Goal: Information Seeking & Learning: Learn about a topic

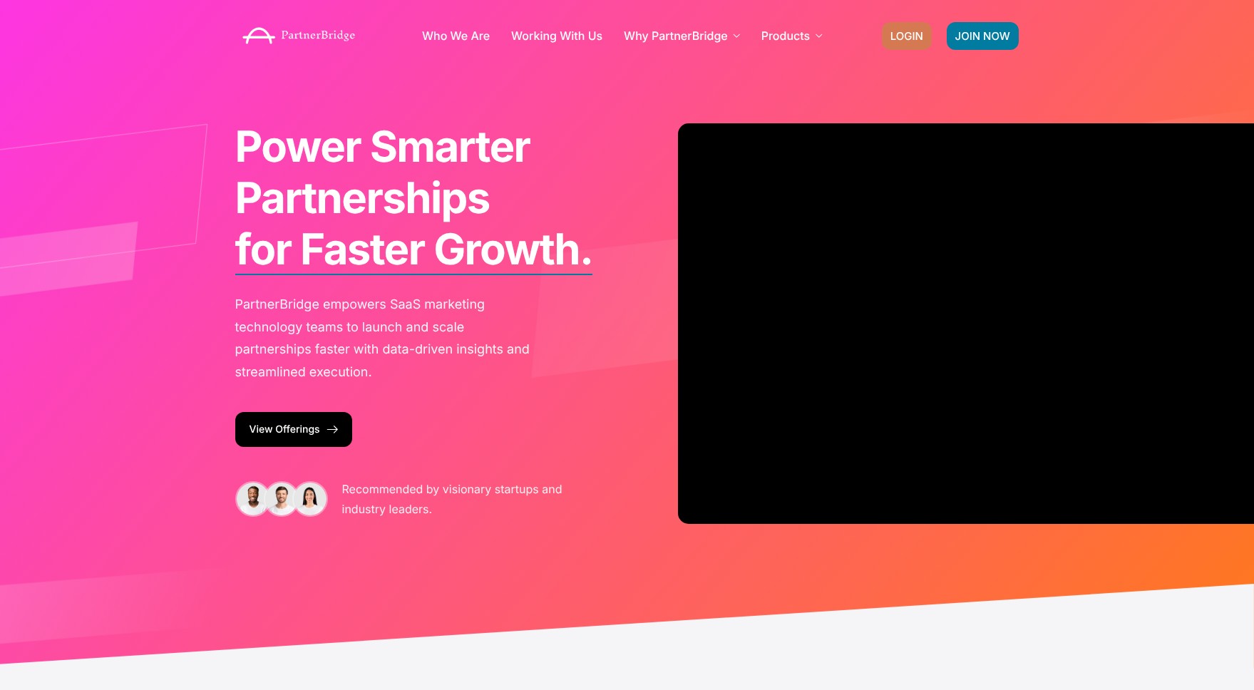
click at [906, 43] on link "LOGIN" at bounding box center [907, 36] width 50 height 28
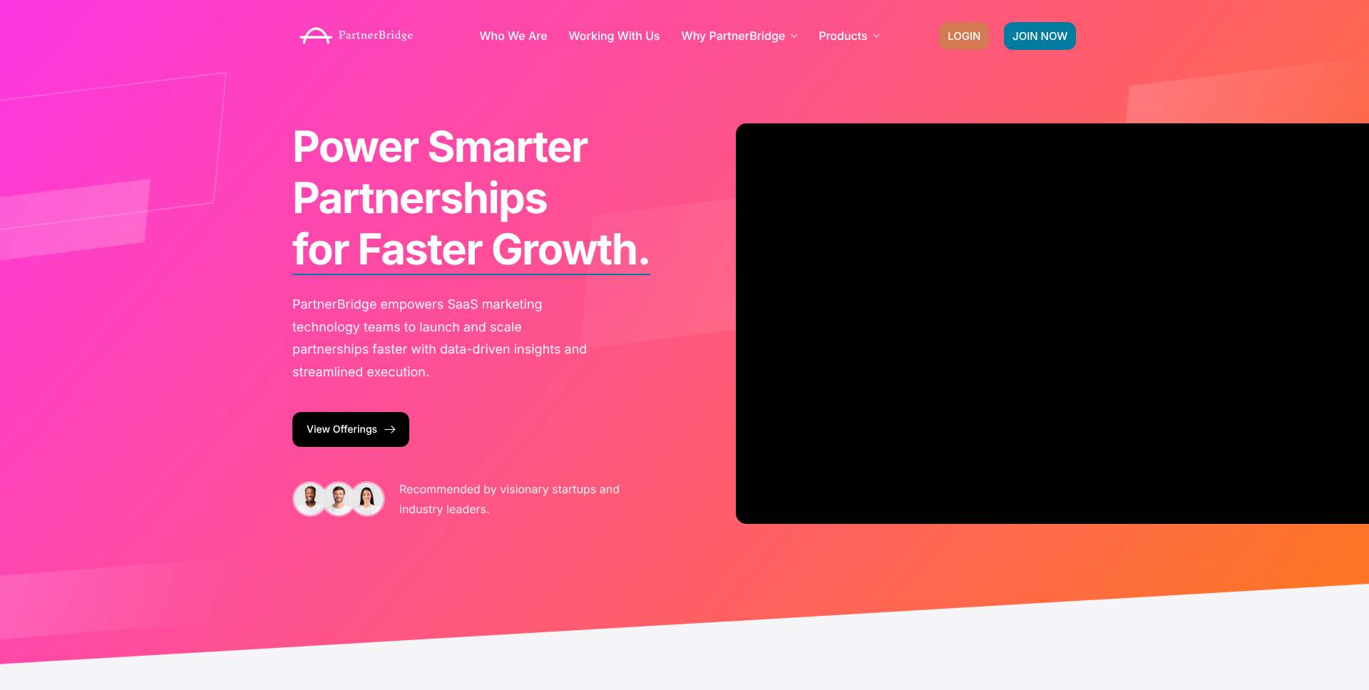
click at [951, 33] on span "LOGIN" at bounding box center [963, 36] width 33 height 11
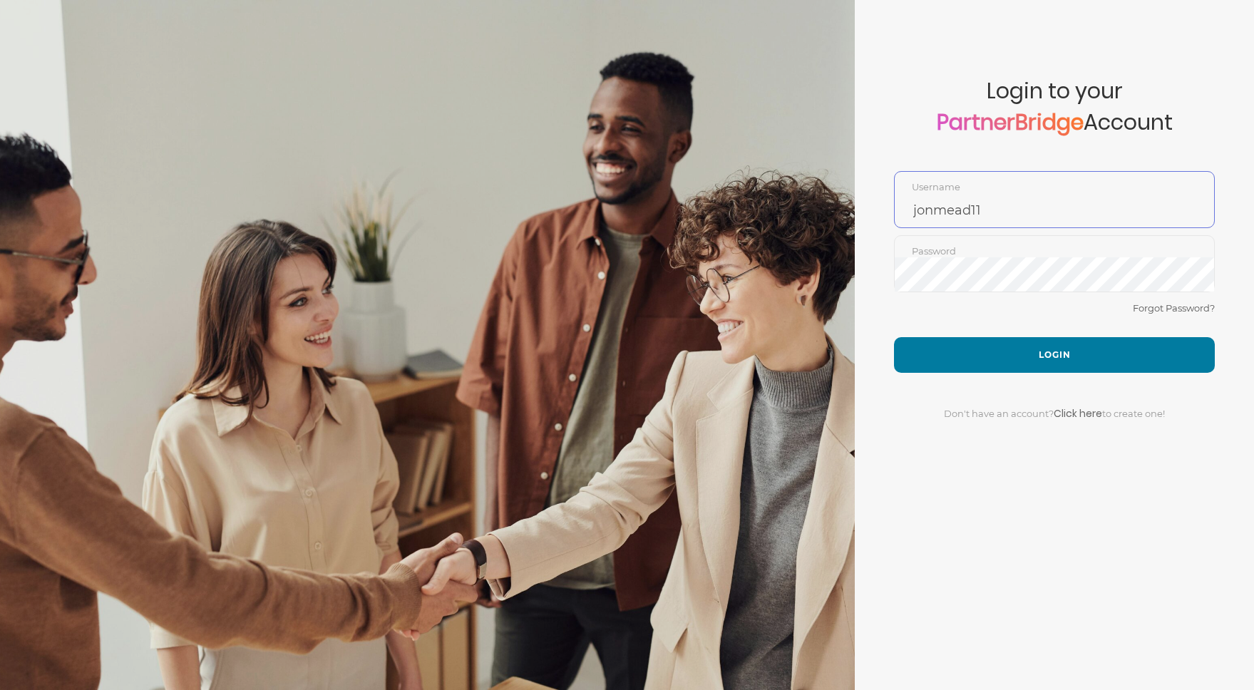
click at [991, 212] on input "jonmead11" at bounding box center [1054, 210] width 319 height 34
click at [991, 211] on input "jonmead11" at bounding box center [1054, 210] width 319 height 34
type input "JordanOrlick"
click at [894, 337] on button "Login" at bounding box center [1054, 355] width 321 height 36
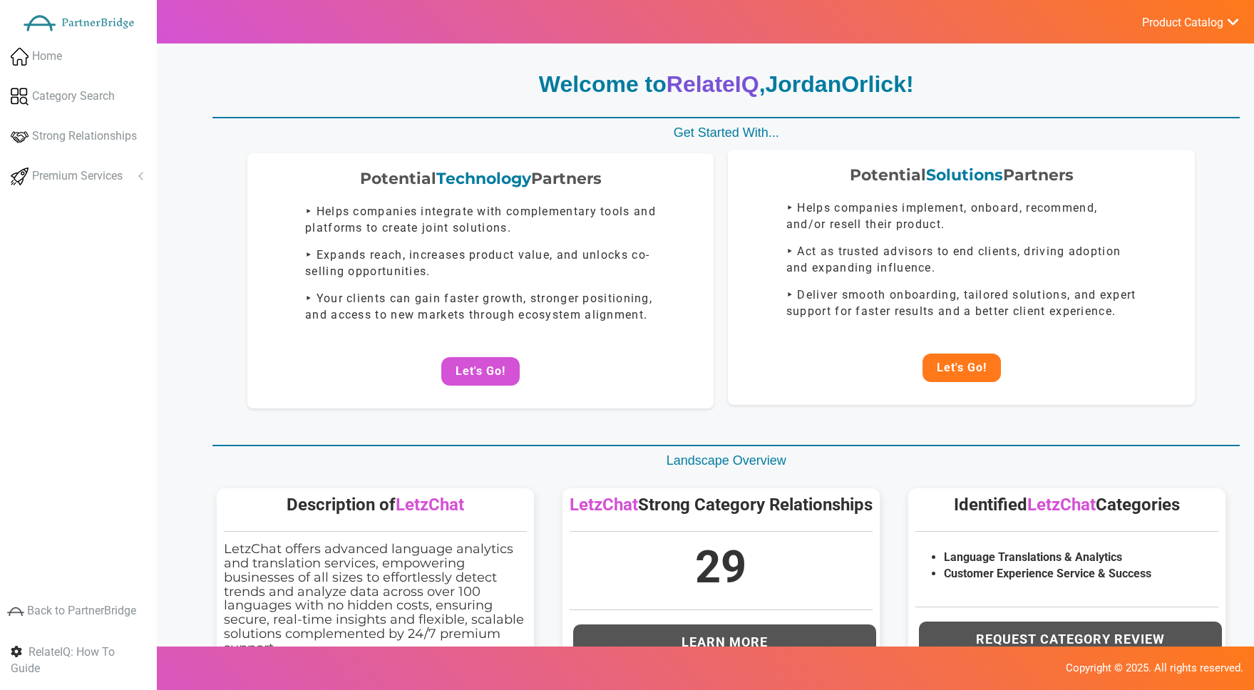
drag, startPoint x: 975, startPoint y: 383, endPoint x: 976, endPoint y: 375, distance: 7.9
click at [976, 381] on div "Potential Solutions Partners ‣ Helps companies implement, onboard, recommend, a…" at bounding box center [961, 277] width 467 height 255
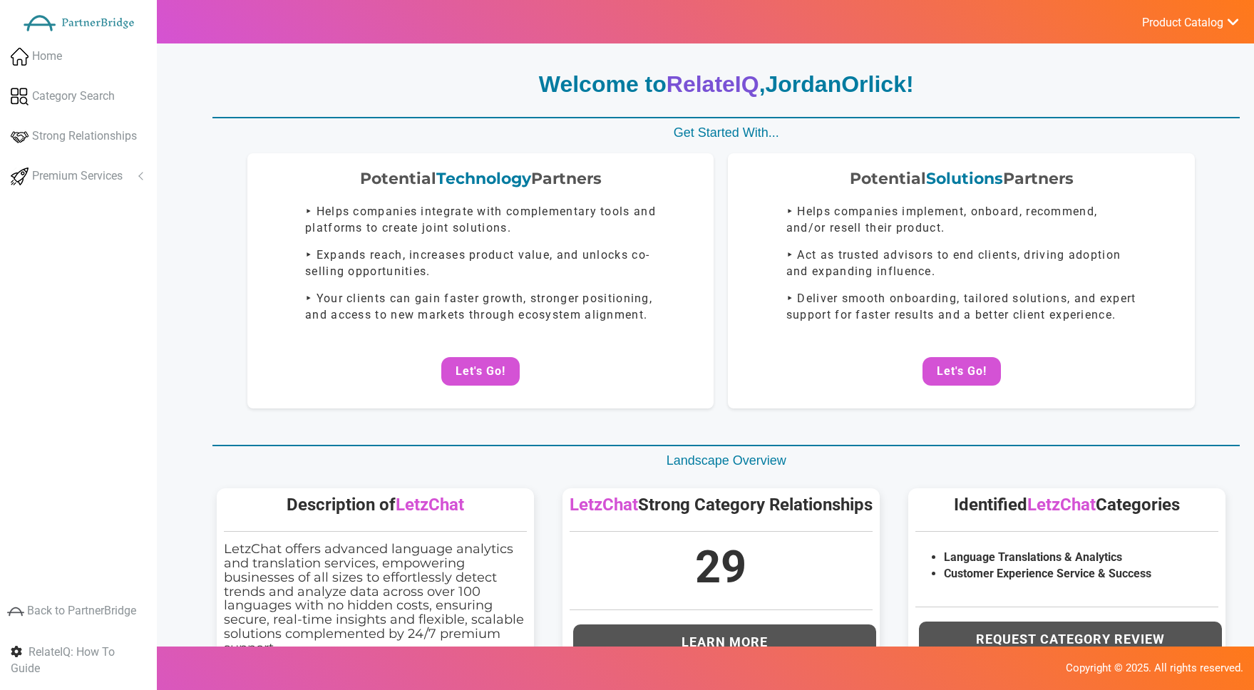
click at [976, 371] on button "Let's Go!" at bounding box center [962, 371] width 78 height 29
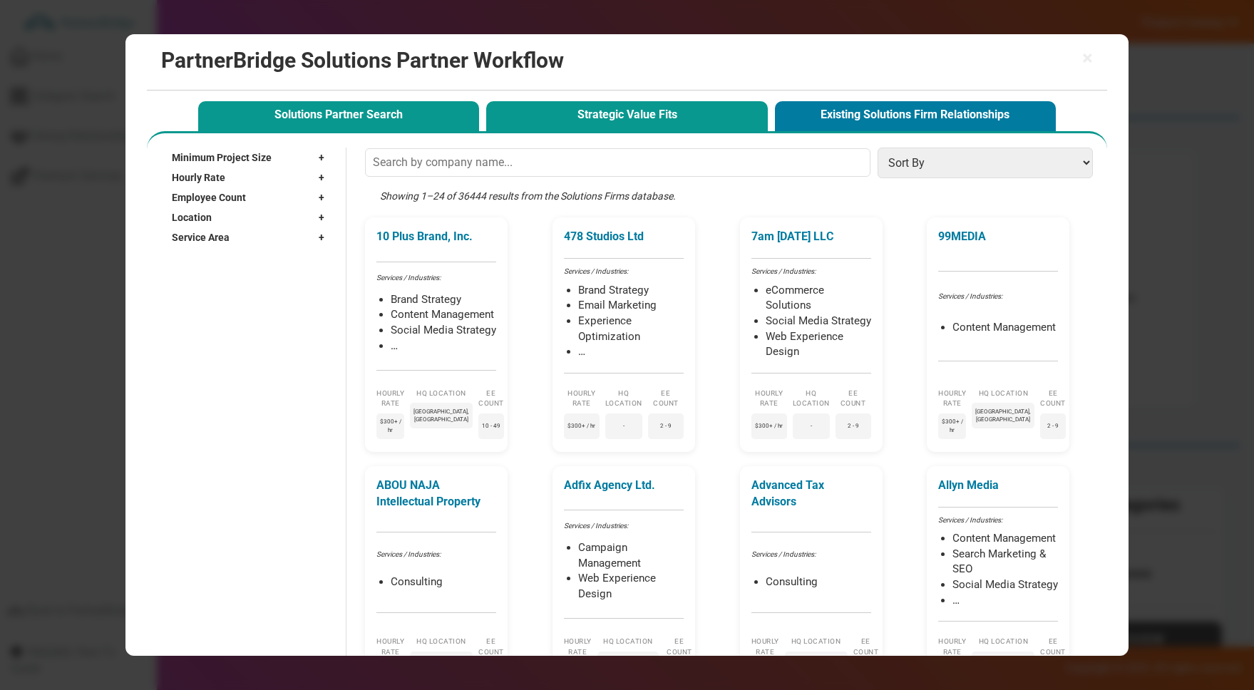
click at [669, 114] on button "Strategic Value Fits" at bounding box center [626, 115] width 281 height 29
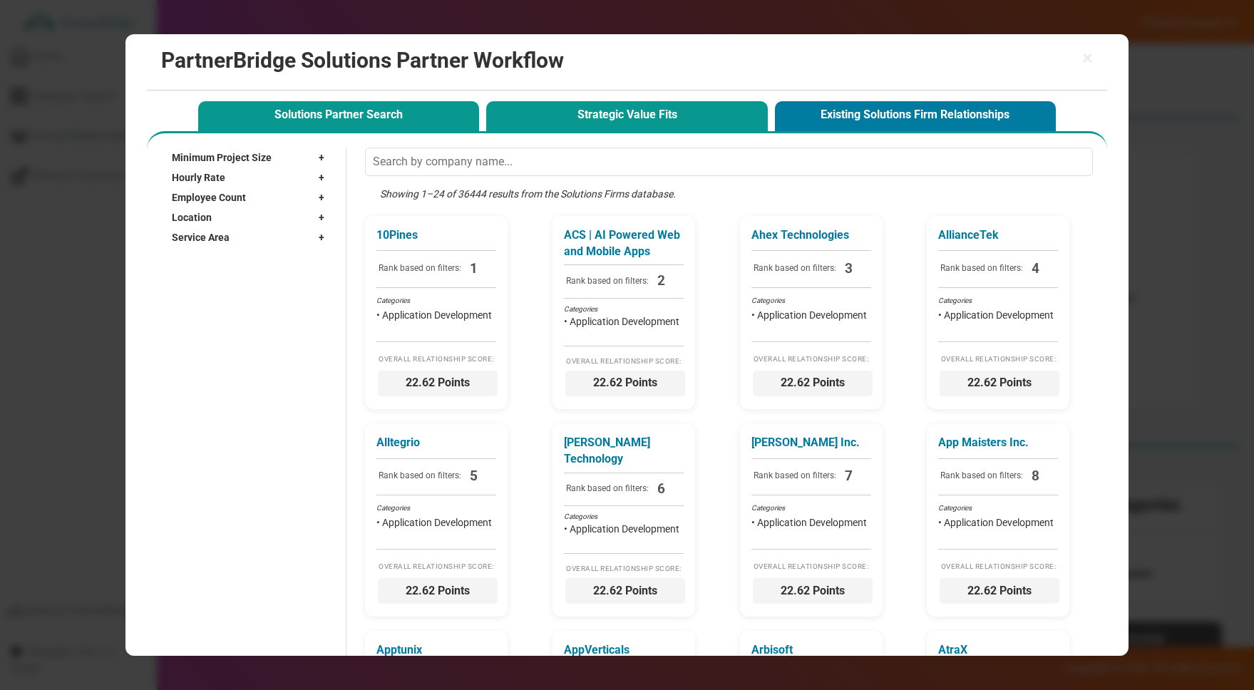
click at [438, 123] on button "Solutions Partner Search" at bounding box center [338, 115] width 281 height 29
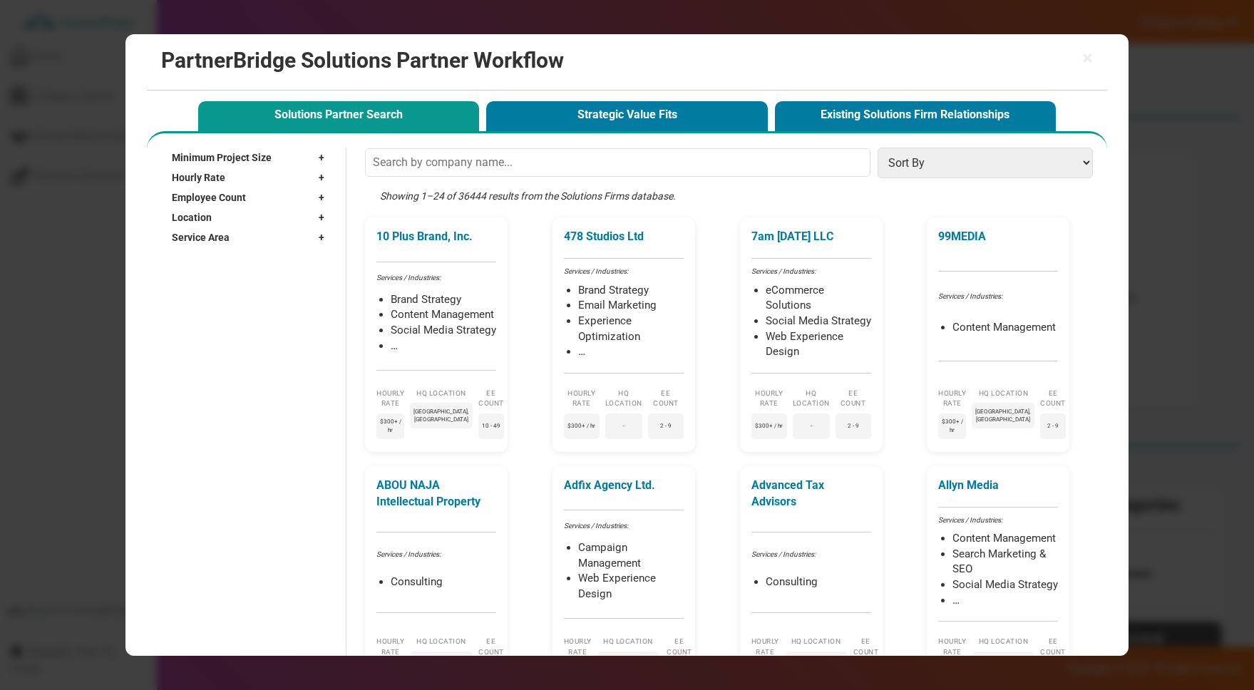
click at [1076, 58] on h2 "PartnerBridge Solutions Partner Workflow" at bounding box center [627, 60] width 932 height 24
click at [1079, 58] on h2 "PartnerBridge Solutions Partner Workflow" at bounding box center [627, 60] width 932 height 24
click at [1082, 58] on span "×" at bounding box center [1087, 58] width 11 height 20
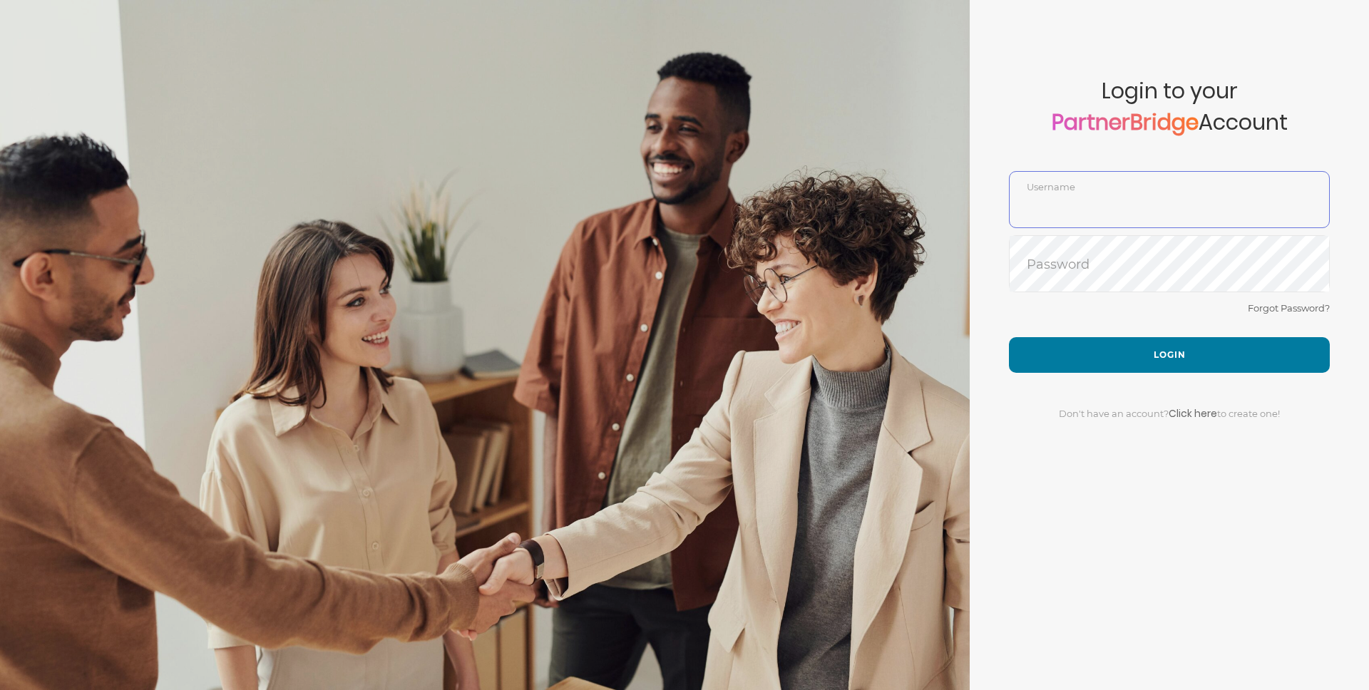
type input "jonmead11"
drag, startPoint x: 990, startPoint y: 148, endPoint x: 999, endPoint y: 168, distance: 21.1
click at [990, 148] on form "Account created successfully! Please enter your username and password below to …" at bounding box center [1169, 345] width 399 height 690
click at [1111, 235] on form "Account created successfully! Please enter your username and password below to …" at bounding box center [1169, 345] width 399 height 690
click at [1110, 210] on input "jonmead11" at bounding box center [1168, 210] width 319 height 34
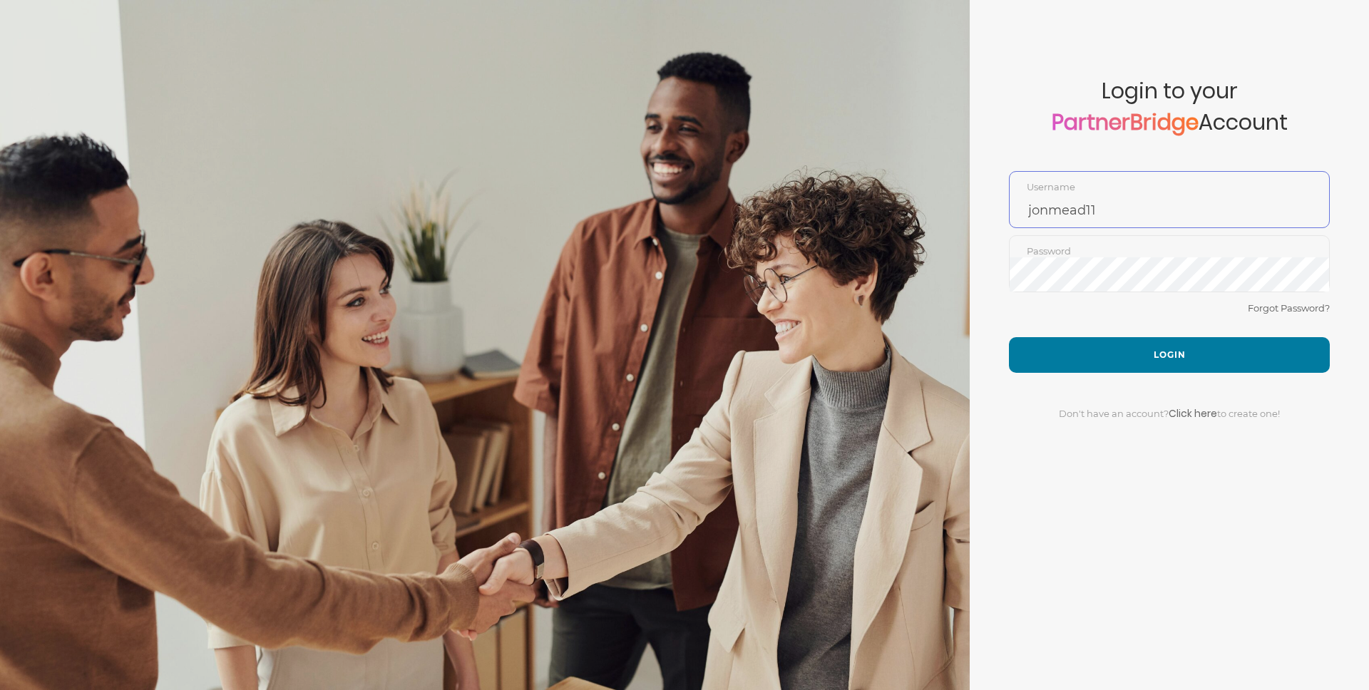
click at [1110, 210] on input "jonmead11" at bounding box center [1168, 210] width 319 height 34
click at [1009, 337] on button "Login" at bounding box center [1169, 355] width 321 height 36
type input "JordanOrlick"
click at [1120, 306] on div "Forgot Password?" at bounding box center [1169, 318] width 321 height 38
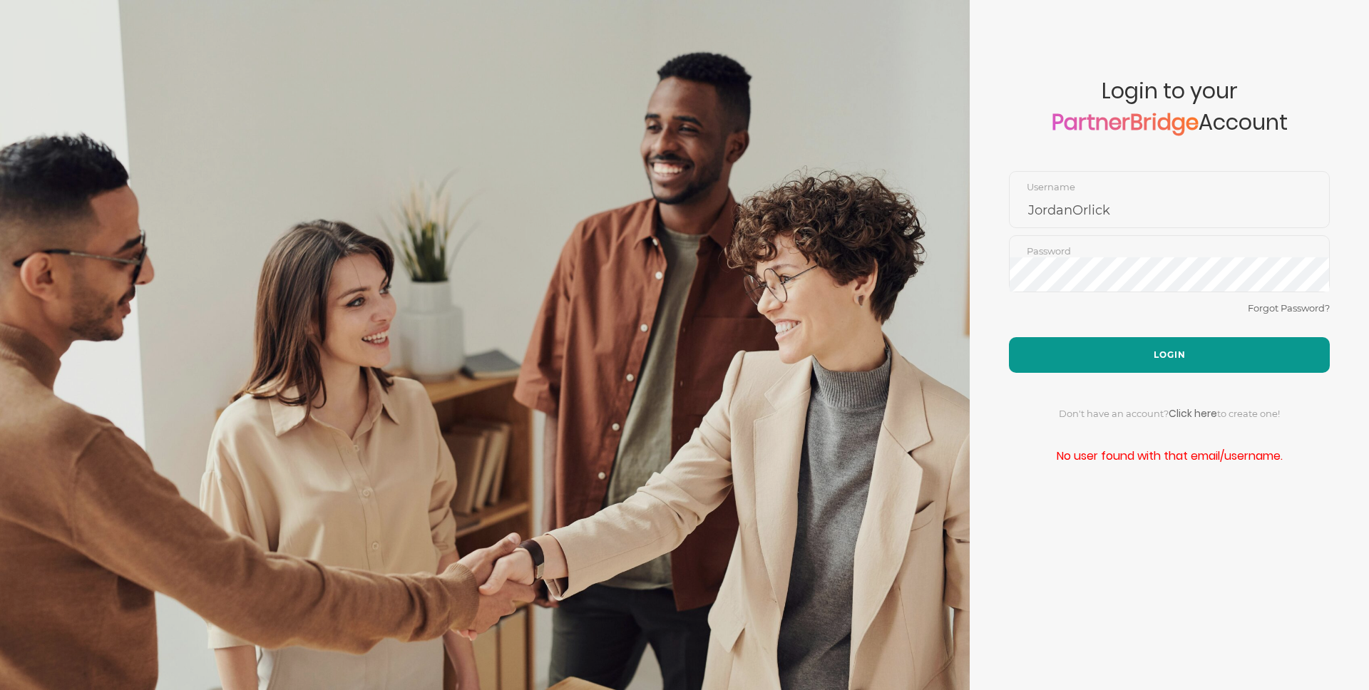
click at [1146, 346] on button "Login" at bounding box center [1169, 355] width 321 height 36
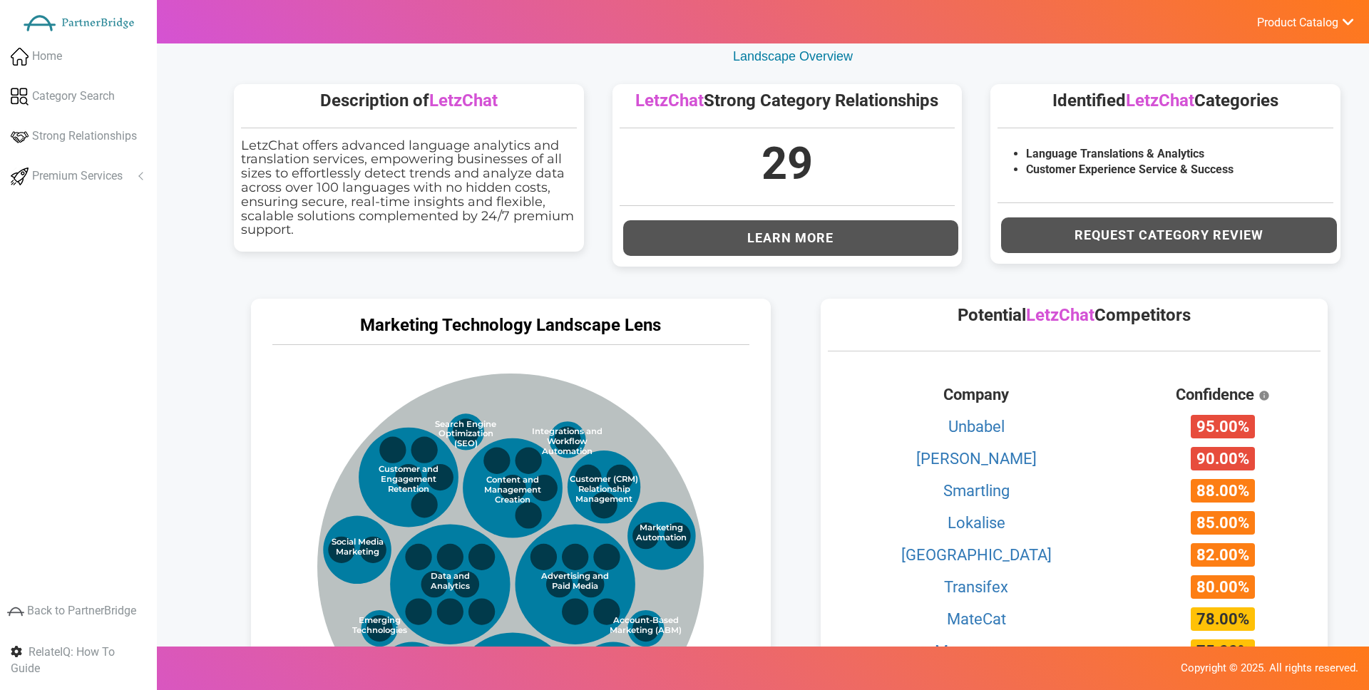
scroll to position [413, 0]
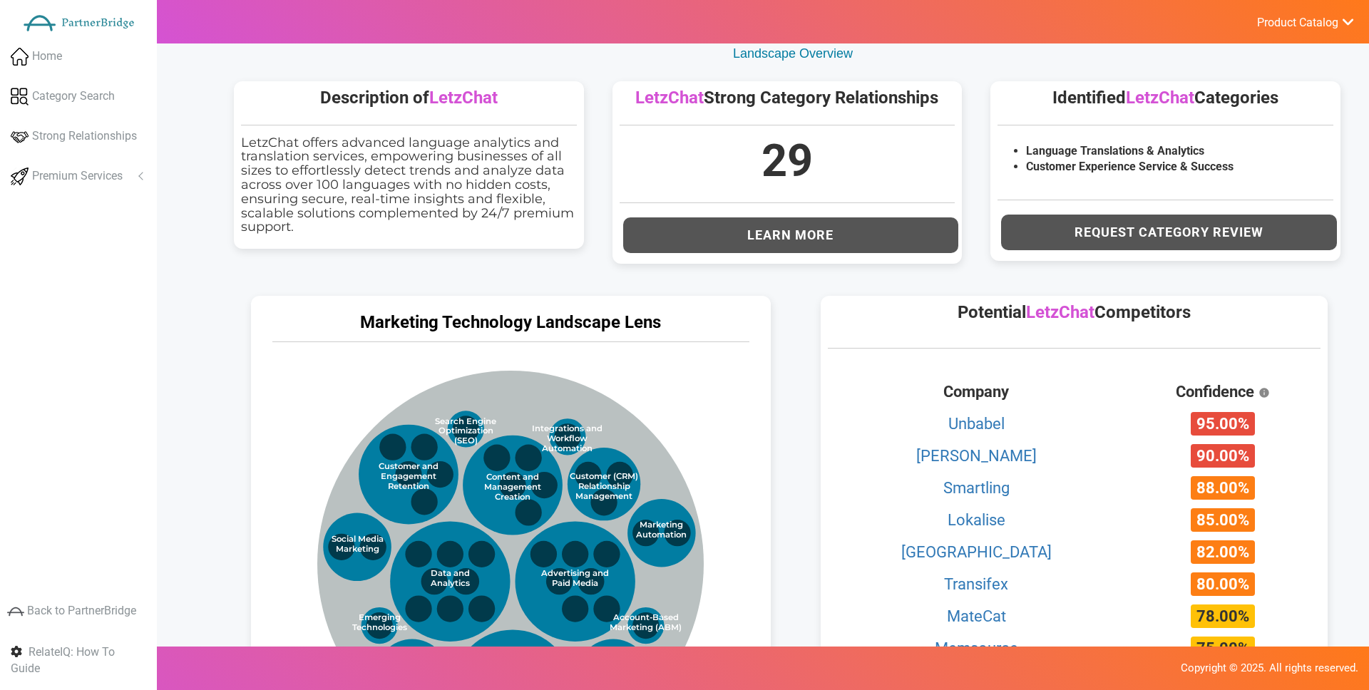
click at [744, 235] on button "Learn More" at bounding box center [791, 235] width 336 height 36
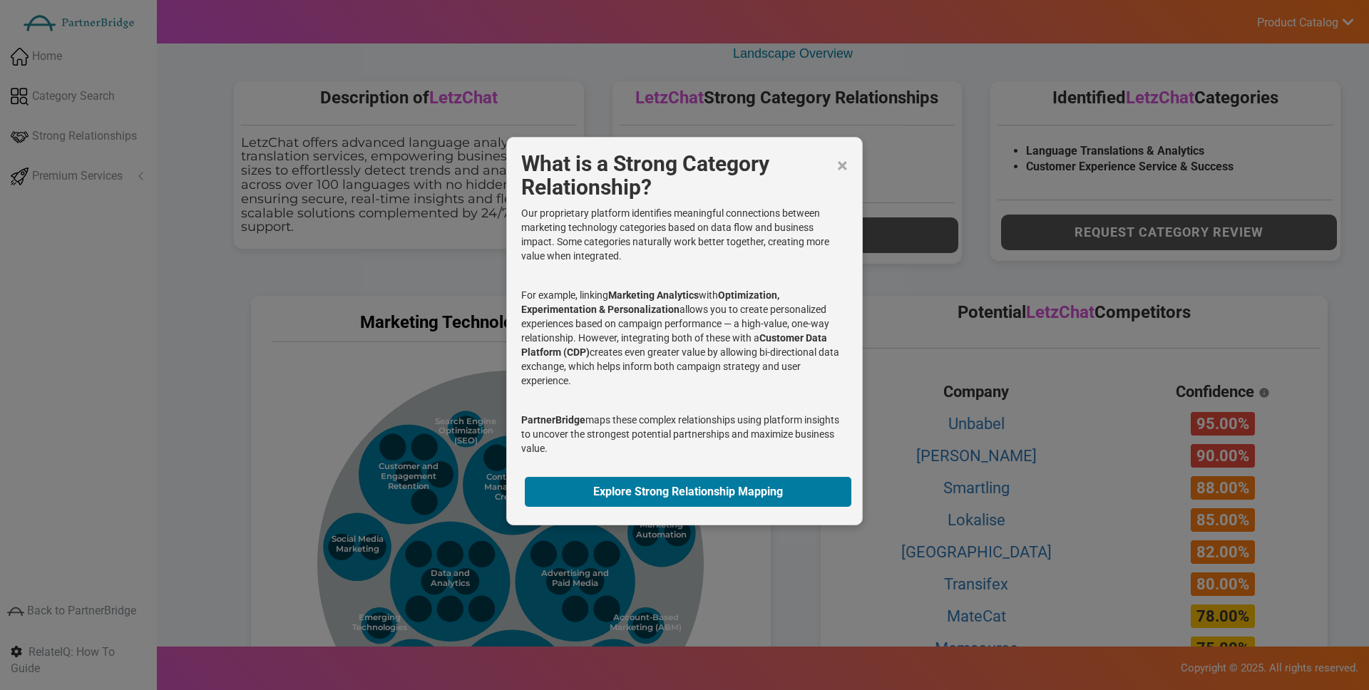
click at [848, 165] on div "× What is a Strong Category Relationship? Our proprietary platform identifies m…" at bounding box center [684, 331] width 356 height 389
click at [840, 169] on span "×" at bounding box center [842, 166] width 11 height 29
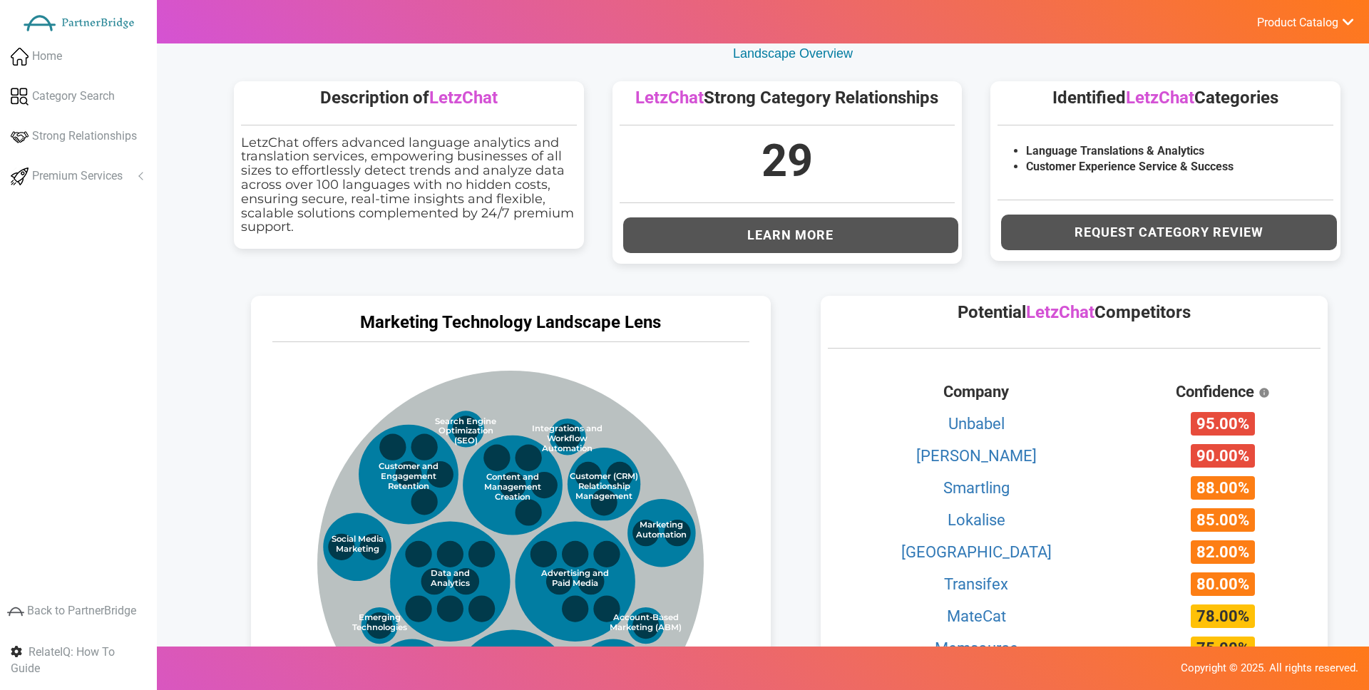
click at [1047, 151] on li "Language Translations & Analytics" at bounding box center [1179, 151] width 307 height 16
drag, startPoint x: 1047, startPoint y: 151, endPoint x: 1192, endPoint y: 147, distance: 144.8
click at [1186, 146] on li "Language Translations & Analytics" at bounding box center [1179, 151] width 307 height 16
click at [1064, 165] on li "Customer Experience Service & Success" at bounding box center [1179, 167] width 307 height 16
drag, startPoint x: 1064, startPoint y: 167, endPoint x: 1239, endPoint y: 160, distance: 174.8
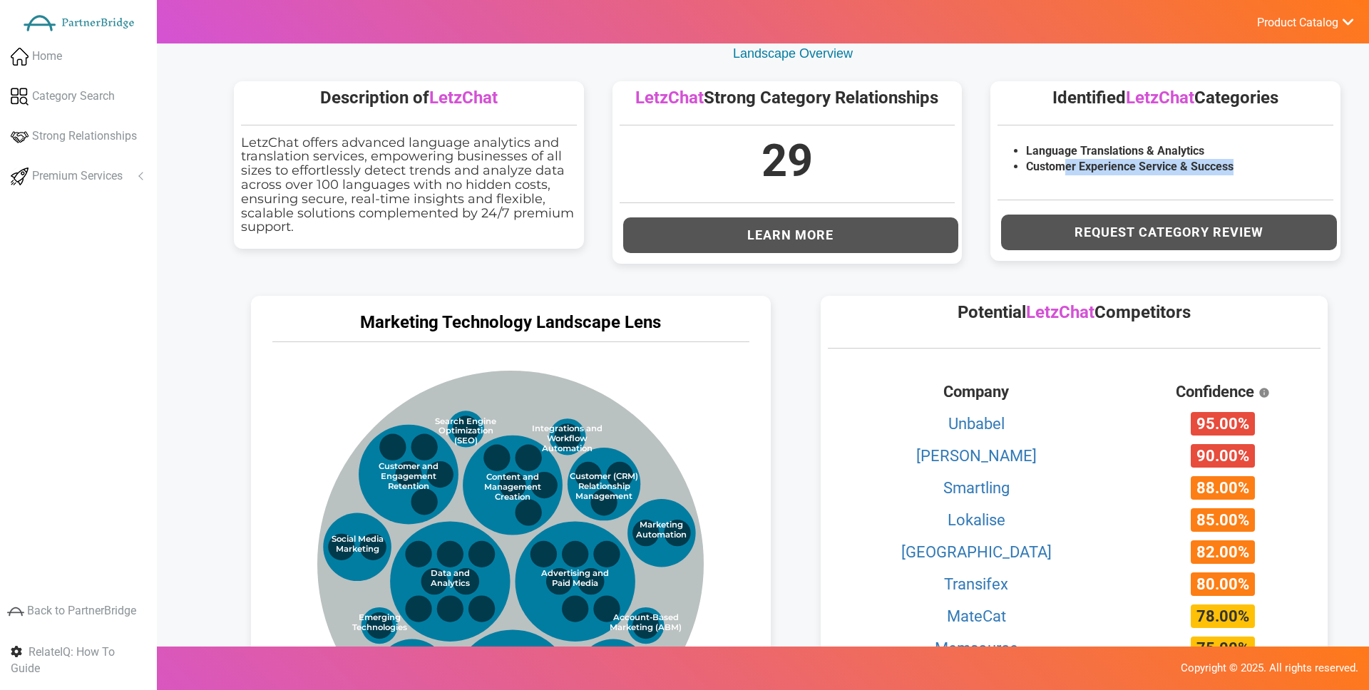
click at [1239, 160] on li "Customer Experience Service & Success" at bounding box center [1179, 167] width 307 height 16
click at [1232, 163] on li "Customer Experience Service & Success" at bounding box center [1179, 167] width 307 height 16
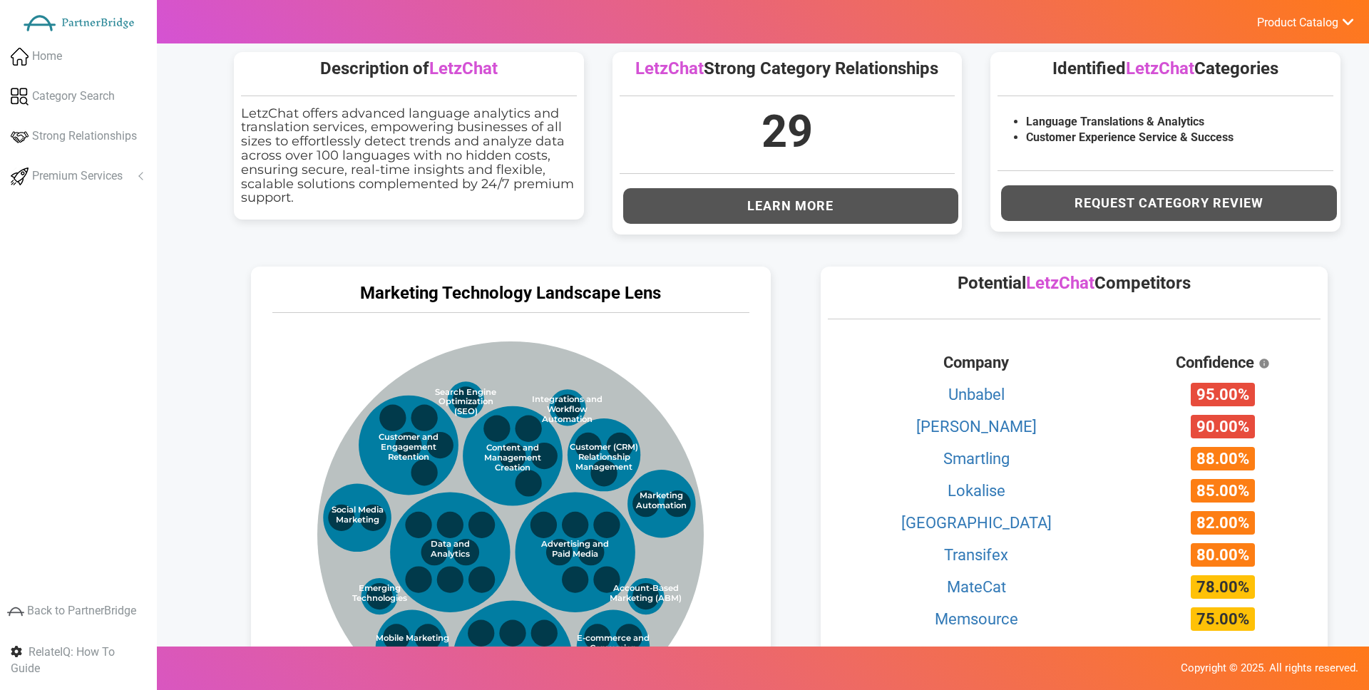
scroll to position [450, 0]
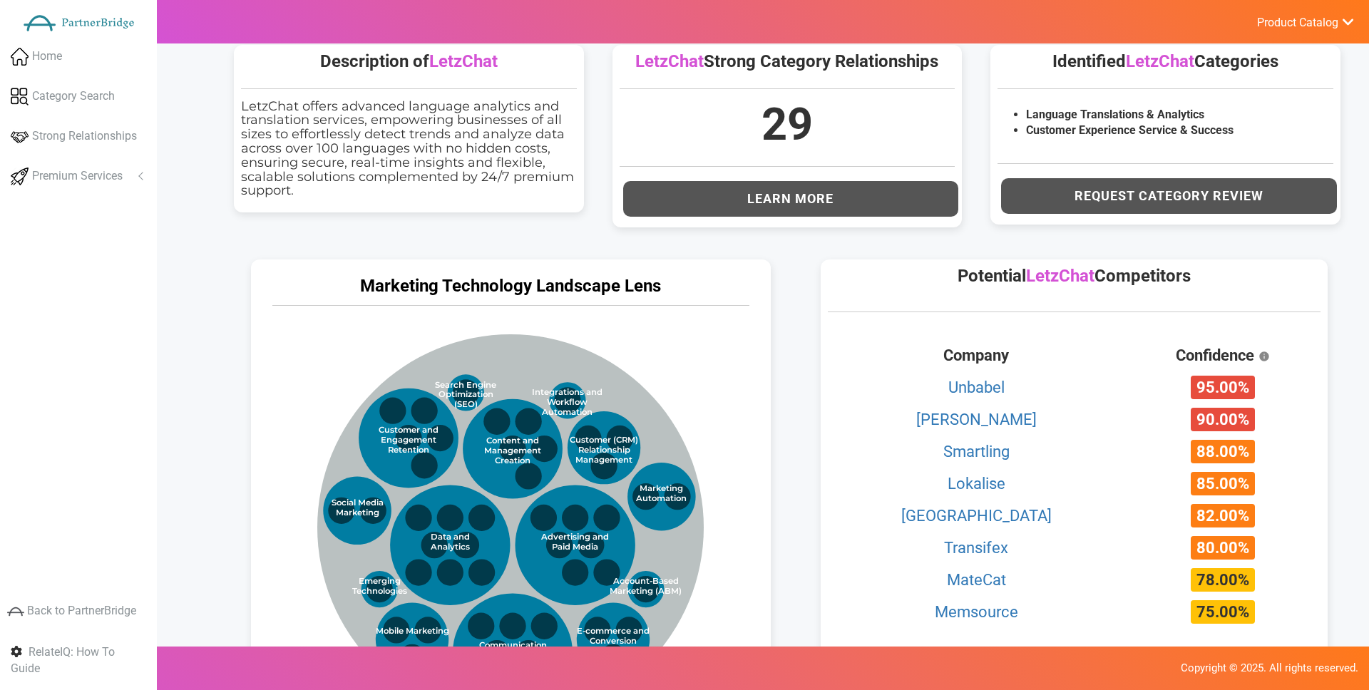
click at [801, 287] on div "Potential LetzChat Competitors Company Confidence Unbabel 95.00% Gengo 90.00% S…" at bounding box center [1081, 500] width 570 height 510
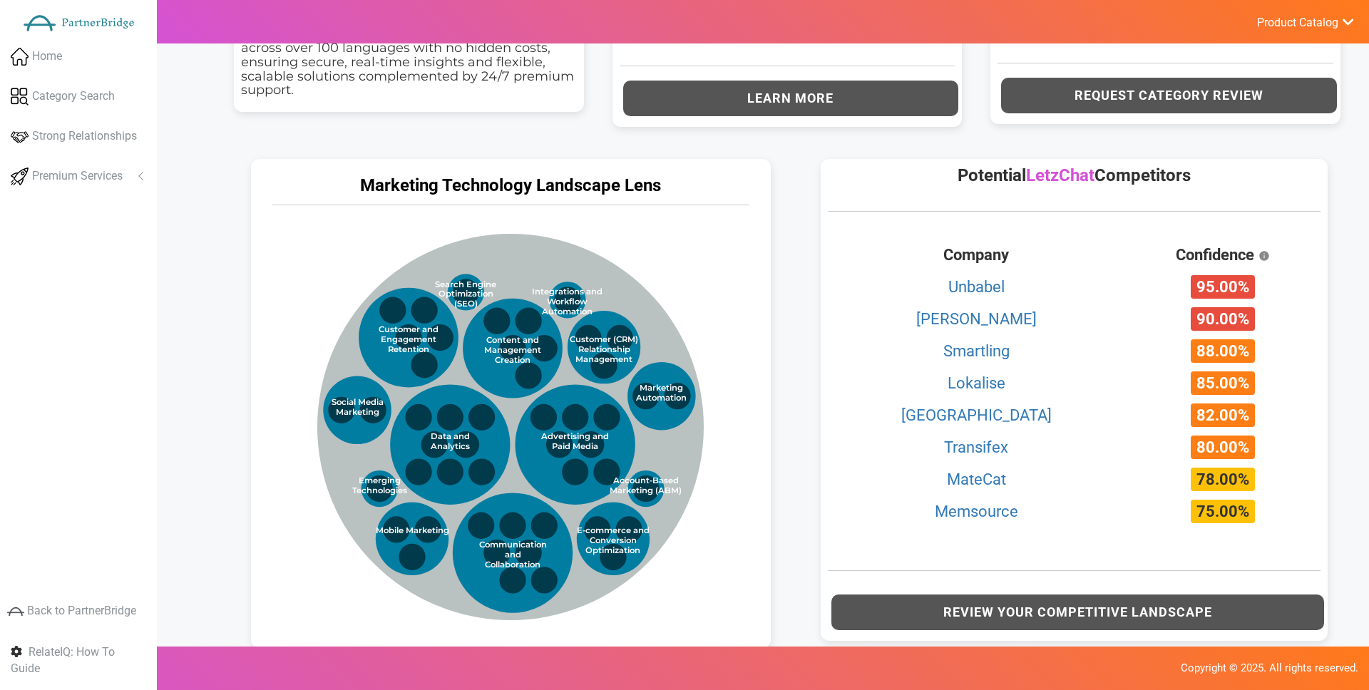
scroll to position [545, 0]
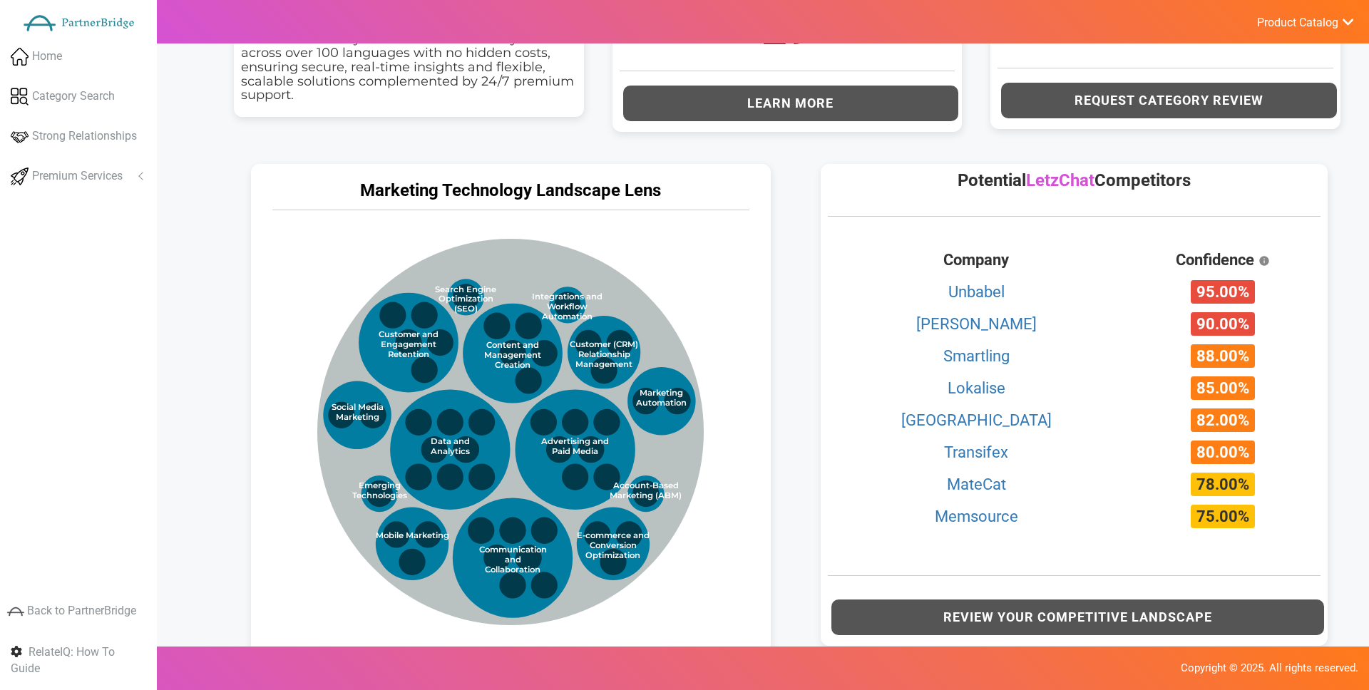
click at [781, 359] on div "Marketing Technology Landscape Lens Marketing Technology Categories Data and An…" at bounding box center [511, 405] width 548 height 510
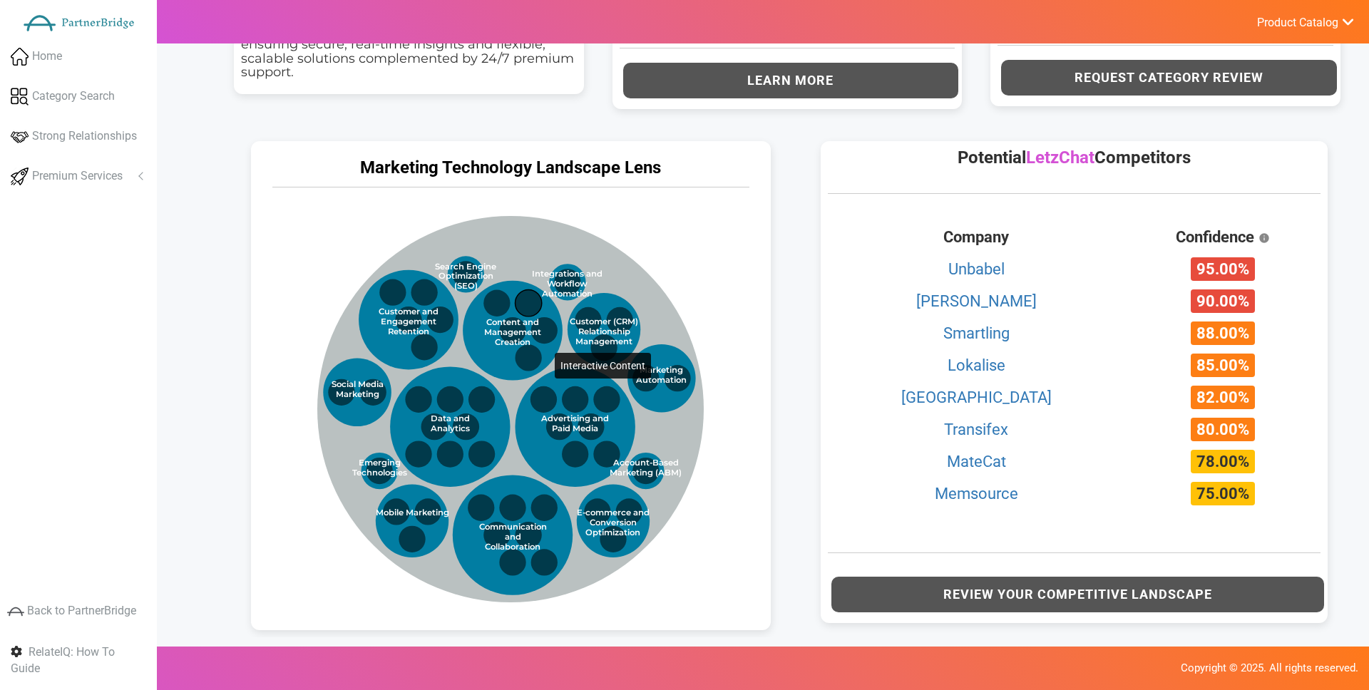
scroll to position [567, 0]
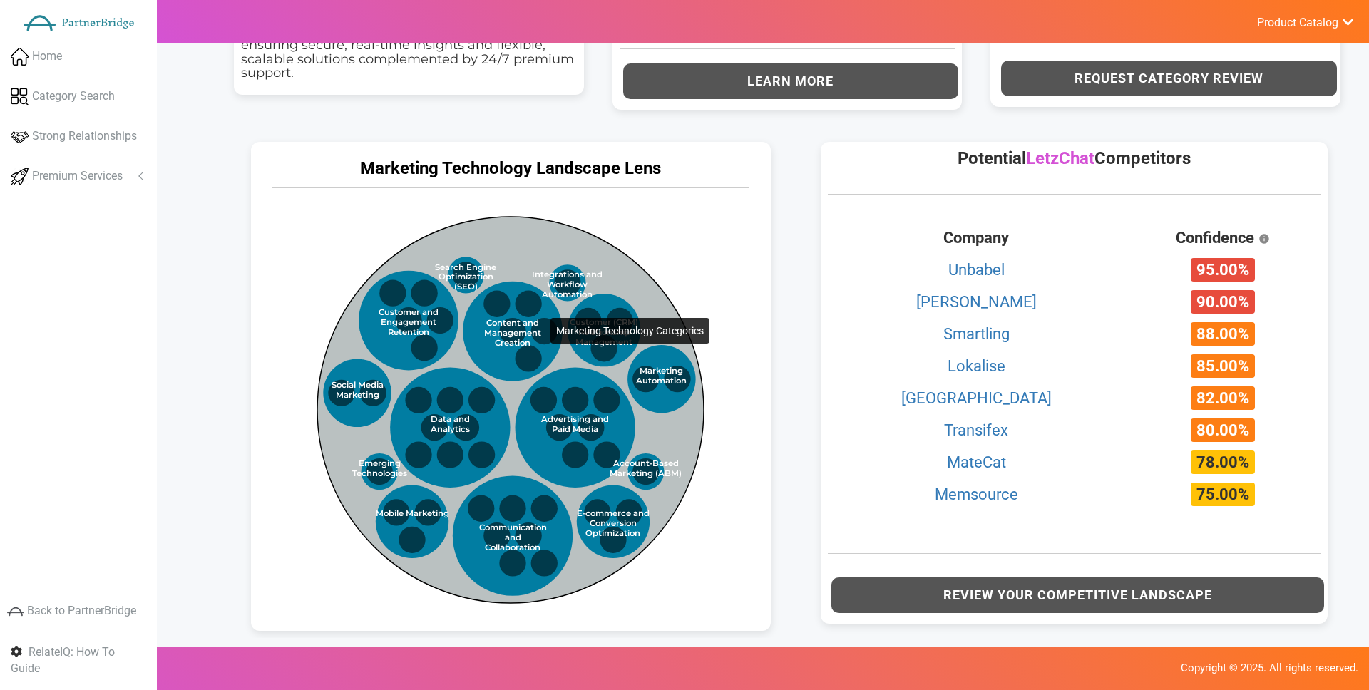
click at [521, 257] on circle at bounding box center [510, 410] width 386 height 386
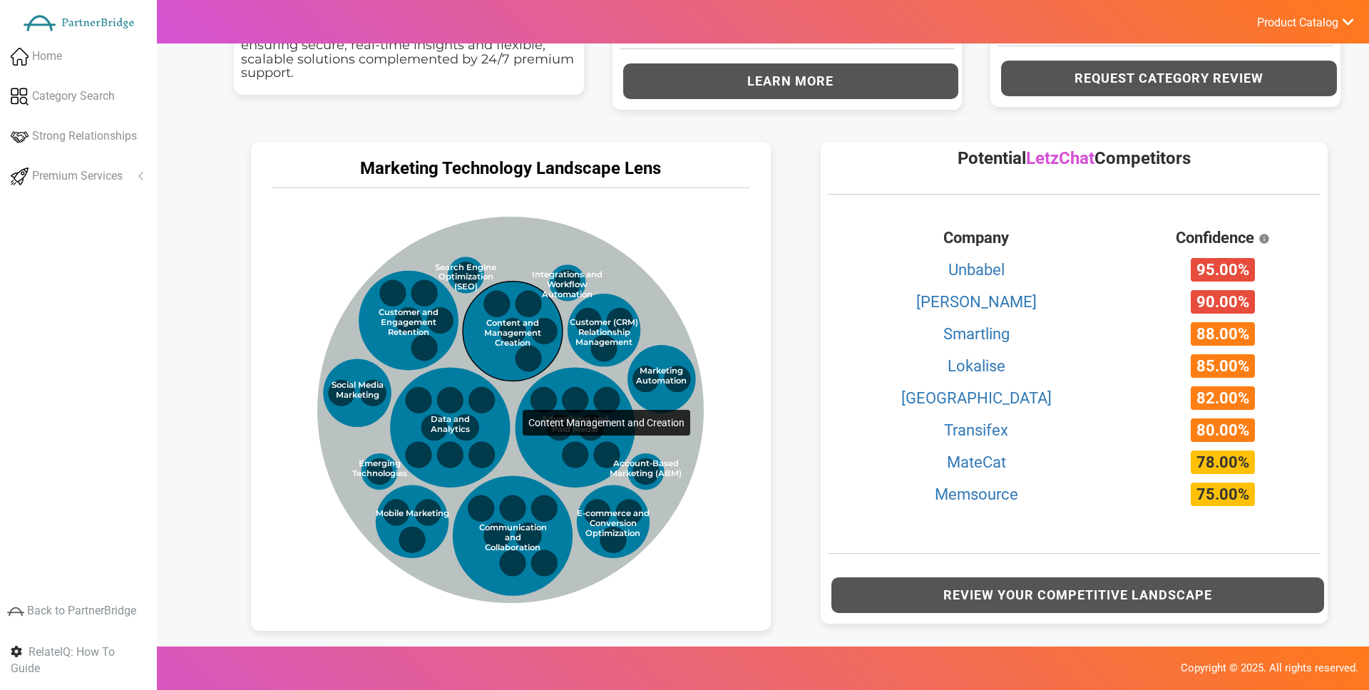
click at [495, 349] on circle at bounding box center [513, 332] width 100 height 100
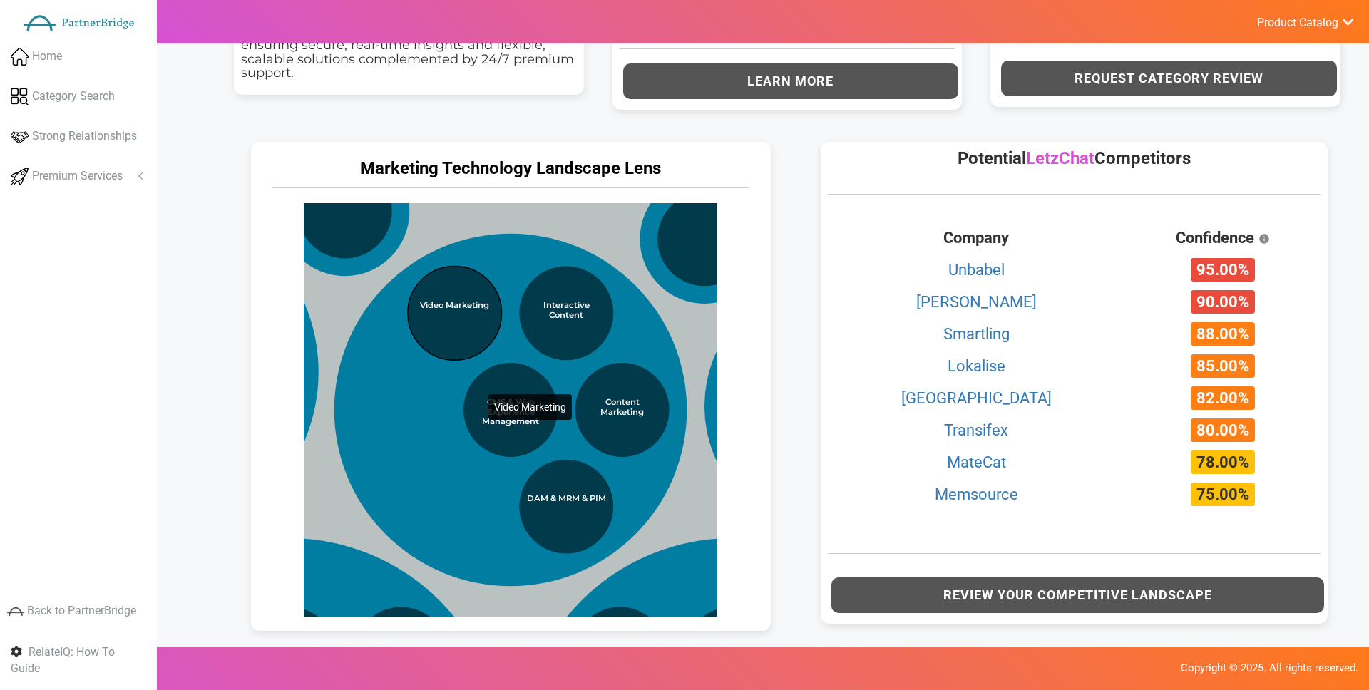
click at [460, 333] on circle at bounding box center [455, 314] width 94 height 94
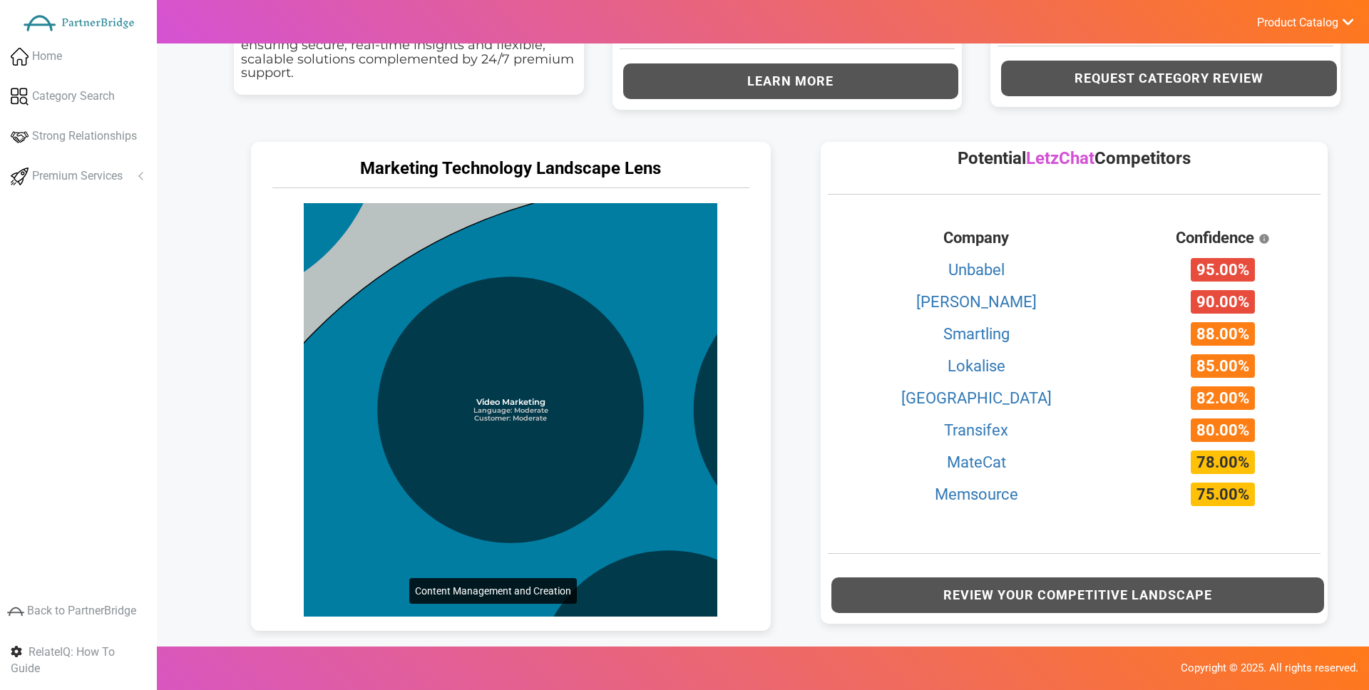
click at [381, 516] on circle at bounding box center [669, 684] width 998 height 998
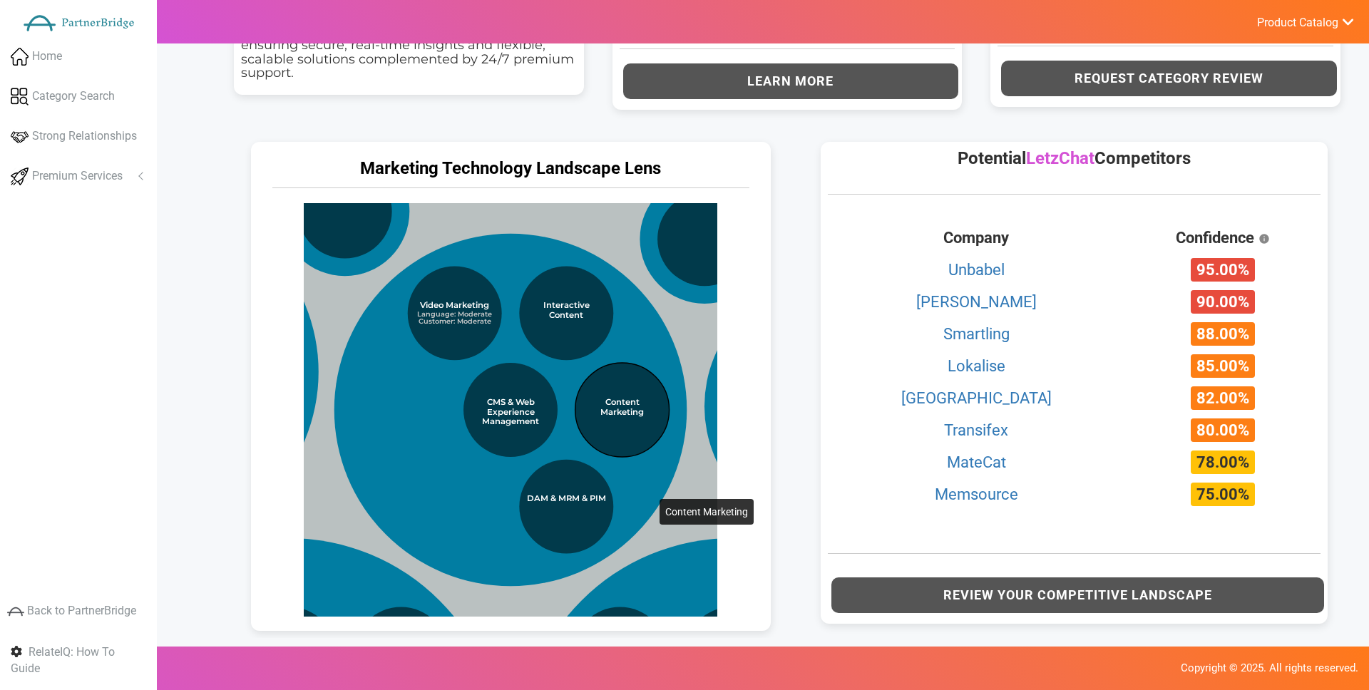
click at [631, 438] on circle at bounding box center [622, 410] width 94 height 94
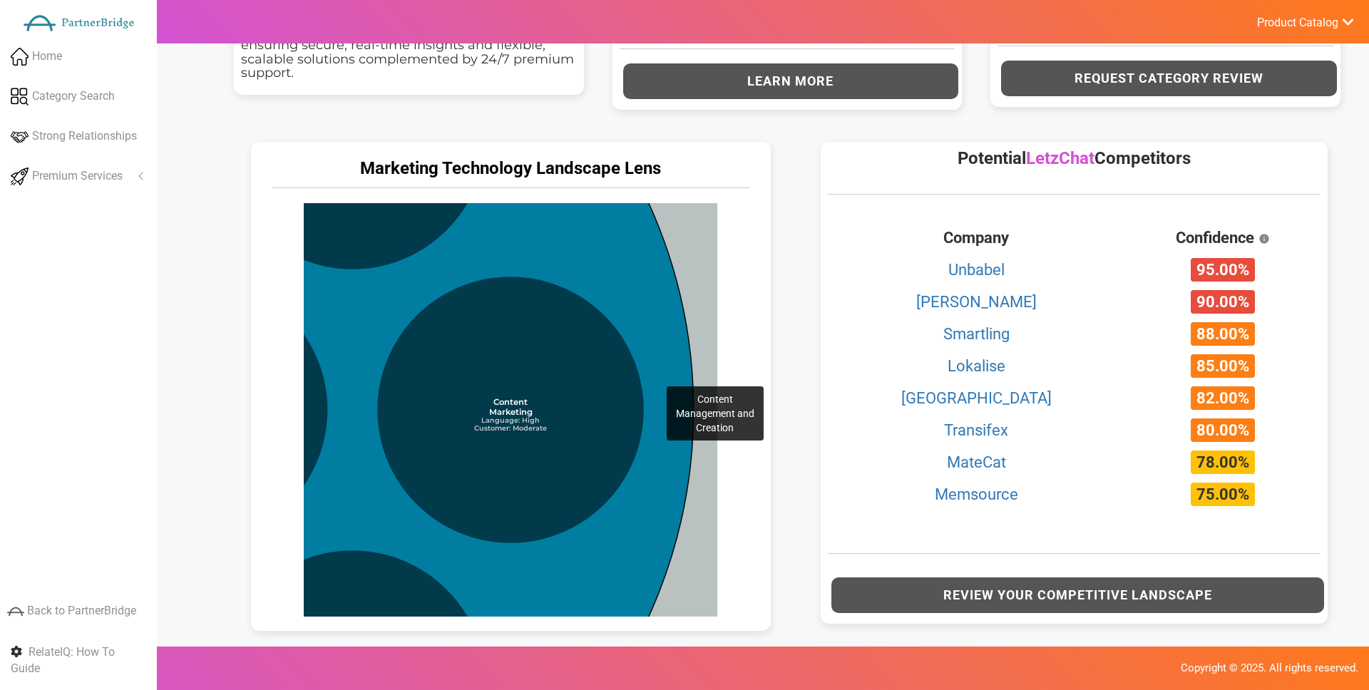
click at [638, 325] on circle at bounding box center [195, 410] width 998 height 998
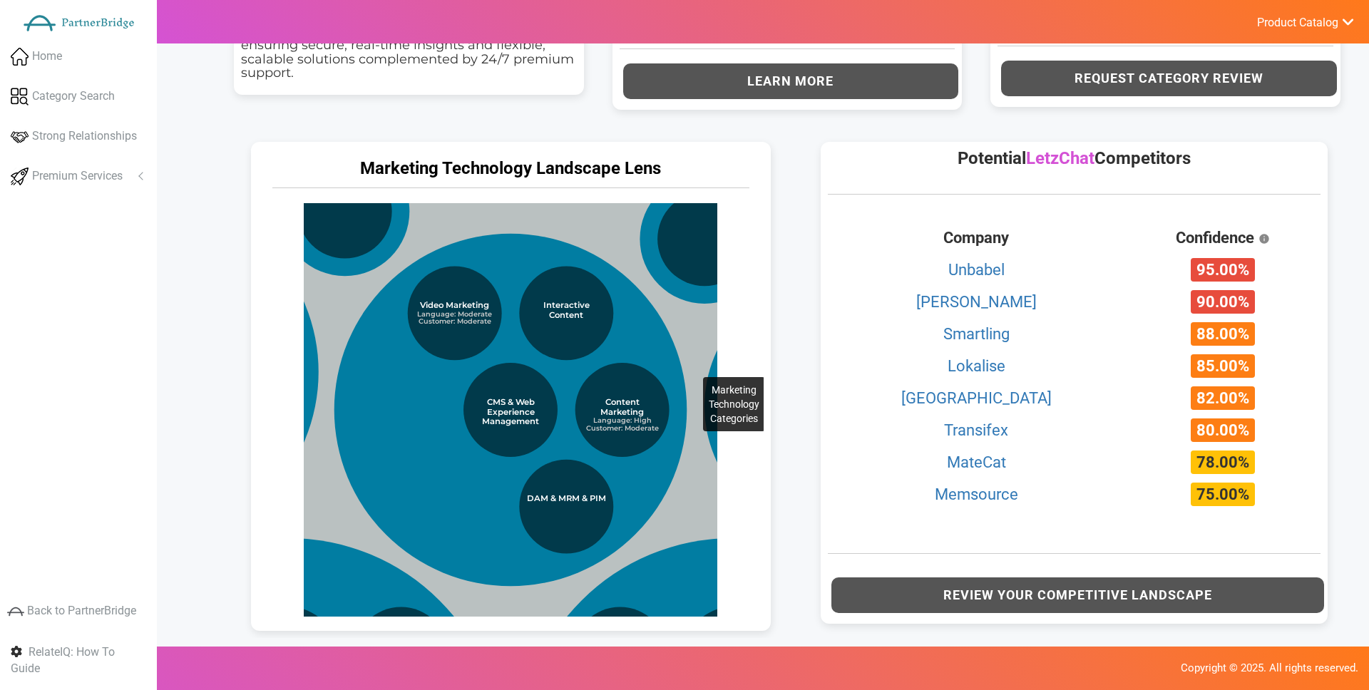
click at [674, 316] on circle at bounding box center [503, 688] width 1367 height 1367
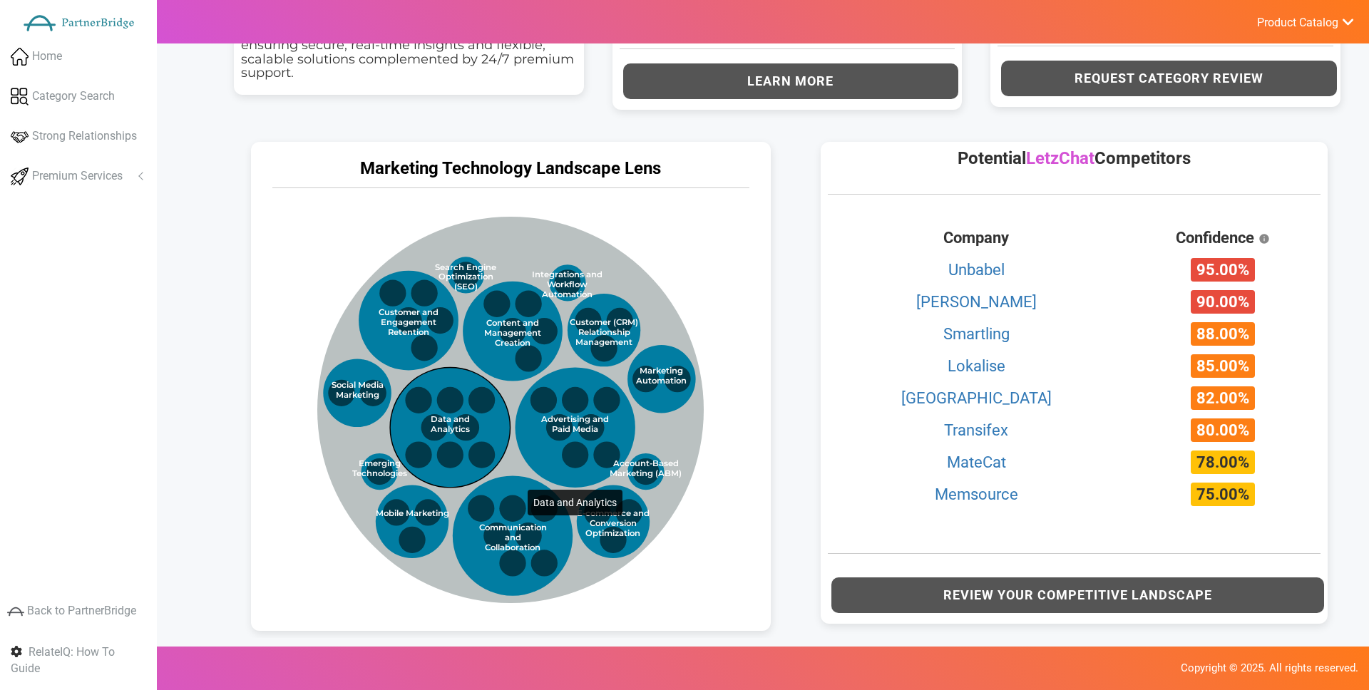
click at [499, 428] on circle at bounding box center [451, 428] width 120 height 120
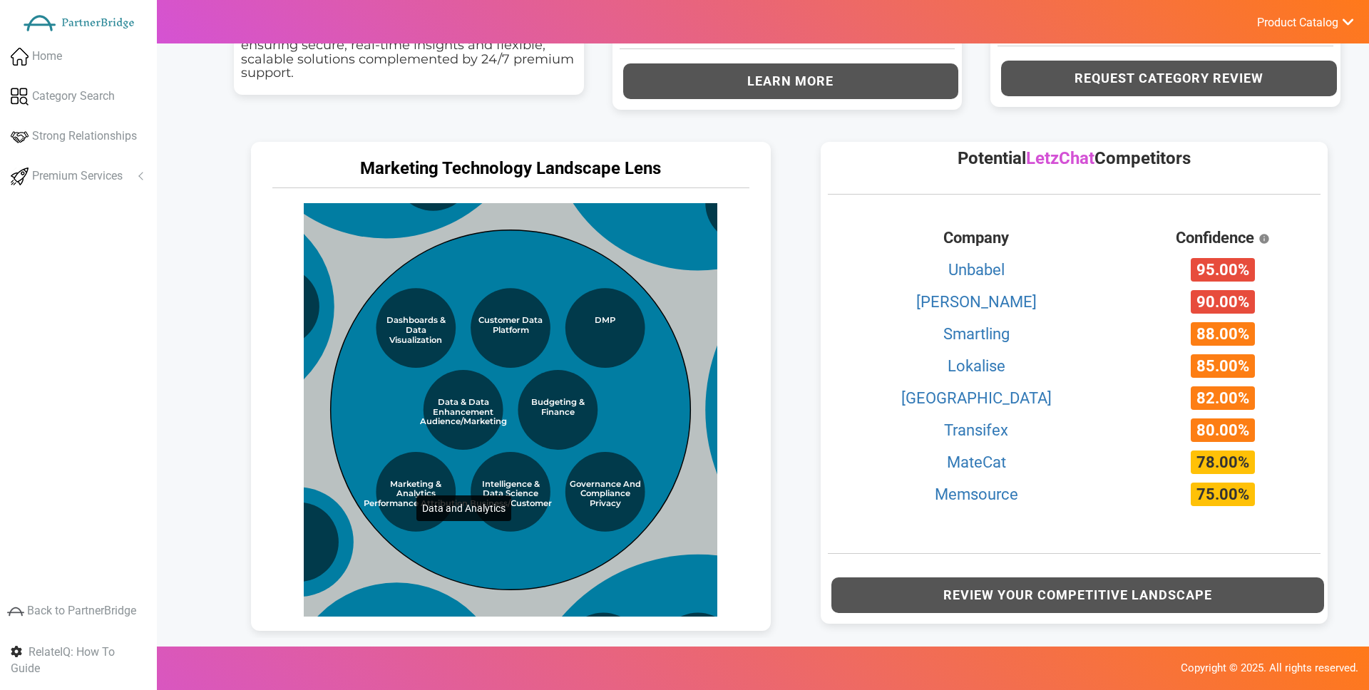
click at [388, 434] on circle at bounding box center [511, 410] width 360 height 360
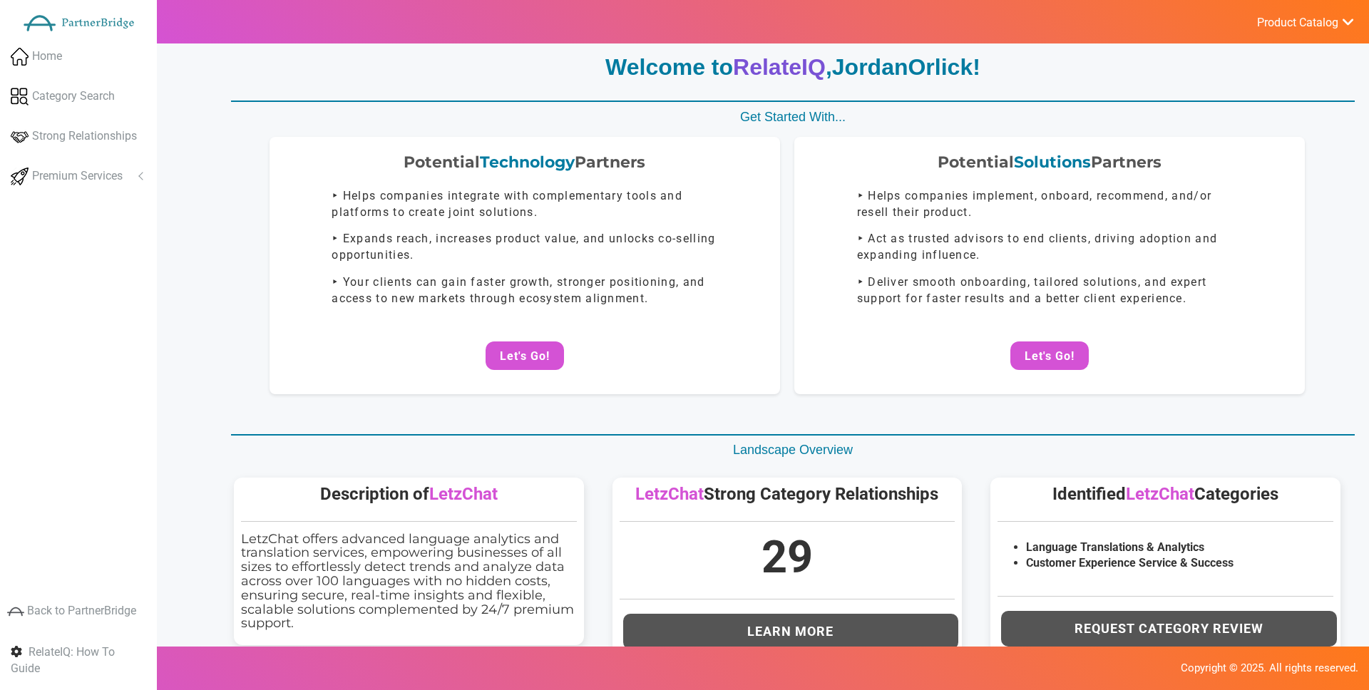
scroll to position [0, 0]
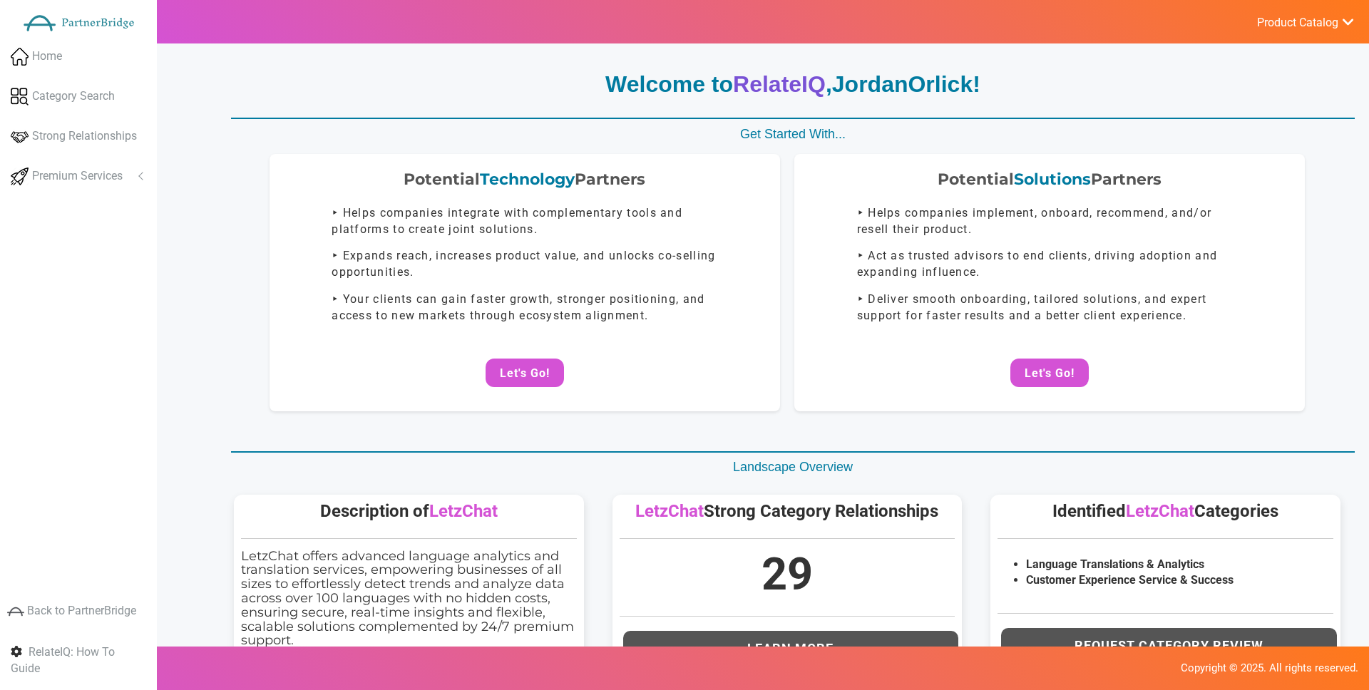
click at [543, 360] on button "Let's Go!" at bounding box center [524, 373] width 78 height 29
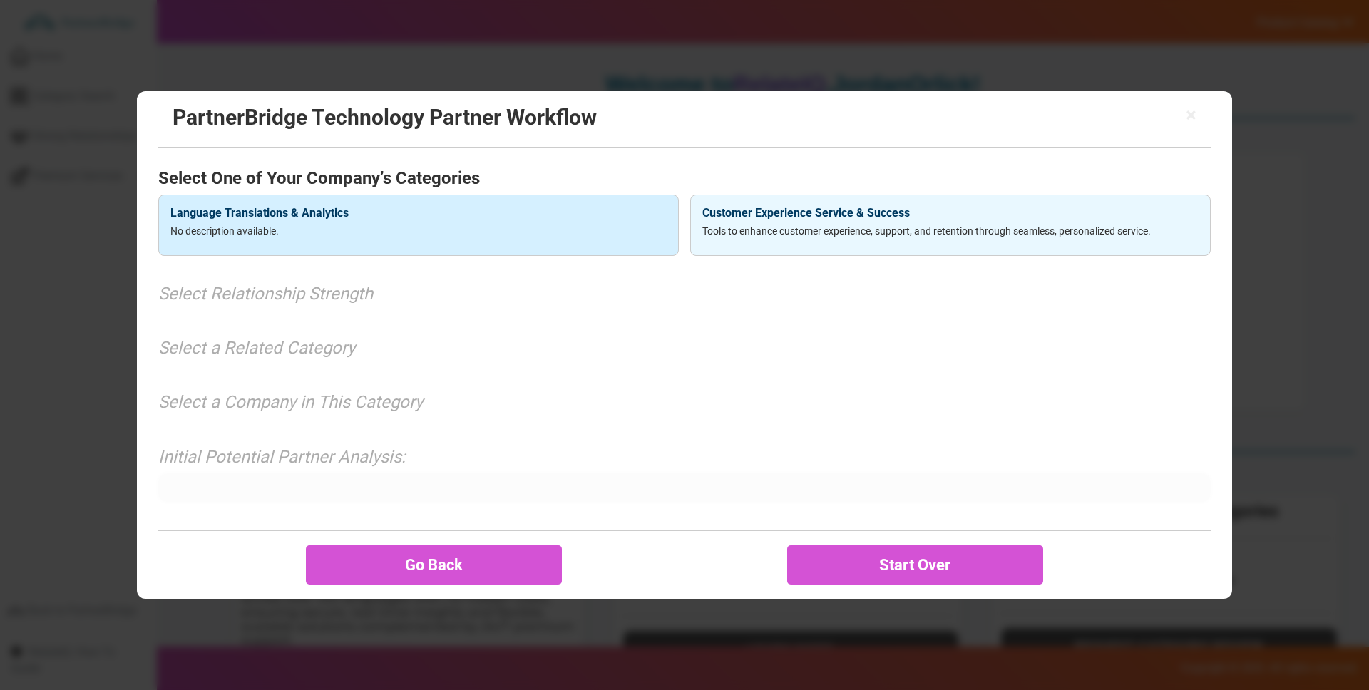
click at [312, 213] on h4 "Language Translations & Analytics" at bounding box center [418, 213] width 496 height 13
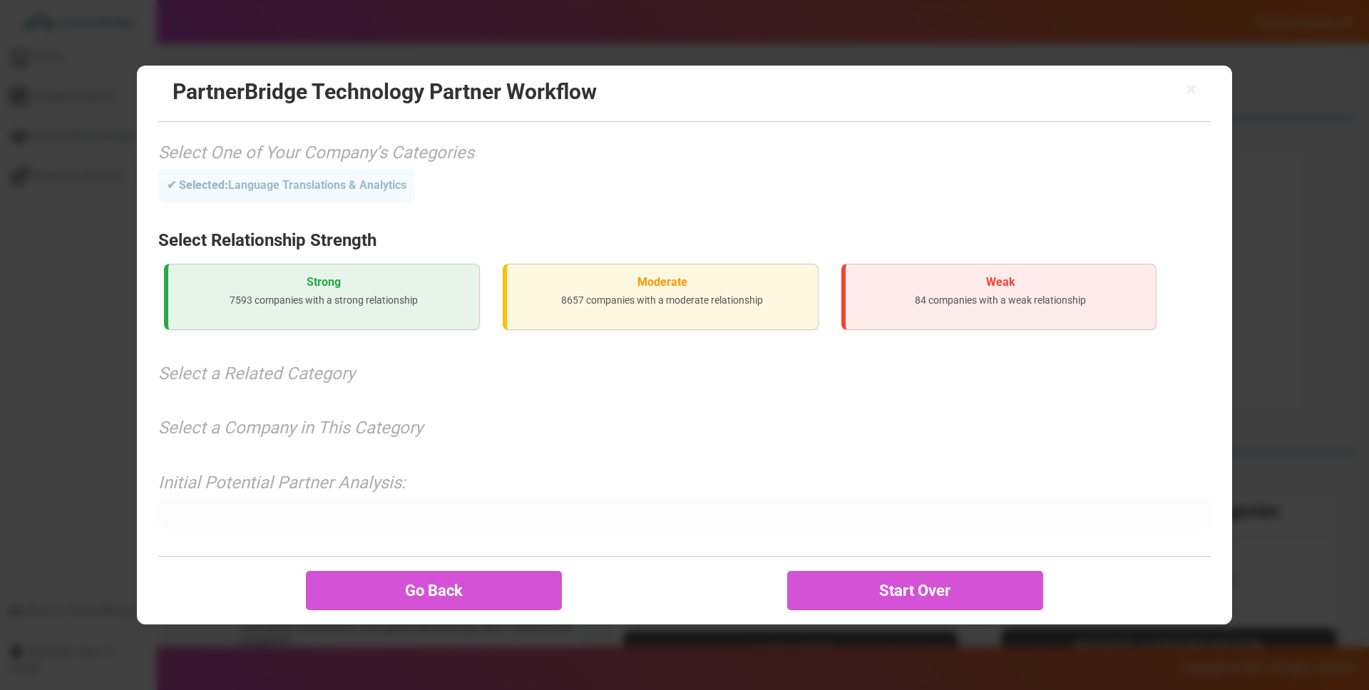
click at [287, 292] on div "Strong 7593 companies with a strong relationship" at bounding box center [322, 297] width 316 height 66
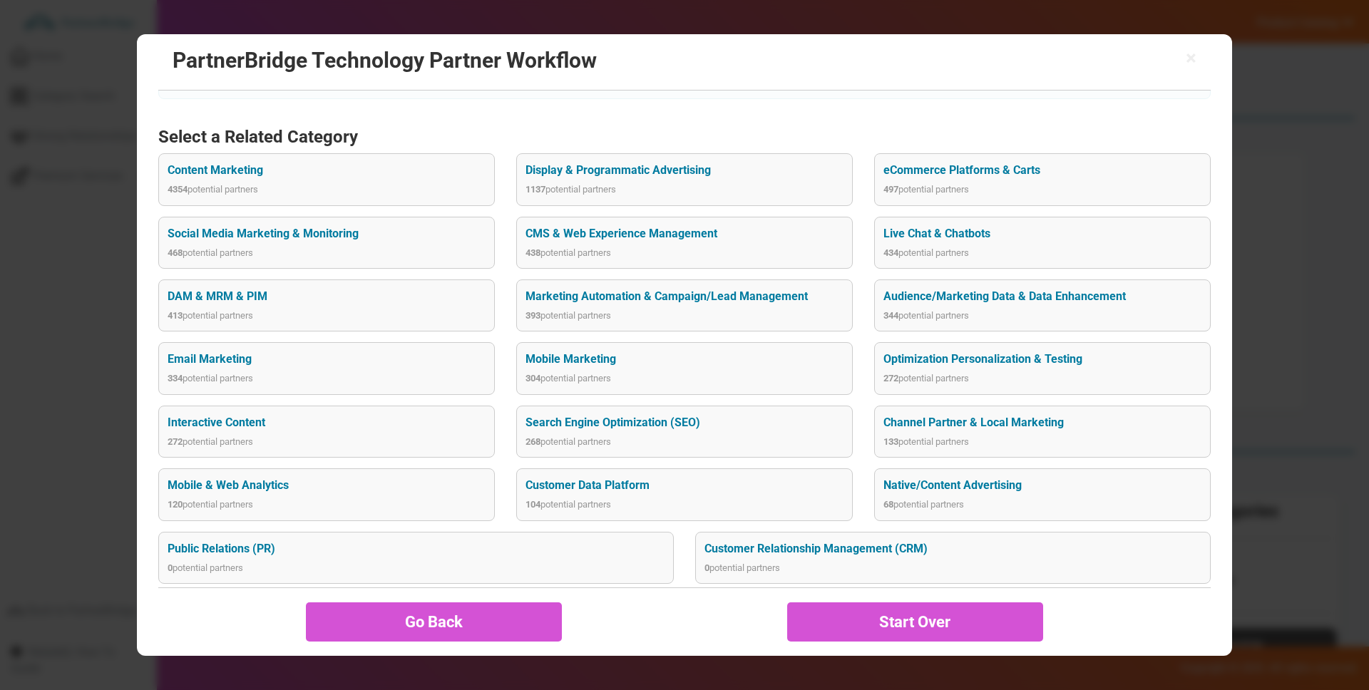
scroll to position [169, 0]
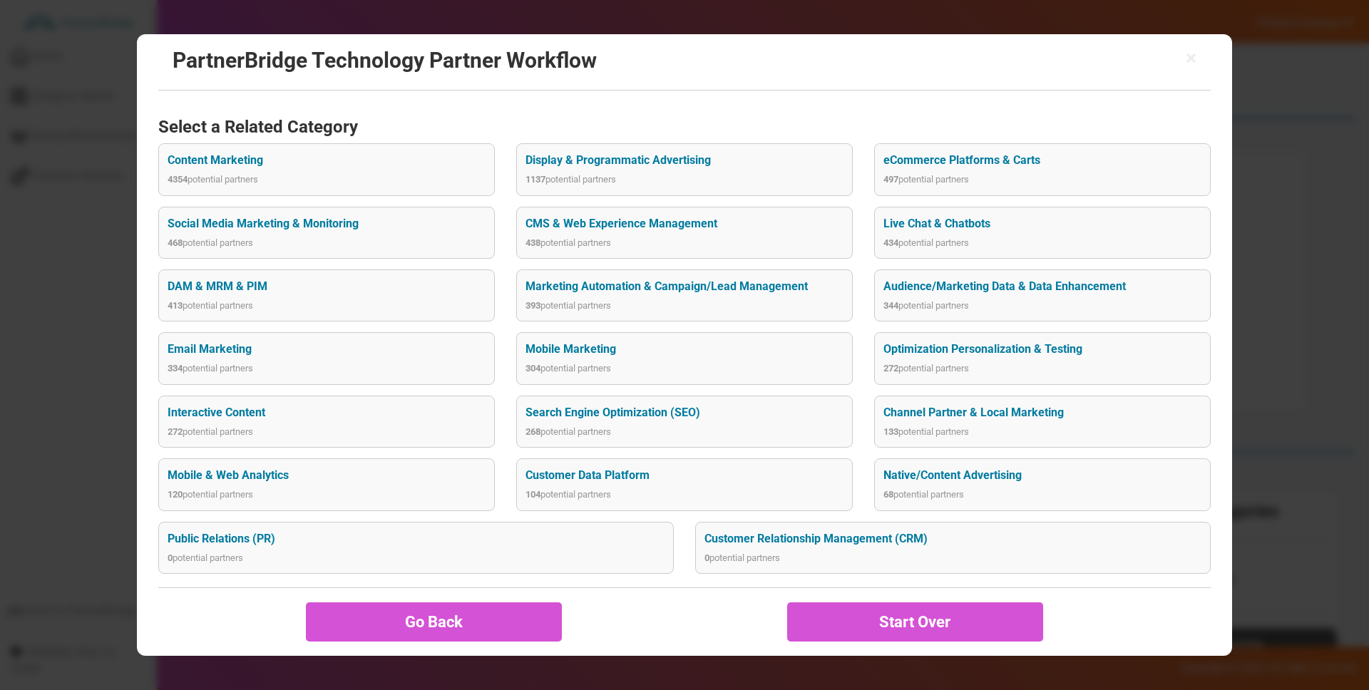
click at [295, 170] on div "Content Marketing 4354 potential partners" at bounding box center [326, 169] width 336 height 52
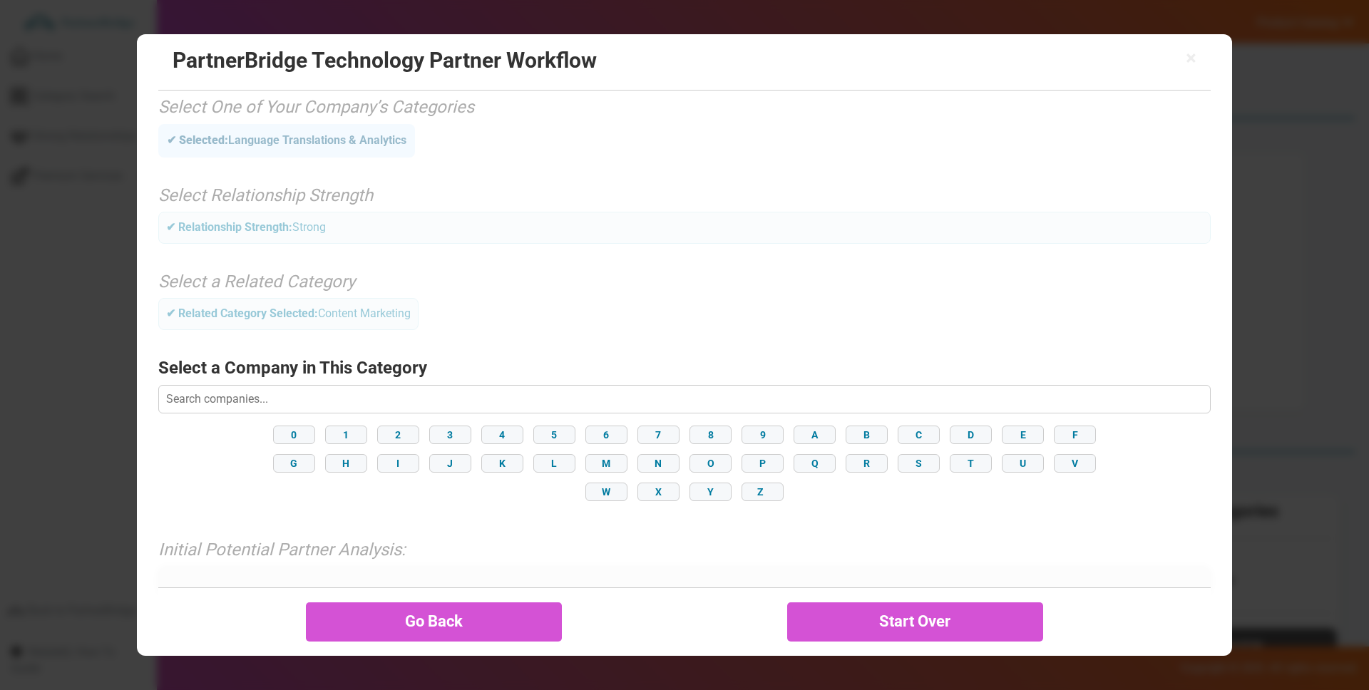
scroll to position [51, 0]
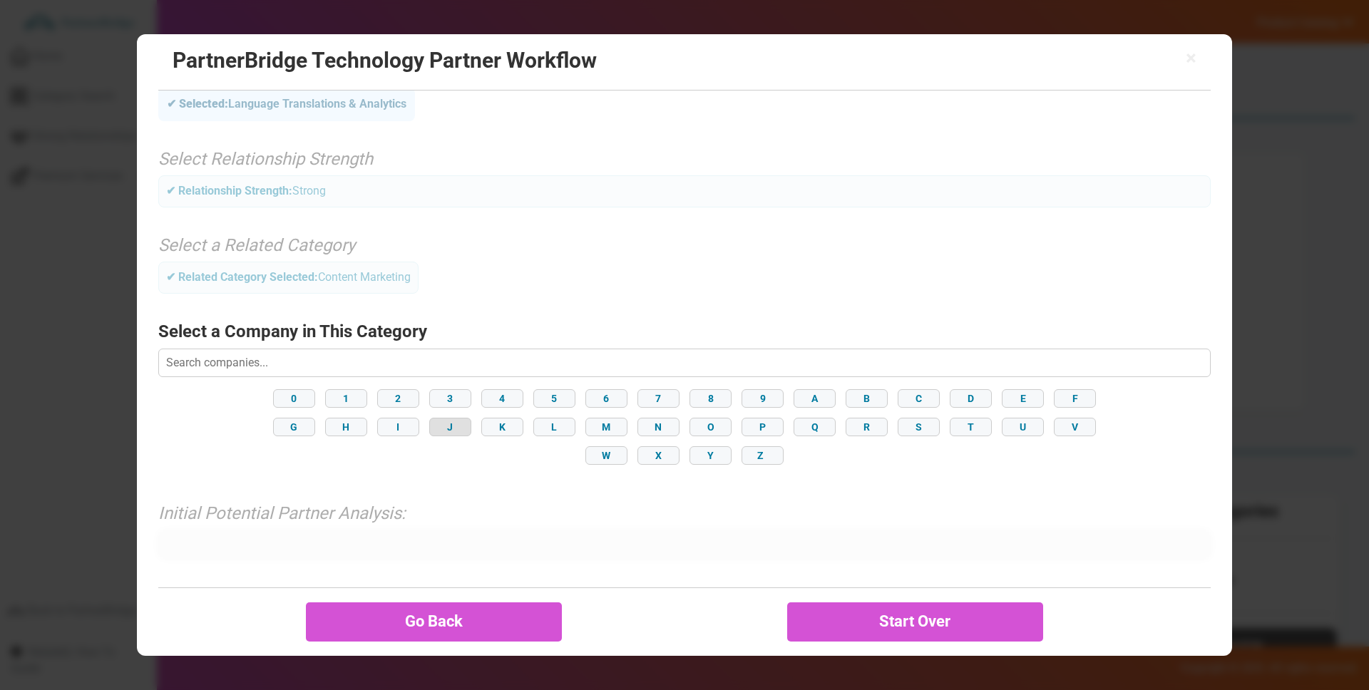
click at [464, 431] on button "J" at bounding box center [450, 427] width 42 height 19
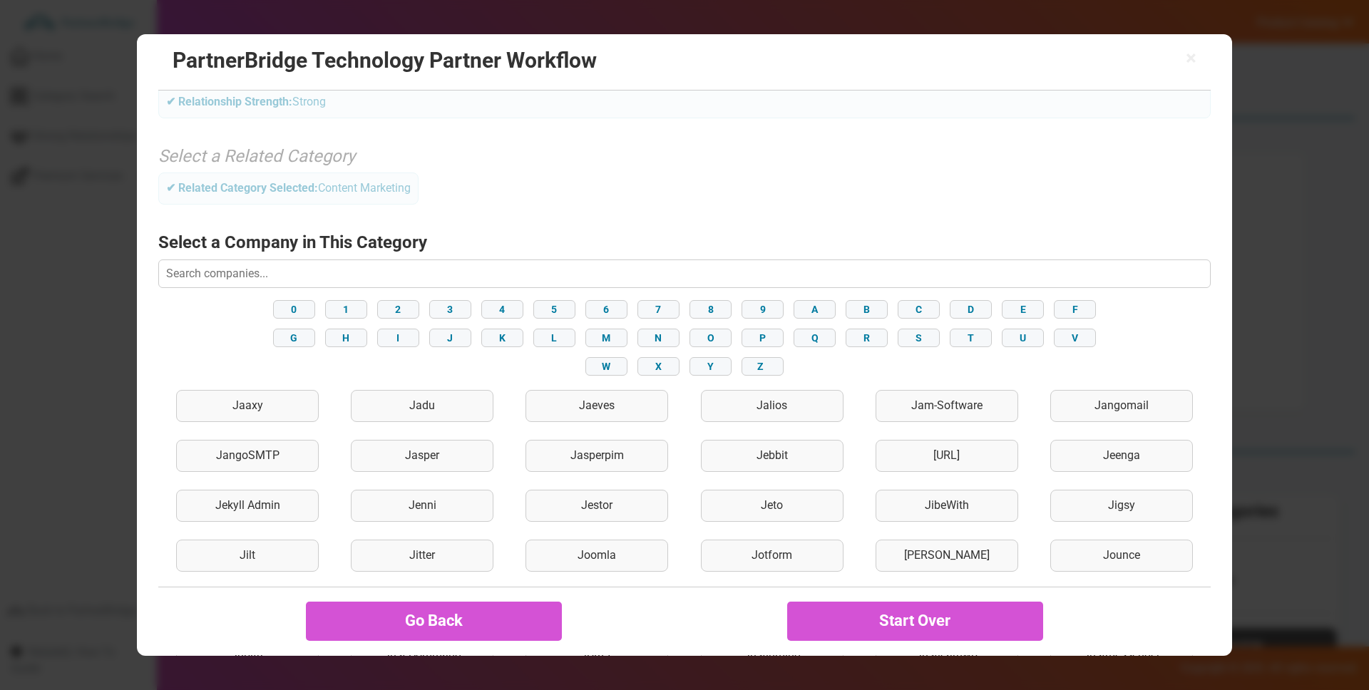
scroll to position [142, 0]
drag, startPoint x: 769, startPoint y: 336, endPoint x: 776, endPoint y: 336, distance: 7.2
click at [769, 336] on button "P" at bounding box center [762, 336] width 42 height 19
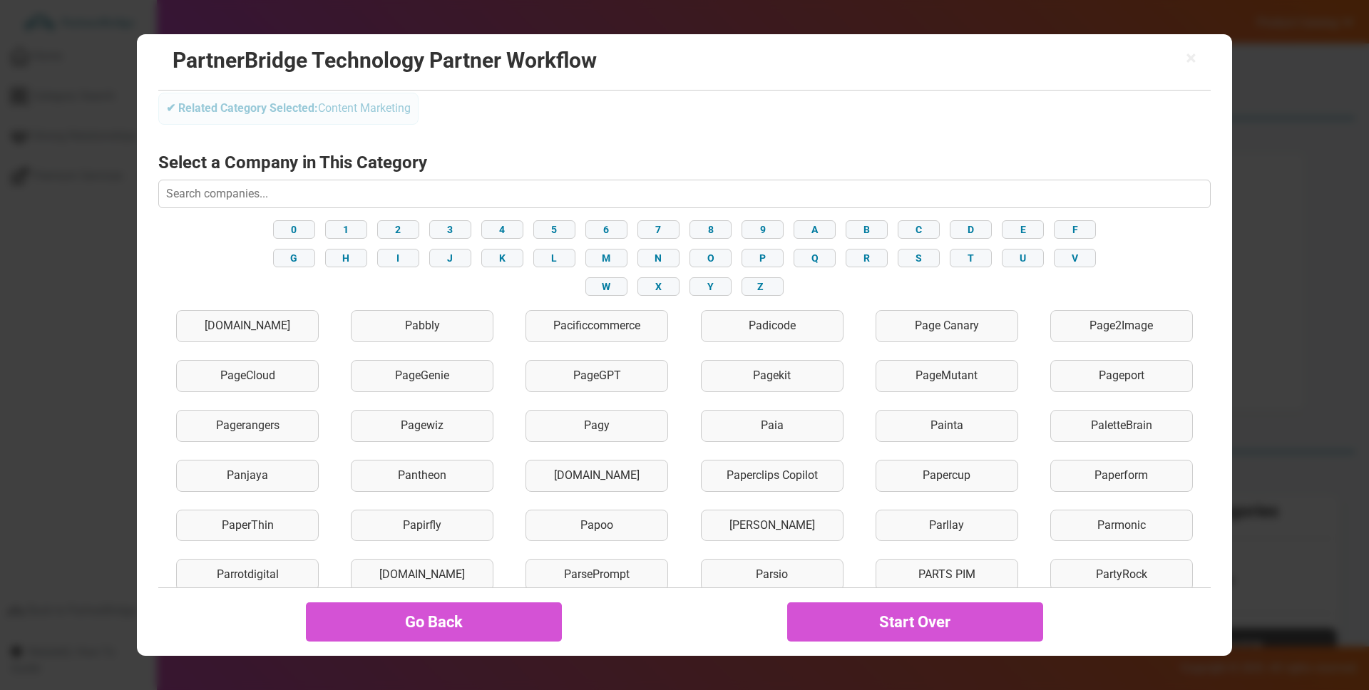
scroll to position [221, 0]
click at [549, 189] on input "text" at bounding box center [684, 192] width 1052 height 29
click at [621, 411] on div "Pagy" at bounding box center [596, 424] width 143 height 32
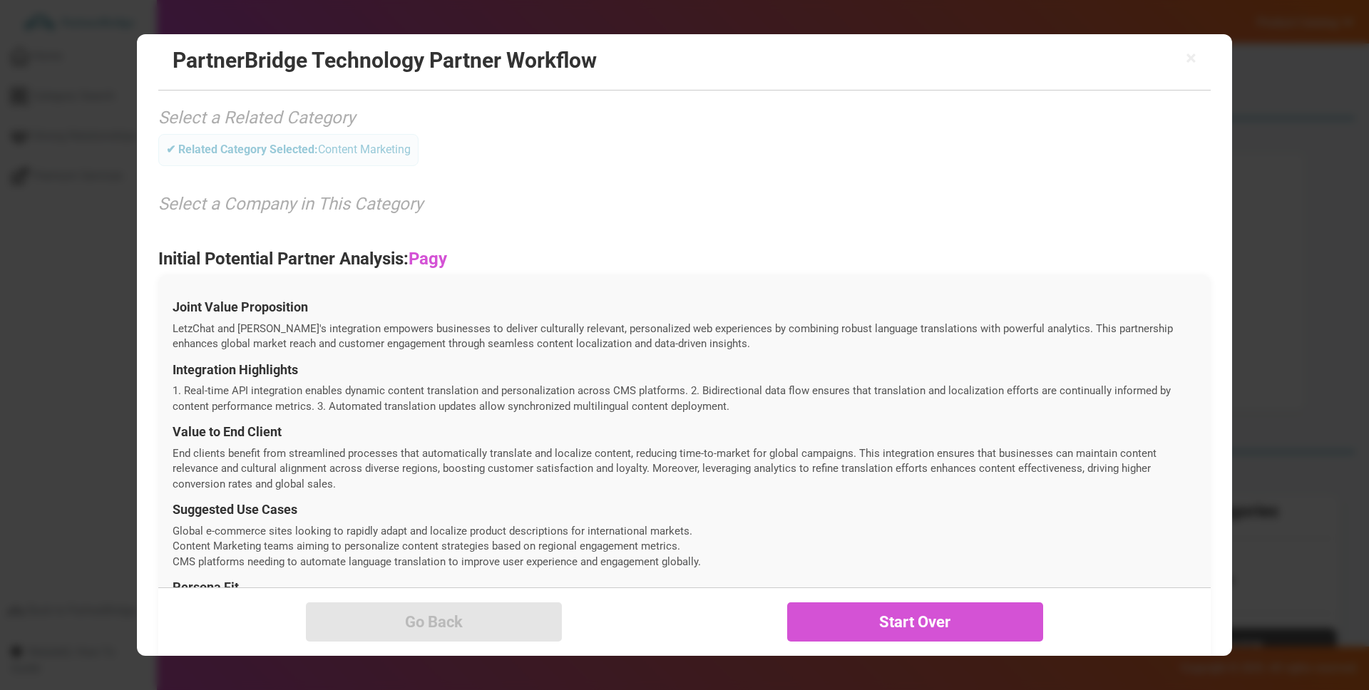
scroll to position [179, 0]
click at [274, 307] on h4 "Joint Value Proposition" at bounding box center [685, 306] width 1024 height 14
drag, startPoint x: 274, startPoint y: 307, endPoint x: 160, endPoint y: 302, distance: 114.2
click at [160, 302] on div "Joint Value Proposition LetzChat and Pagy's integration empowers businesses to …" at bounding box center [684, 536] width 1052 height 525
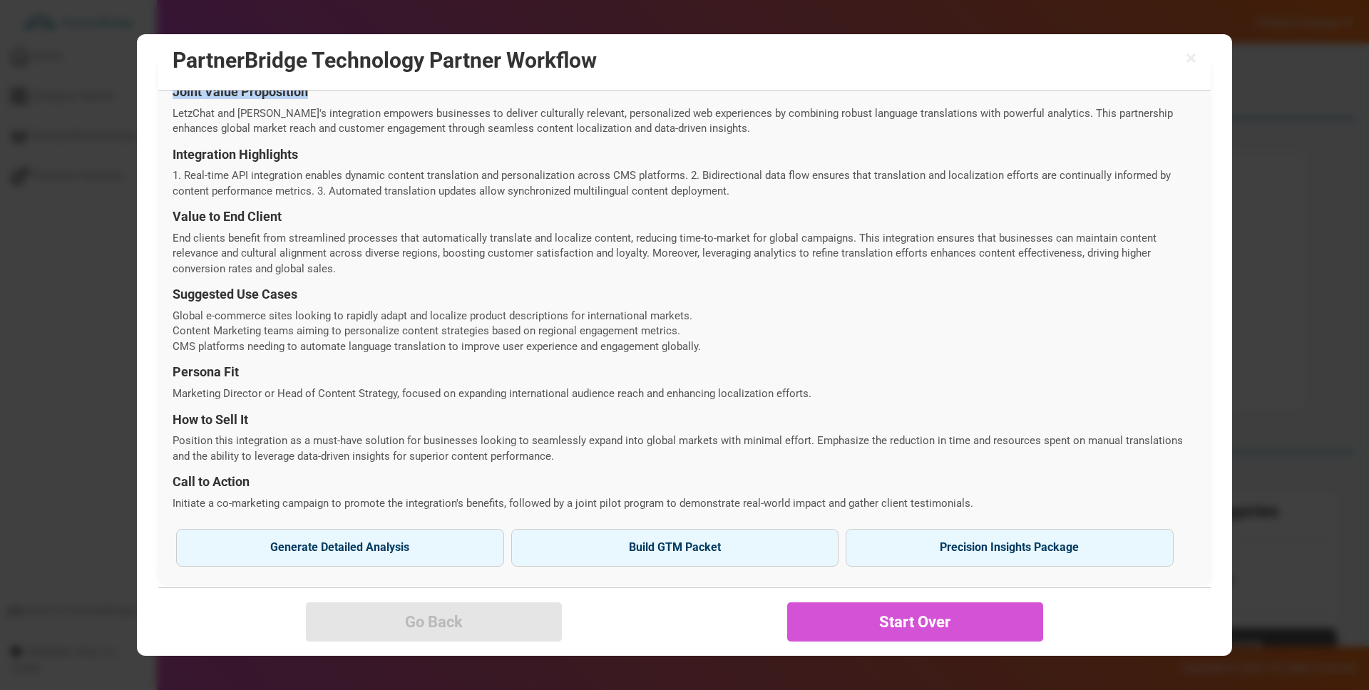
scroll to position [412, 0]
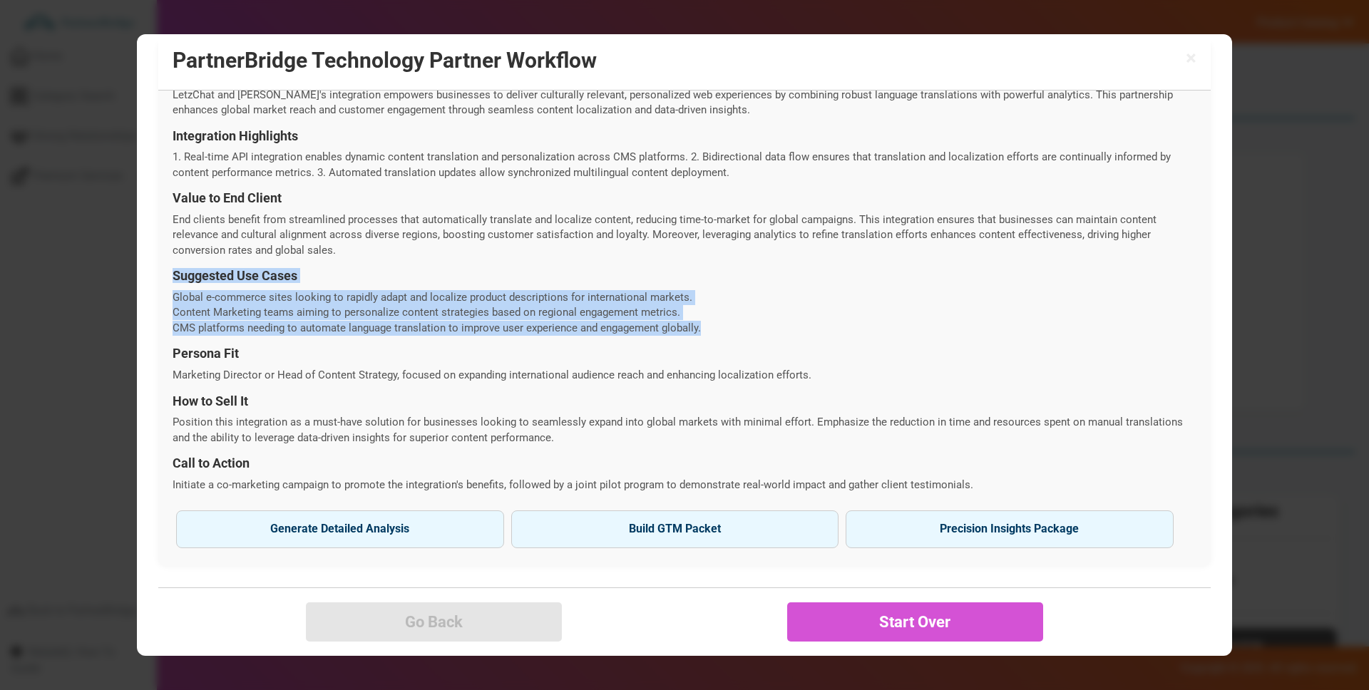
drag, startPoint x: 173, startPoint y: 267, endPoint x: 732, endPoint y: 322, distance: 561.6
click at [729, 322] on div "Joint Value Proposition LetzChat and Pagy's integration empowers businesses to …" at bounding box center [684, 303] width 1052 height 525
click at [732, 322] on li "CMS platforms needing to automate language translation to improve user experien…" at bounding box center [685, 328] width 1024 height 15
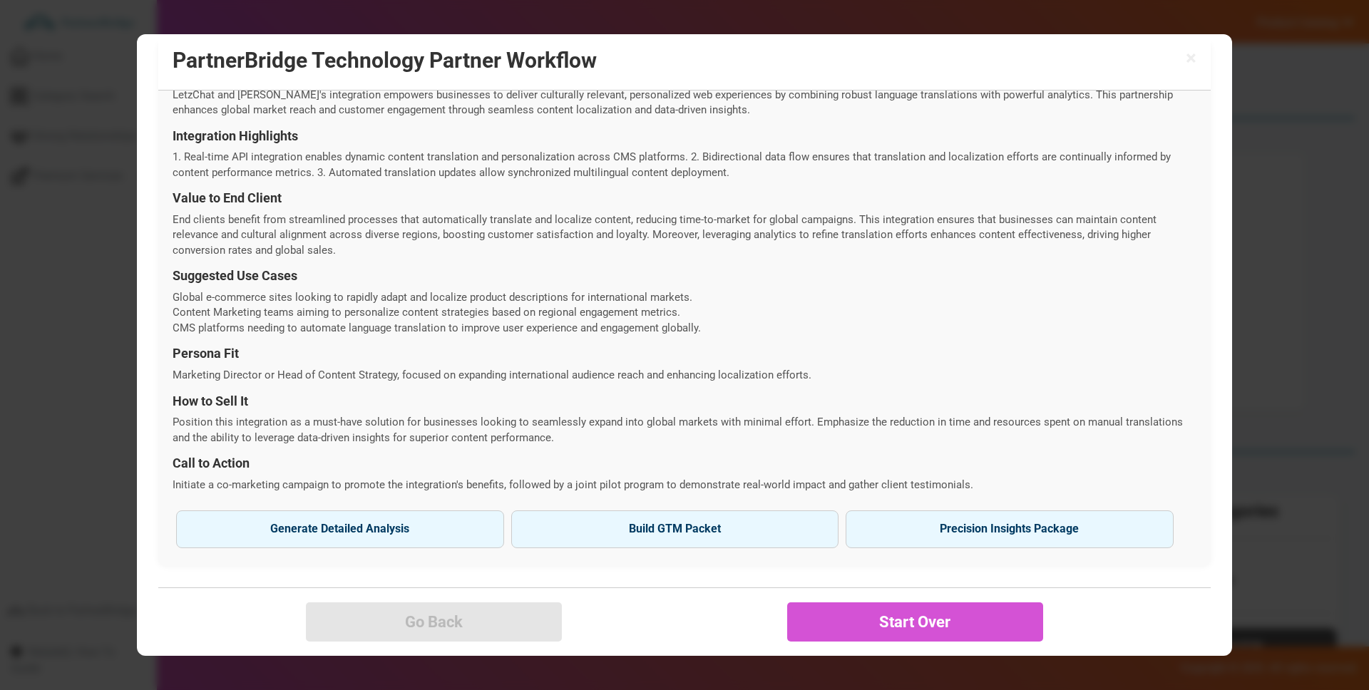
click at [447, 378] on p "Marketing Director or Head of Content Strategy, focused on expanding internatio…" at bounding box center [685, 375] width 1024 height 15
click at [447, 379] on p "Marketing Director or Head of Content Strategy, focused on expanding internatio…" at bounding box center [685, 375] width 1024 height 15
click at [447, 380] on p "Marketing Director or Head of Content Strategy, focused on expanding internatio…" at bounding box center [685, 375] width 1024 height 15
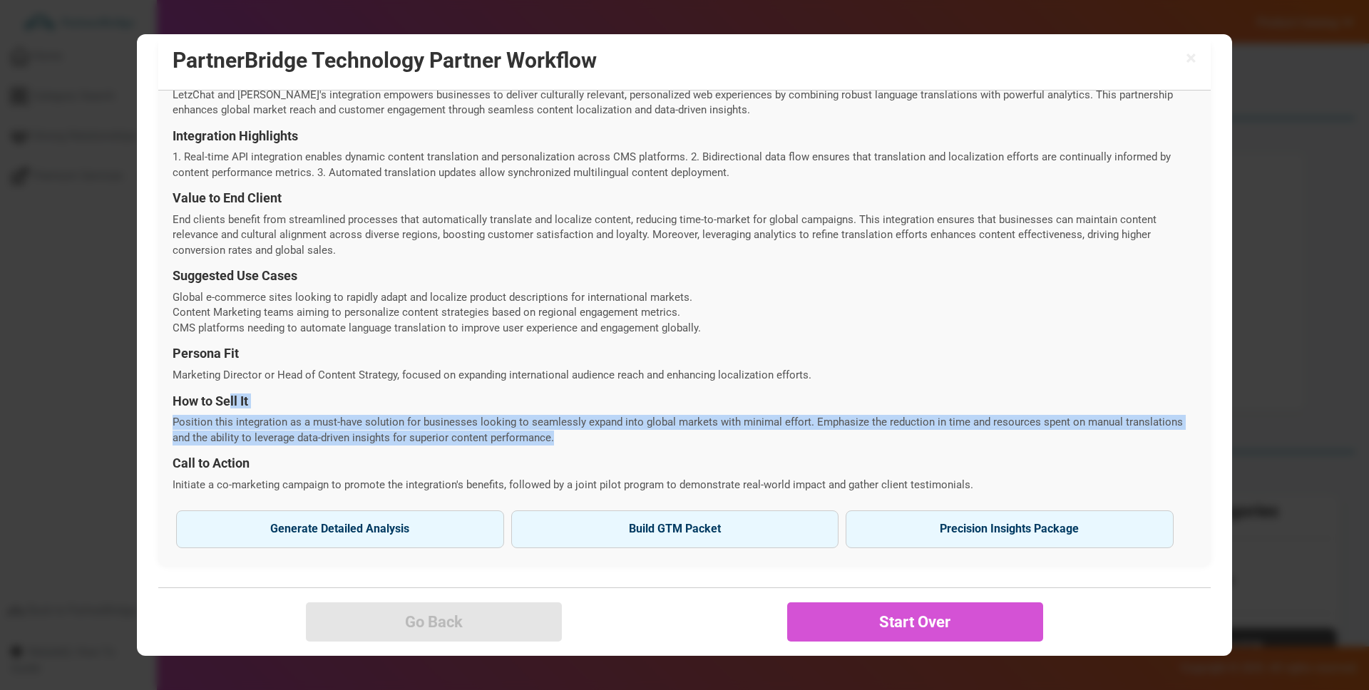
drag, startPoint x: 557, startPoint y: 441, endPoint x: 232, endPoint y: 403, distance: 328.0
click at [230, 402] on div "Joint Value Proposition LetzChat and Pagy's integration empowers businesses to …" at bounding box center [684, 303] width 1052 height 525
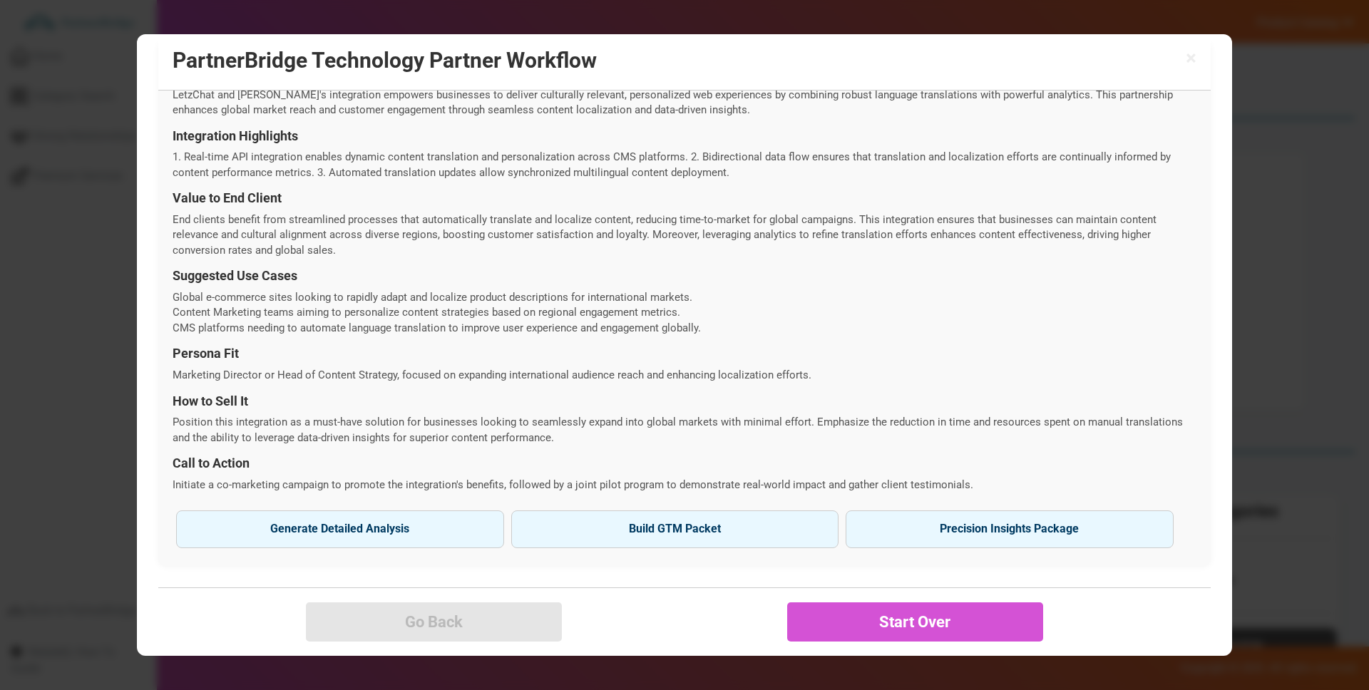
drag, startPoint x: 253, startPoint y: 412, endPoint x: 257, endPoint y: 419, distance: 8.3
click at [253, 412] on div "Joint Value Proposition LetzChat and Pagy's integration empowers businesses to …" at bounding box center [684, 303] width 1052 height 525
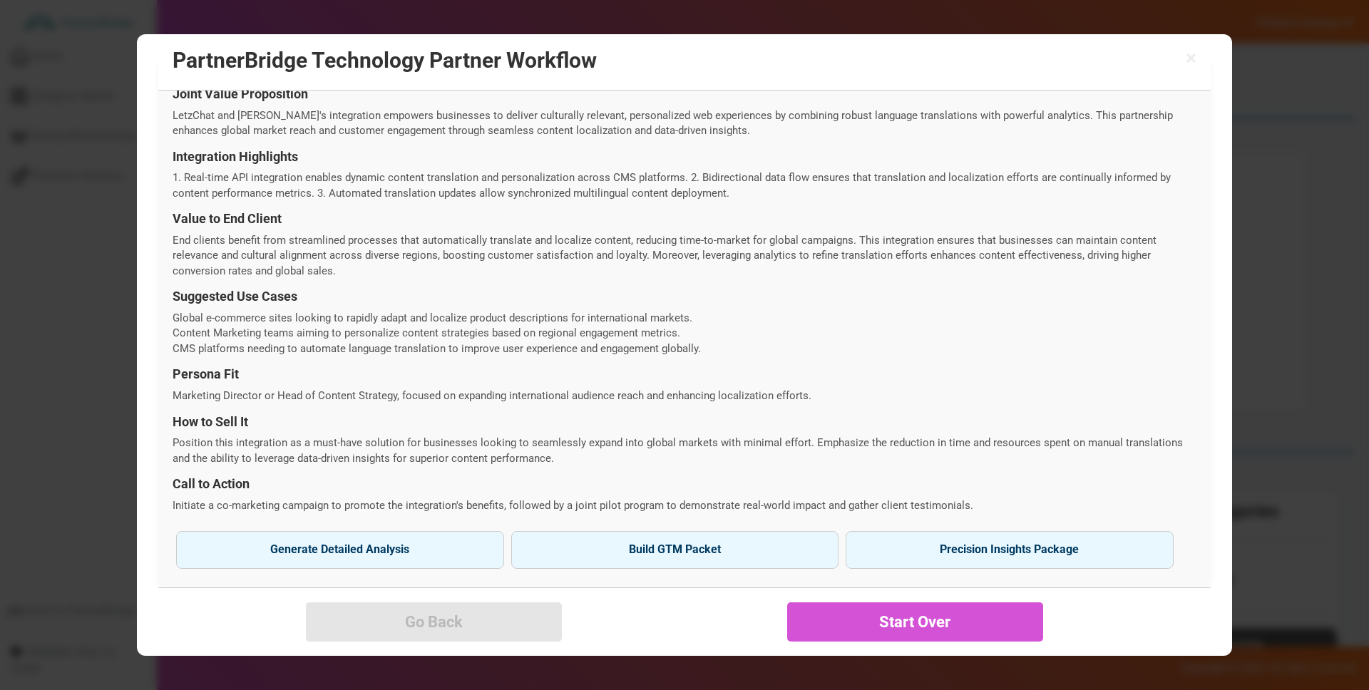
scroll to position [420, 0]
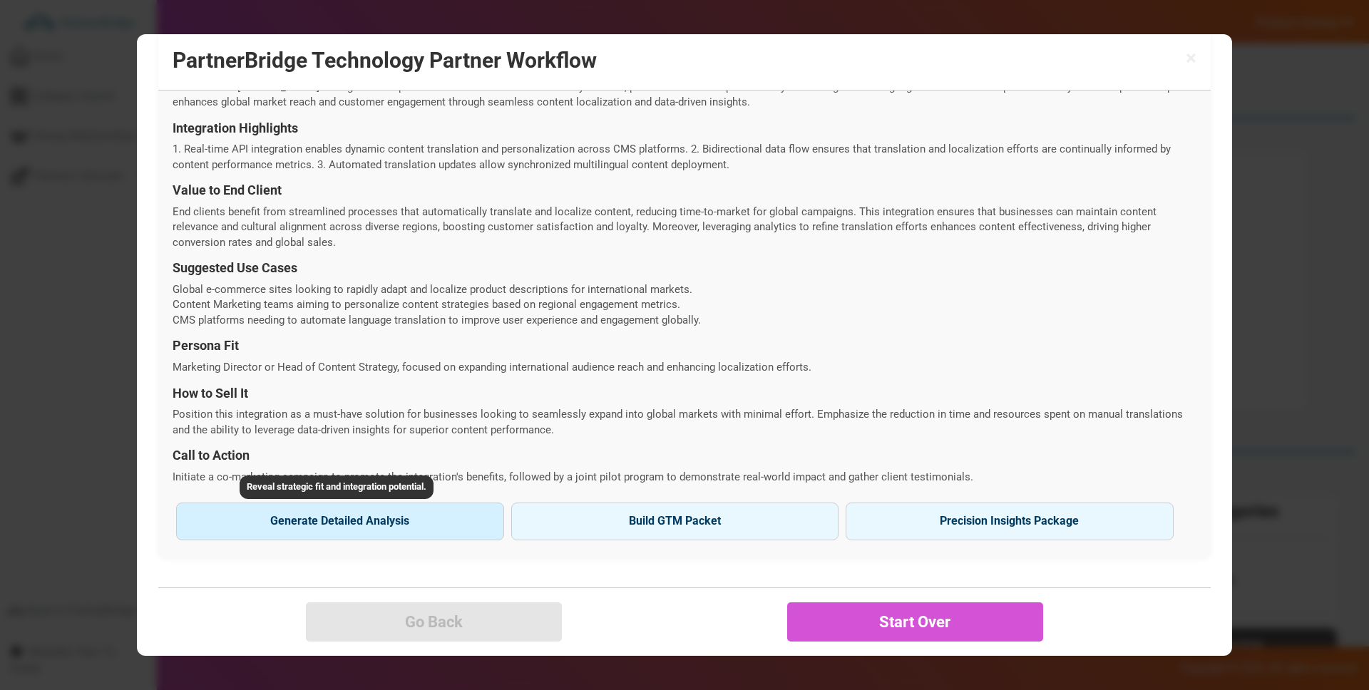
click at [386, 512] on button "Generate Detailed Analysis Reveal strategic fit and integration potential." at bounding box center [340, 521] width 328 height 37
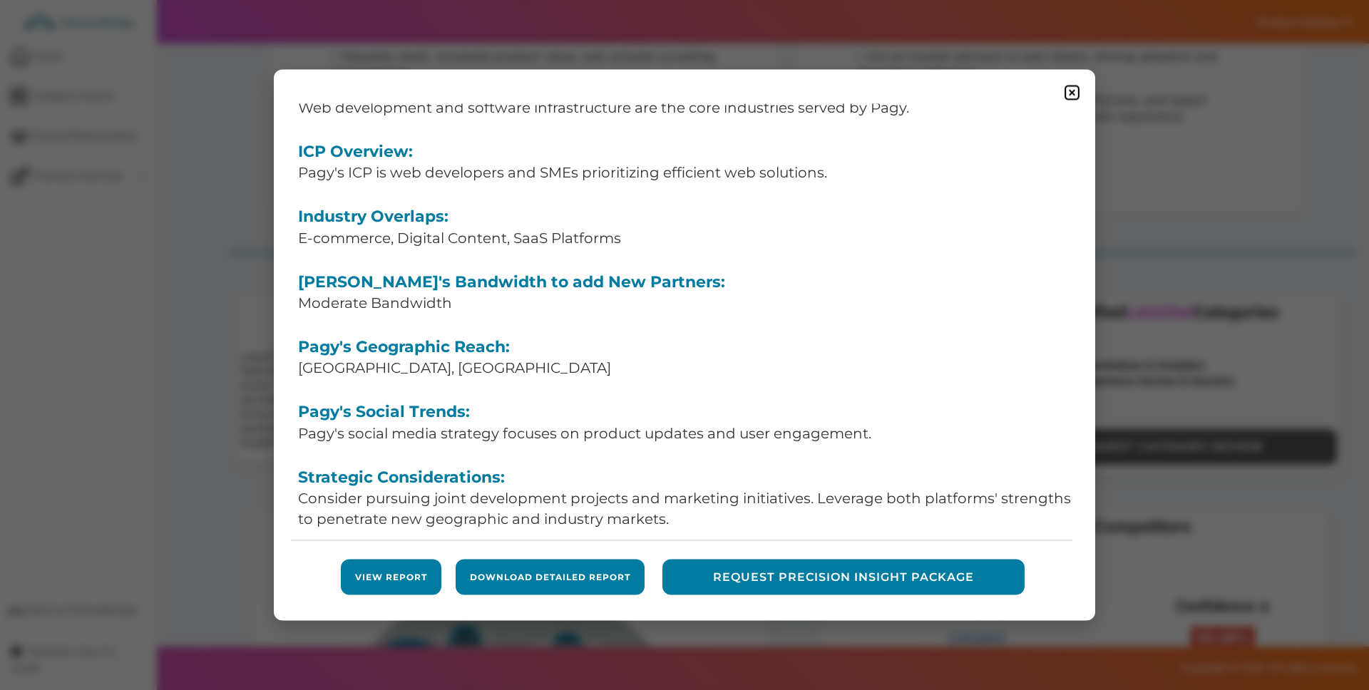
scroll to position [203, 0]
click at [399, 580] on link "View Report" at bounding box center [391, 577] width 72 height 12
click at [1078, 90] on img at bounding box center [1072, 92] width 18 height 18
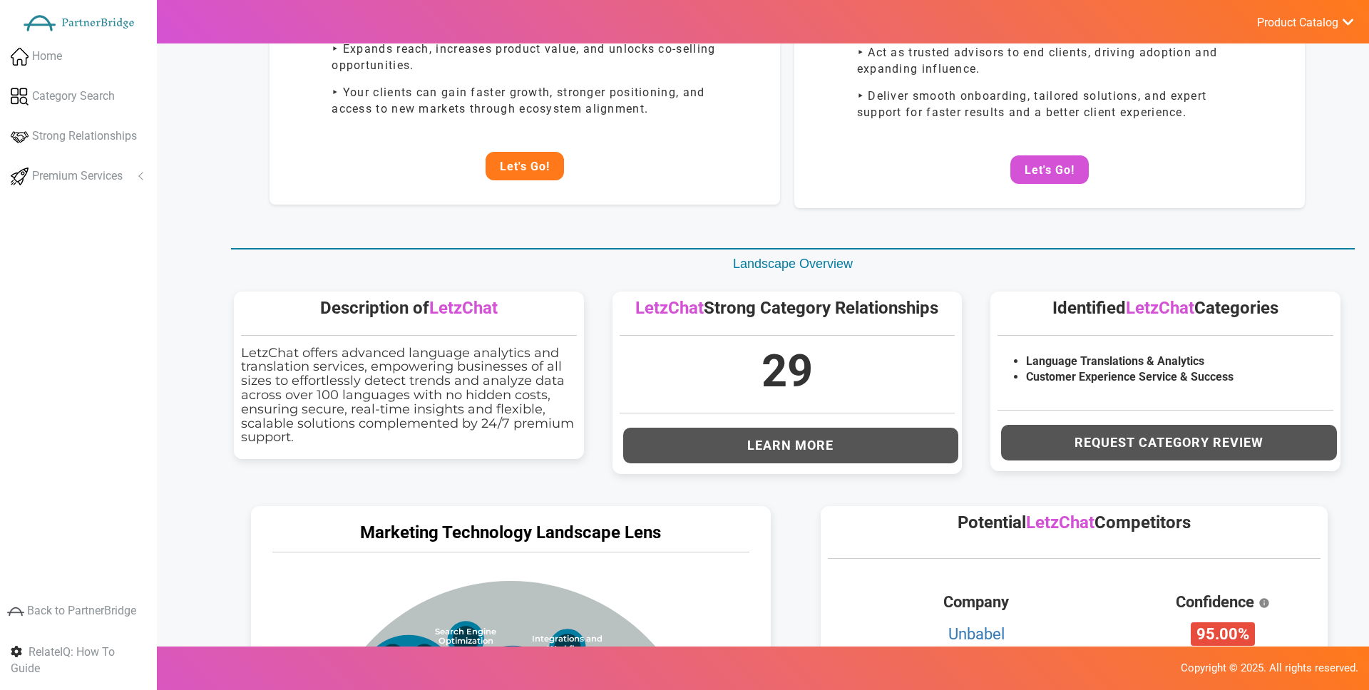
click at [520, 159] on button "Let's Go!" at bounding box center [524, 166] width 78 height 29
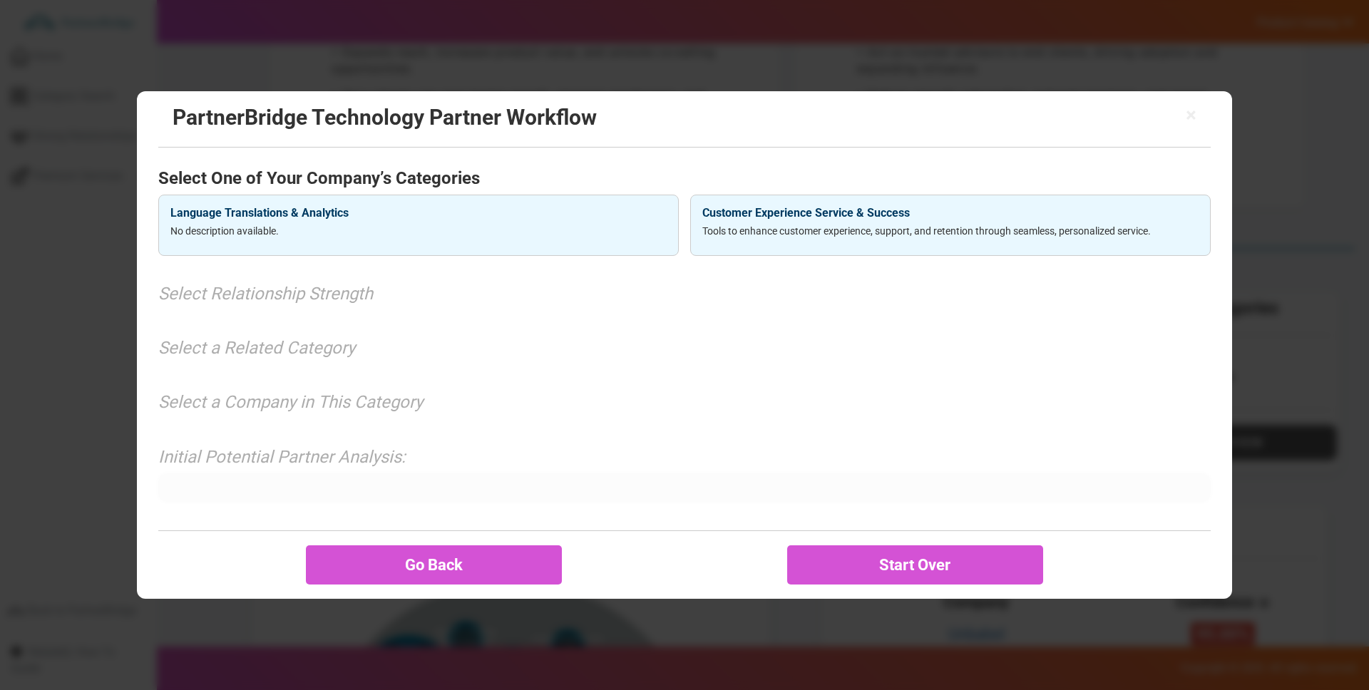
click at [409, 245] on div "Language Translations & Analytics No description available." at bounding box center [418, 225] width 520 height 61
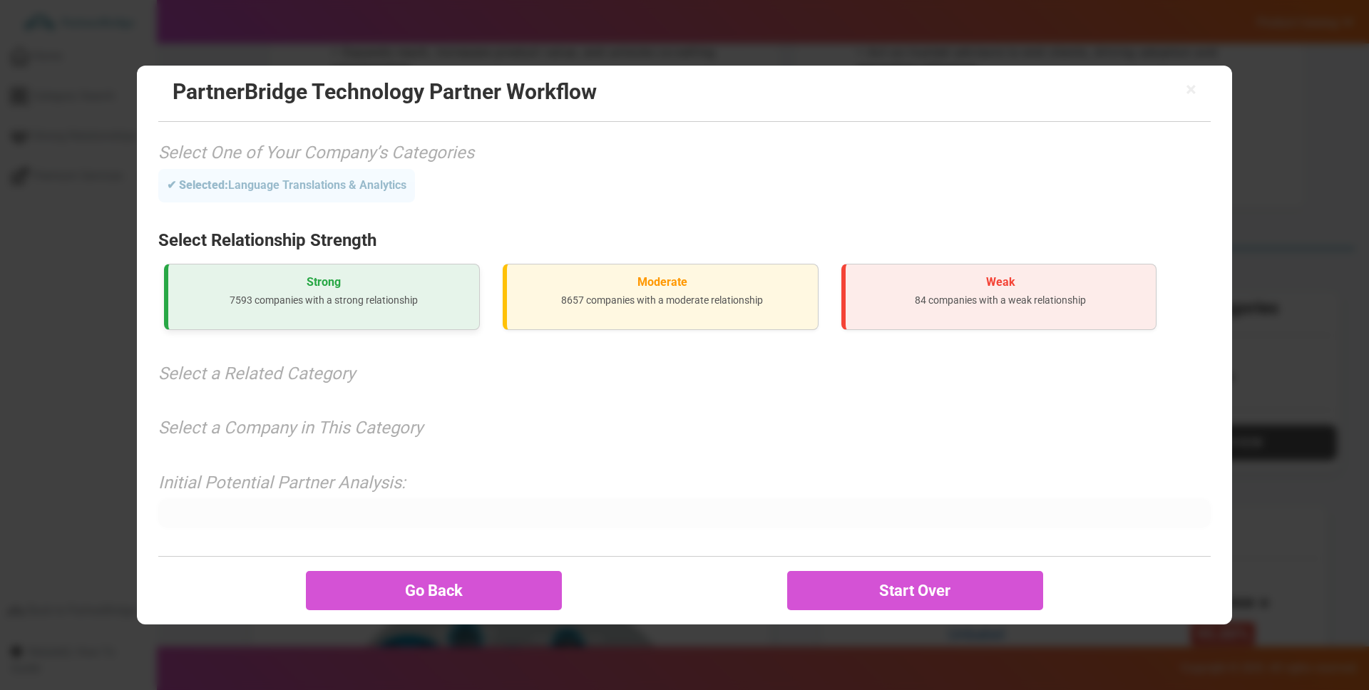
click at [371, 266] on div "Strong 7593 companies with a strong relationship" at bounding box center [322, 297] width 316 height 66
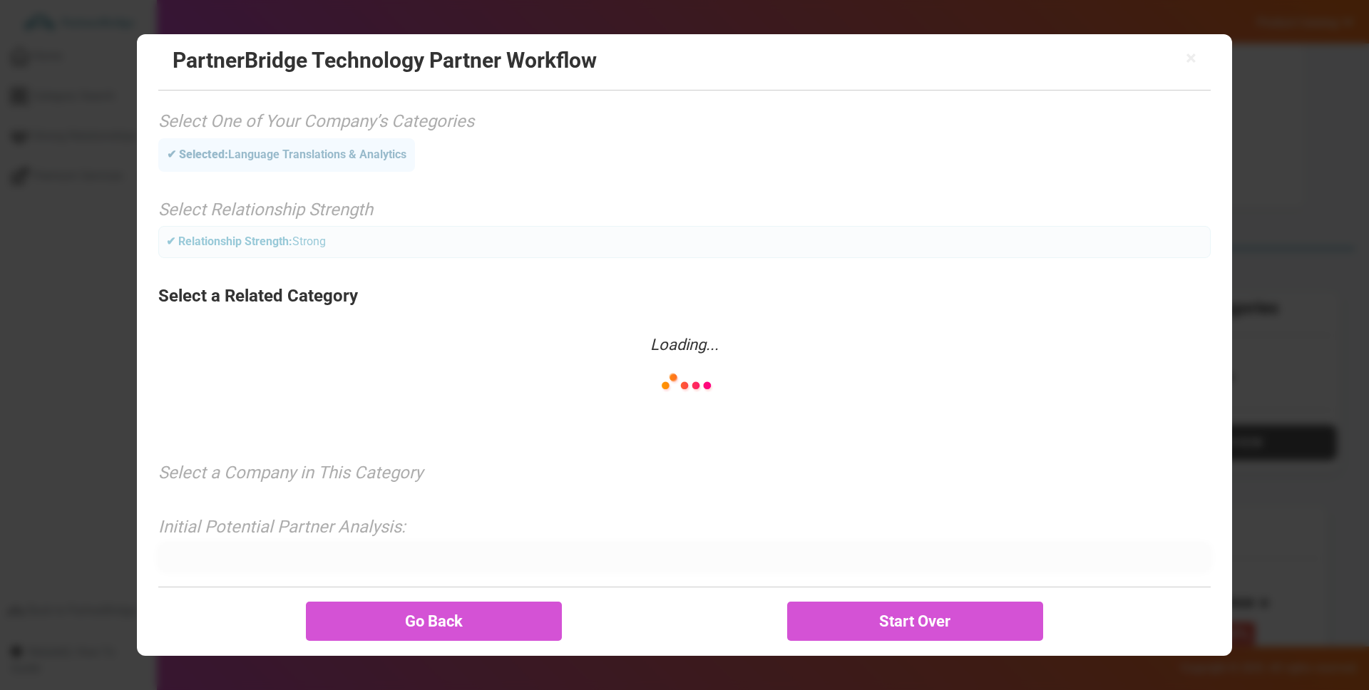
scroll to position [13, 0]
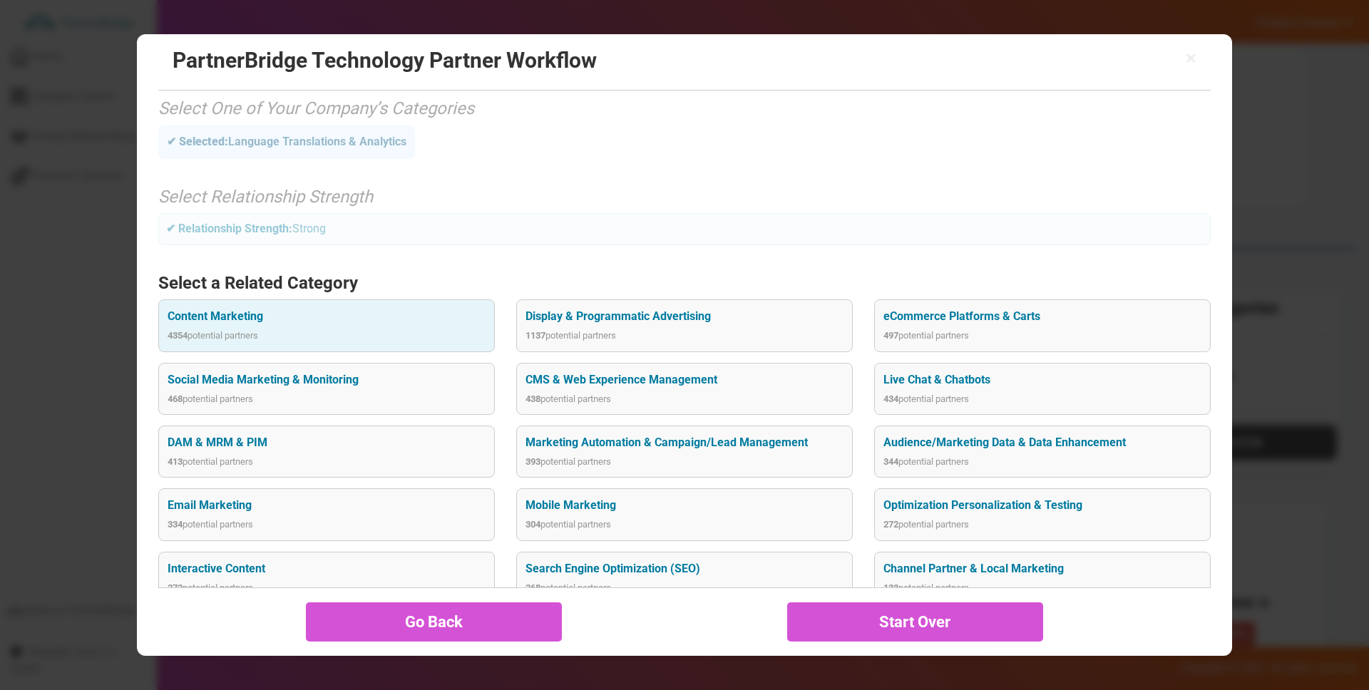
click at [289, 331] on div "4354 potential partners" at bounding box center [327, 336] width 318 height 14
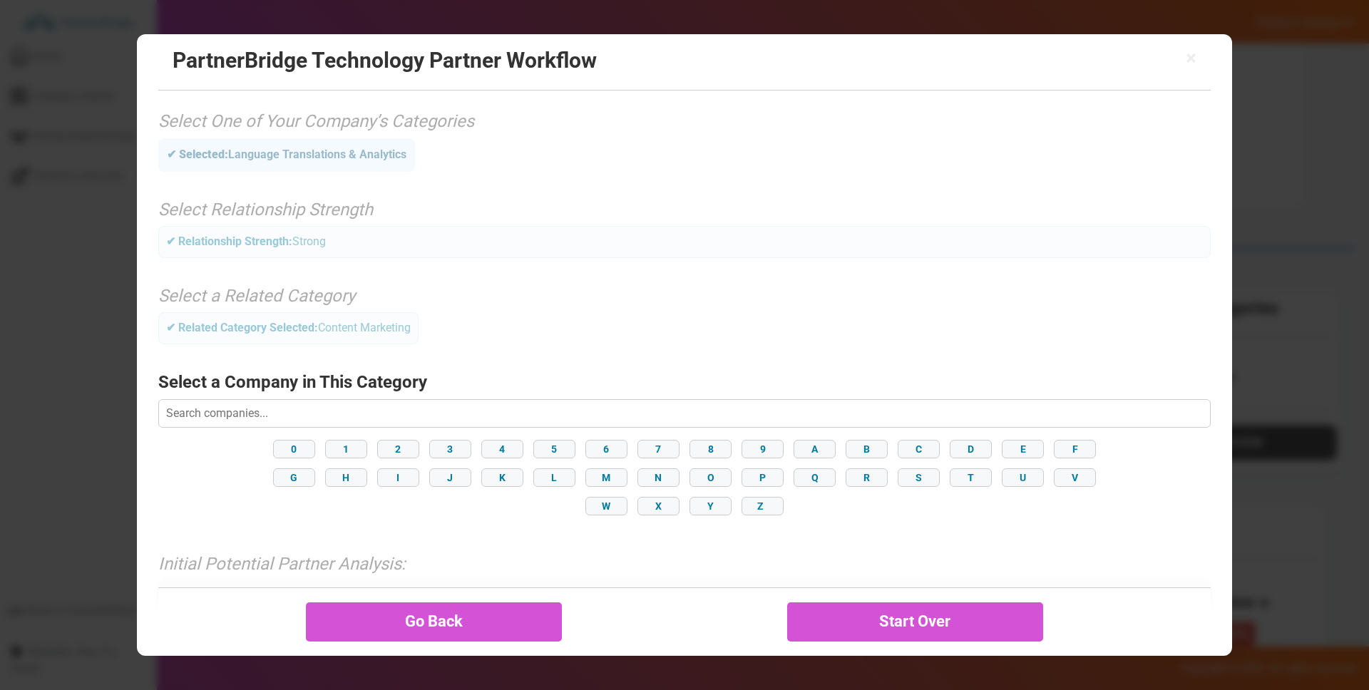
scroll to position [2, 0]
drag, startPoint x: 570, startPoint y: 404, endPoint x: 565, endPoint y: 399, distance: 7.6
click at [570, 404] on input "text" at bounding box center [684, 411] width 1052 height 29
type input "Pagy"
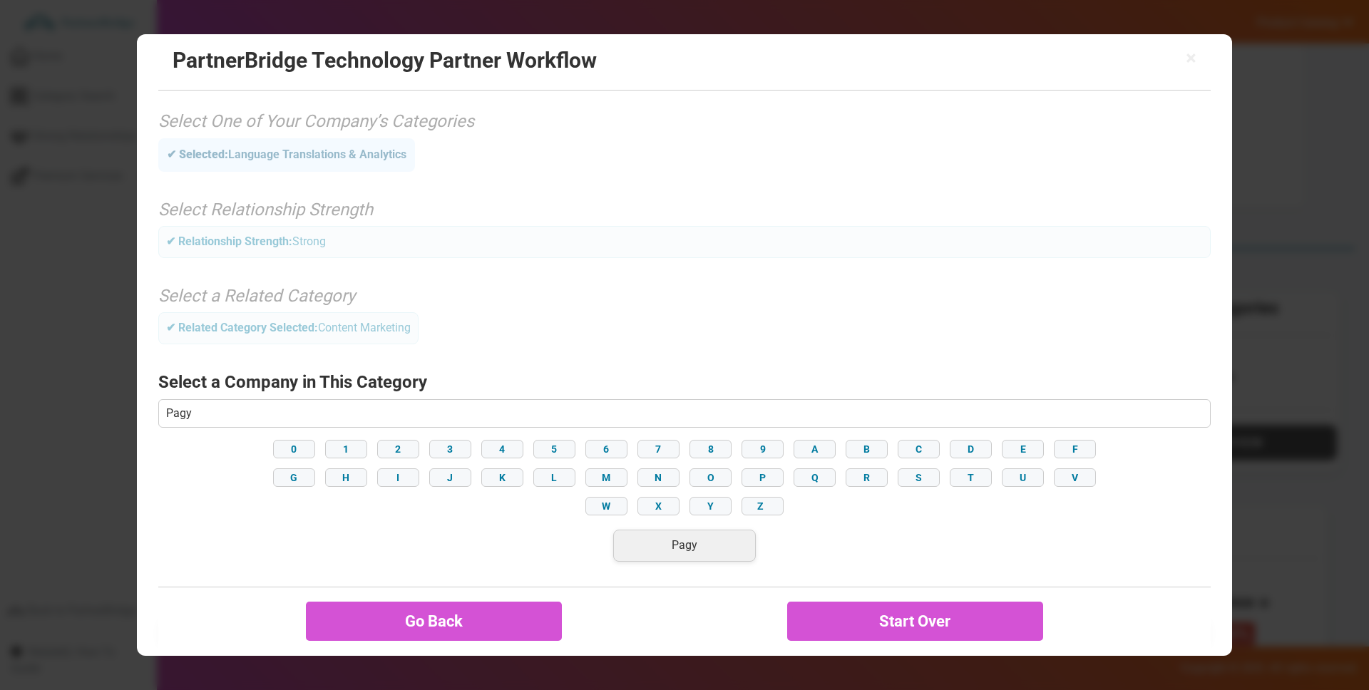
click at [659, 550] on div "Pagy" at bounding box center [684, 546] width 143 height 32
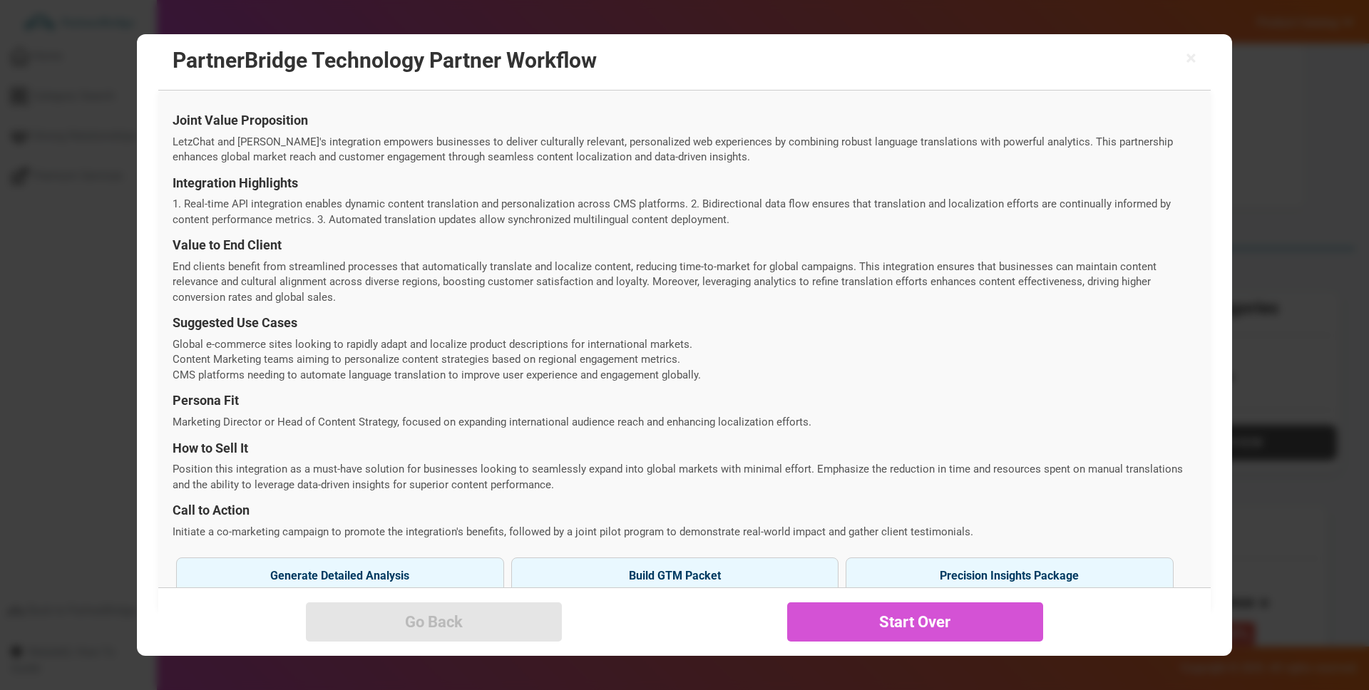
scroll to position [420, 0]
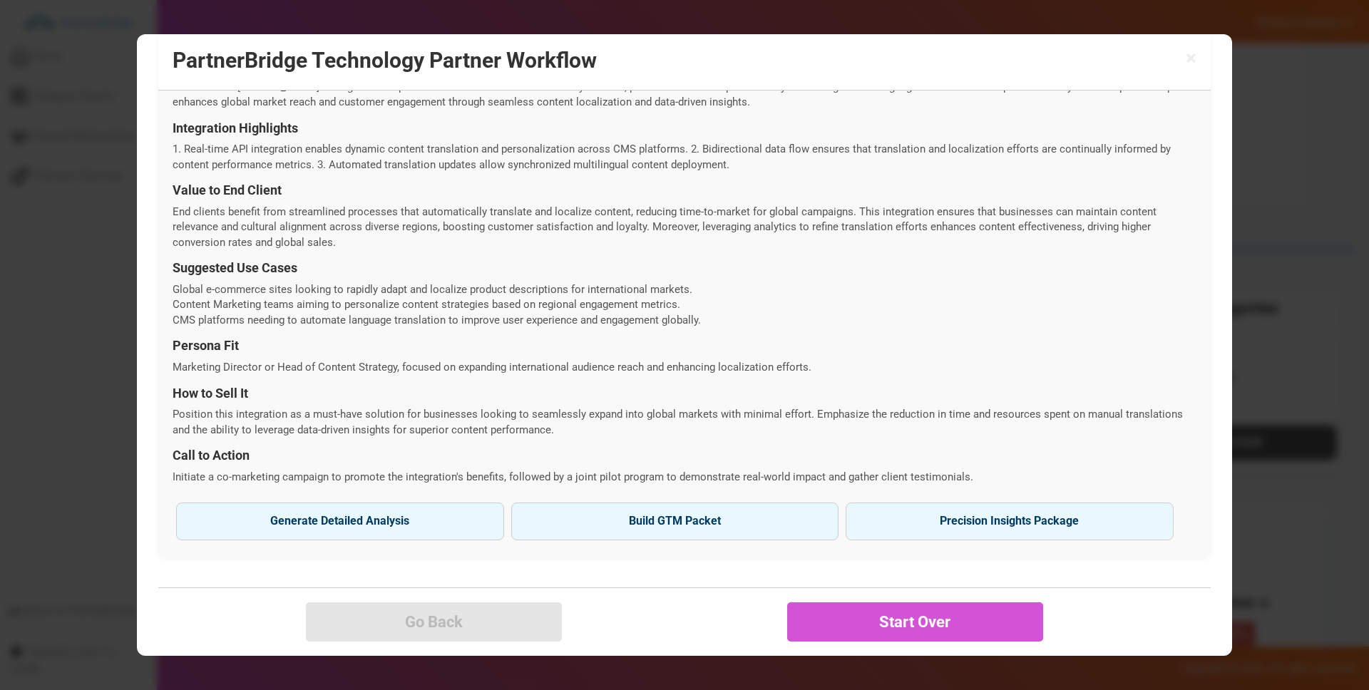
click at [685, 520] on button "Build GTM Packet" at bounding box center [675, 521] width 328 height 37
type input "Pagy"
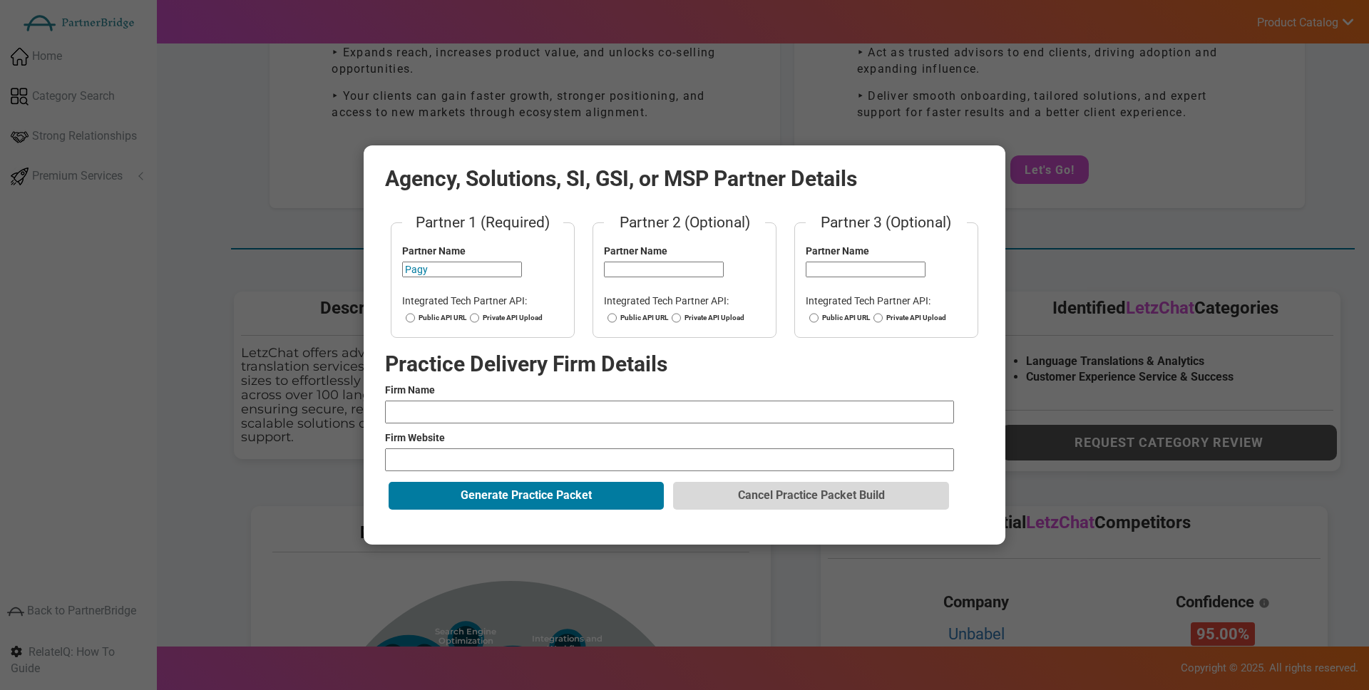
click at [418, 270] on input "Pagy" at bounding box center [462, 270] width 120 height 16
click at [529, 351] on div "Partner 1 (Required) Partner Name Pagy Integrated Tech Partner API: Public API …" at bounding box center [684, 282] width 599 height 140
click at [577, 377] on form "Partner 1 (Required) Partner Name Pagy Integrated Tech Partner API: Public API …" at bounding box center [684, 362] width 599 height 301
click at [527, 411] on input "text" at bounding box center [669, 412] width 569 height 23
click at [550, 387] on label "Firm Name" at bounding box center [684, 390] width 599 height 14
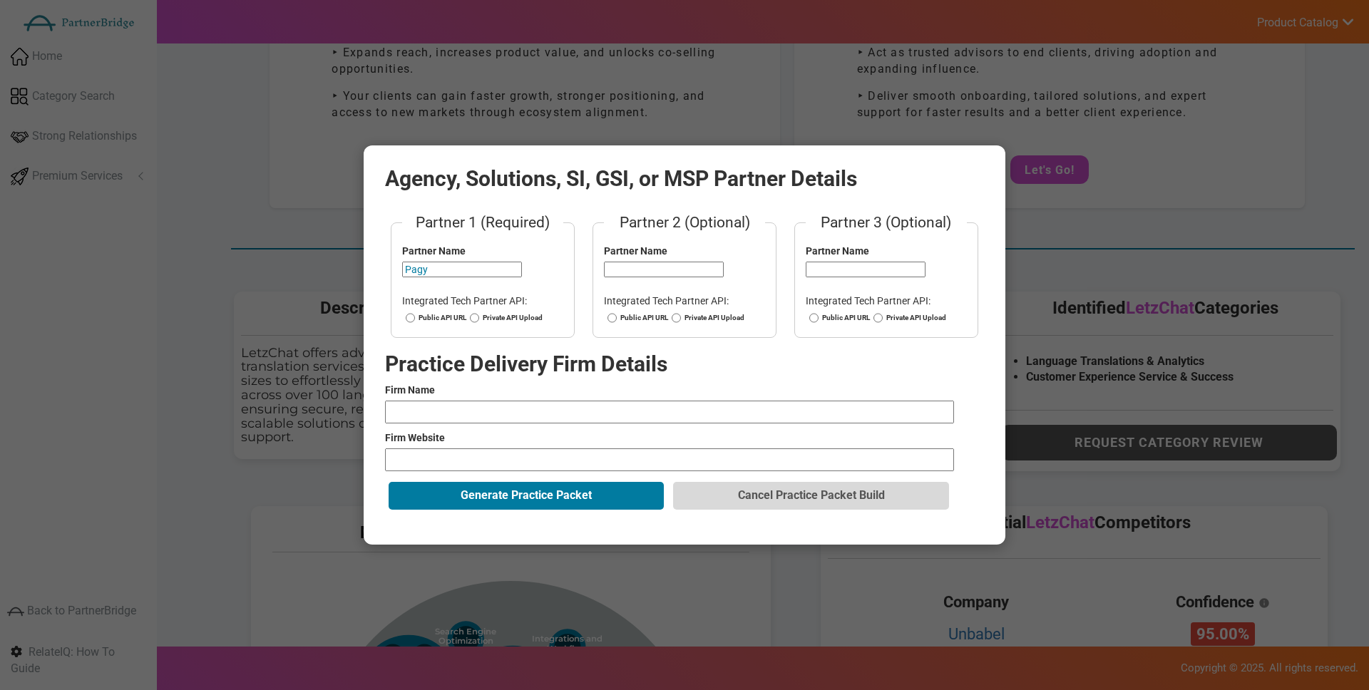
click at [462, 412] on input "text" at bounding box center [669, 412] width 569 height 23
type input "BORN Group"
click at [488, 411] on input "BORN Group" at bounding box center [669, 412] width 569 height 23
click at [496, 455] on input "url" at bounding box center [669, 459] width 569 height 23
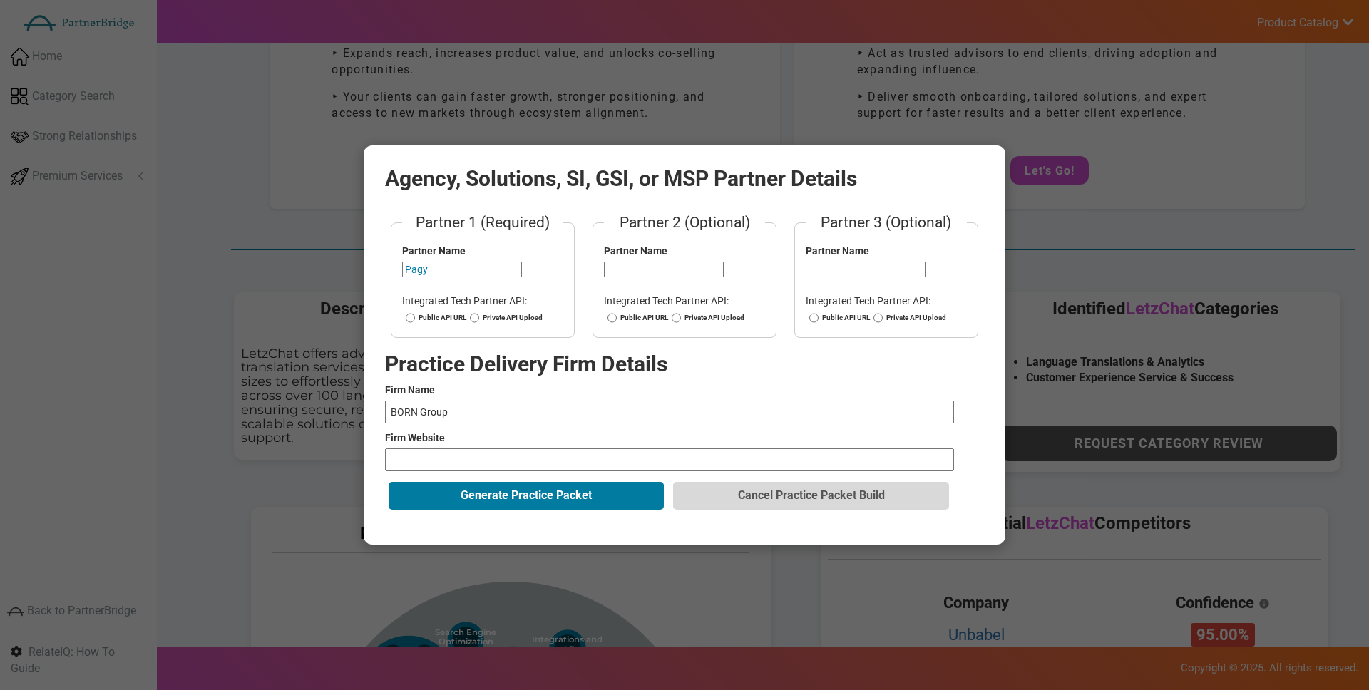
type input "https://www.borngroup.com/services/customer-experience/"
drag, startPoint x: 553, startPoint y: 497, endPoint x: 565, endPoint y: 495, distance: 11.6
click at [553, 497] on button "Generate Practice Packet" at bounding box center [526, 495] width 275 height 27
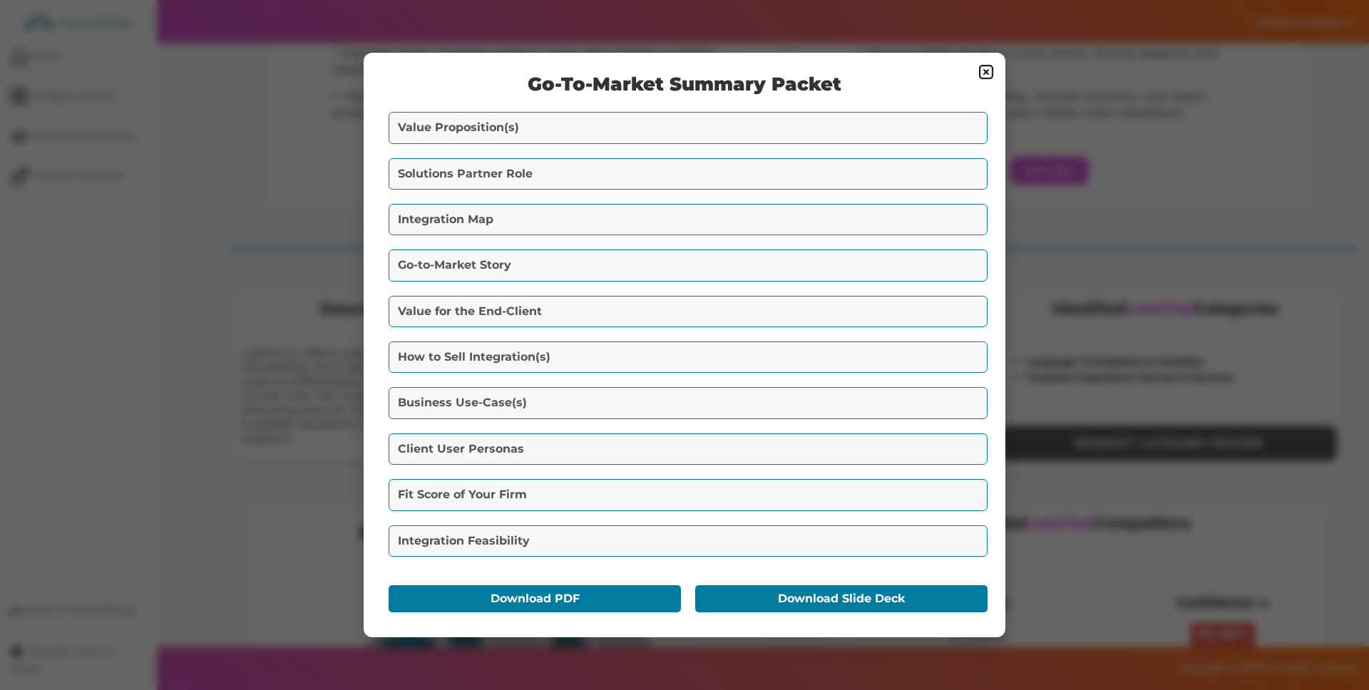
click at [612, 125] on button "Value Proposition(s)" at bounding box center [688, 127] width 599 height 31
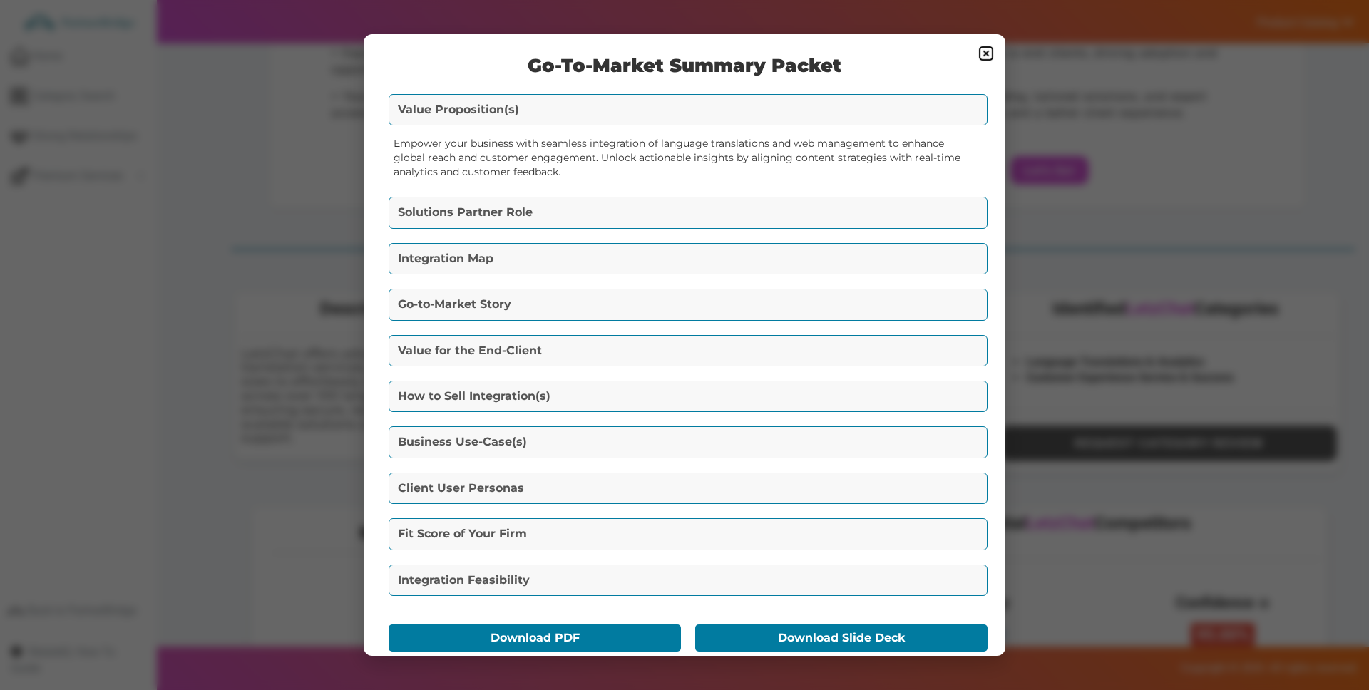
click at [589, 199] on button "Solutions Partner Role" at bounding box center [688, 212] width 599 height 31
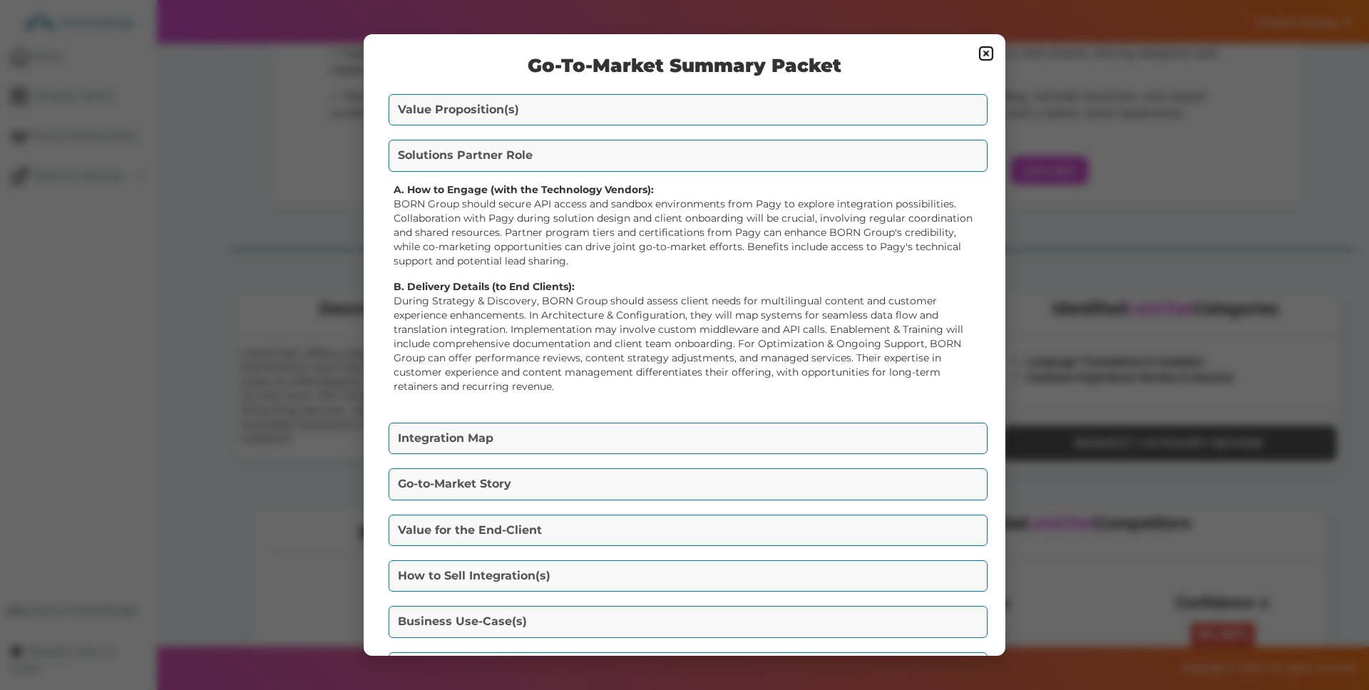
click at [616, 428] on button "Integration Map" at bounding box center [688, 438] width 599 height 31
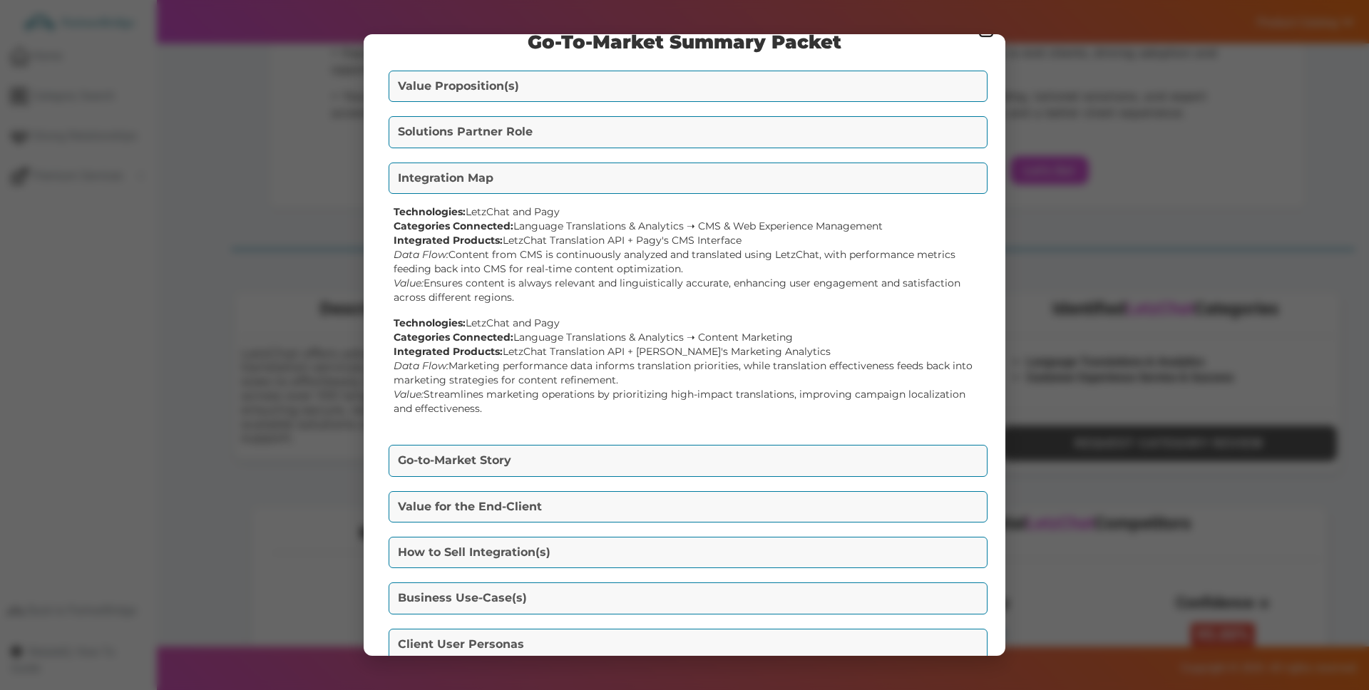
scroll to position [53, 0]
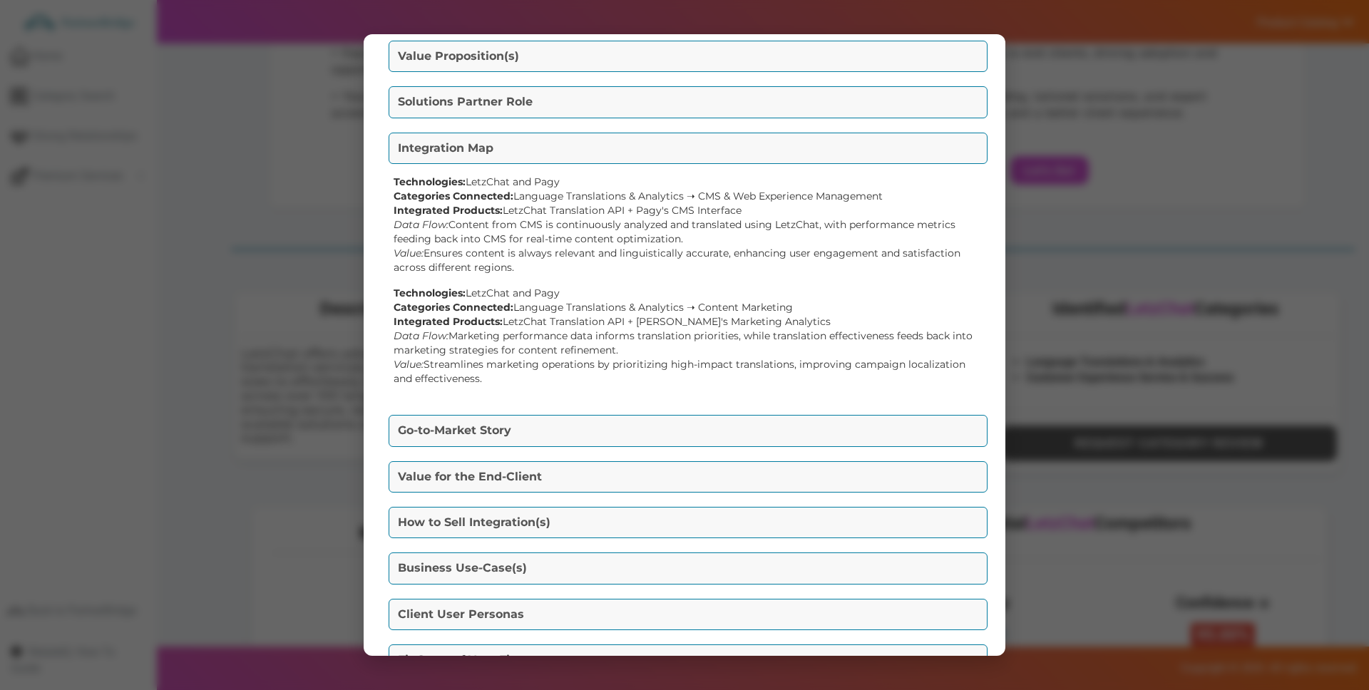
click at [538, 320] on div "Technologies: LetzChat and Pagy Categories Connected: Language Translations & A…" at bounding box center [685, 336] width 582 height 100
drag, startPoint x: 548, startPoint y: 320, endPoint x: 620, endPoint y: 320, distance: 71.3
click at [601, 321] on div "Technologies: LetzChat and Pagy Categories Connected: Language Translations & A…" at bounding box center [685, 336] width 582 height 100
click at [625, 319] on div "Technologies: LetzChat and Pagy Categories Connected: Language Translations & A…" at bounding box center [685, 336] width 582 height 100
click at [674, 322] on div "Technologies: LetzChat and Pagy Categories Connected: Language Translations & A…" at bounding box center [685, 336] width 582 height 100
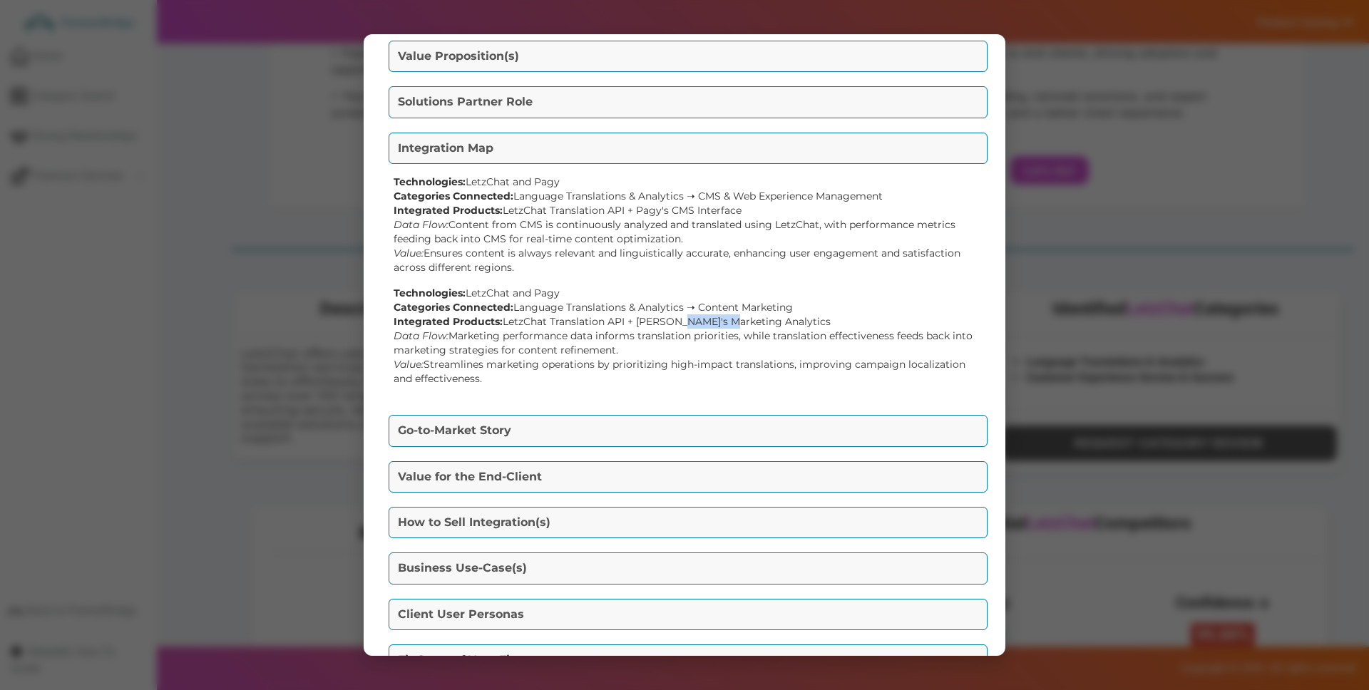
click at [674, 322] on div "Technologies: LetzChat and Pagy Categories Connected: Language Translations & A…" at bounding box center [685, 336] width 582 height 100
drag, startPoint x: 772, startPoint y: 321, endPoint x: 645, endPoint y: 319, distance: 126.9
click at [647, 320] on div "Technologies: LetzChat and Pagy Categories Connected: Language Translations & A…" at bounding box center [685, 336] width 582 height 100
click at [633, 423] on button "Go-to-Market Story" at bounding box center [688, 430] width 599 height 31
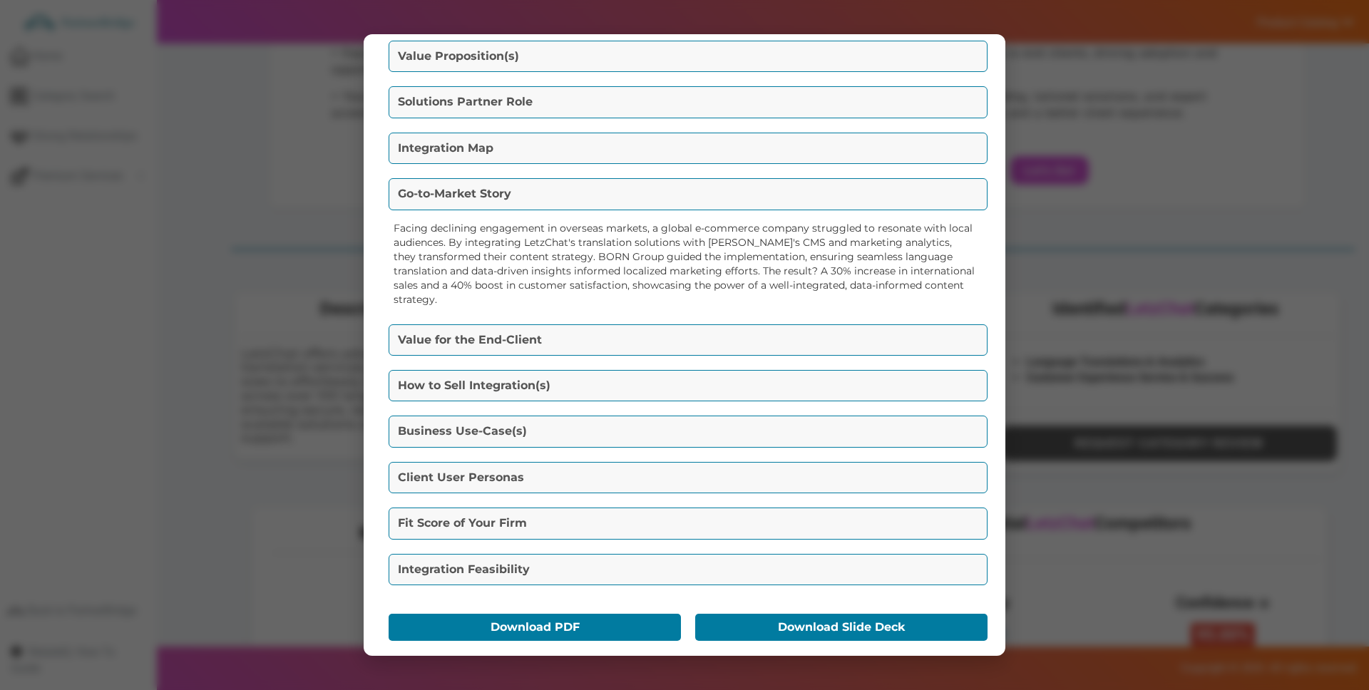
click at [600, 336] on button "Value for the End-Client" at bounding box center [688, 339] width 599 height 31
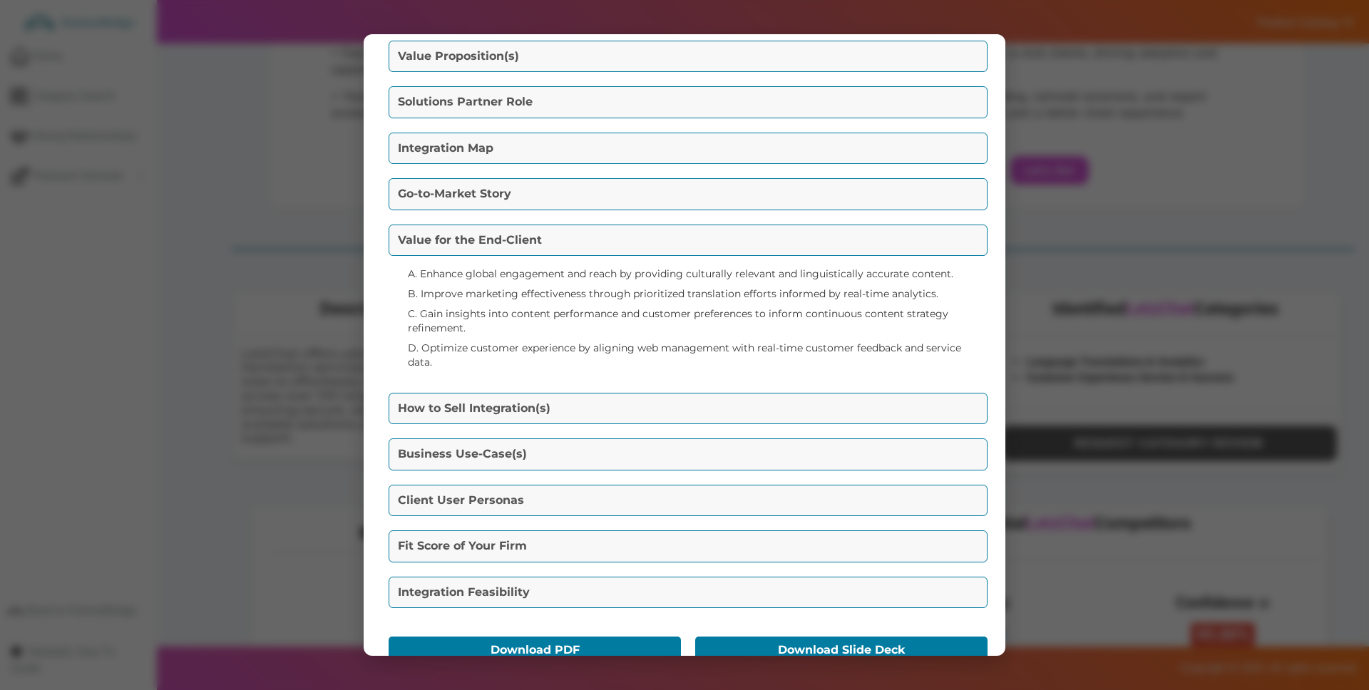
scroll to position [86, 0]
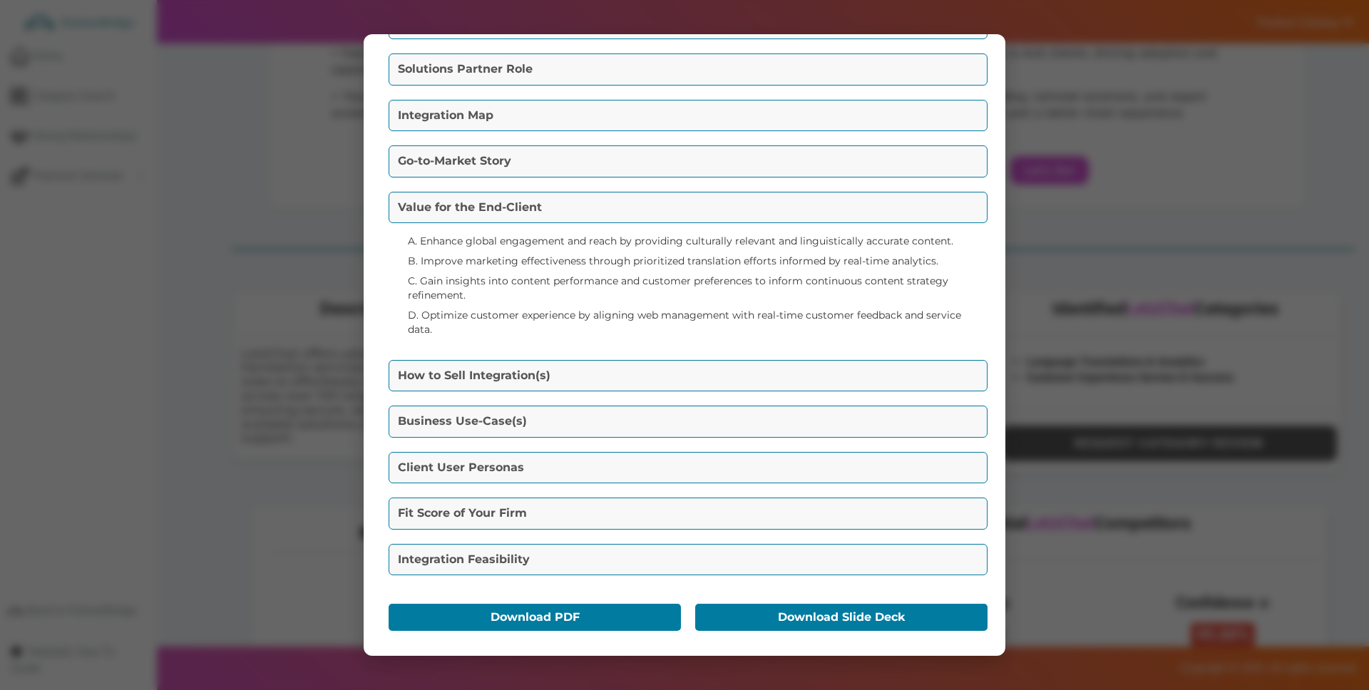
click at [610, 372] on button "How to Sell Integration(s)" at bounding box center [688, 375] width 599 height 31
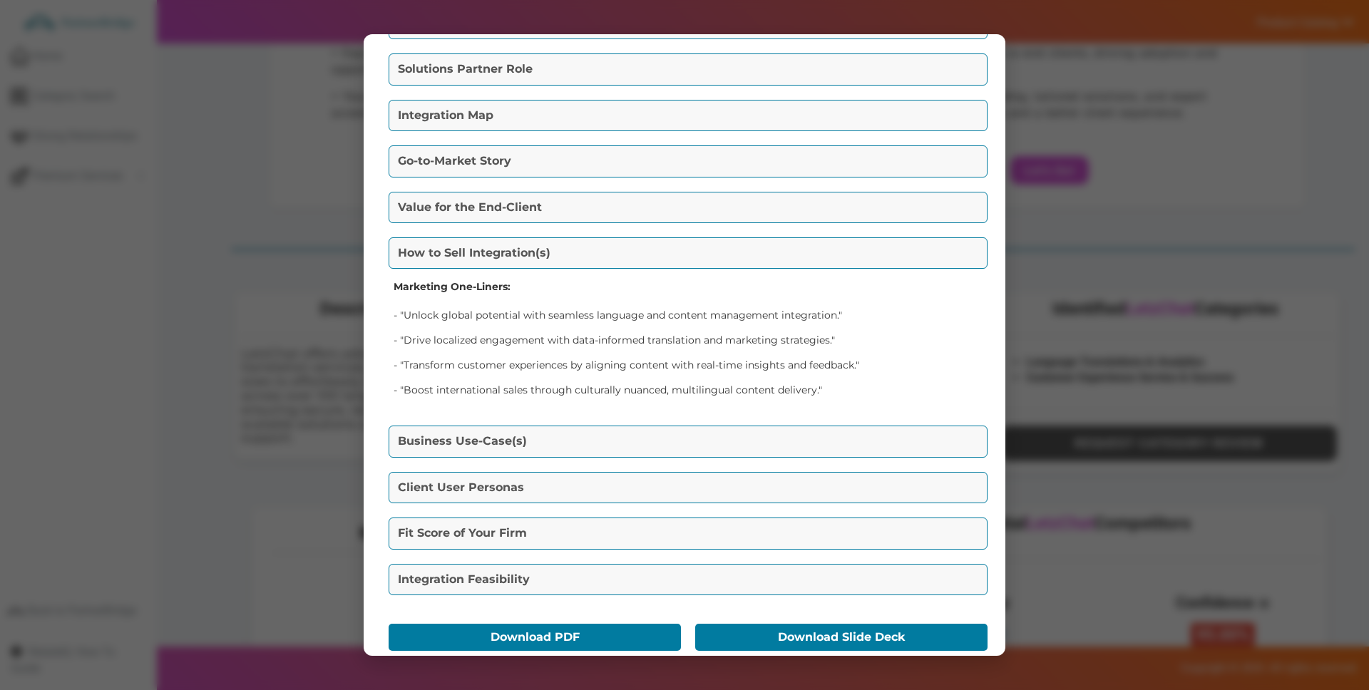
click at [559, 437] on button "Business Use-Case(s)" at bounding box center [688, 441] width 599 height 31
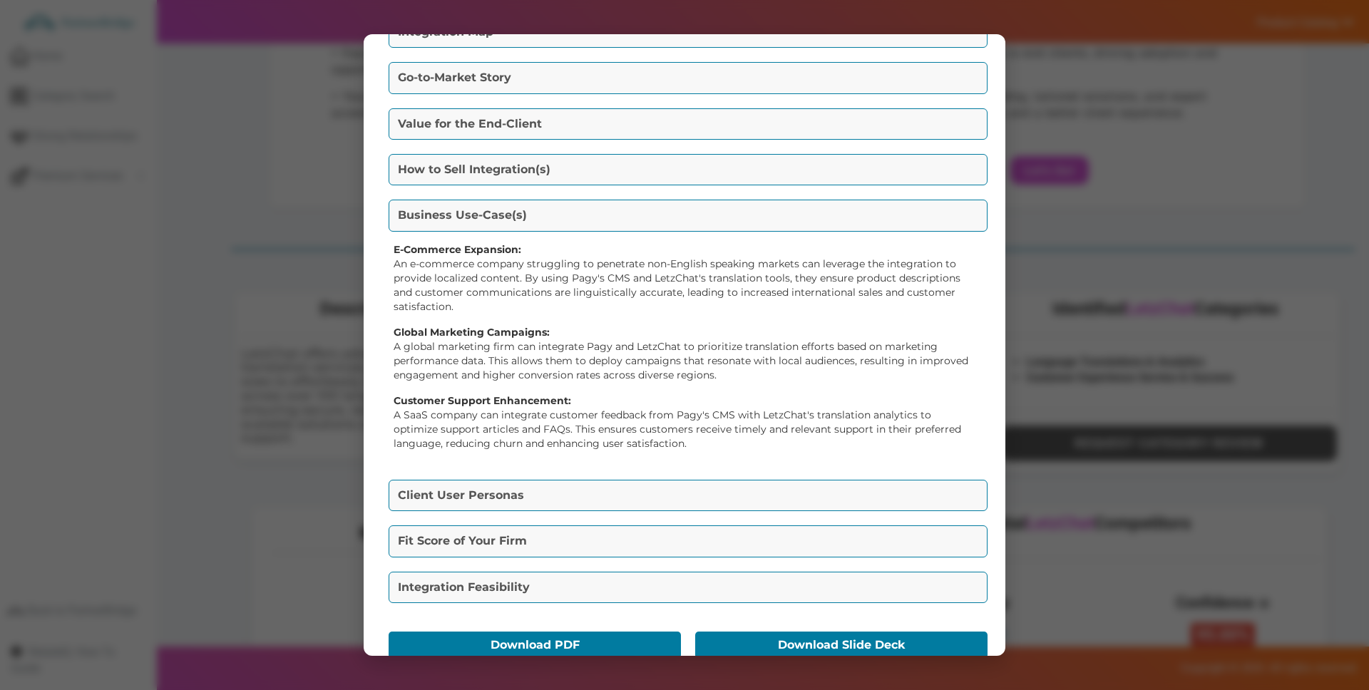
scroll to position [182, 0]
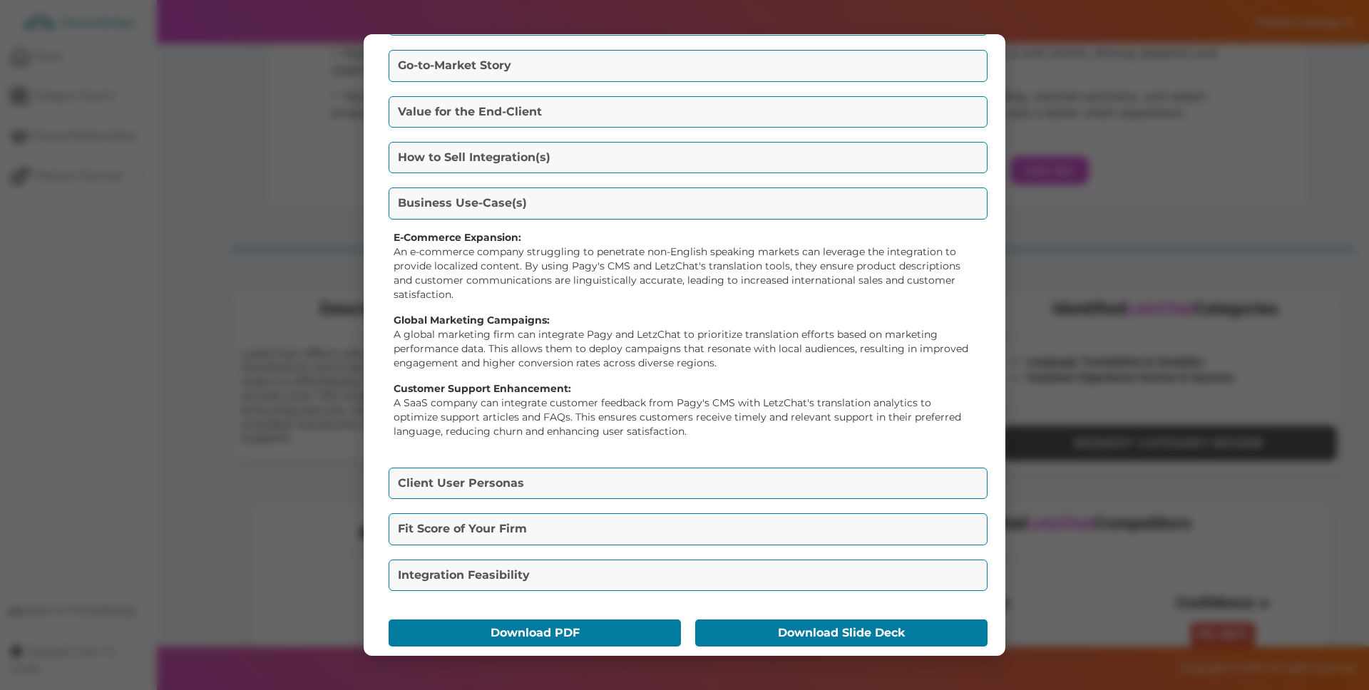
click at [527, 485] on button "Client User Personas" at bounding box center [688, 483] width 599 height 31
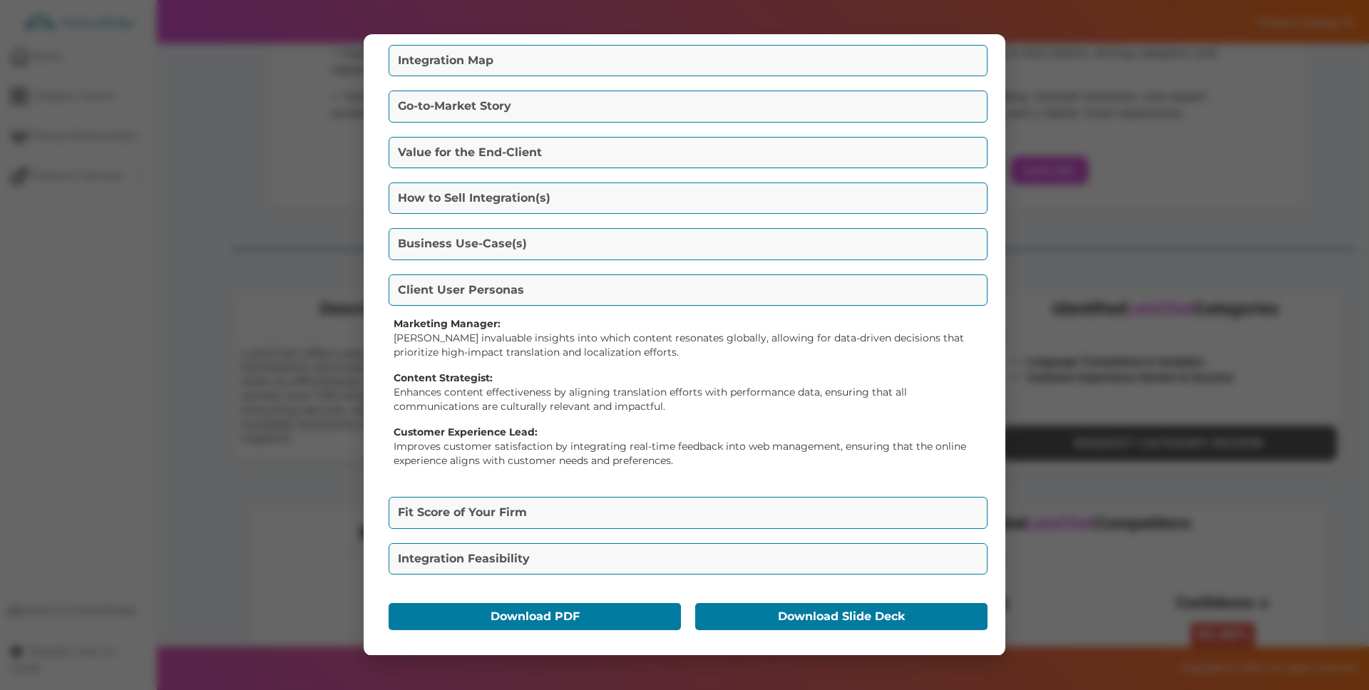
scroll to position [140, 0]
click at [527, 507] on button "Fit Score of Your Firm" at bounding box center [688, 513] width 599 height 31
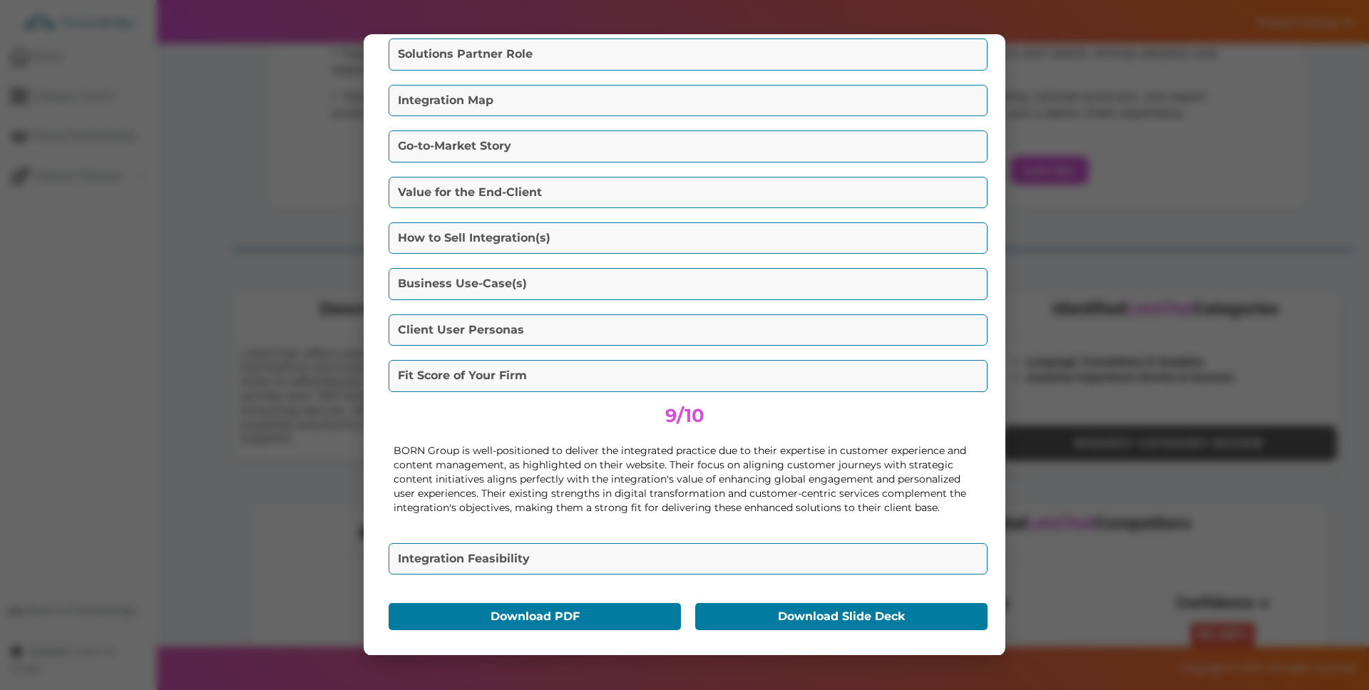
scroll to position [101, 0]
click at [652, 421] on center "9/10" at bounding box center [685, 416] width 582 height 26
drag, startPoint x: 652, startPoint y: 421, endPoint x: 734, endPoint y: 420, distance: 82.0
click at [734, 420] on center "9/10" at bounding box center [685, 416] width 582 height 26
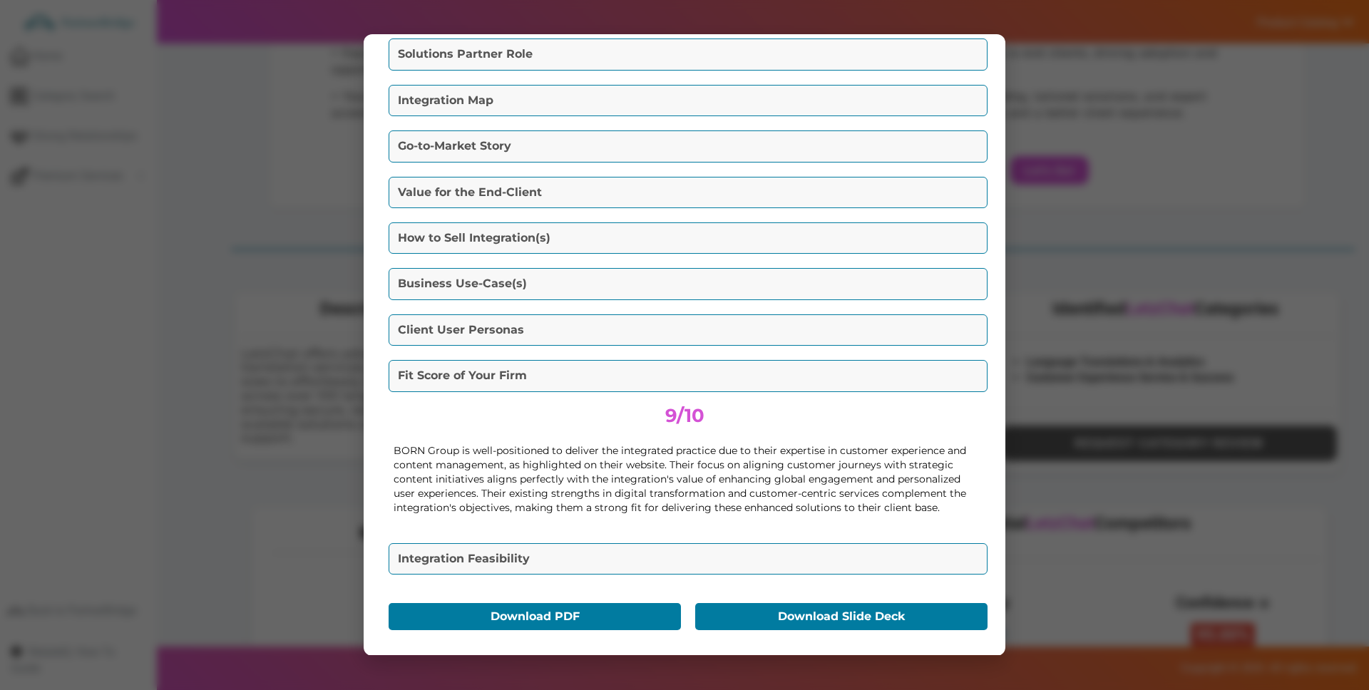
click at [647, 548] on button "Integration Feasibility" at bounding box center [688, 558] width 599 height 31
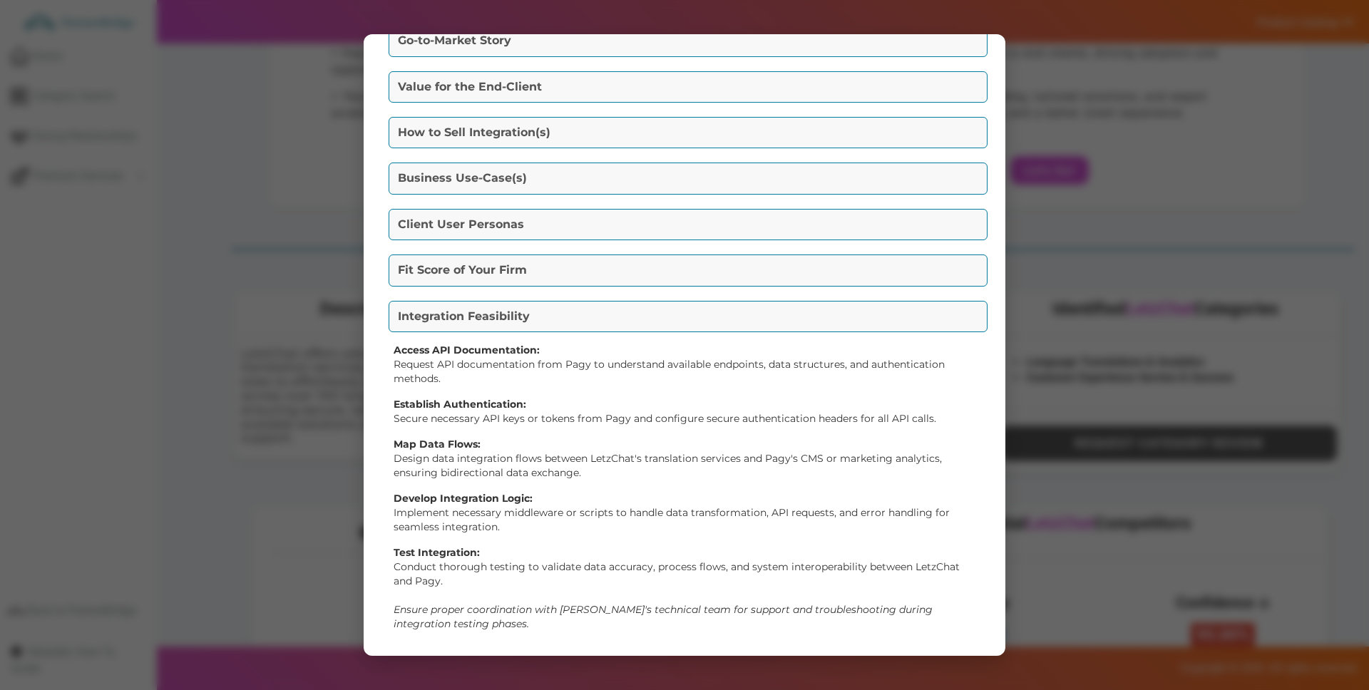
scroll to position [266, 0]
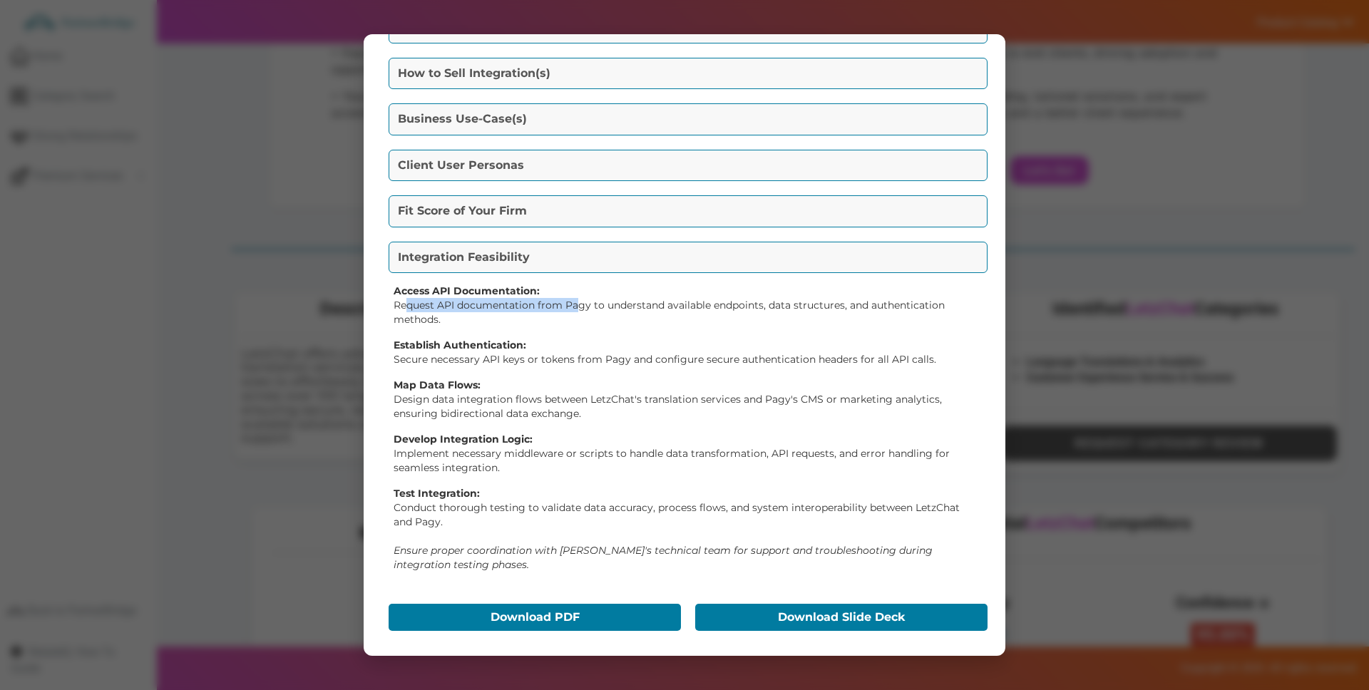
drag, startPoint x: 407, startPoint y: 299, endPoint x: 580, endPoint y: 303, distance: 172.6
click at [580, 303] on p "Request API documentation from Pagy to understand available endpoints, data str…" at bounding box center [685, 312] width 582 height 29
drag, startPoint x: 590, startPoint y: 302, endPoint x: 398, endPoint y: 299, distance: 191.8
click at [398, 299] on p "Request API documentation from Pagy to understand available endpoints, data str…" at bounding box center [685, 312] width 582 height 29
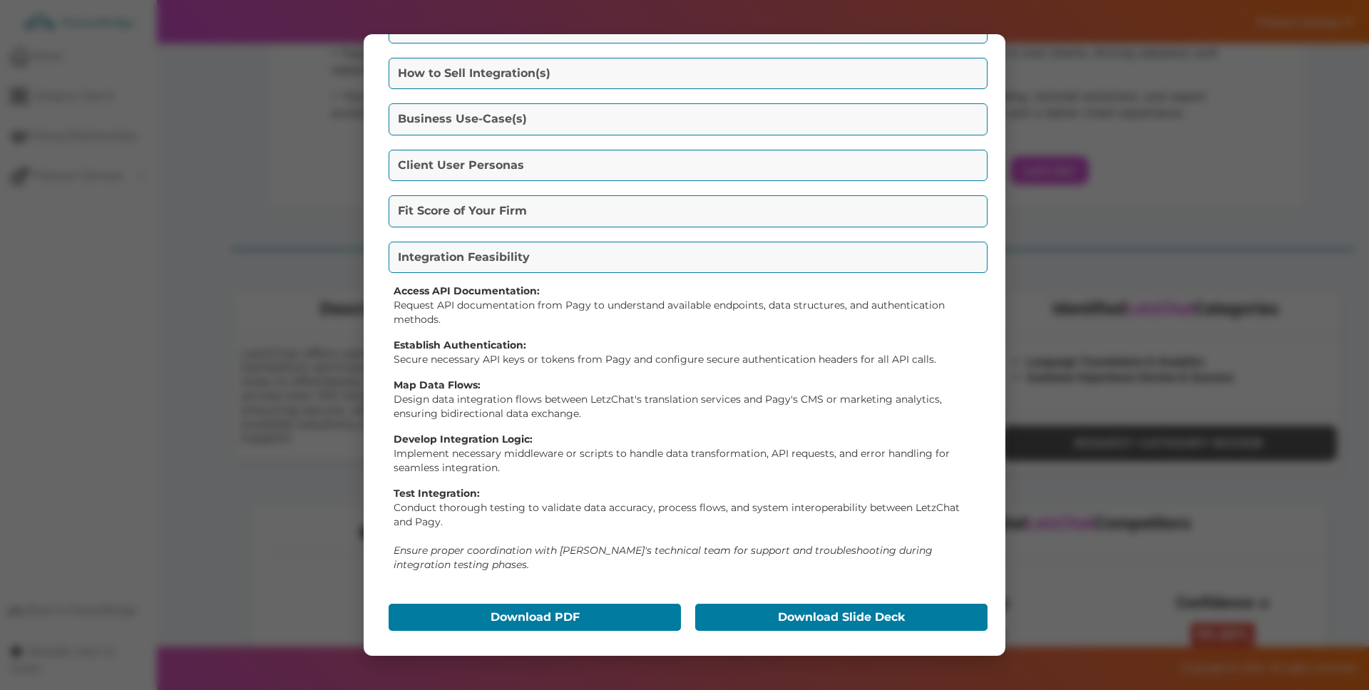
drag, startPoint x: 398, startPoint y: 300, endPoint x: 408, endPoint y: 302, distance: 10.1
click at [400, 300] on p "Request API documentation from Pagy to understand available endpoints, data str…" at bounding box center [685, 312] width 582 height 29
click at [574, 613] on button "Download PDF" at bounding box center [535, 617] width 292 height 27
click at [807, 617] on button "Download Slide Deck" at bounding box center [841, 617] width 292 height 27
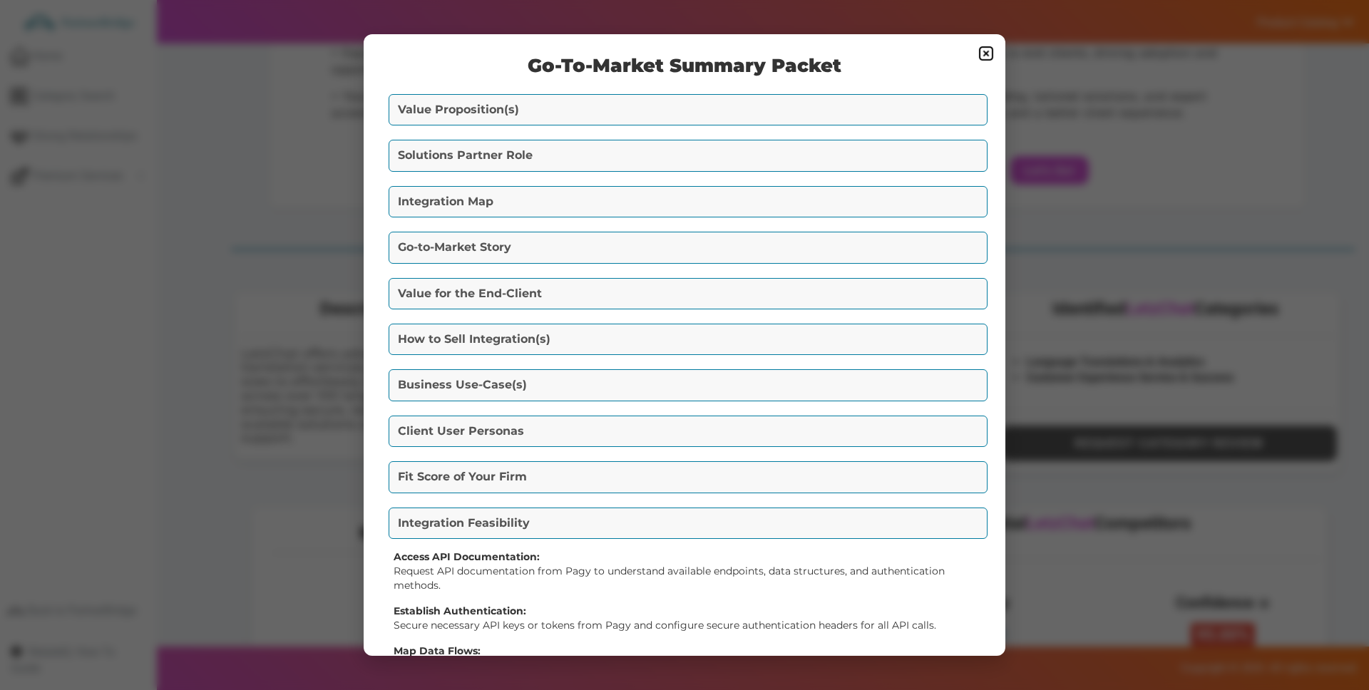
click at [978, 50] on img at bounding box center [985, 53] width 17 height 17
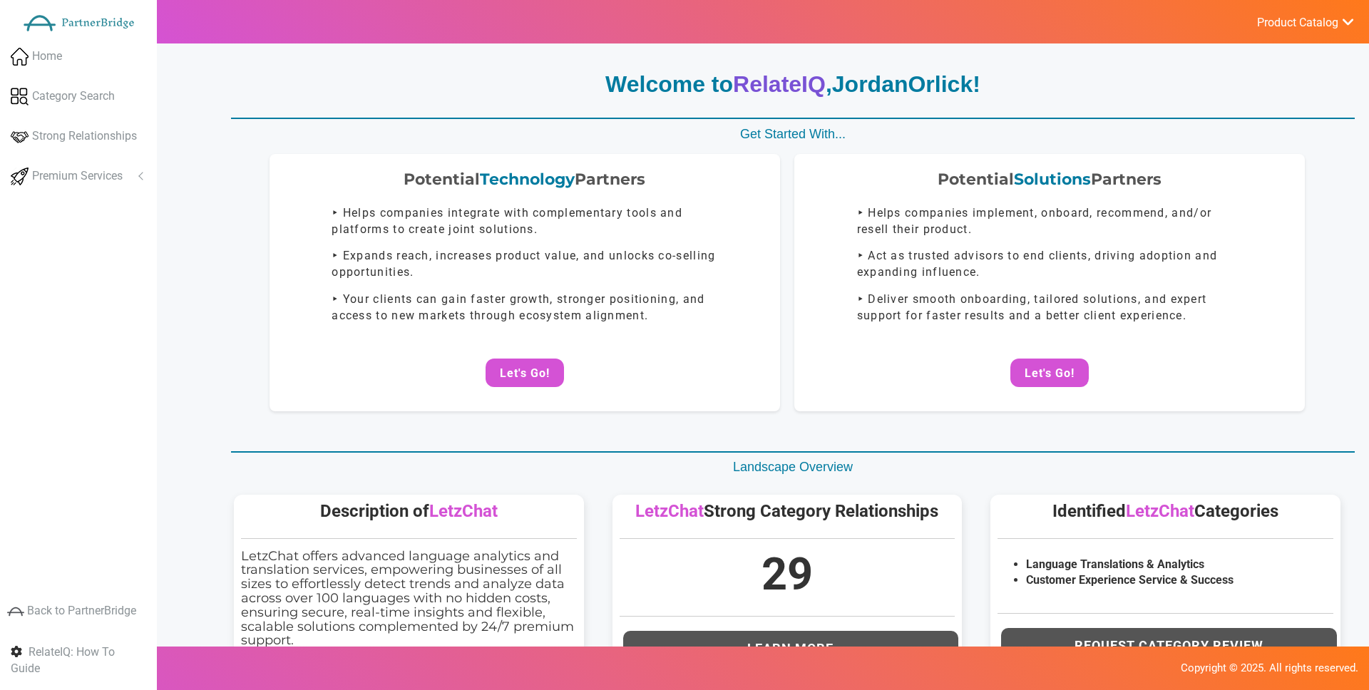
click at [1074, 366] on button "Let's Go!" at bounding box center [1049, 373] width 78 height 29
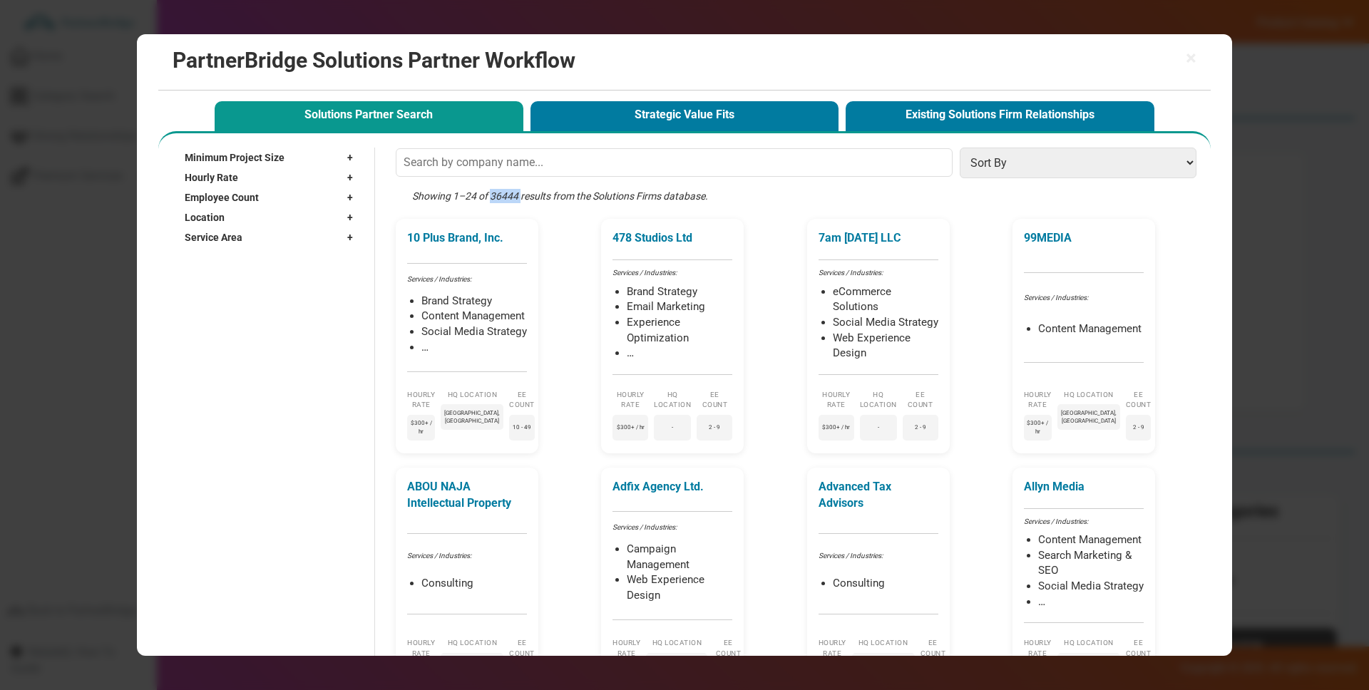
drag, startPoint x: 491, startPoint y: 194, endPoint x: 530, endPoint y: 197, distance: 39.3
click at [523, 196] on div "Showing 1–24 of 36444 results from the Solutions Firms database." at bounding box center [800, 204] width 808 height 31
click at [527, 200] on div "Showing 1–24 of 36444 results from the Solutions Firms database." at bounding box center [800, 204] width 808 height 31
click at [534, 163] on input "text" at bounding box center [674, 162] width 557 height 29
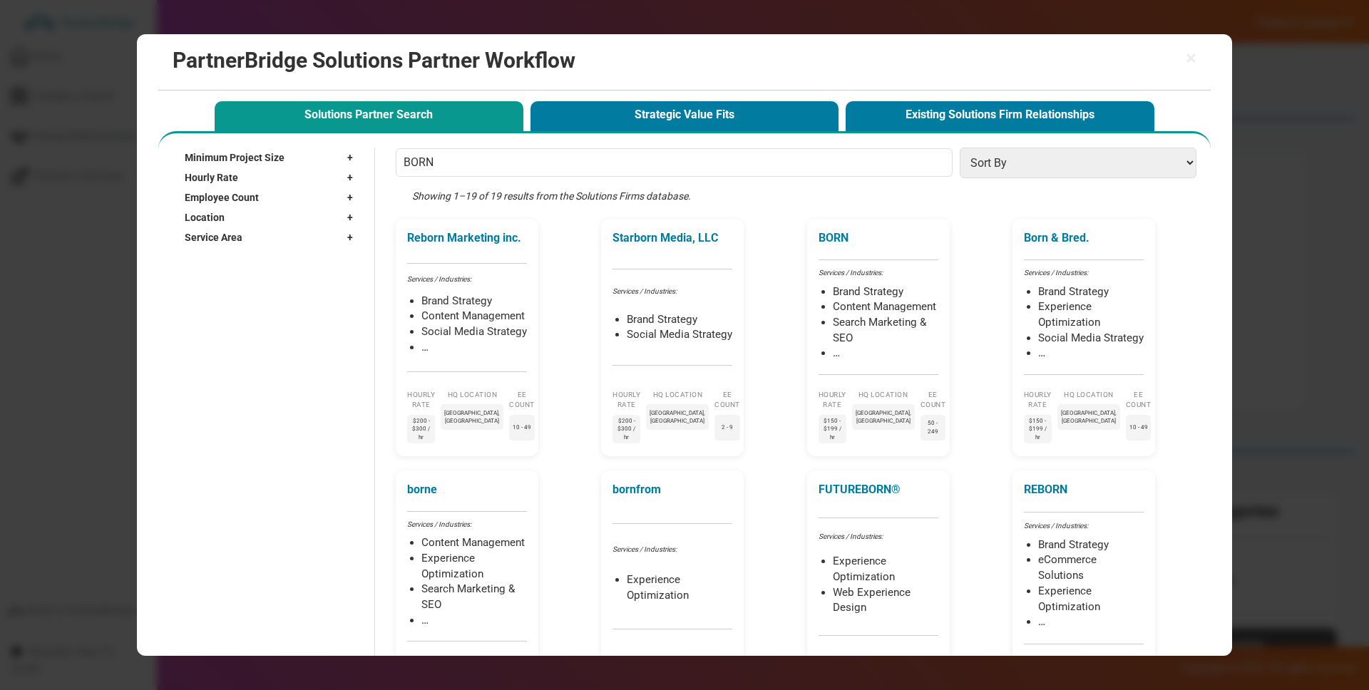
click at [982, 165] on select "Sort By Hourly Rate: High to Low Hourly Rate: Low to High Min Project Size: Hig…" at bounding box center [1078, 163] width 237 height 31
click at [510, 169] on input "BORN" at bounding box center [674, 162] width 557 height 29
click at [510, 168] on input "BORN" at bounding box center [674, 162] width 557 height 29
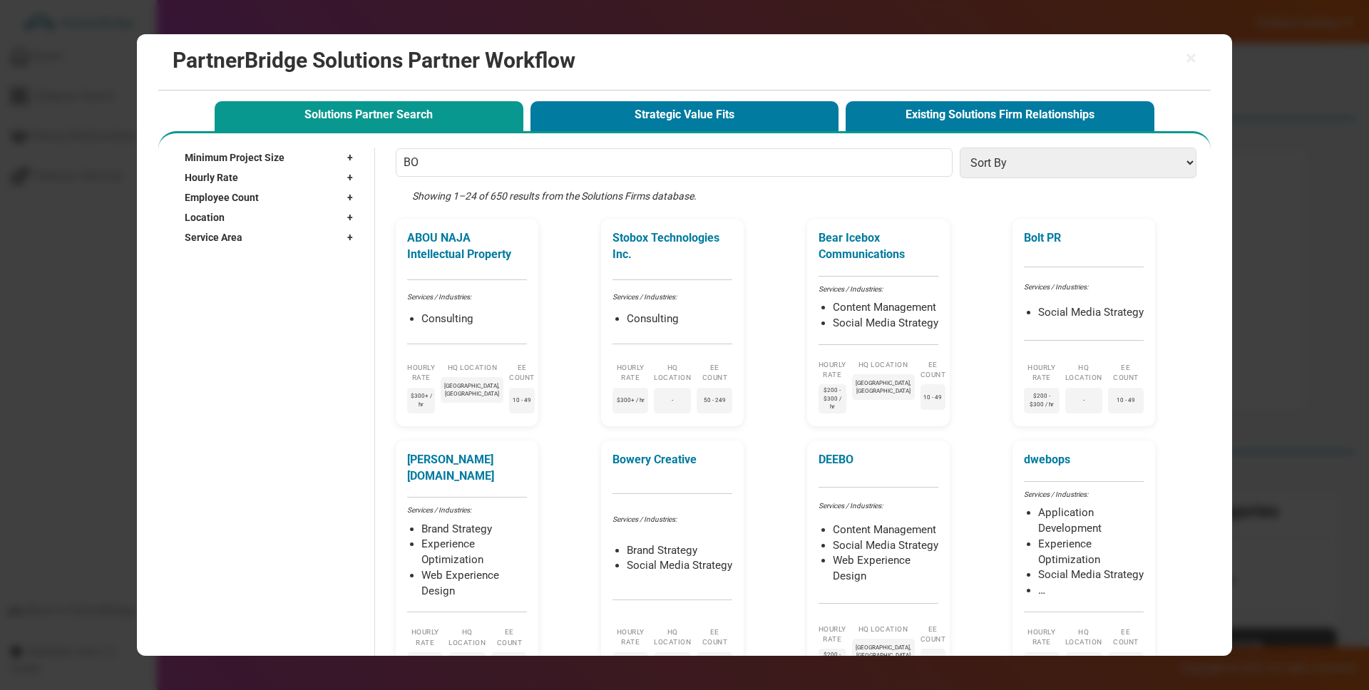
type input "B"
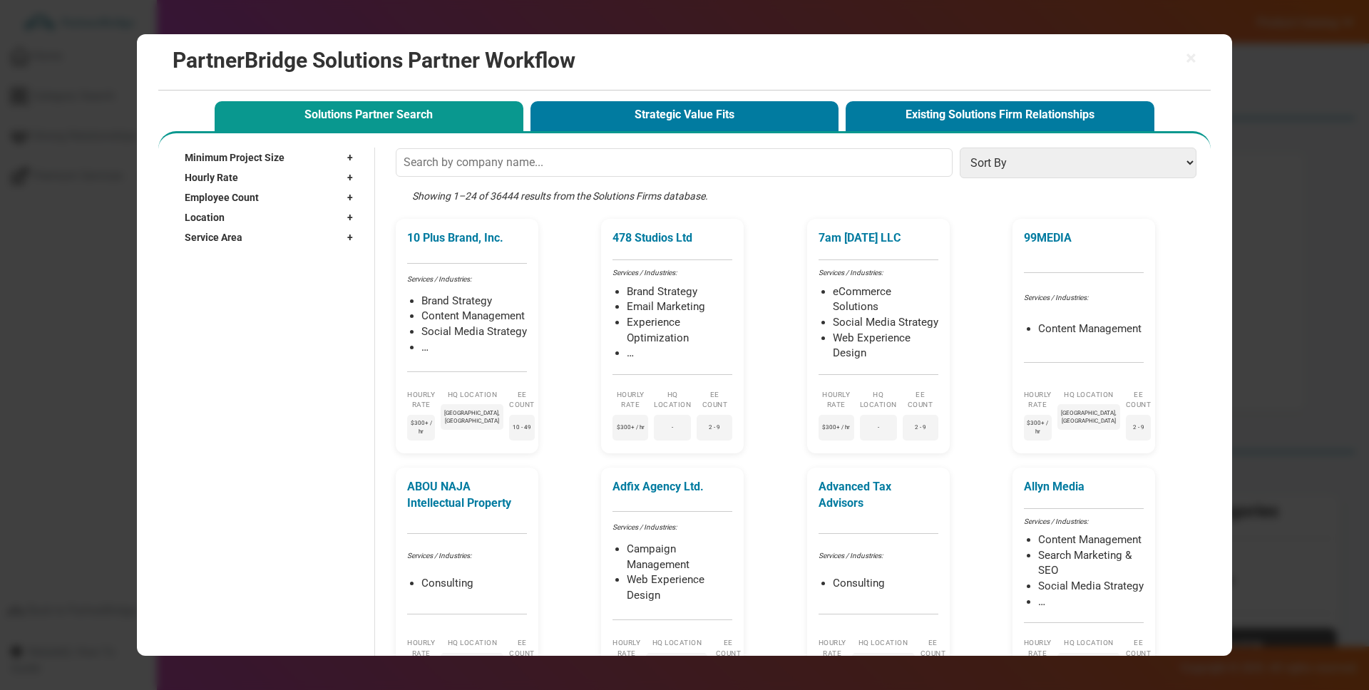
click at [313, 154] on div "Minimum Project Size +" at bounding box center [272, 158] width 175 height 20
click at [223, 194] on label "$1,000+" at bounding box center [218, 190] width 36 height 12
click at [196, 194] on input "$1,000+" at bounding box center [191, 189] width 9 height 9
checkbox input "true"
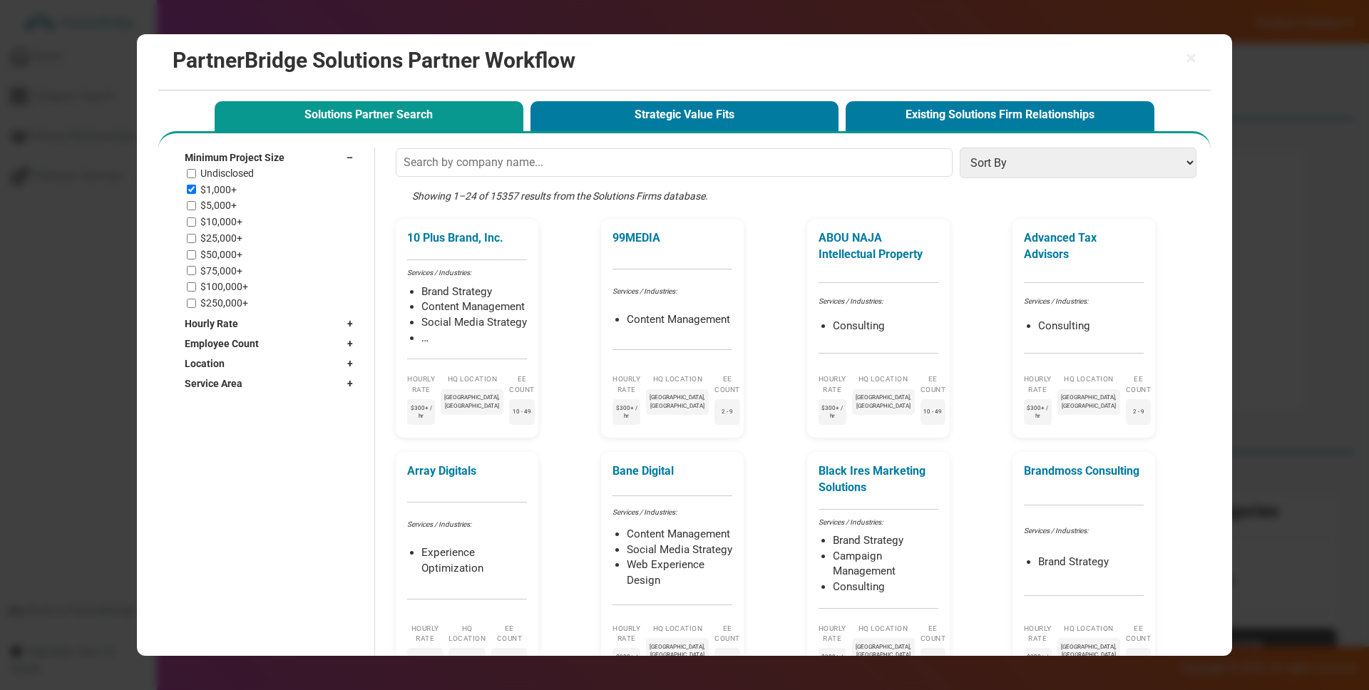
click at [222, 203] on label "$5,000+" at bounding box center [218, 206] width 36 height 12
click at [196, 203] on input "$5,000+" at bounding box center [191, 205] width 9 height 9
checkbox input "true"
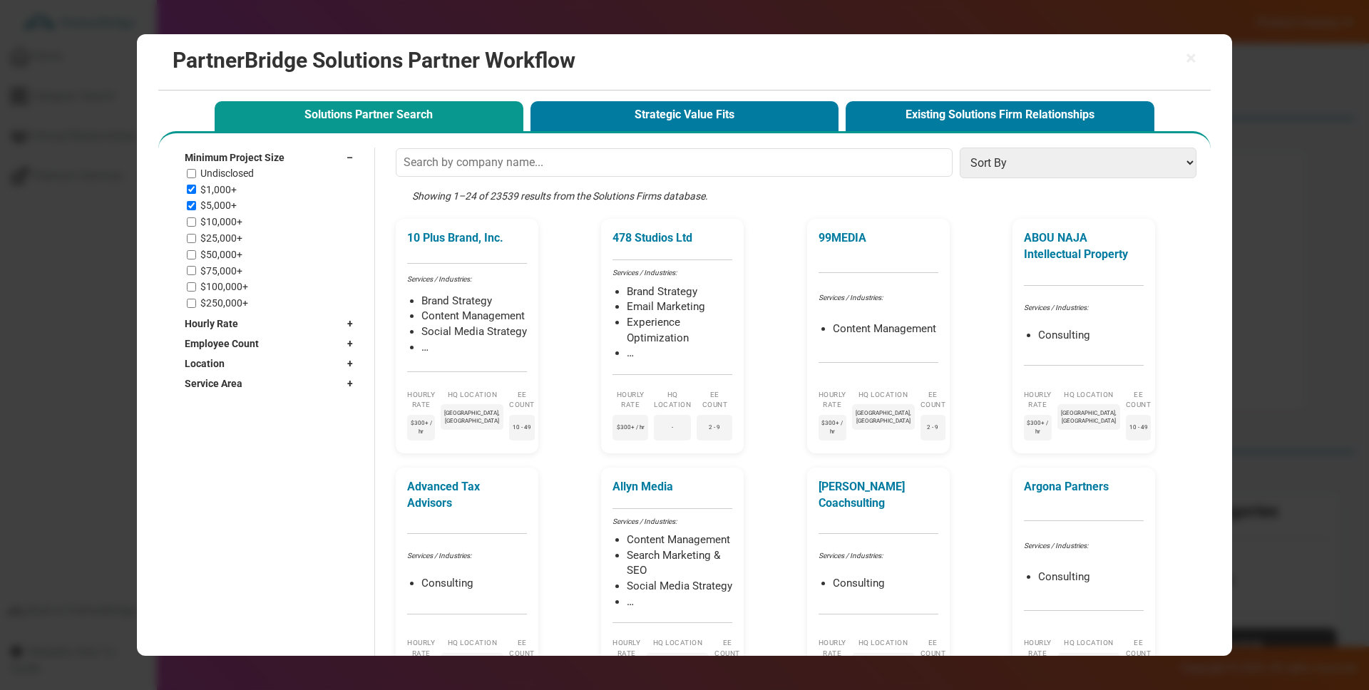
click at [212, 306] on label "$250,000+" at bounding box center [224, 303] width 48 height 12
click at [196, 306] on input "$250,000+" at bounding box center [191, 303] width 9 height 9
checkbox input "true"
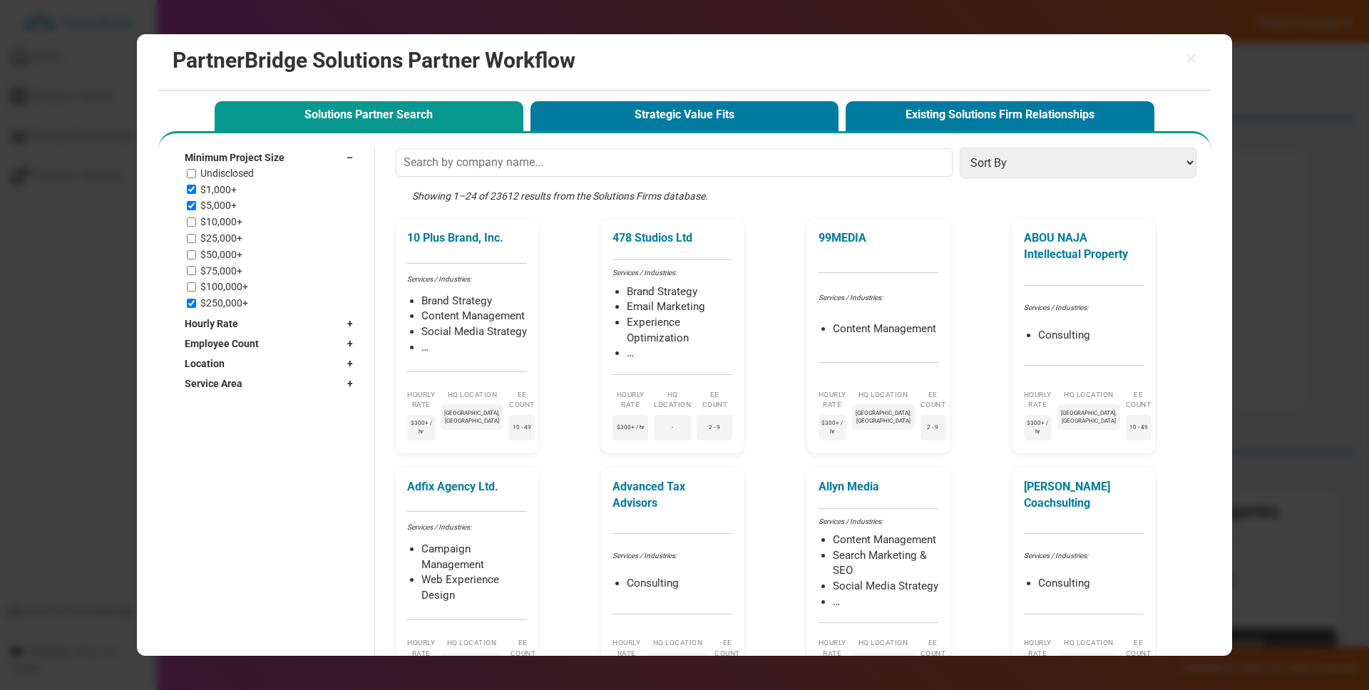
click at [215, 207] on label "$5,000+" at bounding box center [218, 206] width 36 height 12
click at [196, 207] on input "$5,000+" at bounding box center [191, 205] width 9 height 9
checkbox input "false"
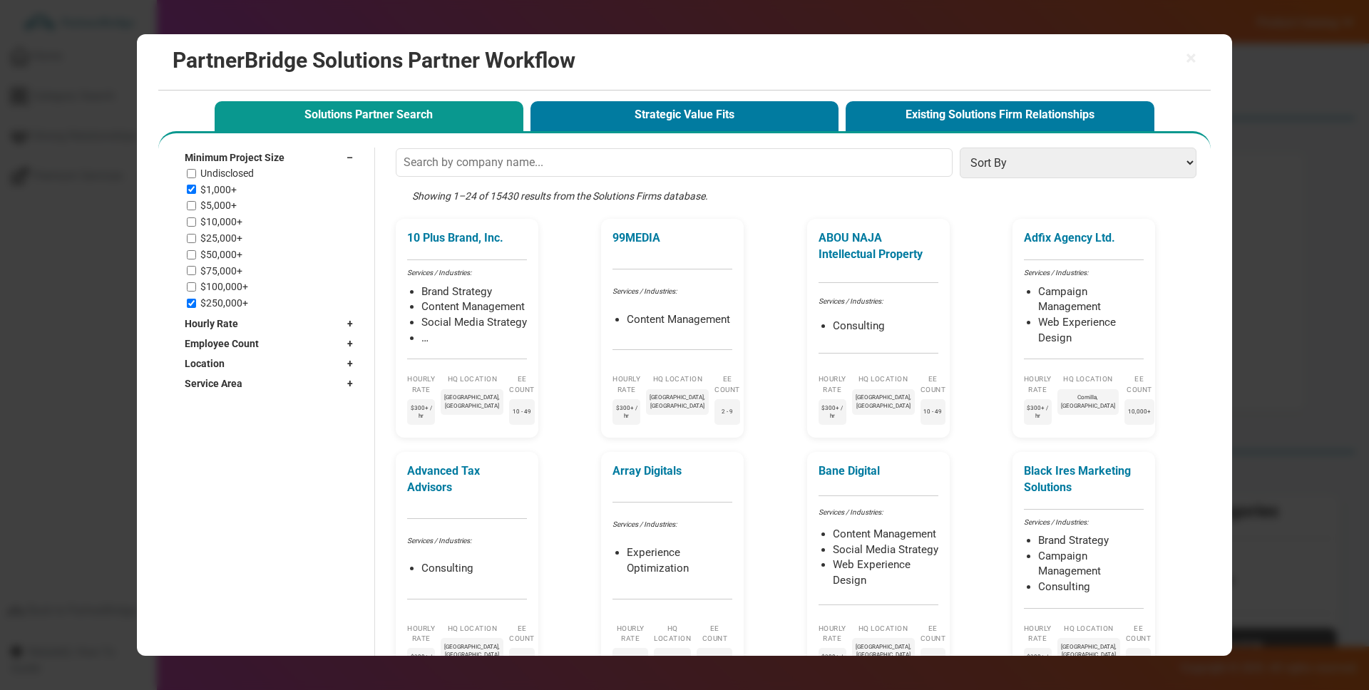
click at [217, 197] on div "Undisclosed $1,000+ $5,000+ $10,000+ $25,000+ $50,000+ $75,000+ $100,000+ $250,…" at bounding box center [273, 239] width 173 height 142
click at [218, 190] on label "$1,000+" at bounding box center [218, 190] width 36 height 12
click at [196, 190] on input "$1,000+" at bounding box center [191, 189] width 9 height 9
checkbox input "false"
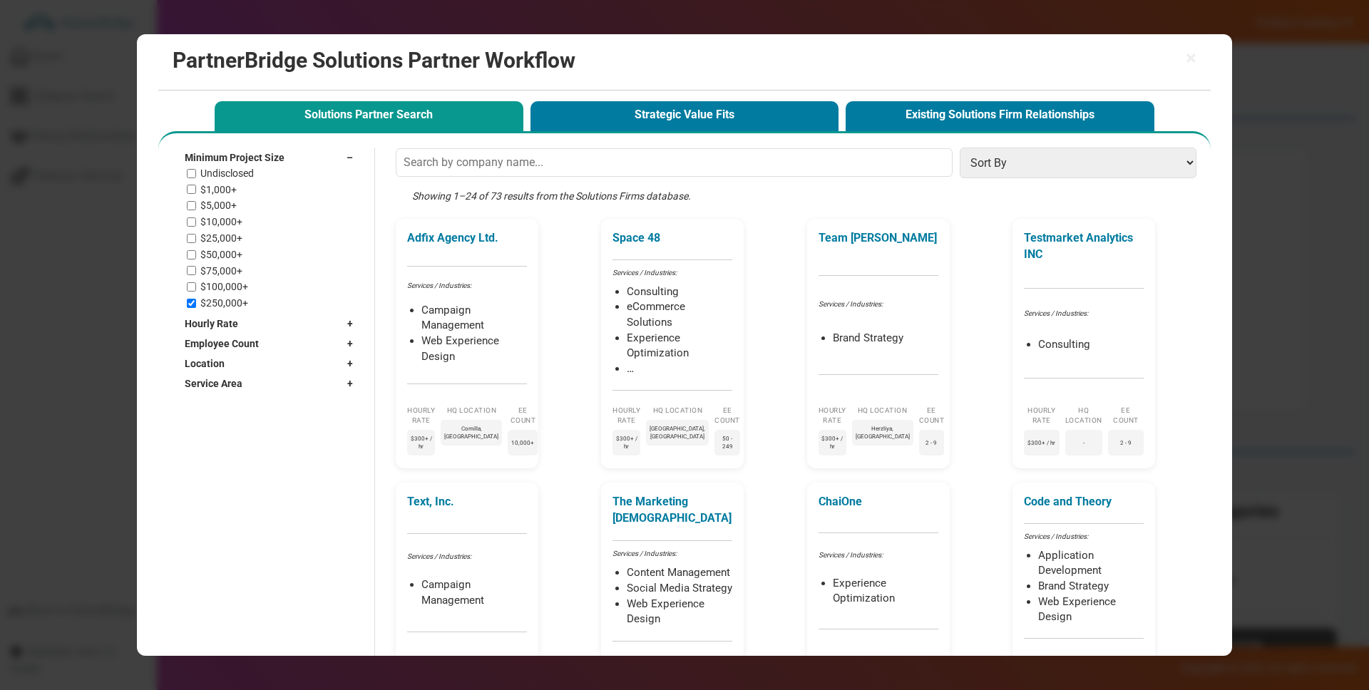
click at [221, 307] on label "$250,000+" at bounding box center [224, 303] width 48 height 12
click at [196, 307] on input "$250,000+" at bounding box center [191, 303] width 9 height 9
checkbox input "false"
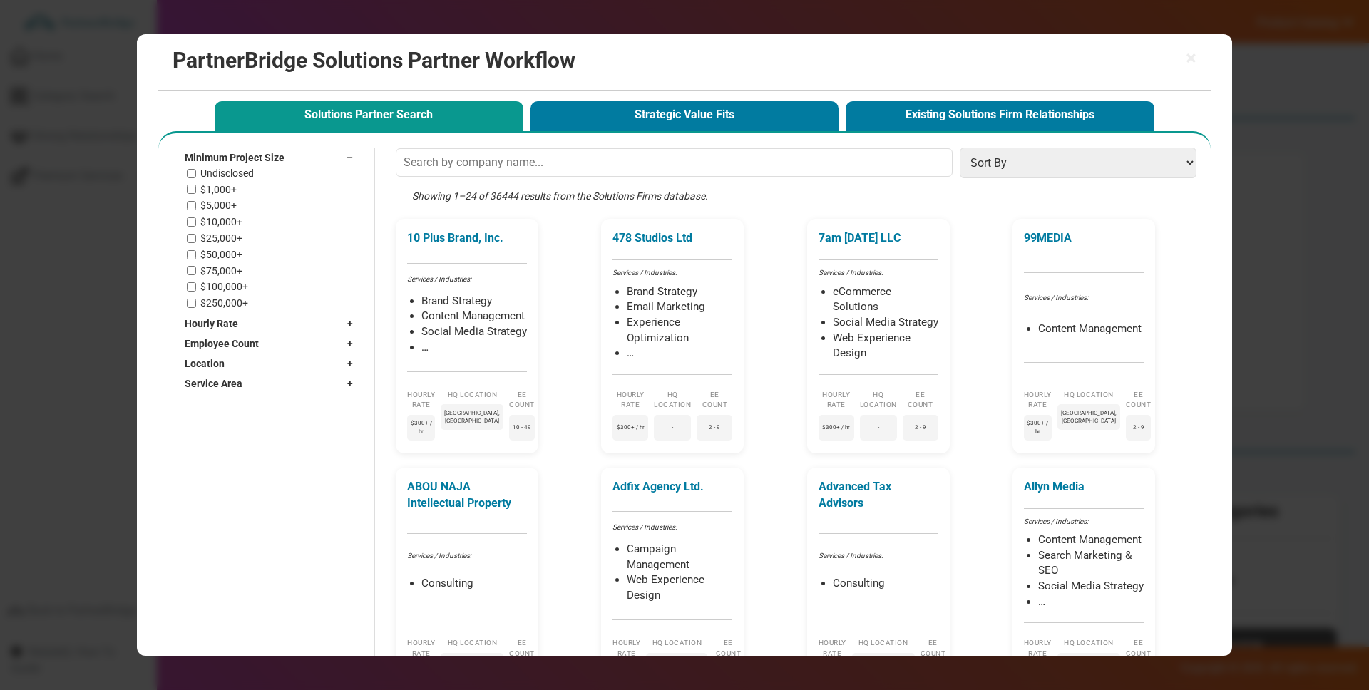
click at [229, 202] on label "$5,000+" at bounding box center [218, 206] width 36 height 12
click at [196, 202] on input "$5,000+" at bounding box center [191, 205] width 9 height 9
checkbox input "true"
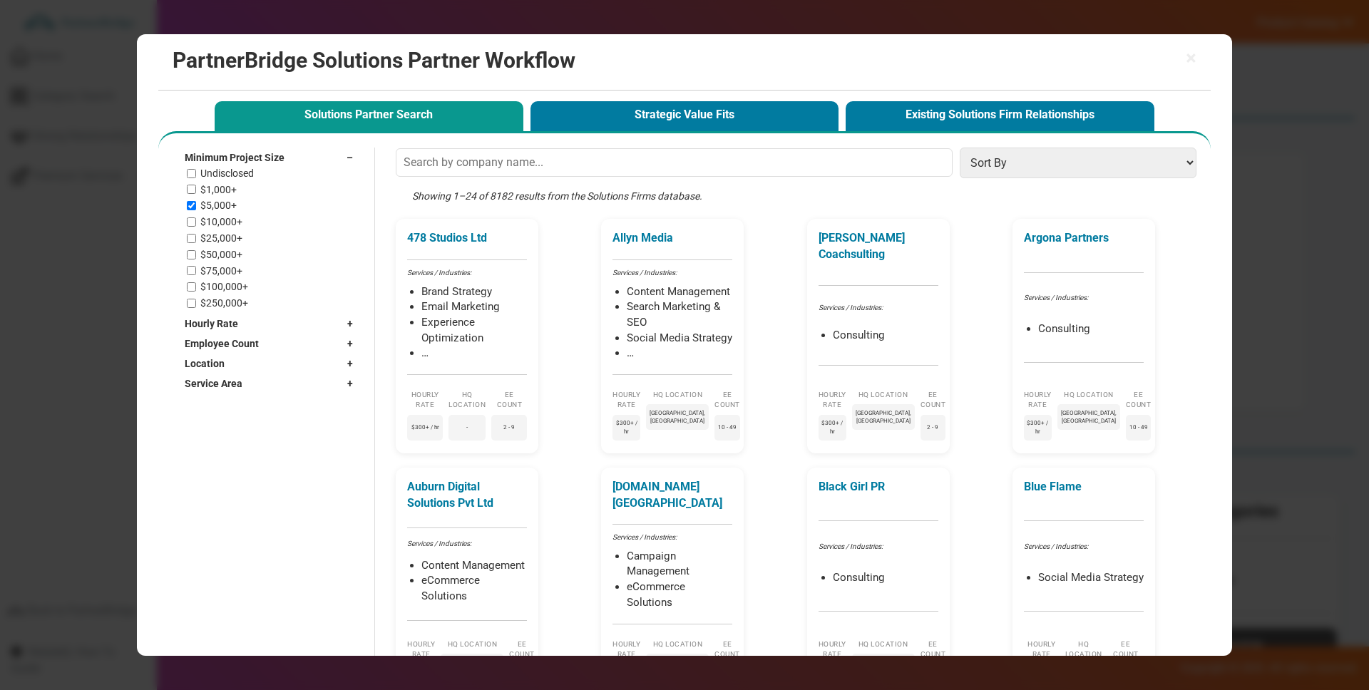
click at [230, 227] on label "$10,000+" at bounding box center [221, 222] width 42 height 12
click at [196, 227] on input "$10,000+" at bounding box center [191, 221] width 9 height 9
checkbox input "true"
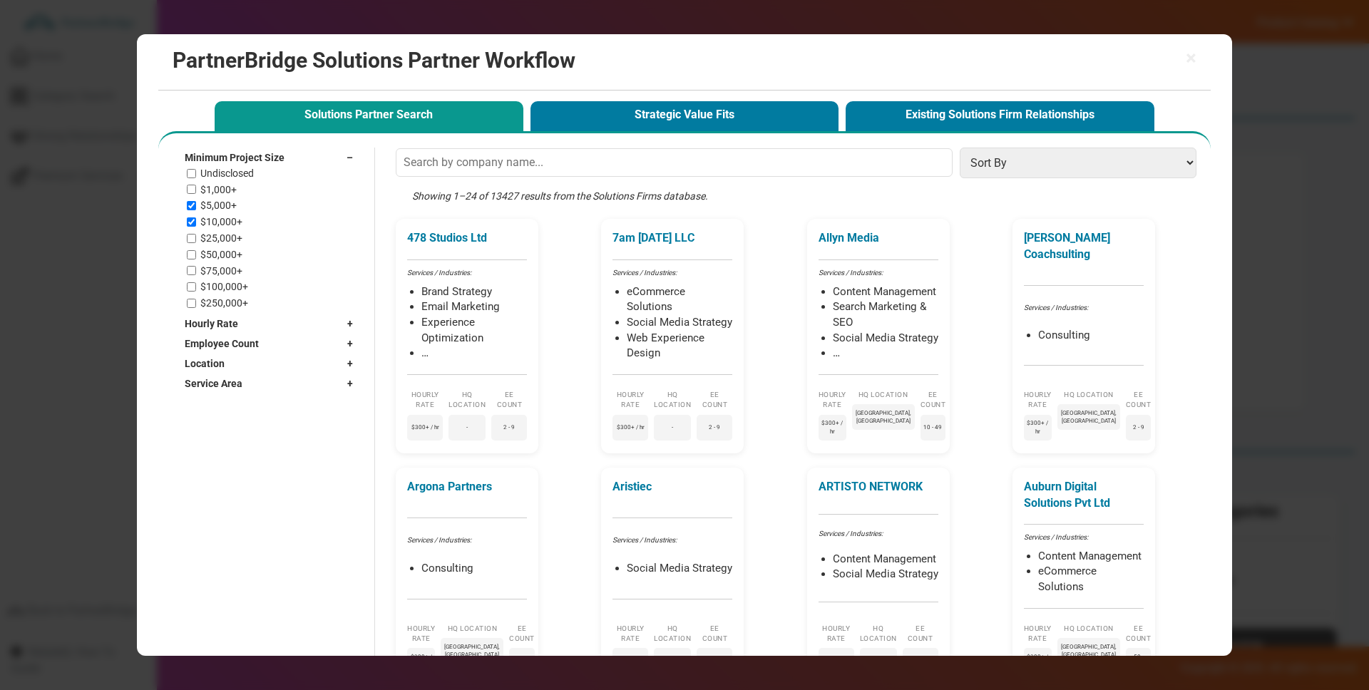
click at [204, 263] on div "Undisclosed $1,000+ $5,000+ $10,000+ $25,000+ $50,000+ $75,000+ $100,000+ $250,…" at bounding box center [273, 239] width 173 height 142
click at [215, 240] on label "$25,000+" at bounding box center [221, 238] width 42 height 12
click at [196, 240] on input "$25,000+" at bounding box center [191, 238] width 9 height 9
checkbox input "true"
click at [216, 251] on label "$50,000+" at bounding box center [221, 255] width 42 height 12
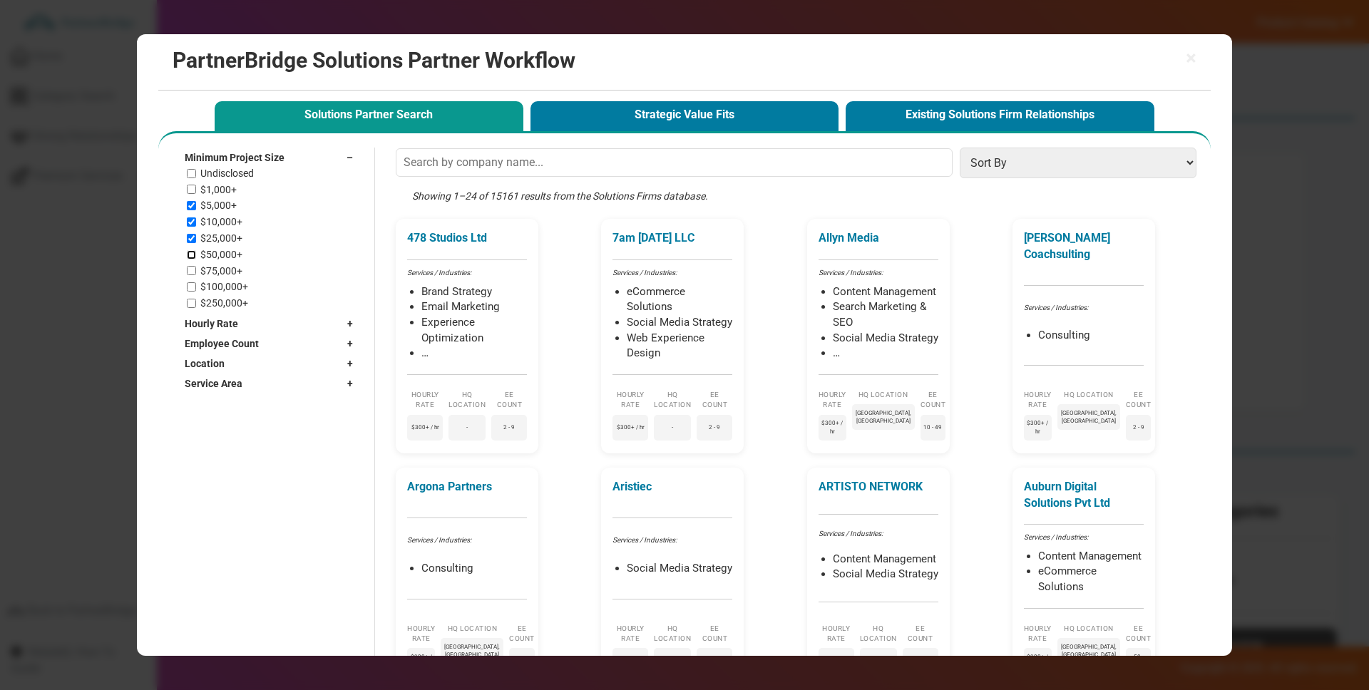
click at [196, 251] on input "$50,000+" at bounding box center [191, 254] width 9 height 9
checkbox input "true"
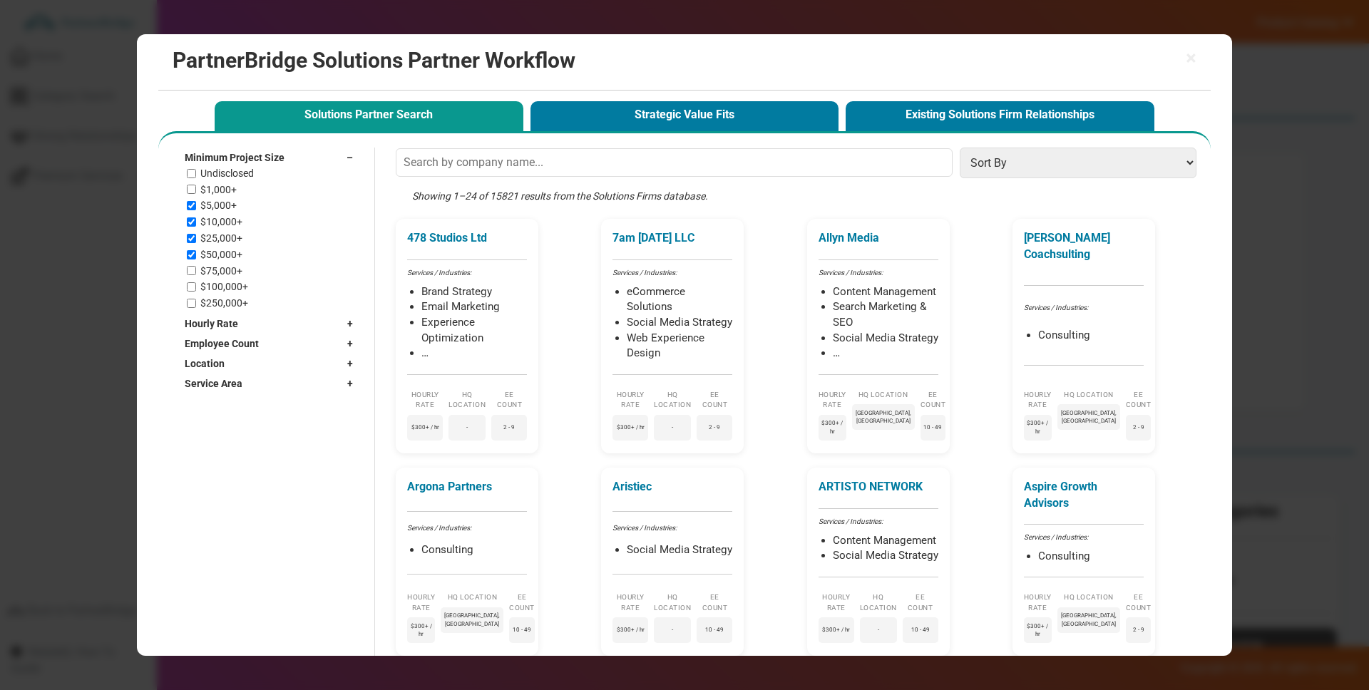
click at [498, 196] on div "Showing 1–24 of 15821 results from the Solutions Firms database." at bounding box center [800, 204] width 808 height 31
click at [501, 195] on div "Showing 1–24 of 15821 results from the Solutions Firms database." at bounding box center [800, 204] width 808 height 31
click at [500, 196] on div "Showing 1–24 of 15821 results from the Solutions Firms database." at bounding box center [800, 204] width 808 height 31
click at [498, 199] on div "Showing 1–24 of 15821 results from the Solutions Firms database." at bounding box center [800, 204] width 808 height 31
click at [345, 160] on div "Minimum Project Size –" at bounding box center [272, 158] width 175 height 20
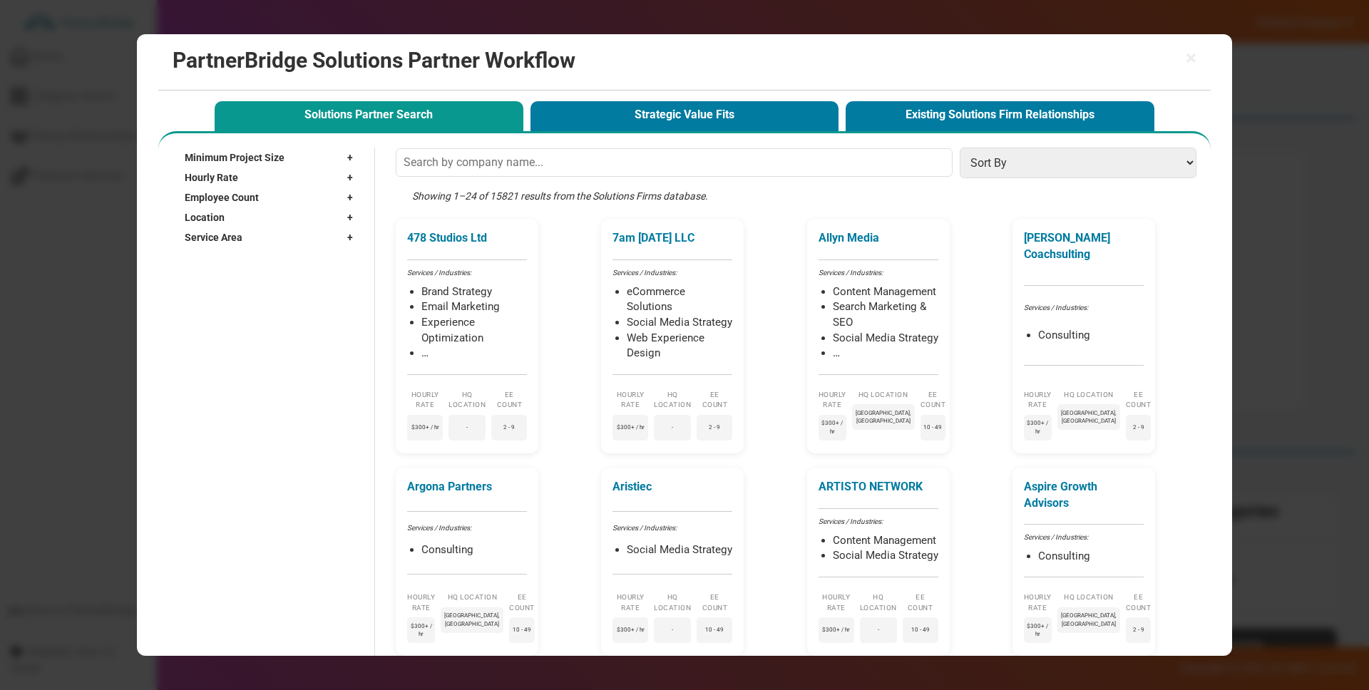
click at [252, 181] on div "Hourly Rate +" at bounding box center [272, 178] width 175 height 20
click at [230, 226] on label "$25 - $49 / hr" at bounding box center [229, 230] width 59 height 12
click at [196, 226] on input "$25 - $49 / hr" at bounding box center [191, 229] width 9 height 9
checkbox input "true"
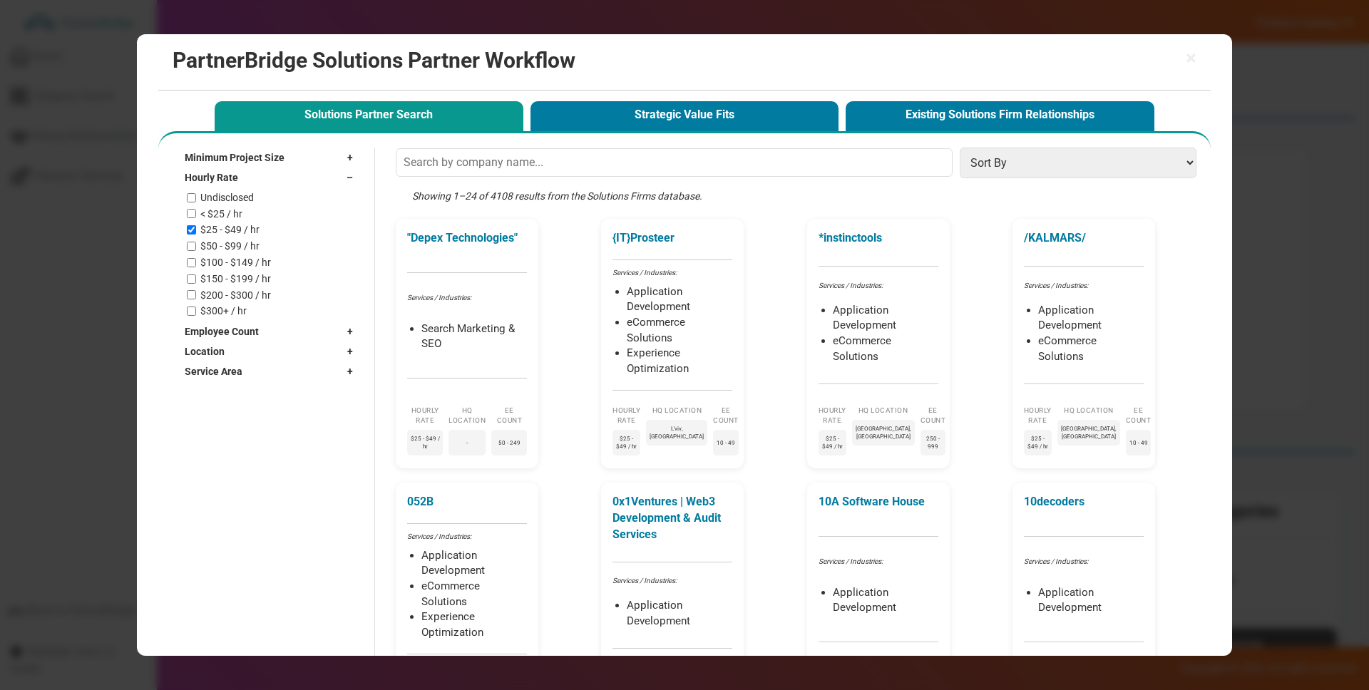
click at [237, 220] on div "Undisclosed < $25 / hr $25 - $49 / hr $50 - $99 / hr $100 - $149 / hr $150 - $1…" at bounding box center [273, 254] width 173 height 125
click at [234, 213] on label "< $25 / hr" at bounding box center [221, 214] width 42 height 12
click at [194, 216] on input "< $25 / hr" at bounding box center [191, 213] width 9 height 9
checkbox input "true"
click at [258, 210] on div "< $25 / hr" at bounding box center [273, 214] width 173 height 12
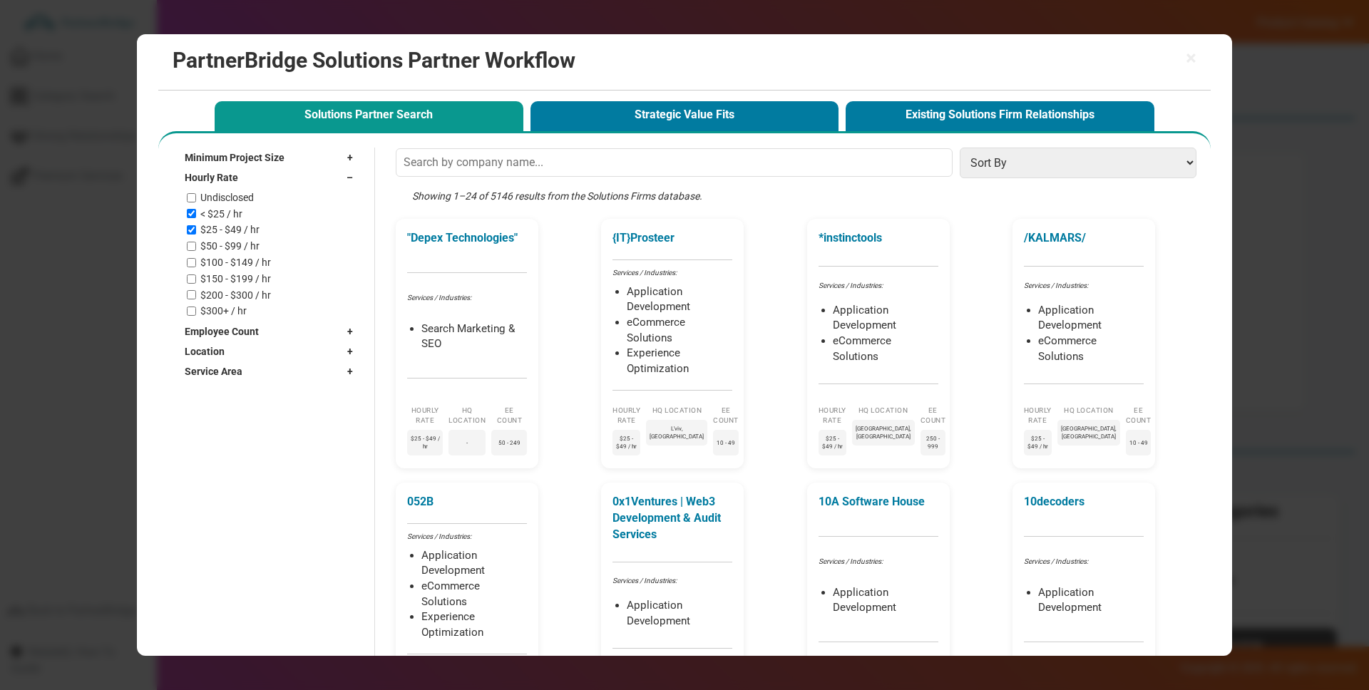
click at [508, 200] on div "Showing 1–24 of 5146 results from the Solutions Firms database." at bounding box center [800, 204] width 808 height 31
click at [352, 171] on span "–" at bounding box center [353, 177] width 14 height 14
click at [277, 199] on div "Employee Count +" at bounding box center [272, 197] width 175 height 20
click at [190, 222] on div "Freelancer 2 - 9 10 - 49 50 - 249 250 - 999 1000 - 9,999 10,000+" at bounding box center [273, 262] width 173 height 110
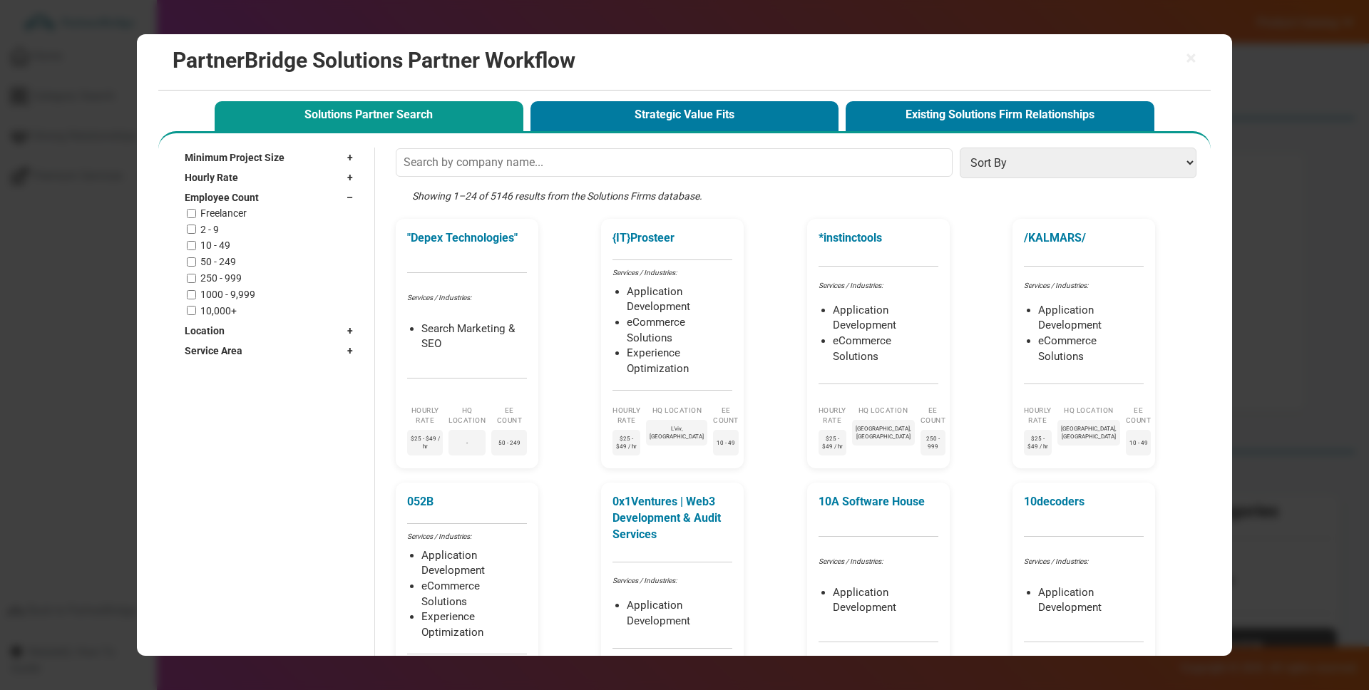
click at [196, 225] on div "2 - 9" at bounding box center [273, 230] width 173 height 12
click at [194, 231] on input "2 - 9" at bounding box center [191, 229] width 9 height 9
checkbox input "true"
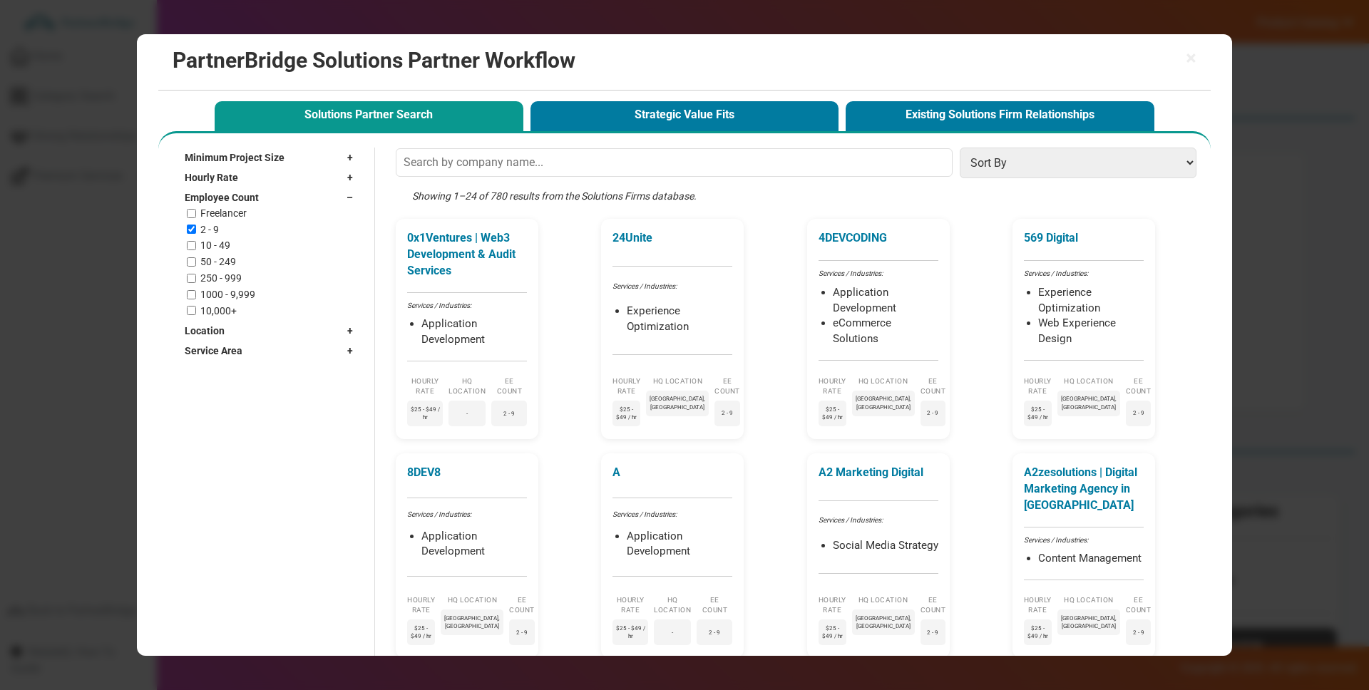
click at [309, 198] on div "Employee Count –" at bounding box center [272, 197] width 175 height 20
drag, startPoint x: 304, startPoint y: 217, endPoint x: 298, endPoint y: 224, distance: 9.6
click at [305, 218] on div "Location +" at bounding box center [272, 217] width 175 height 20
click at [272, 230] on input "text" at bounding box center [263, 237] width 156 height 21
type input "Boston"
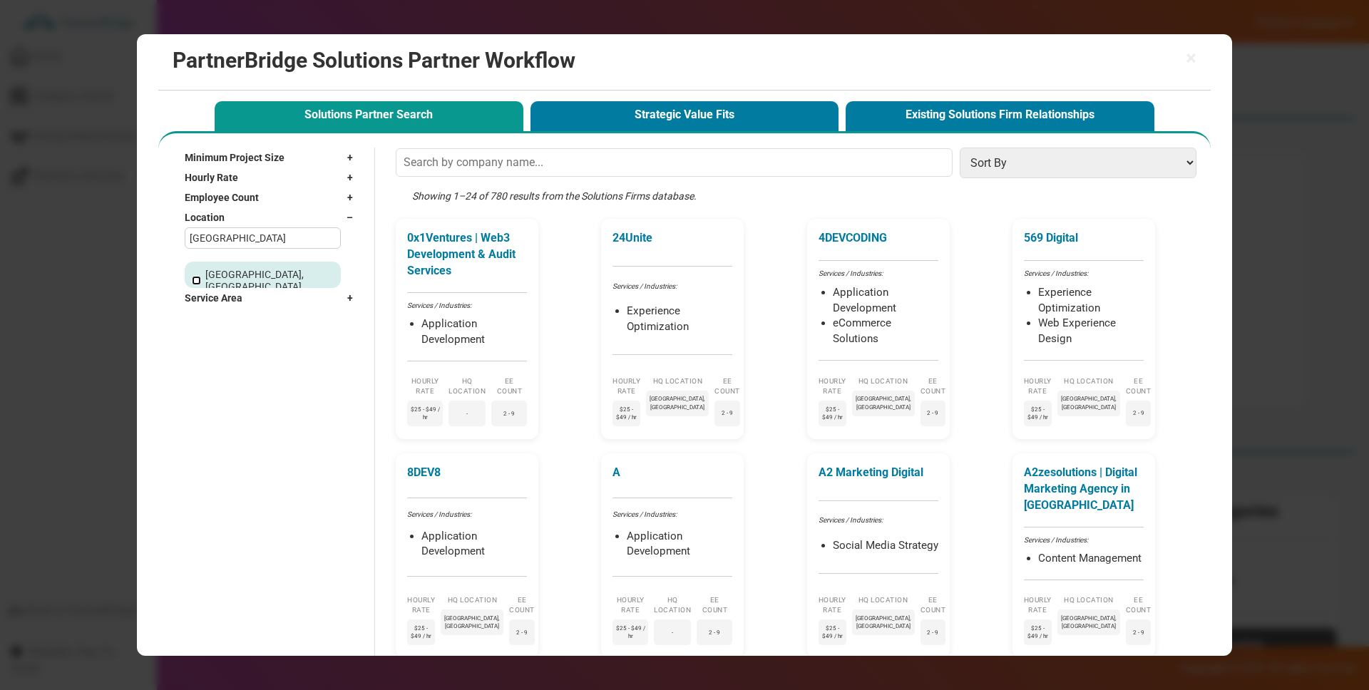
click at [199, 276] on input "Boston, MA" at bounding box center [196, 280] width 9 height 9
checkbox input "true"
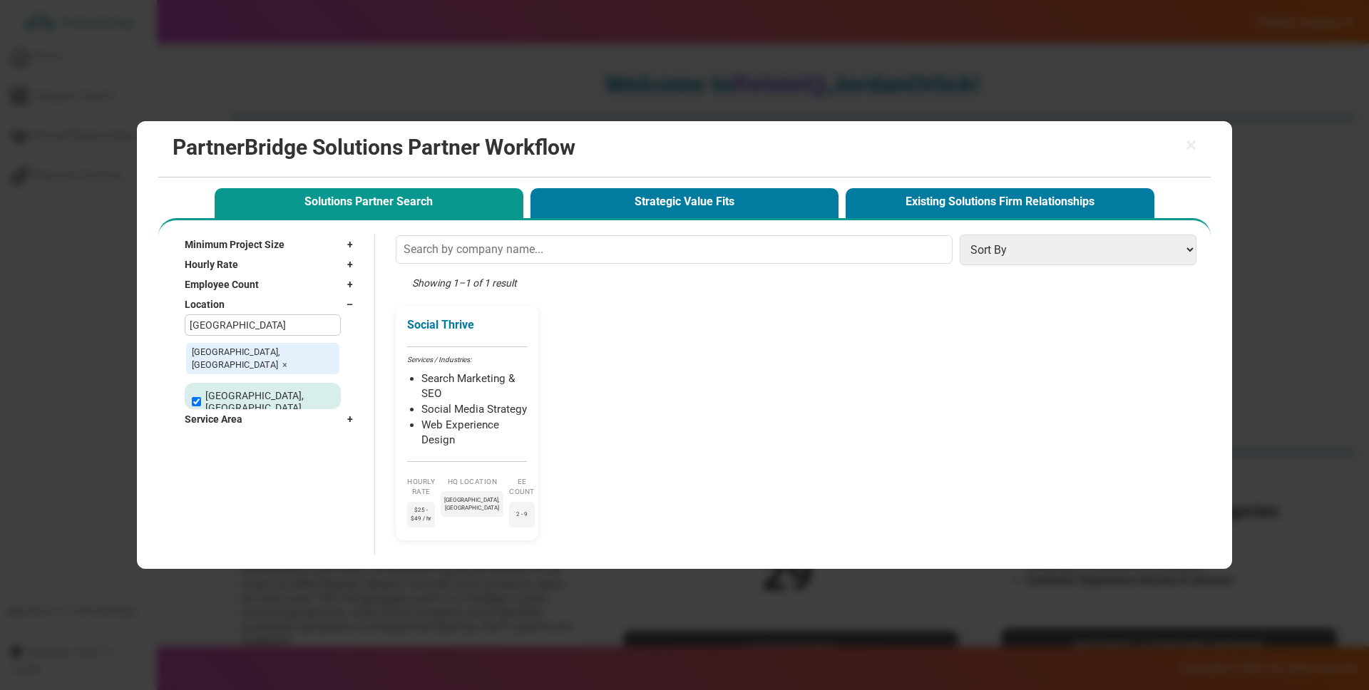
click at [344, 288] on div "Employee Count +" at bounding box center [272, 284] width 175 height 20
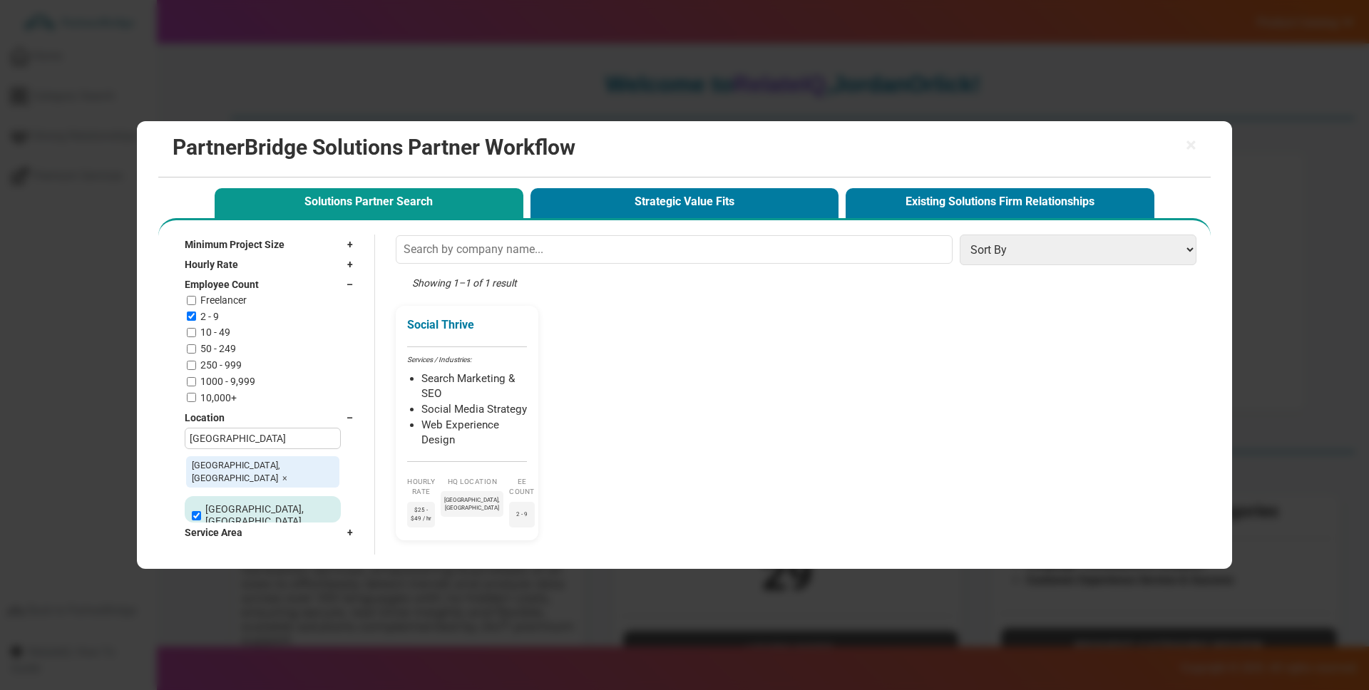
click at [344, 289] on div "Employee Count –" at bounding box center [272, 284] width 175 height 20
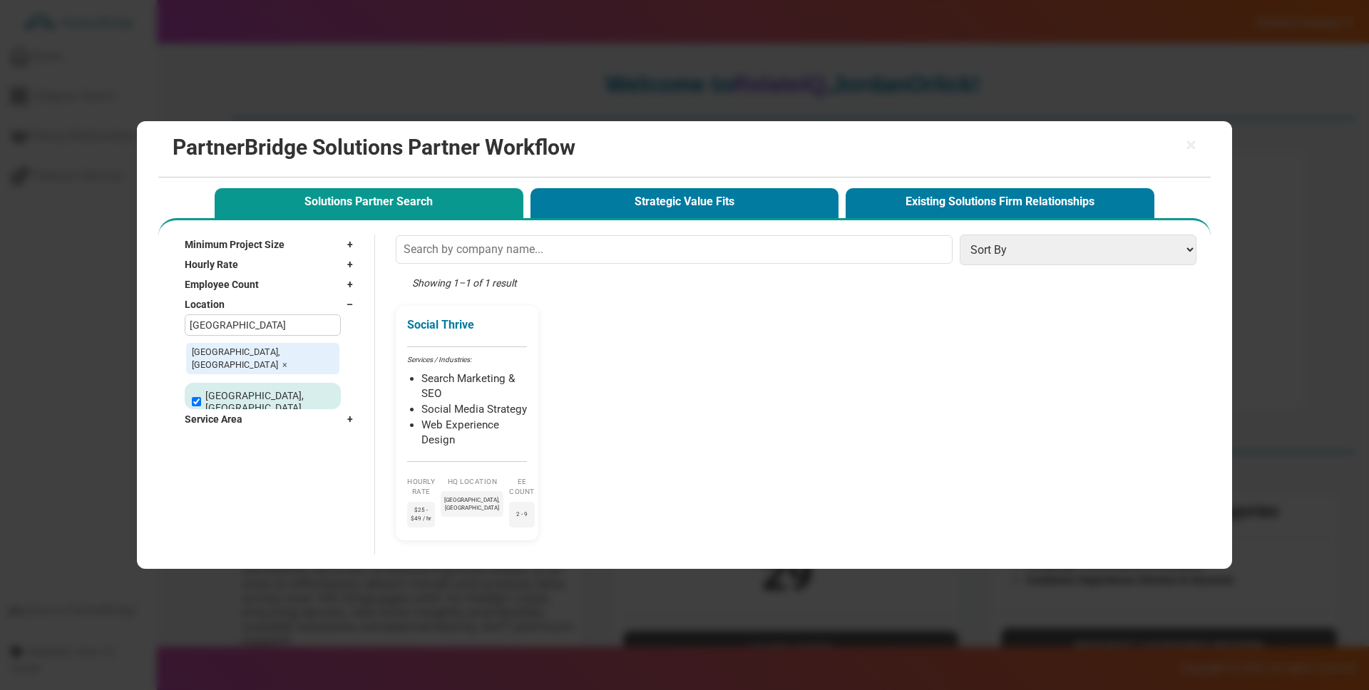
click at [346, 300] on div "Location –" at bounding box center [272, 304] width 175 height 20
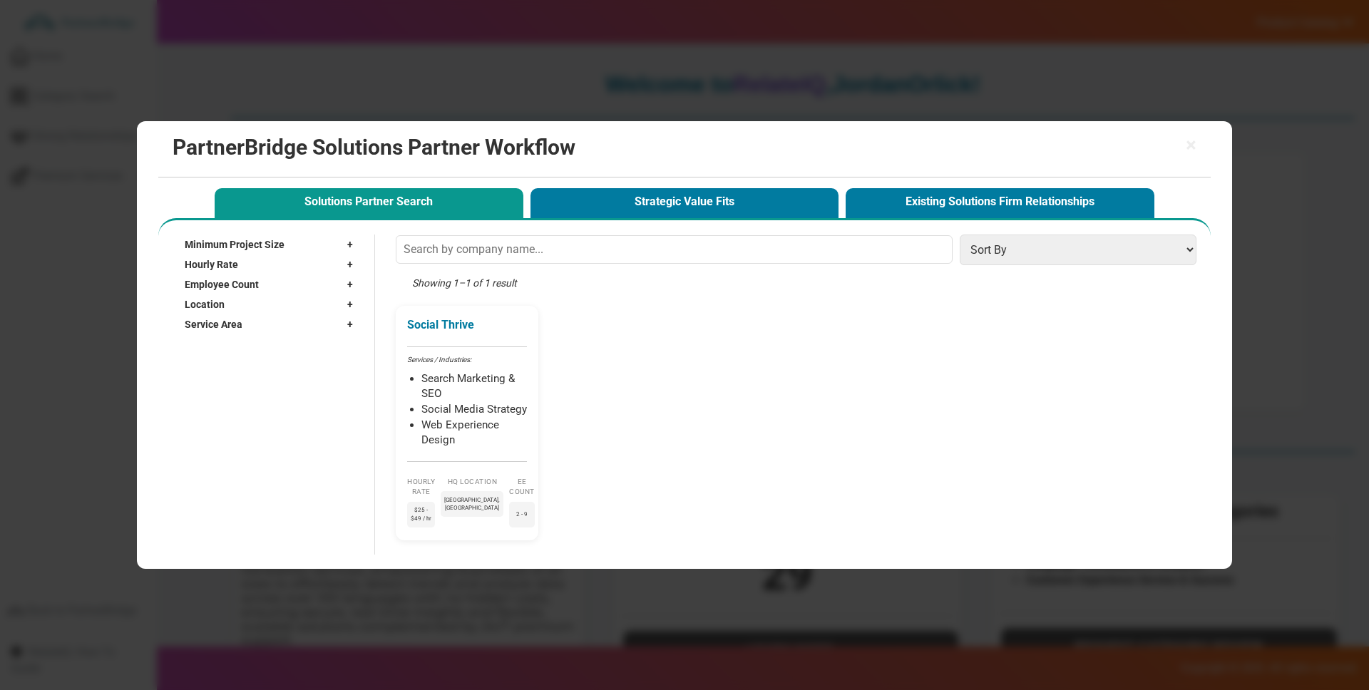
click at [319, 328] on div "Service Area +" at bounding box center [272, 324] width 175 height 20
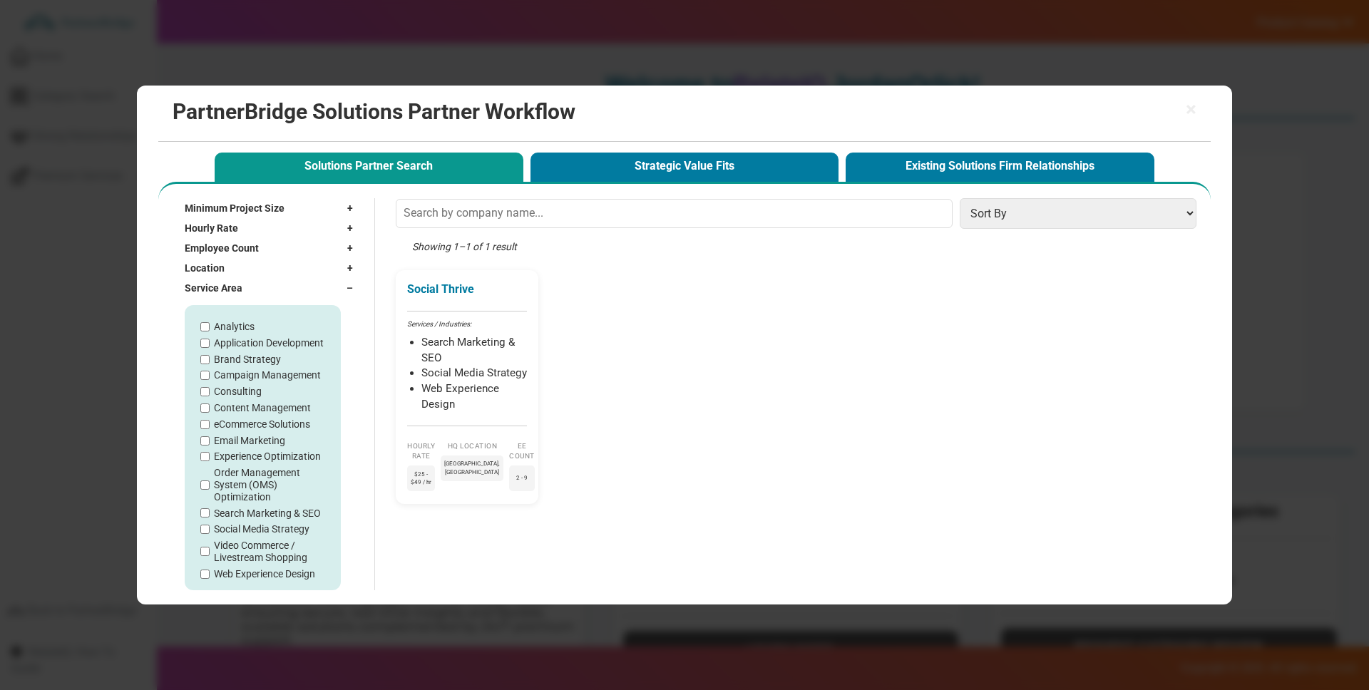
scroll to position [9, 0]
click at [301, 292] on div "Service Area –" at bounding box center [272, 288] width 175 height 20
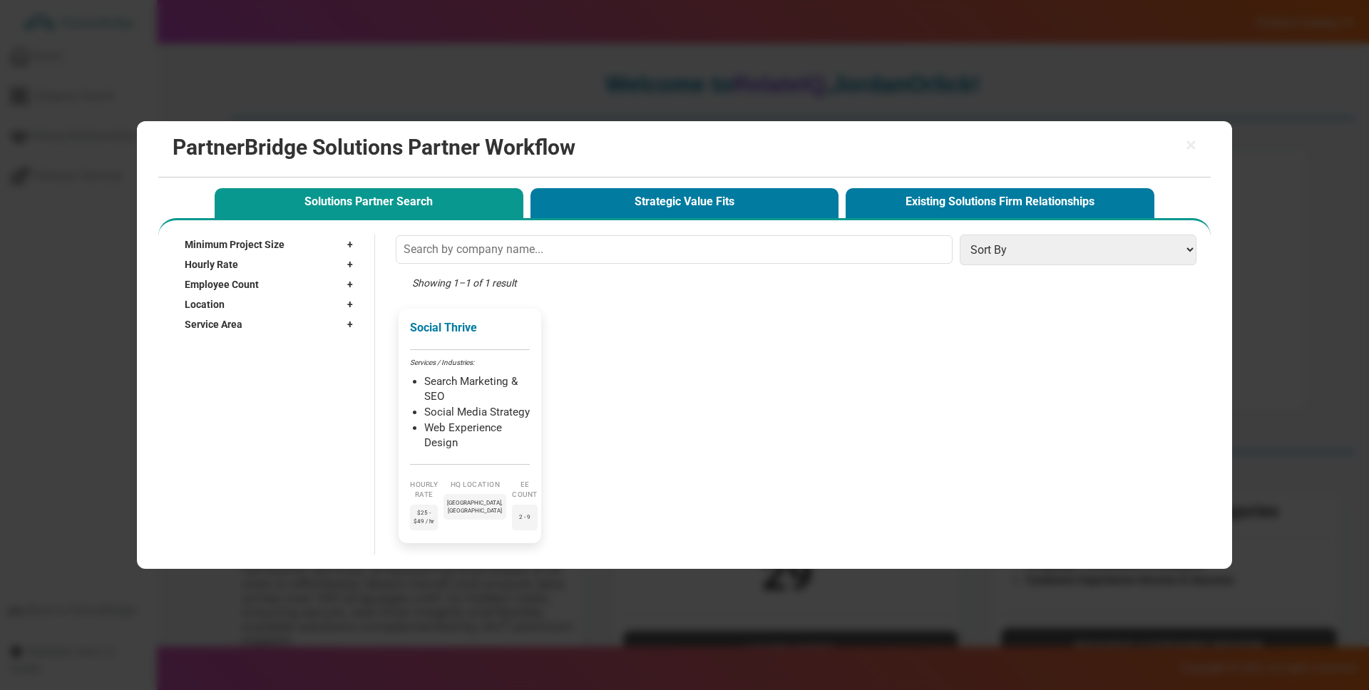
click at [461, 417] on li "Social Media Strategy" at bounding box center [477, 413] width 106 height 16
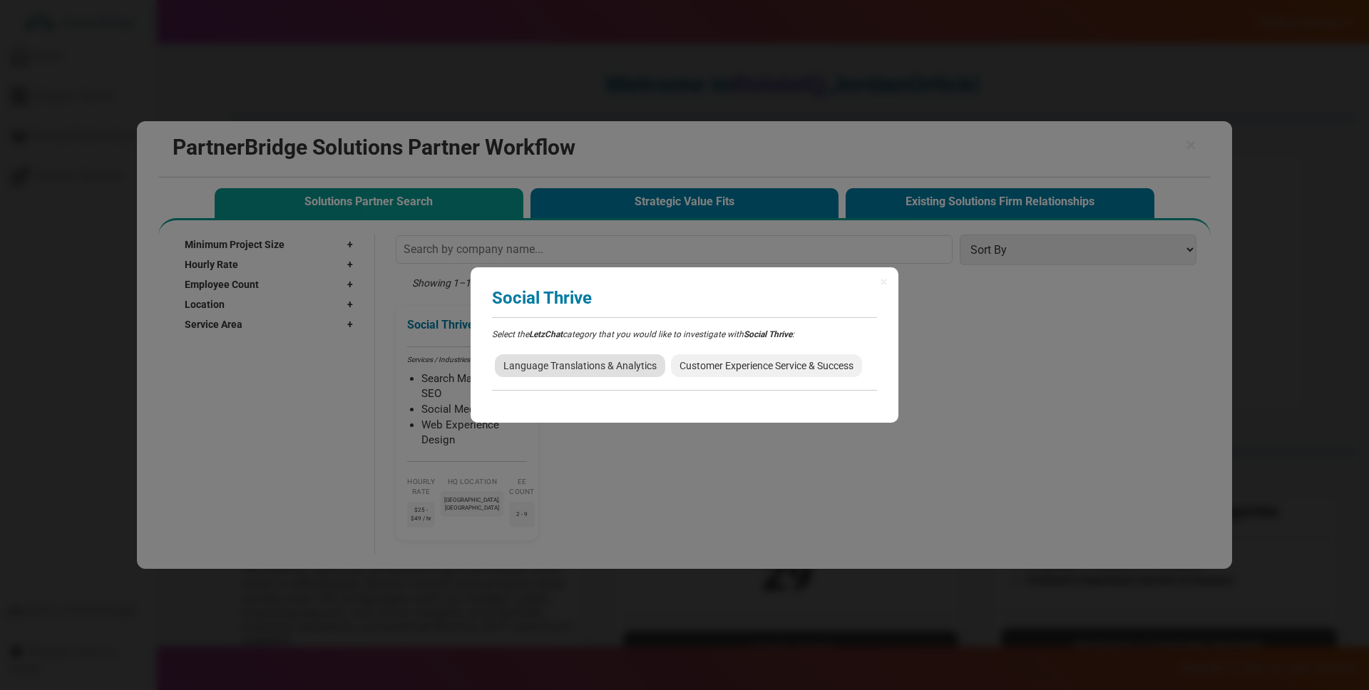
click at [652, 371] on span "Language Translations & Analytics" at bounding box center [580, 365] width 170 height 23
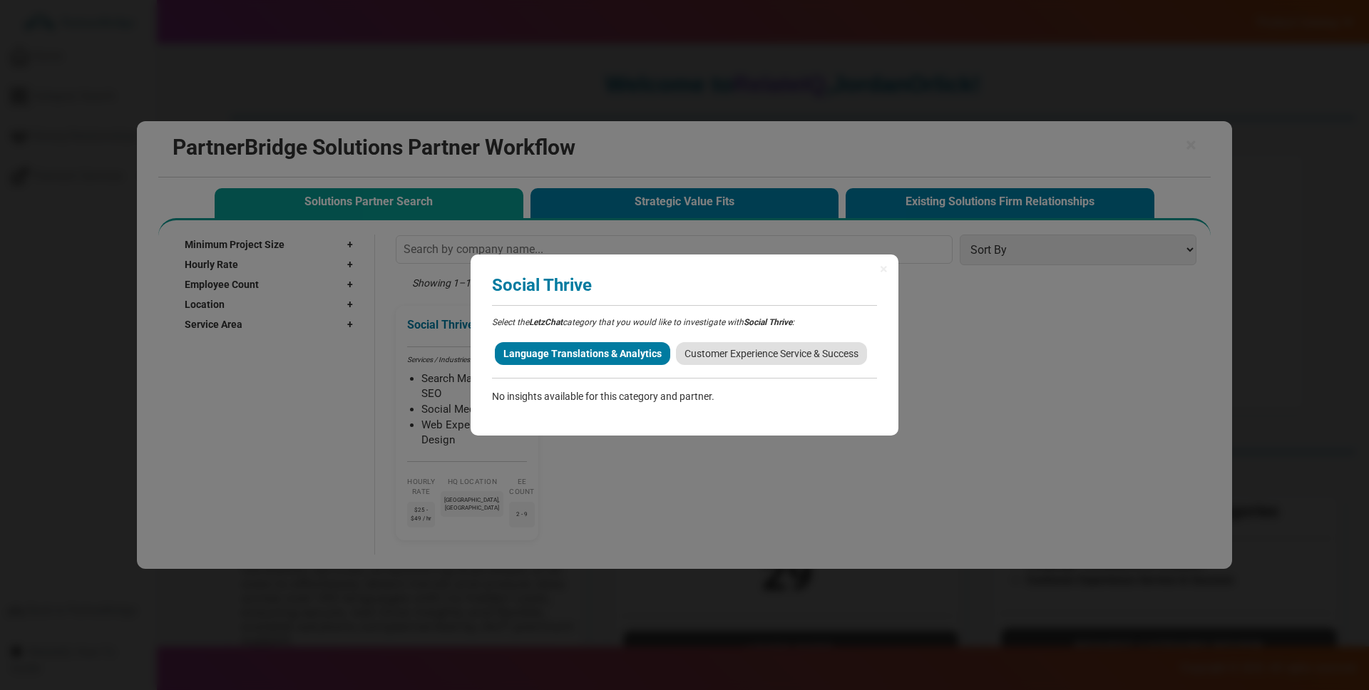
click at [714, 361] on span "Customer Experience Service & Success" at bounding box center [771, 353] width 191 height 23
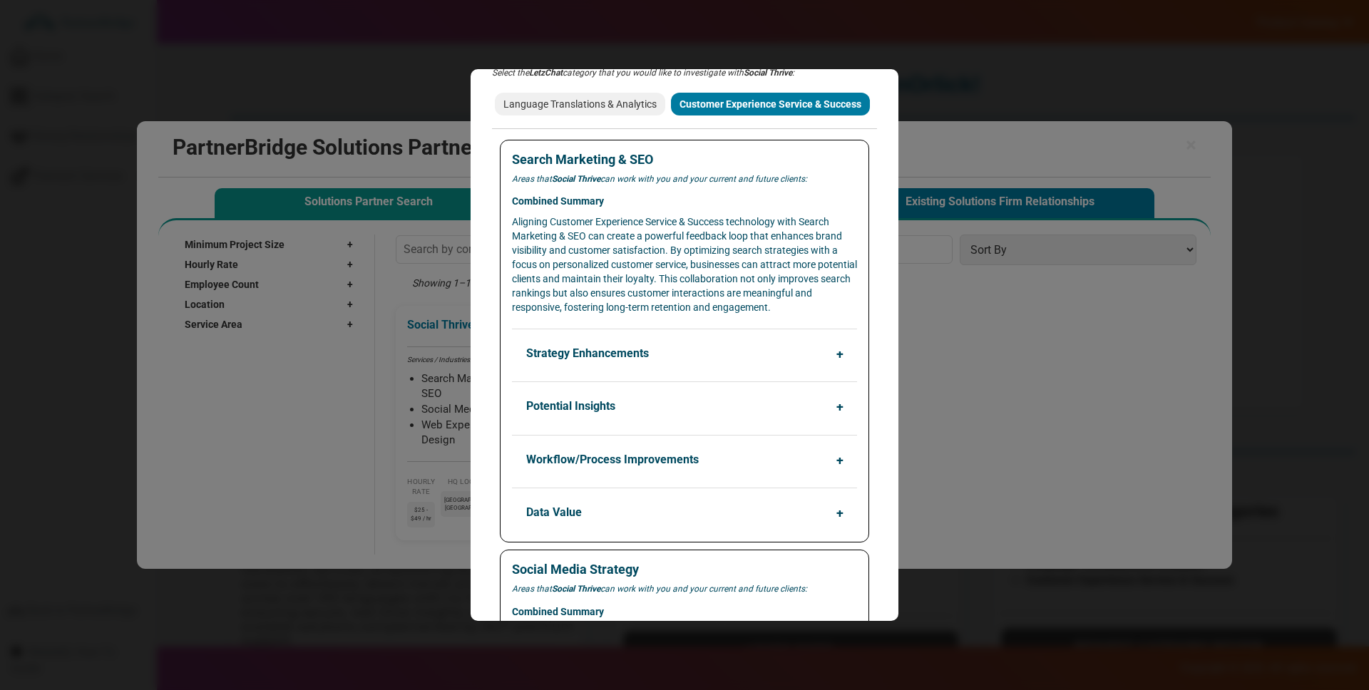
scroll to position [0, 0]
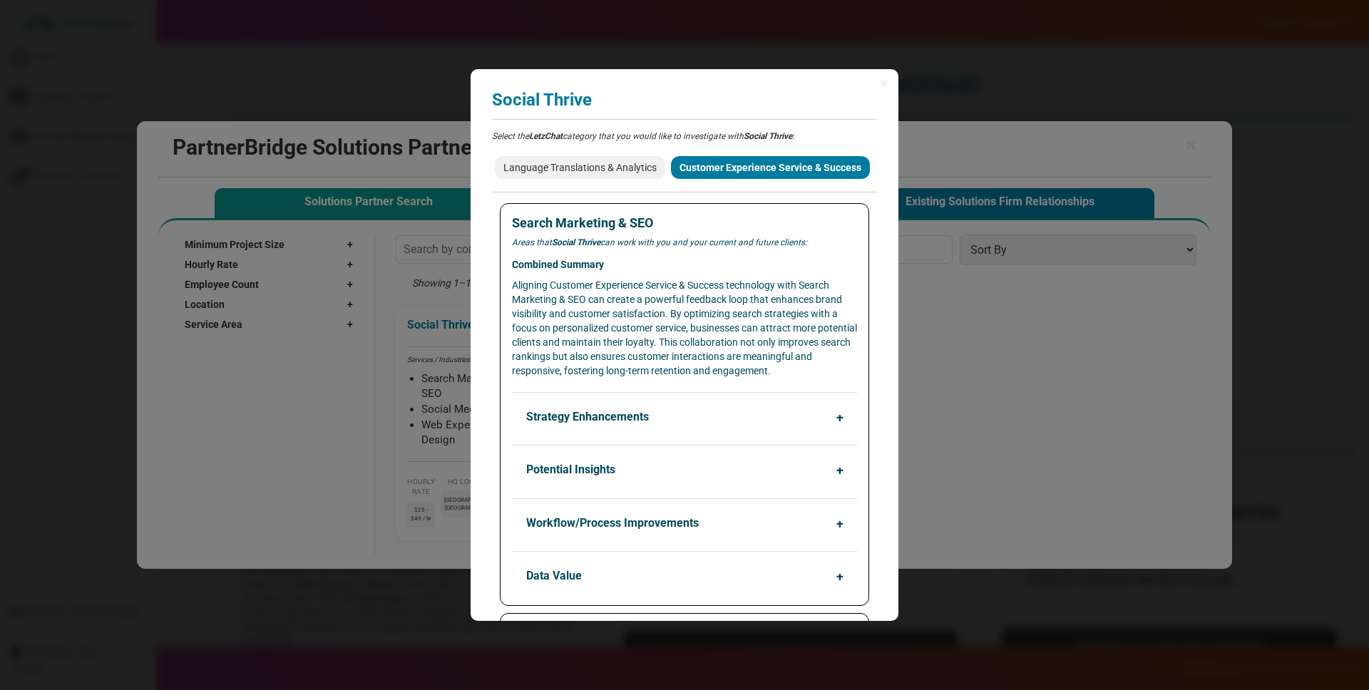
click at [557, 266] on h5 "Combined Summary" at bounding box center [684, 265] width 345 height 11
drag, startPoint x: 557, startPoint y: 266, endPoint x: 604, endPoint y: 260, distance: 46.8
click at [604, 260] on h5 "Combined Summary" at bounding box center [684, 265] width 345 height 11
drag, startPoint x: 604, startPoint y: 260, endPoint x: 611, endPoint y: 260, distance: 7.2
click at [605, 260] on h5 "Combined Summary" at bounding box center [684, 265] width 345 height 11
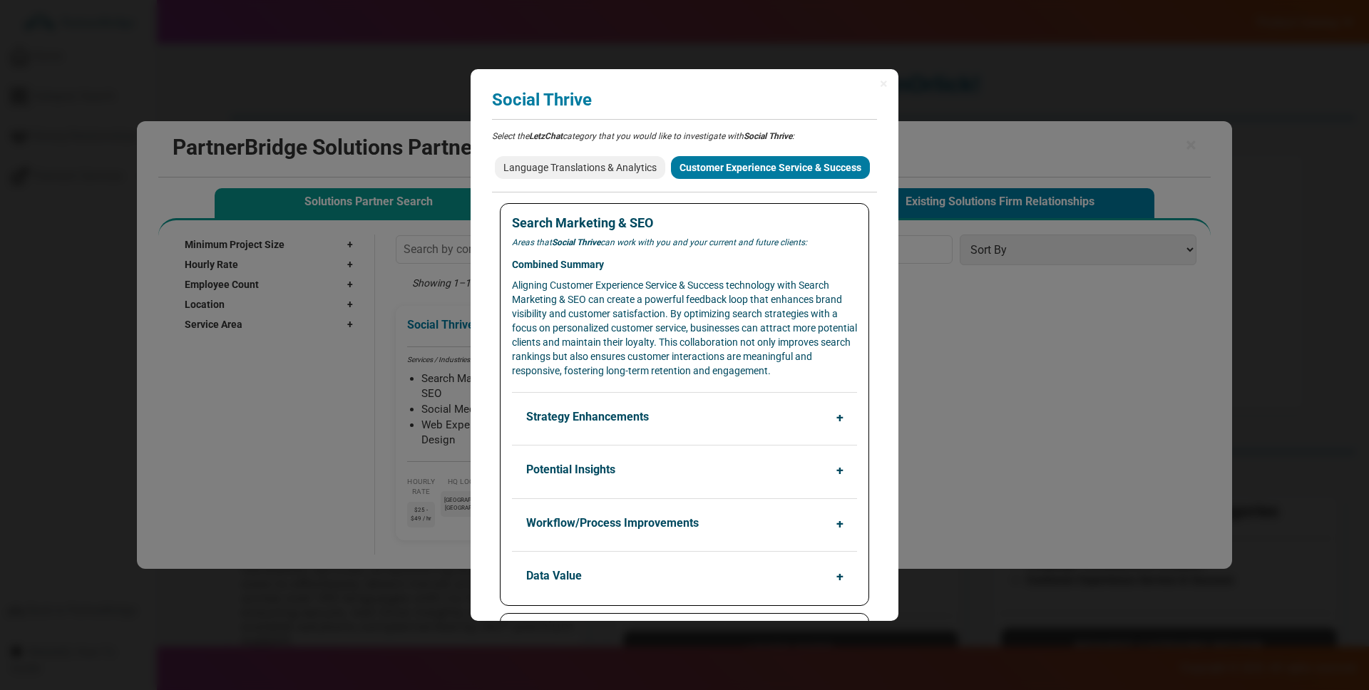
click at [535, 227] on h4 "Search Marketing & SEO" at bounding box center [684, 223] width 345 height 14
drag, startPoint x: 535, startPoint y: 227, endPoint x: 665, endPoint y: 224, distance: 129.8
click at [665, 224] on h4 "Search Marketing & SEO" at bounding box center [684, 223] width 345 height 14
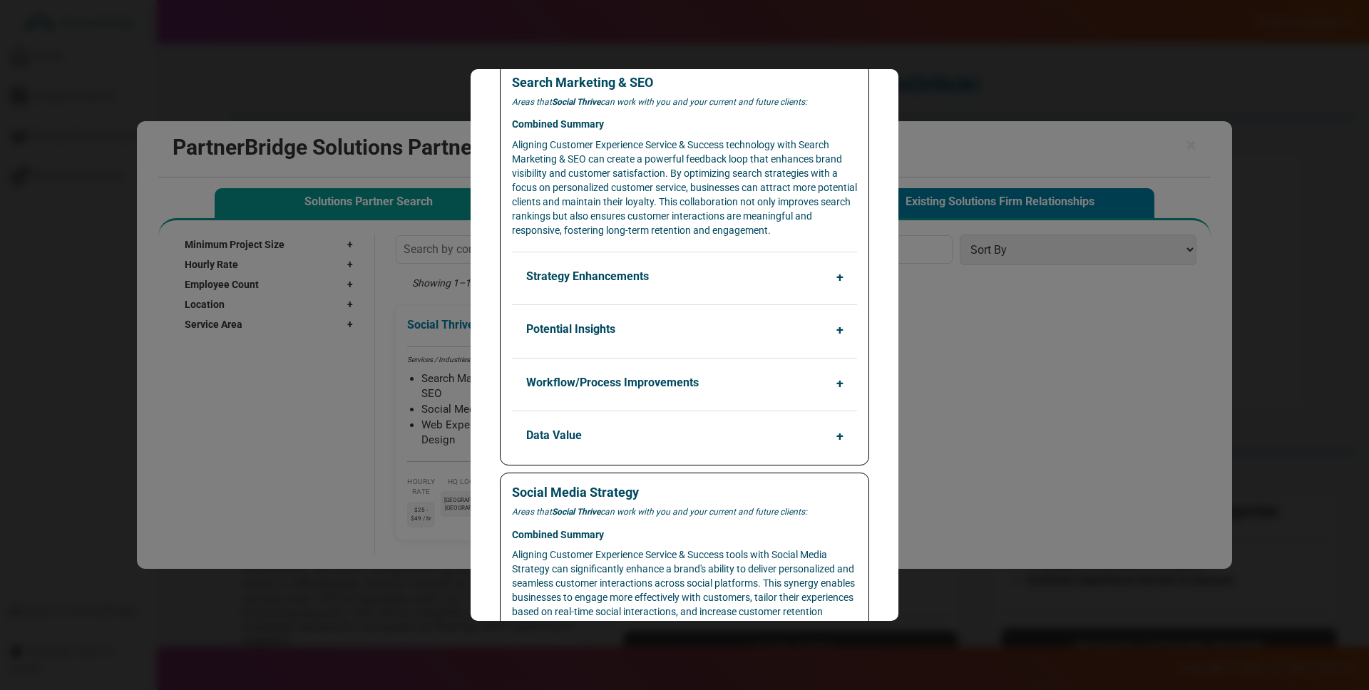
scroll to position [145, 0]
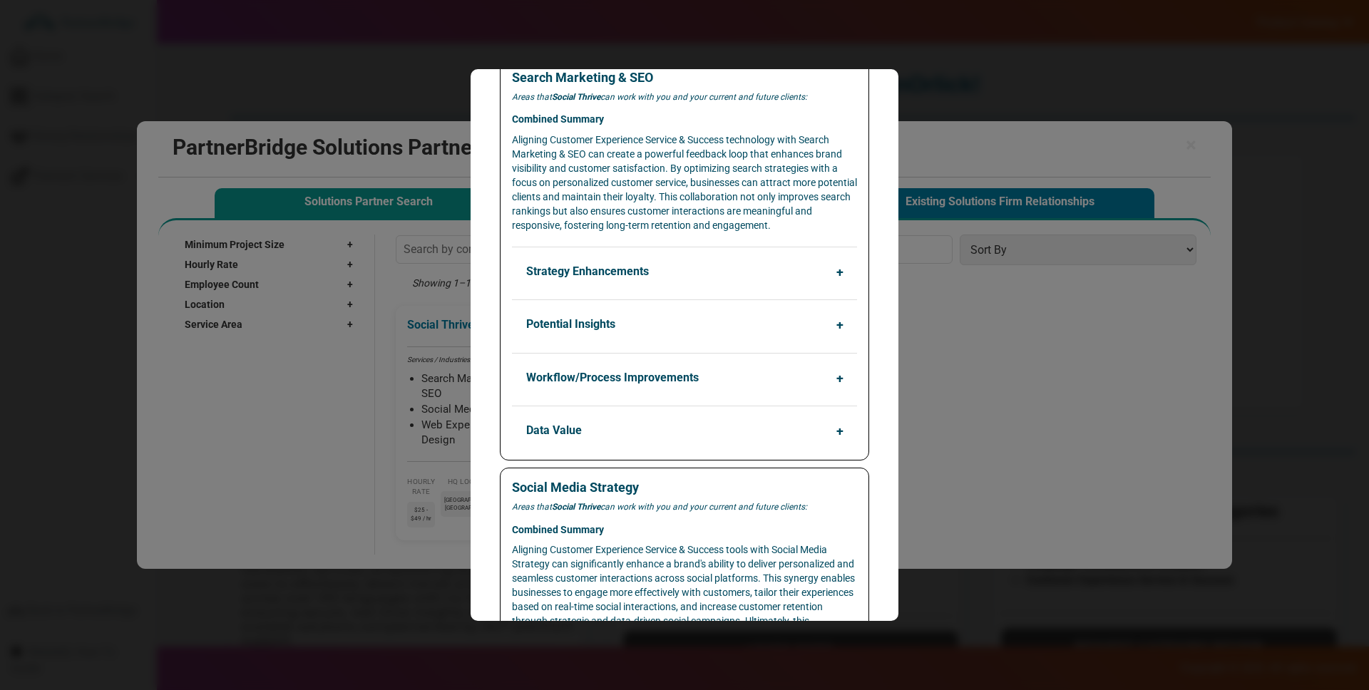
click at [734, 264] on button "Strategy Enhancements" at bounding box center [687, 271] width 345 height 27
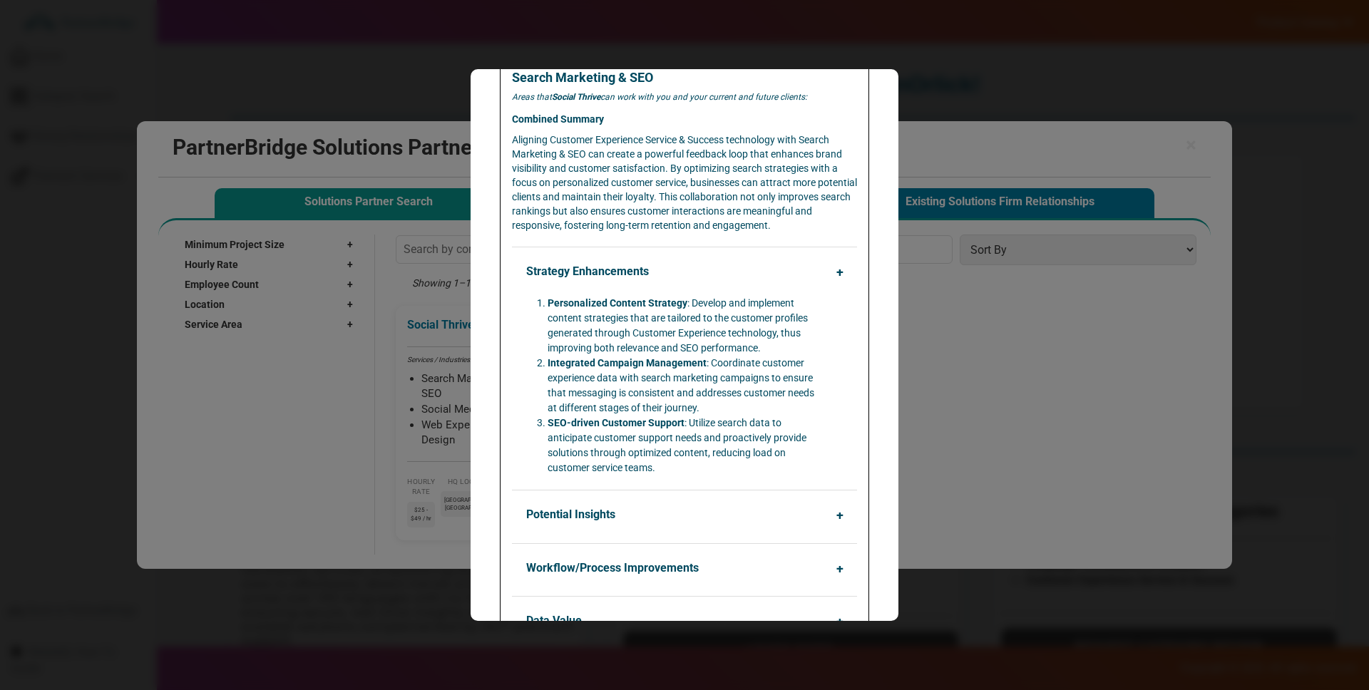
click at [734, 264] on button "Strategy Enhancements" at bounding box center [687, 271] width 345 height 27
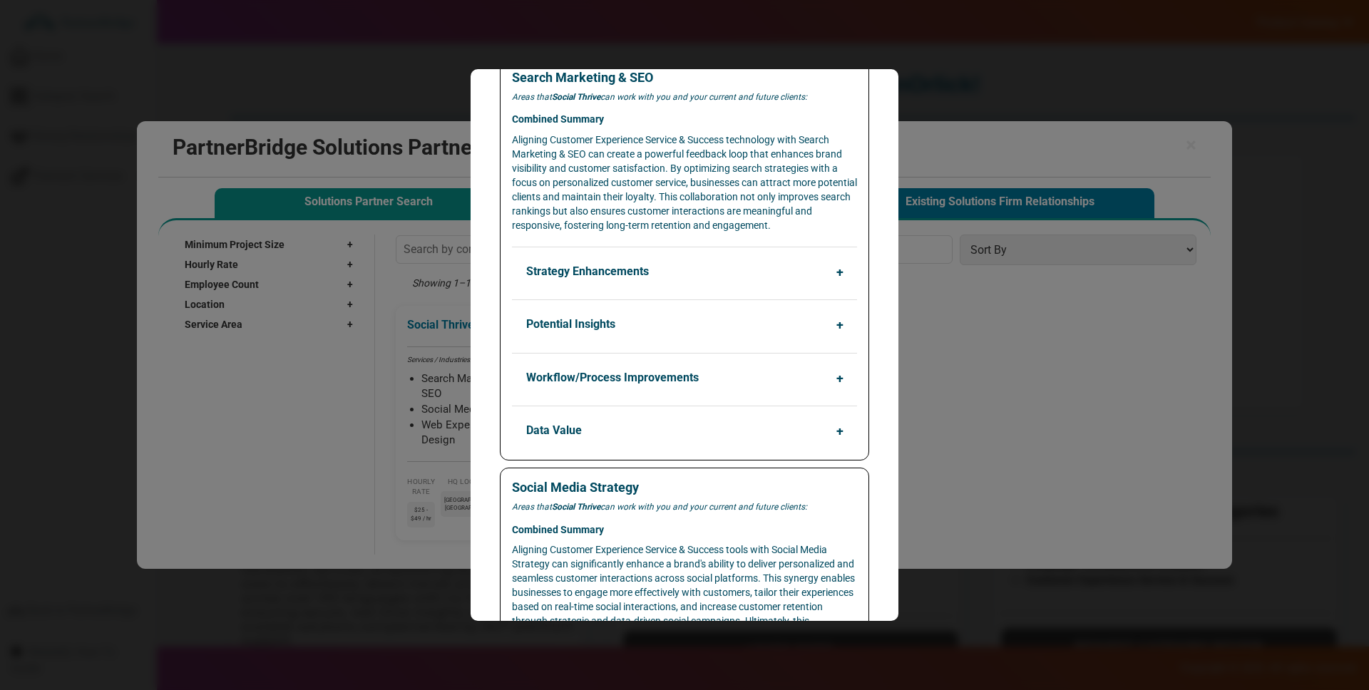
click at [722, 319] on button "Potential Insights" at bounding box center [687, 324] width 345 height 27
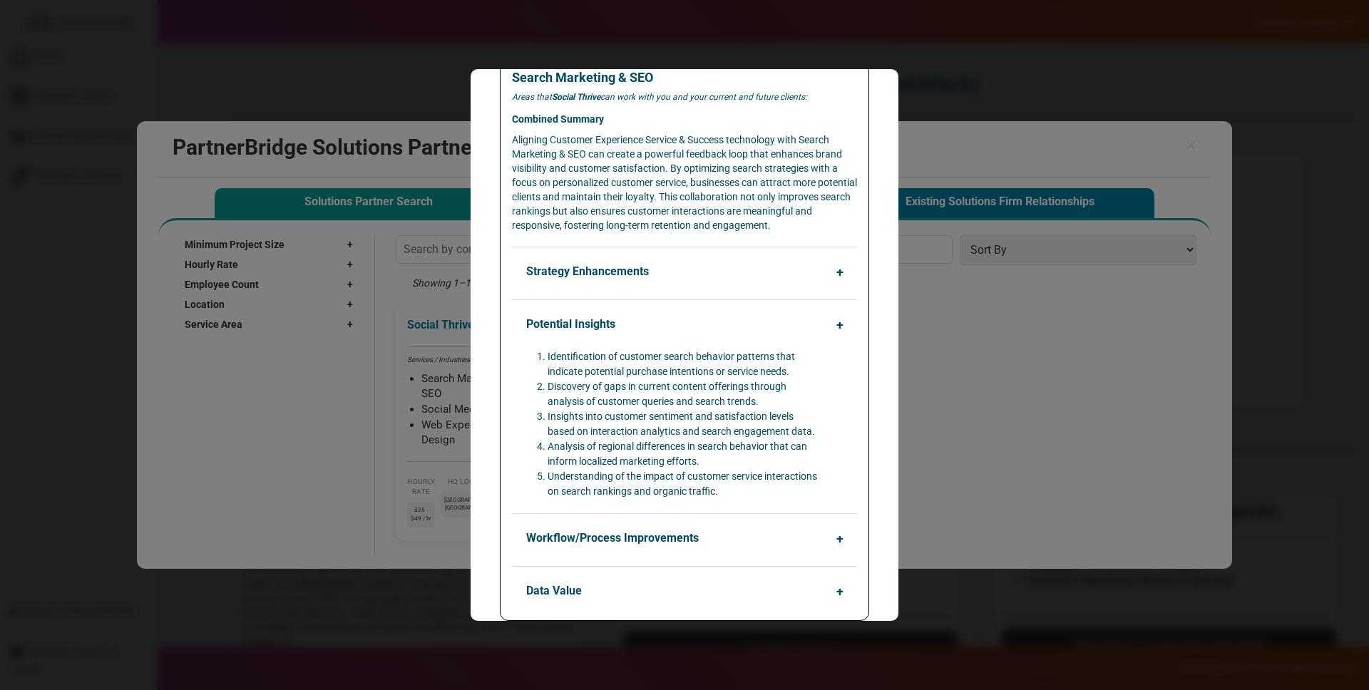
click at [721, 322] on button "Potential Insights" at bounding box center [687, 324] width 345 height 27
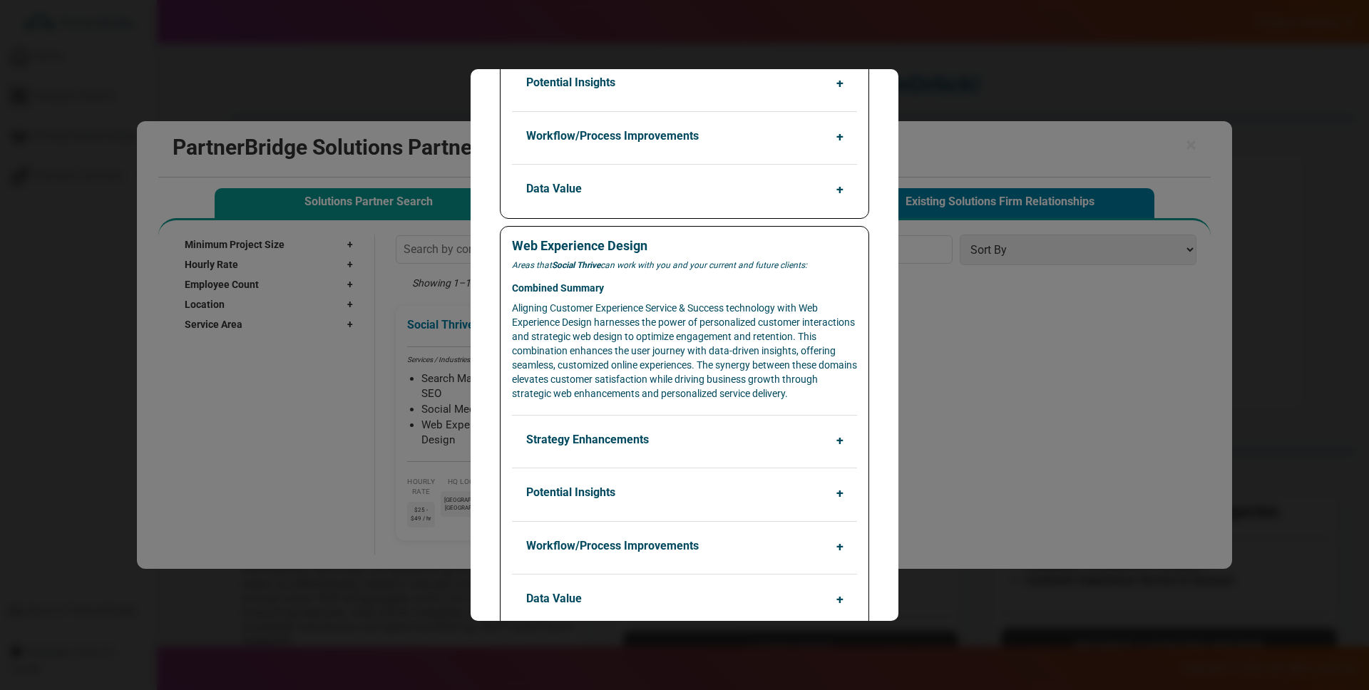
scroll to position [863, 0]
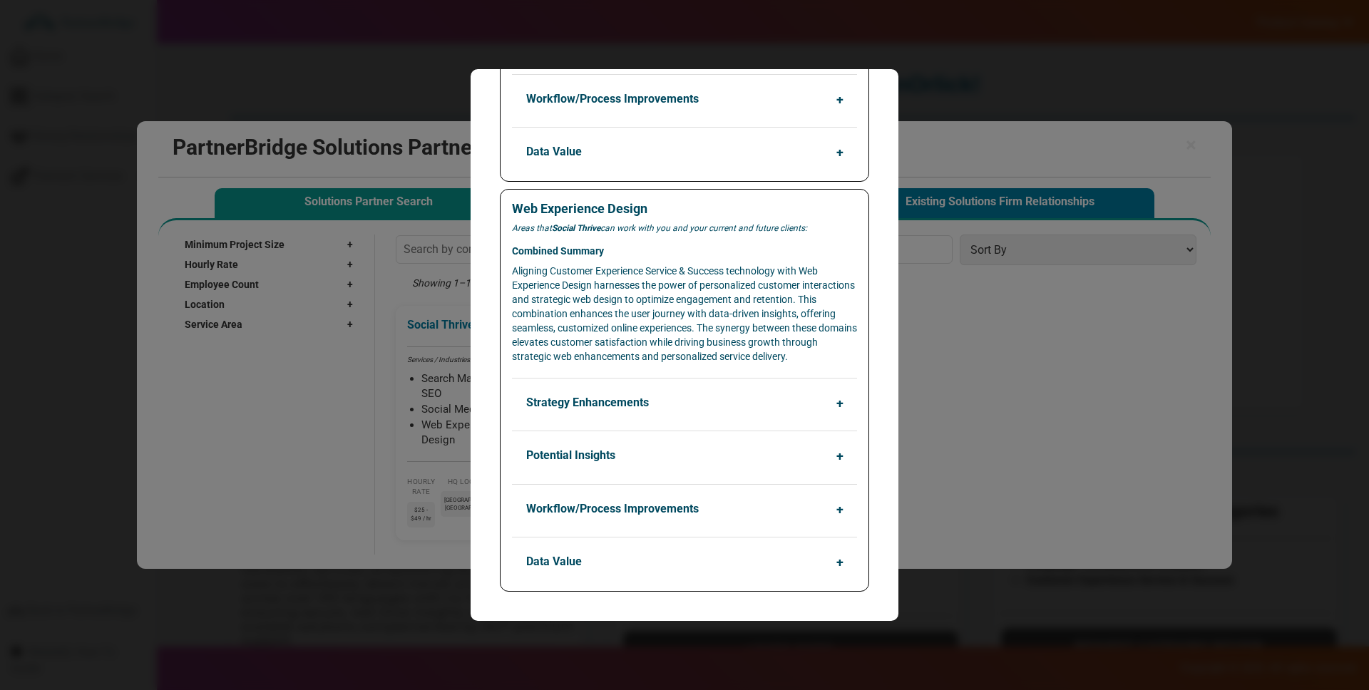
click at [677, 413] on button "Strategy Enhancements" at bounding box center [687, 402] width 345 height 27
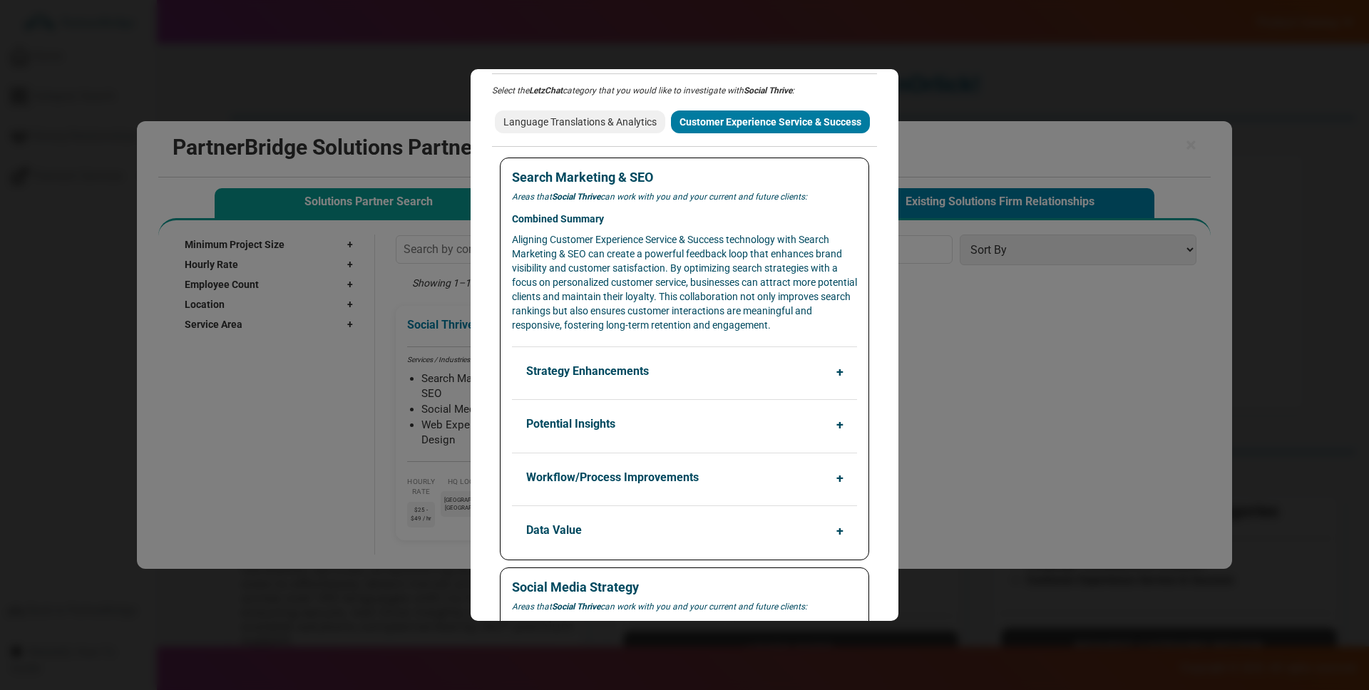
scroll to position [0, 0]
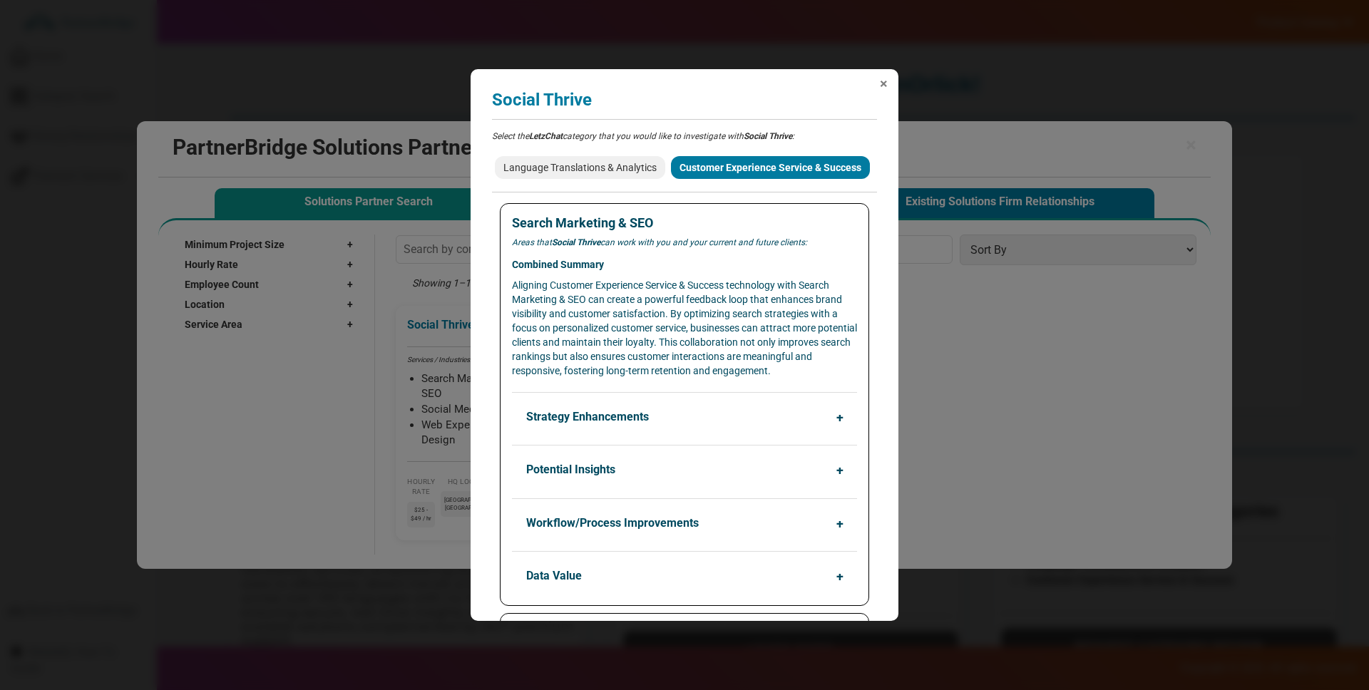
drag, startPoint x: 873, startPoint y: 78, endPoint x: 880, endPoint y: 81, distance: 8.0
click at [876, 78] on div "× Social Thrive Analyzing partner match... Select the LetzChat category that yo…" at bounding box center [685, 345] width 428 height 552
click at [880, 81] on span "×" at bounding box center [884, 83] width 8 height 14
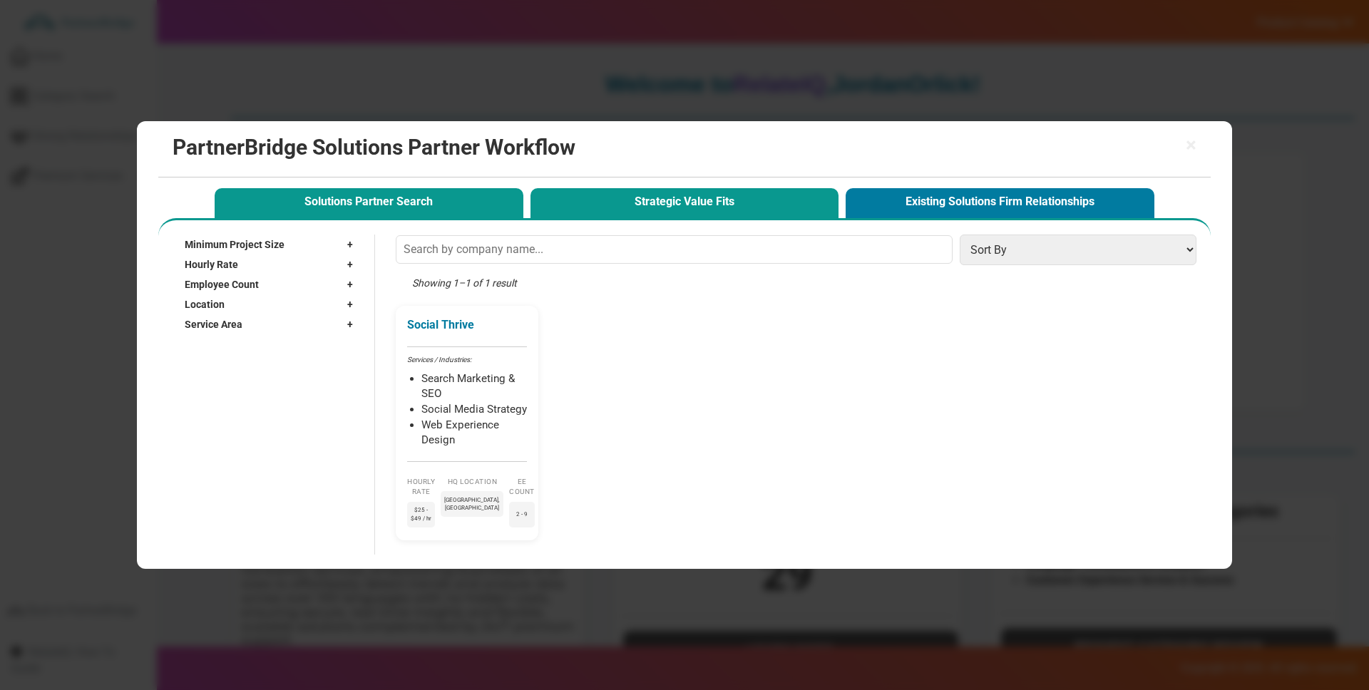
click at [654, 205] on button "Strategic Value Fits" at bounding box center [684, 202] width 309 height 29
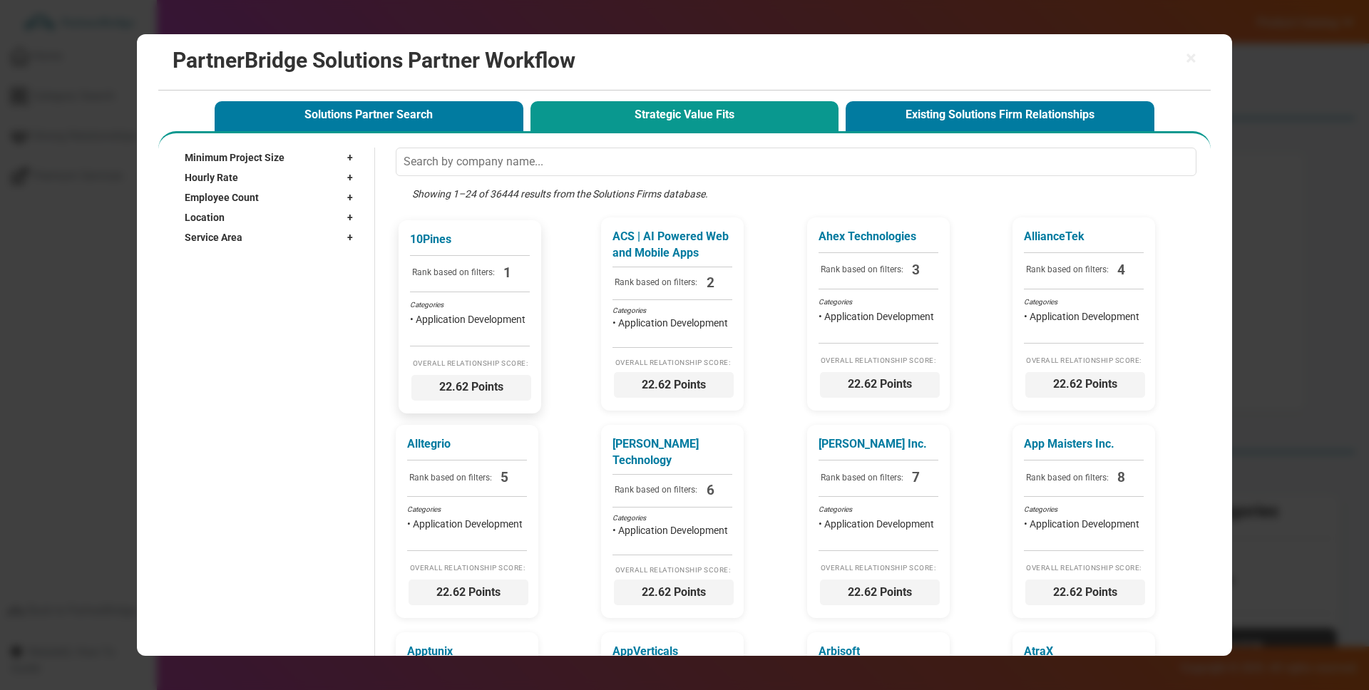
scroll to position [1, 0]
click at [489, 348] on div "10Pines Rank based on filters: 1 Categories • Application Development Overall R…" at bounding box center [470, 316] width 143 height 193
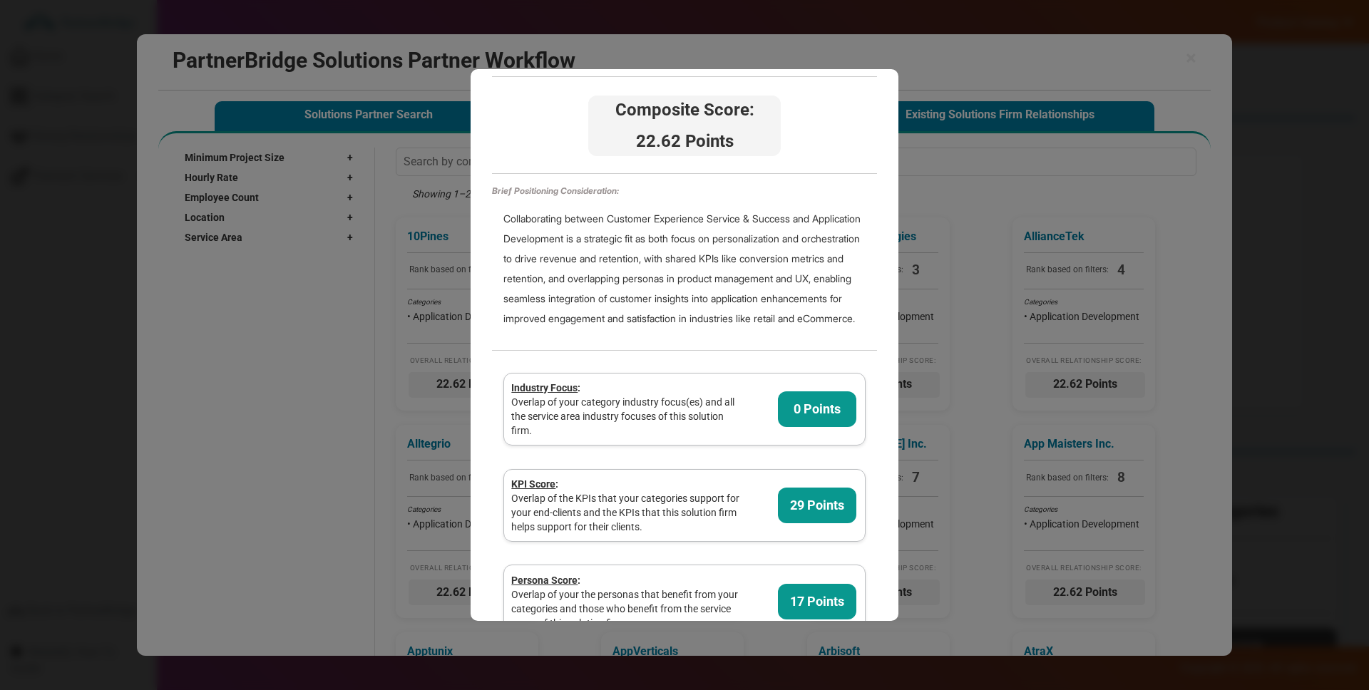
scroll to position [0, 0]
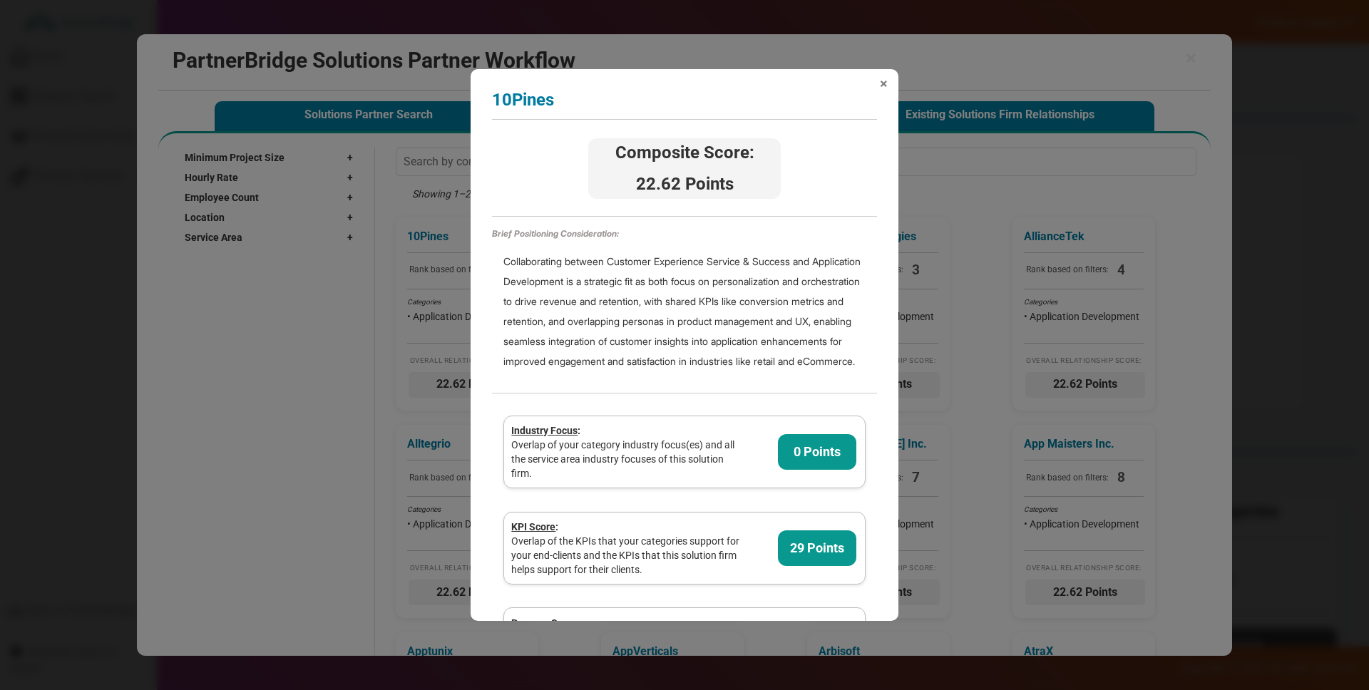
click at [884, 81] on span "×" at bounding box center [884, 83] width 8 height 14
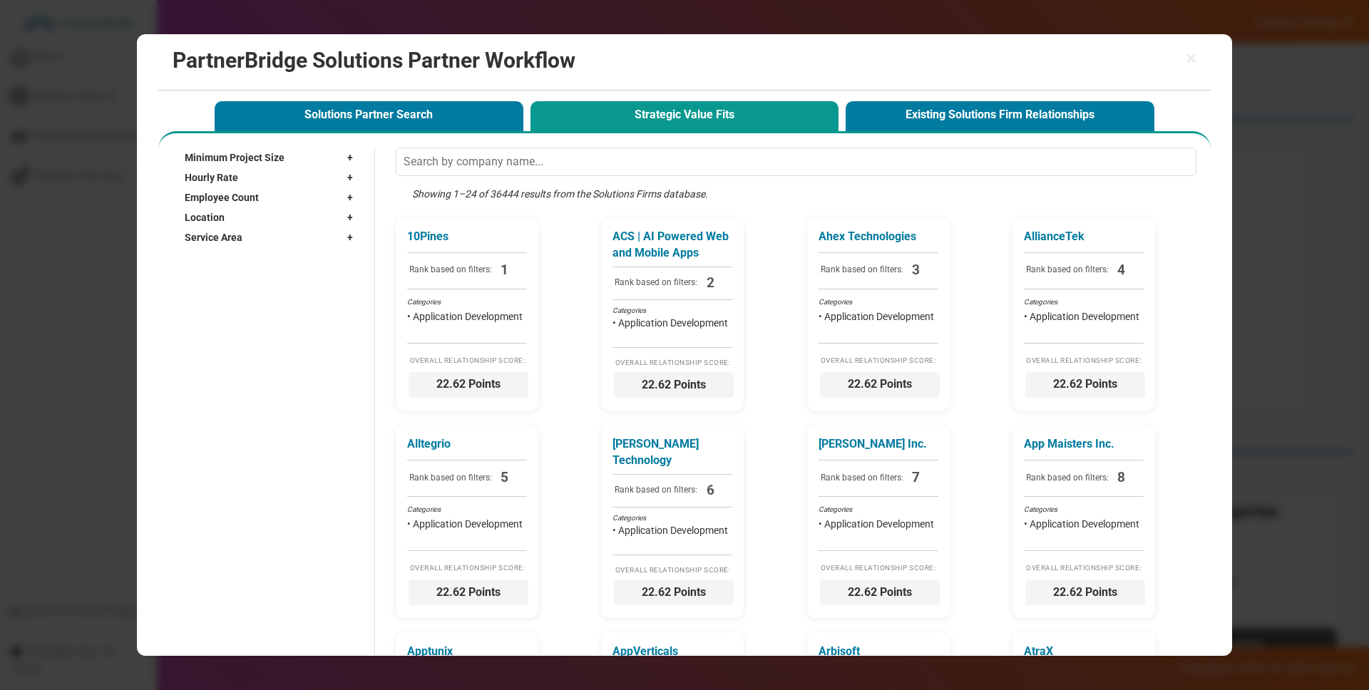
click at [299, 235] on div "Service Area +" at bounding box center [272, 237] width 175 height 20
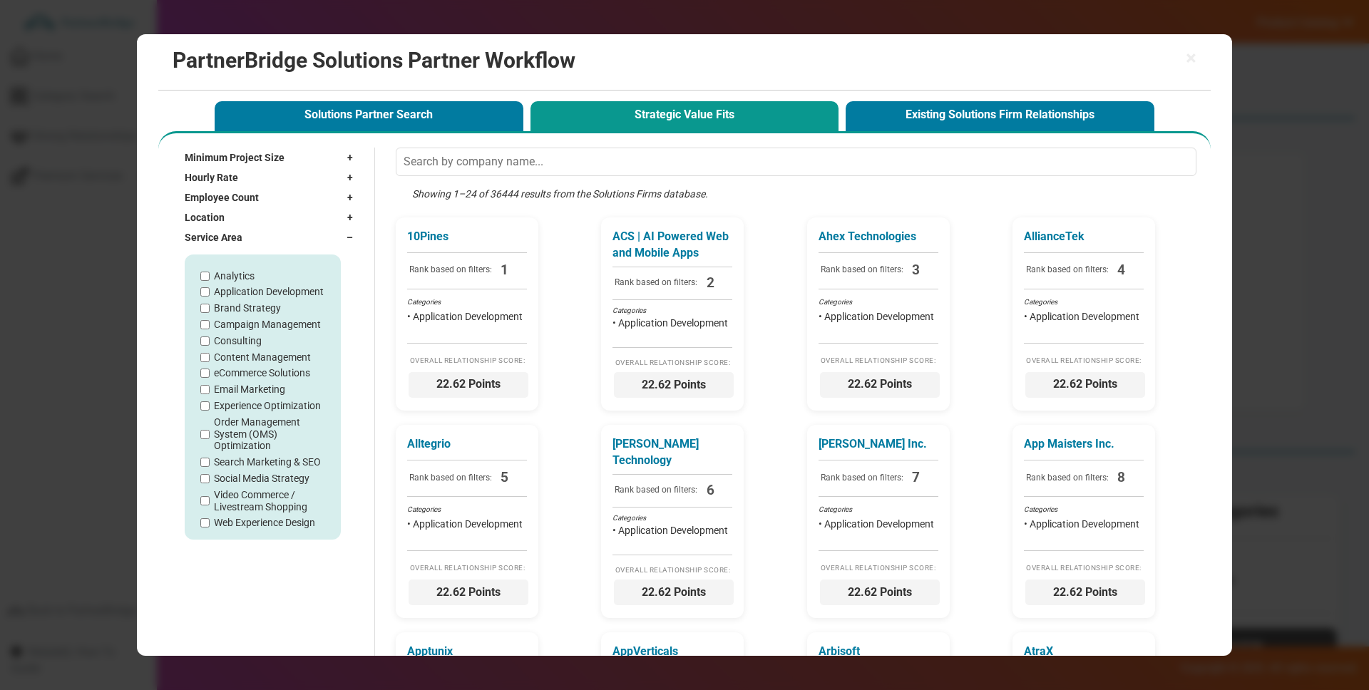
click at [252, 406] on label "Experience Optimization" at bounding box center [267, 406] width 107 height 12
click at [210, 406] on input "Experience Optimization" at bounding box center [204, 405] width 9 height 9
checkbox input "true"
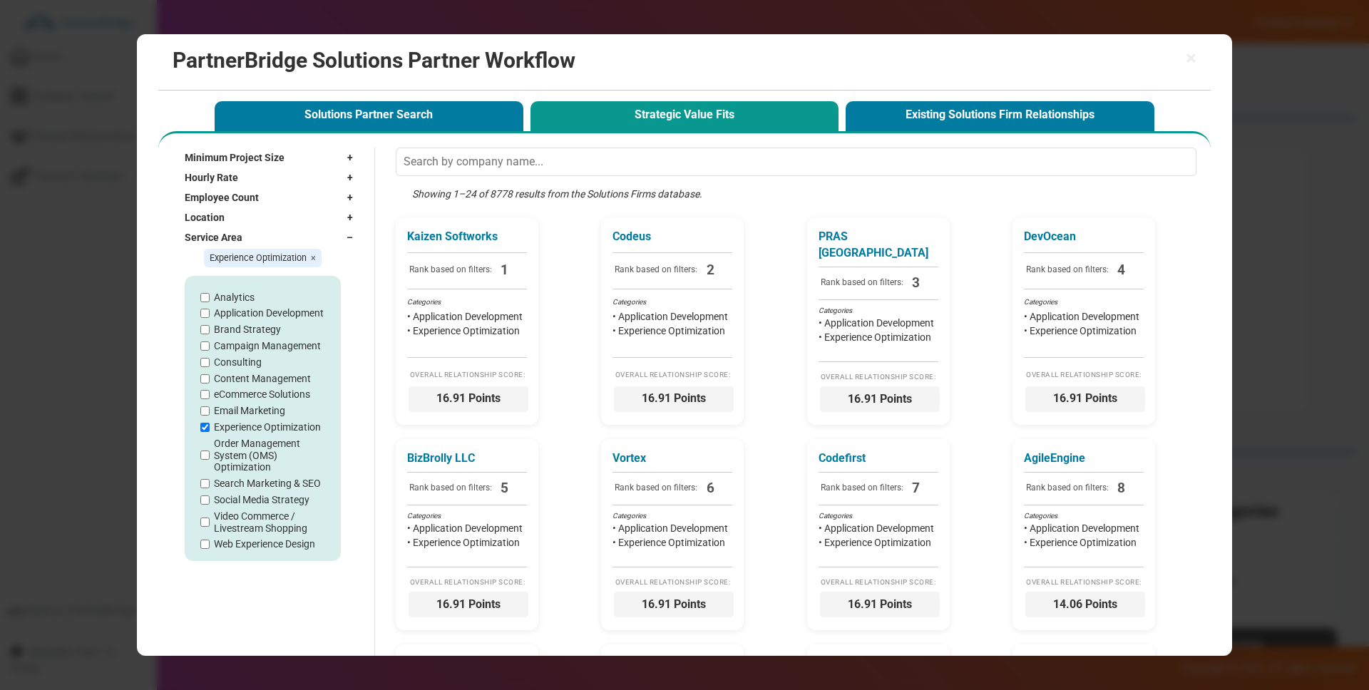
drag, startPoint x: 266, startPoint y: 545, endPoint x: 273, endPoint y: 544, distance: 7.3
click at [266, 545] on label "Web Experience Design" at bounding box center [264, 544] width 101 height 12
click at [210, 545] on input "Web Experience Design" at bounding box center [204, 544] width 9 height 9
checkbox input "true"
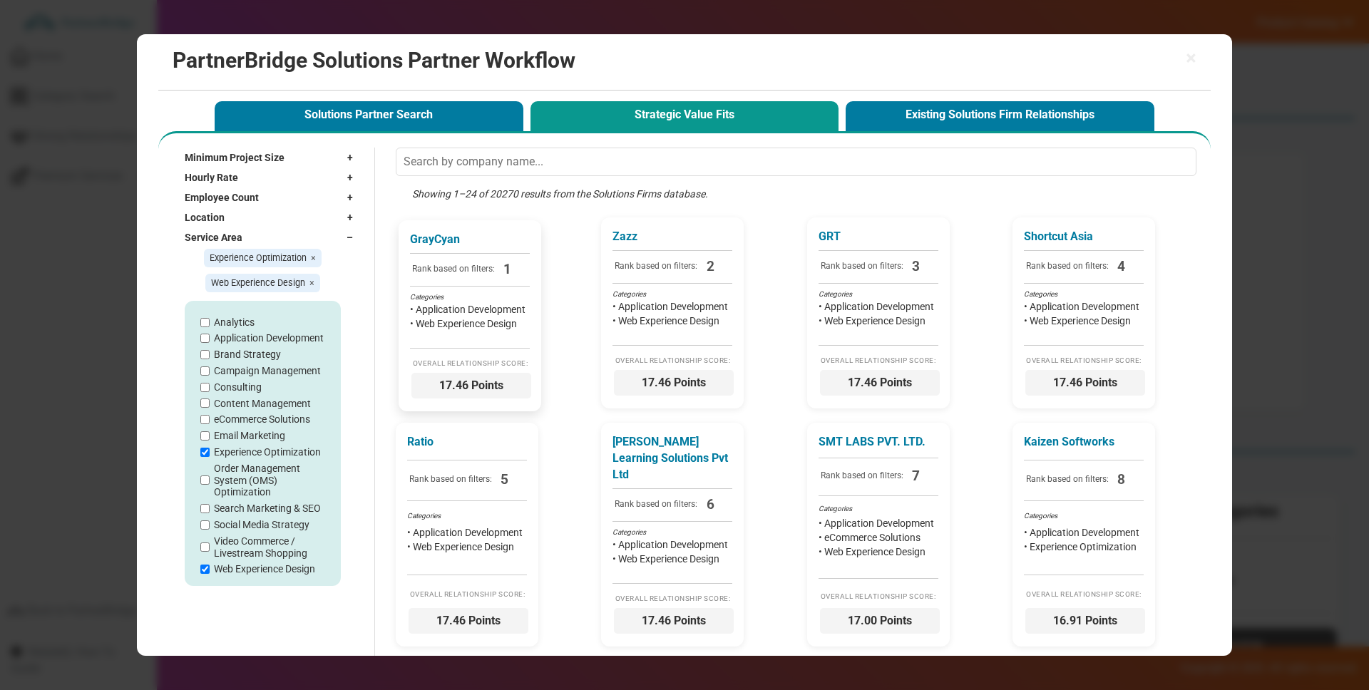
click at [480, 249] on div "GrayCyan Rank based on filters: 1 Categories • Application Development • Web Ex…" at bounding box center [470, 315] width 143 height 191
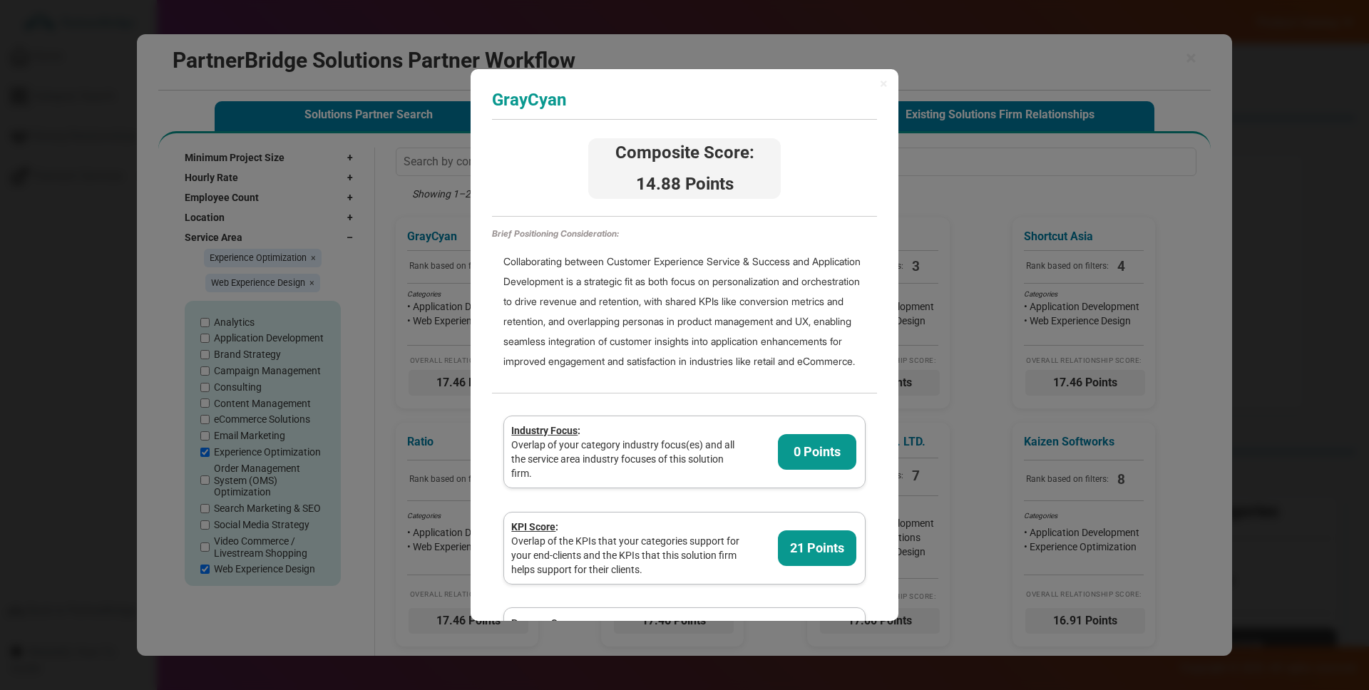
click at [555, 95] on h3 "GrayCyan" at bounding box center [684, 100] width 385 height 19
click at [885, 79] on span "×" at bounding box center [884, 83] width 8 height 14
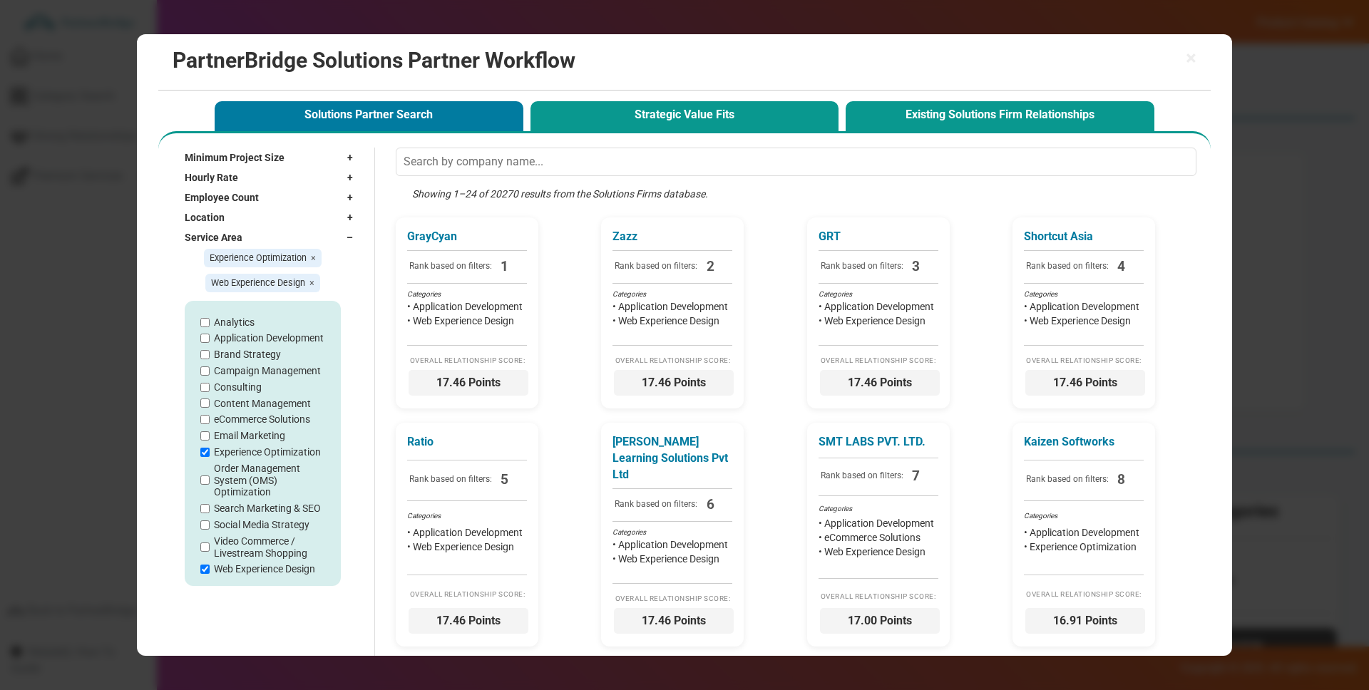
click at [1047, 111] on button "Existing Solutions Firm Relationships" at bounding box center [1000, 115] width 309 height 29
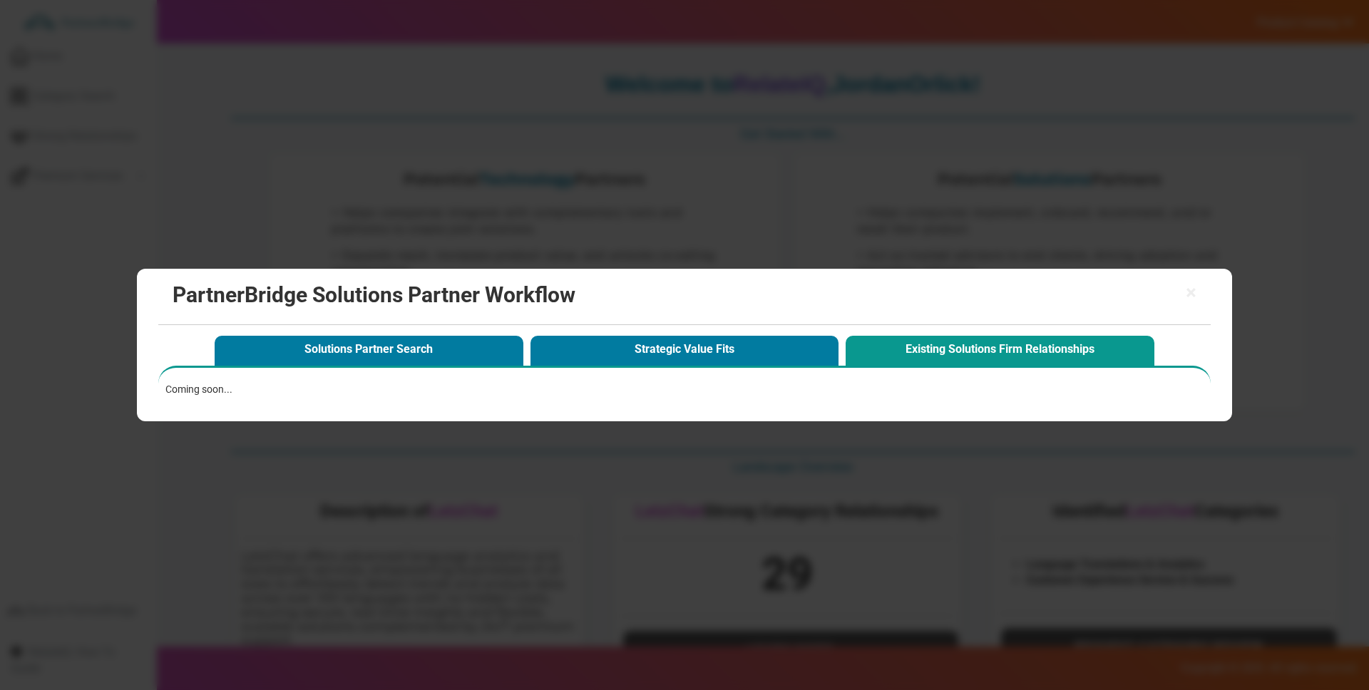
click at [1012, 344] on button "Existing Solutions Firm Relationships" at bounding box center [1000, 350] width 309 height 29
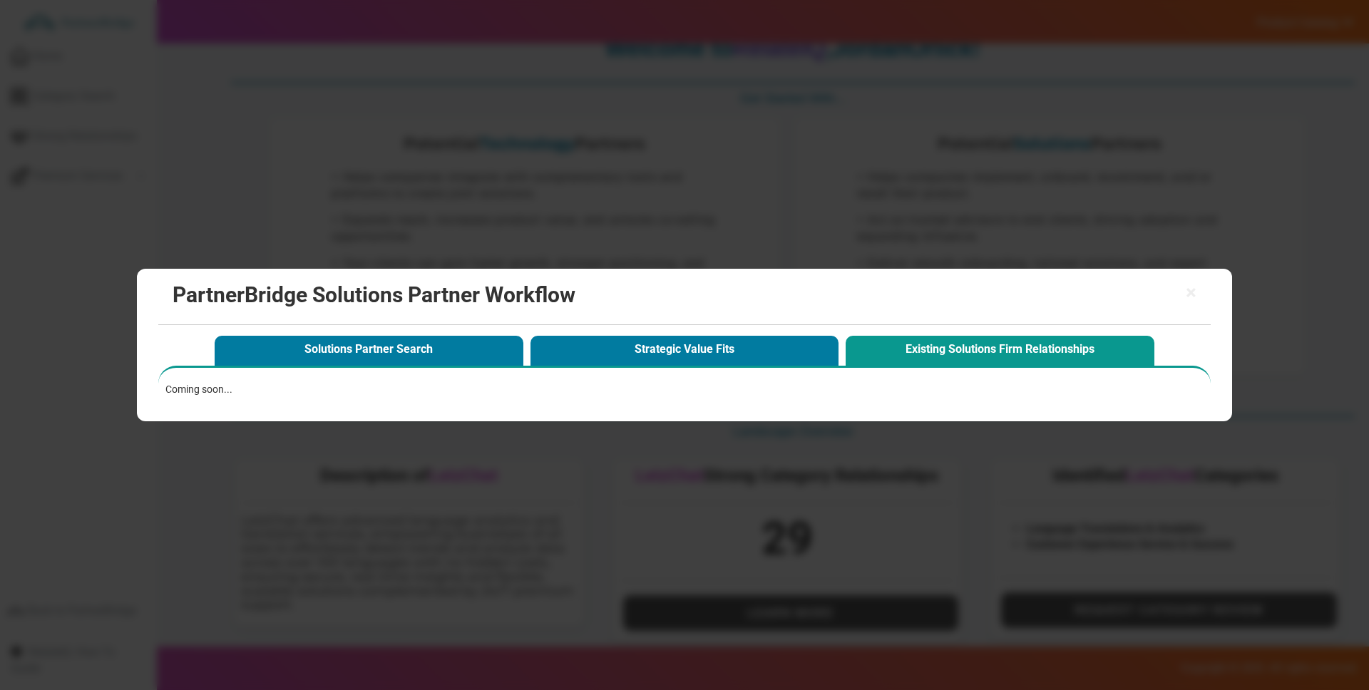
click at [1201, 297] on div "× PartnerBridge Solutions Partner Workflow" at bounding box center [684, 297] width 1052 height 56
click at [1181, 297] on h2 "PartnerBridge Solutions Partner Workflow" at bounding box center [685, 295] width 1024 height 24
click at [1191, 294] on span "×" at bounding box center [1191, 293] width 11 height 20
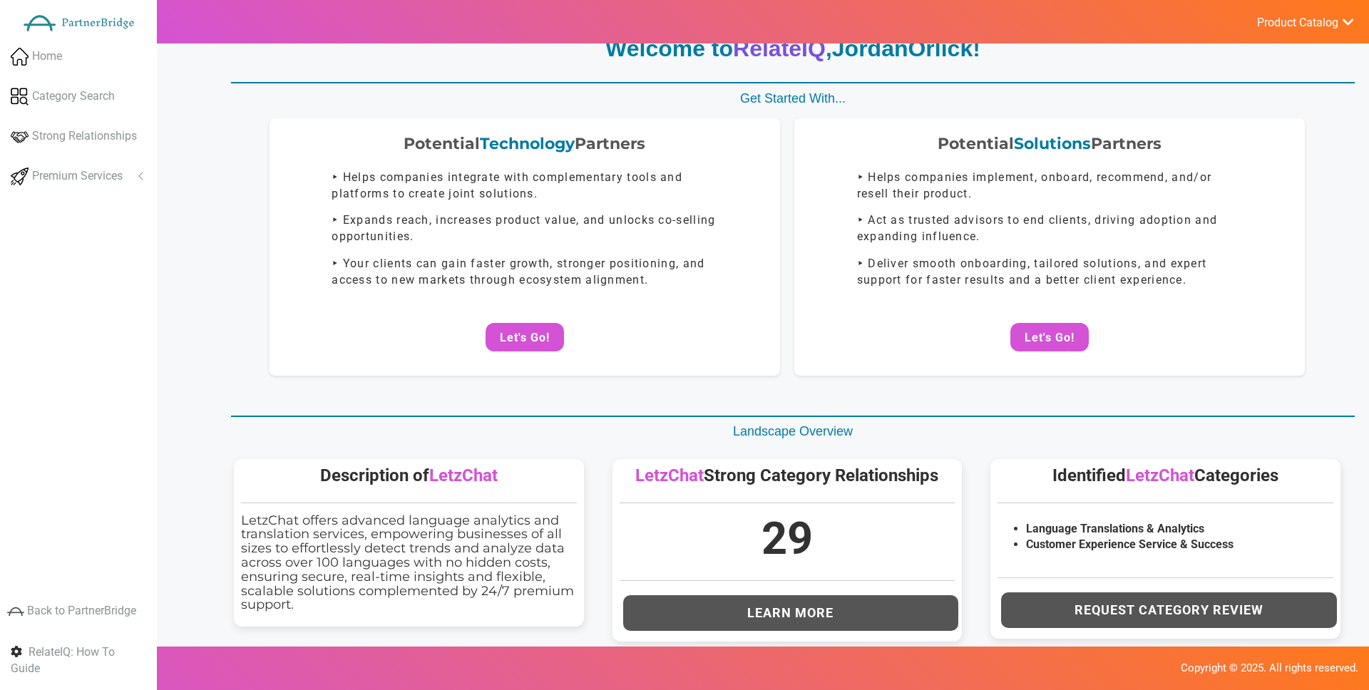
scroll to position [0, 0]
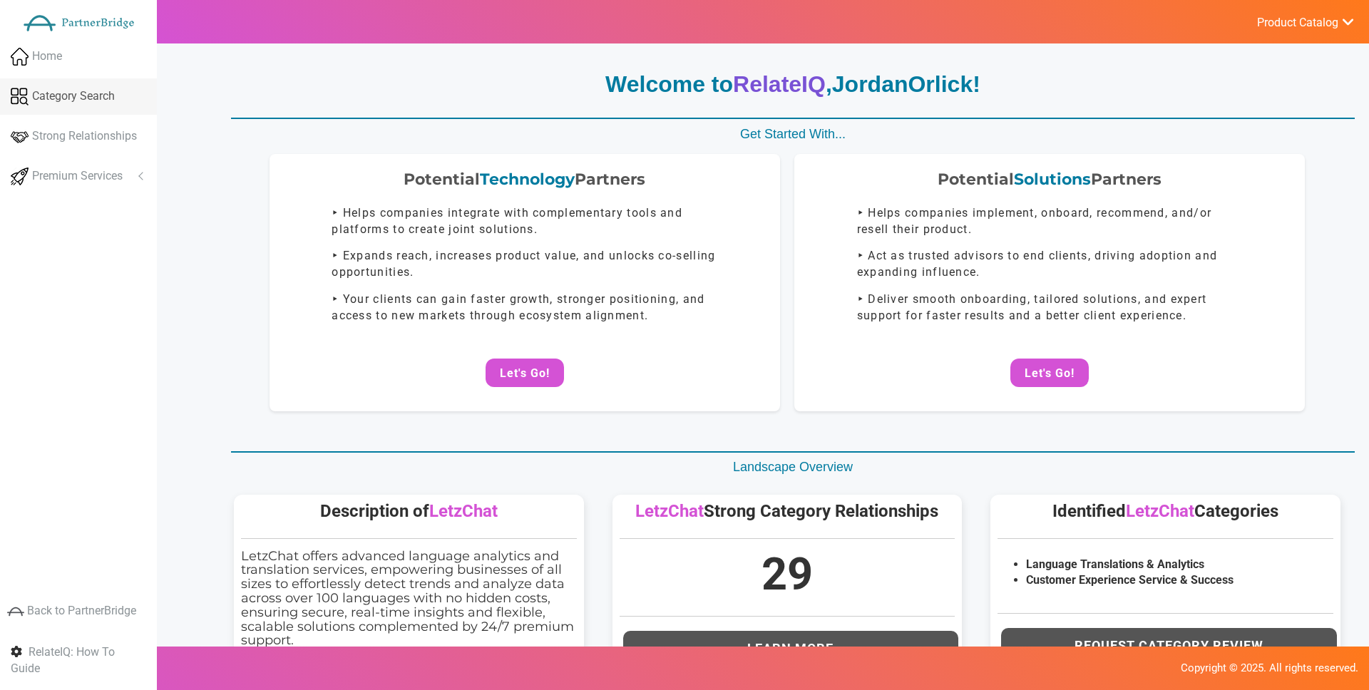
click at [106, 103] on span "Category Search" at bounding box center [73, 96] width 83 height 16
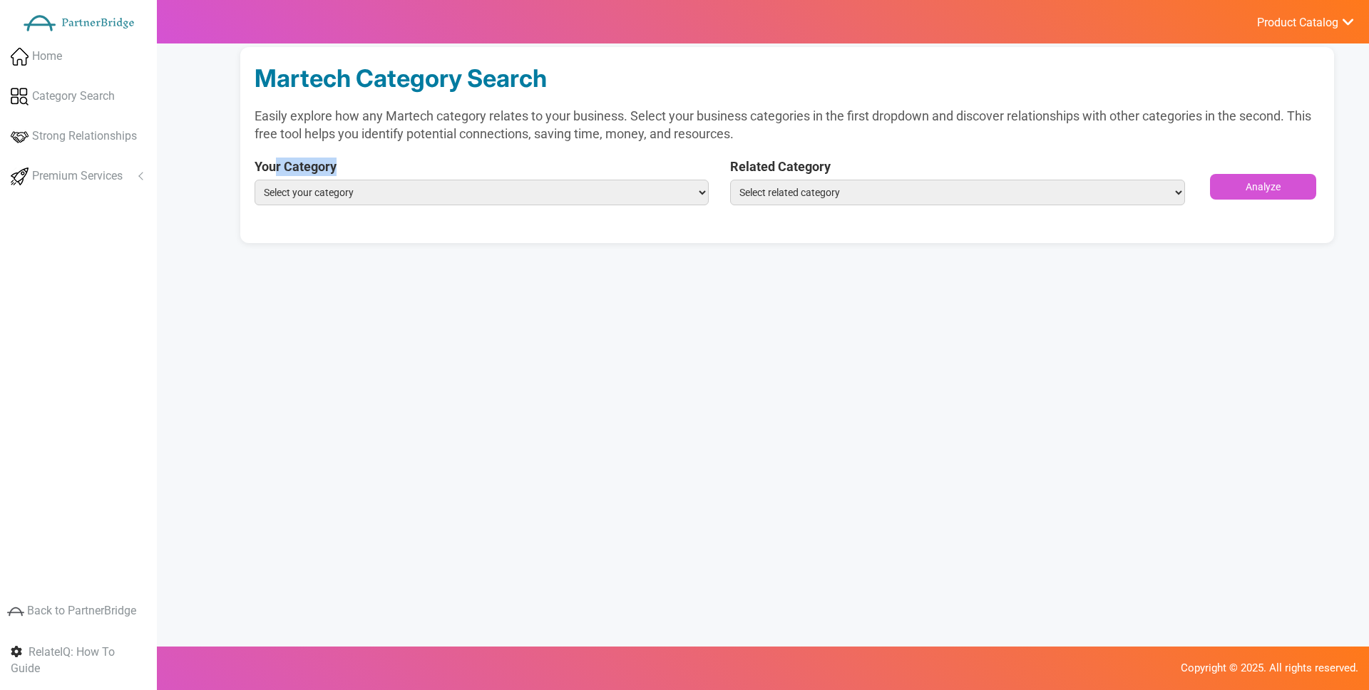
click at [274, 176] on div "Your Category Select your category Language Translations & Analytics Customer E…" at bounding box center [482, 182] width 454 height 48
click at [284, 183] on select "Select your category Language Translations & Analytics Customer Experience Serv…" at bounding box center [482, 193] width 454 height 26
select select "Customer Experience Service & Success"
click at [255, 180] on select "Select your category Language Translations & Analytics Customer Experience Serv…" at bounding box center [482, 193] width 454 height 26
click at [811, 188] on select "Select related category ABM Advocacy Loyalty & Referrals Affiliate Marketing & …" at bounding box center [957, 193] width 454 height 26
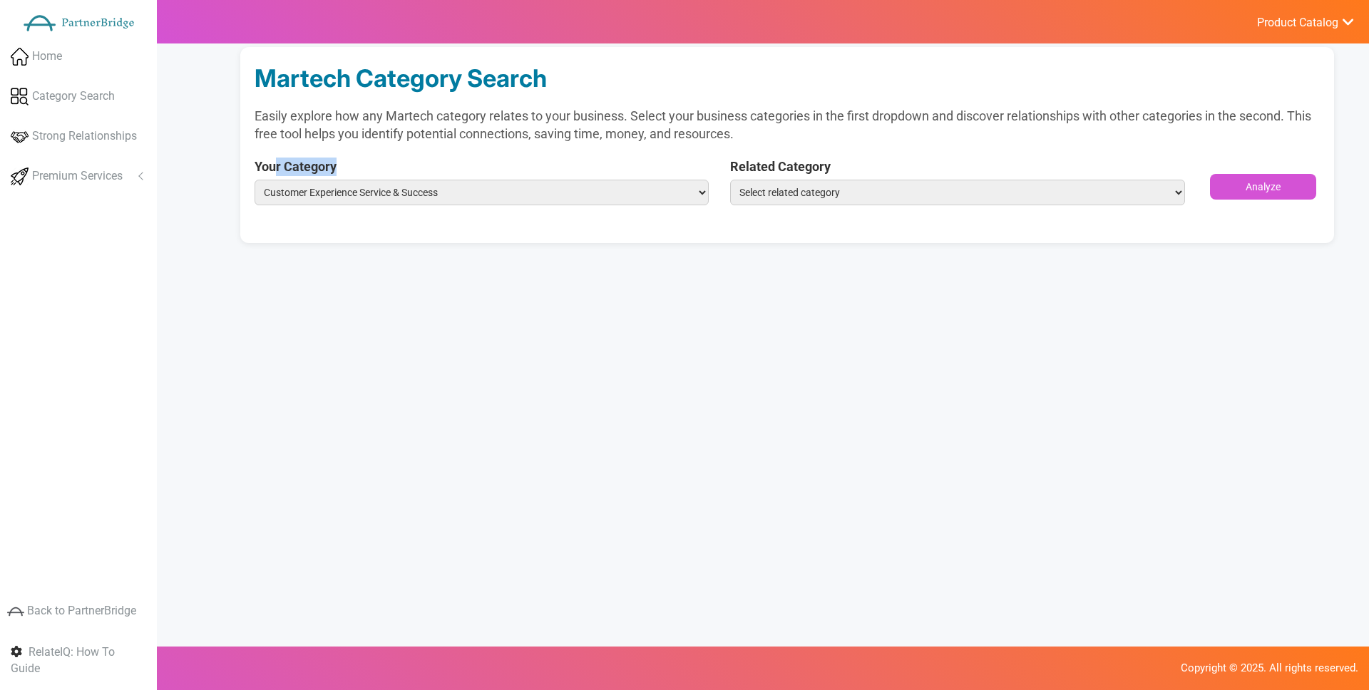
select select "eCommerce Marketing"
click at [730, 180] on select "Select related category ABM Advocacy Loyalty & Referrals Affiliate Marketing & …" at bounding box center [957, 193] width 454 height 26
click at [925, 122] on p "Easily explore how any Martech category relates to your business. Select your b…" at bounding box center [787, 125] width 1065 height 36
click at [1300, 170] on form "Your Category Select your category Language Translations & Analytics Customer E…" at bounding box center [787, 187] width 1065 height 58
click at [1294, 178] on button "Analyze" at bounding box center [1263, 187] width 106 height 26
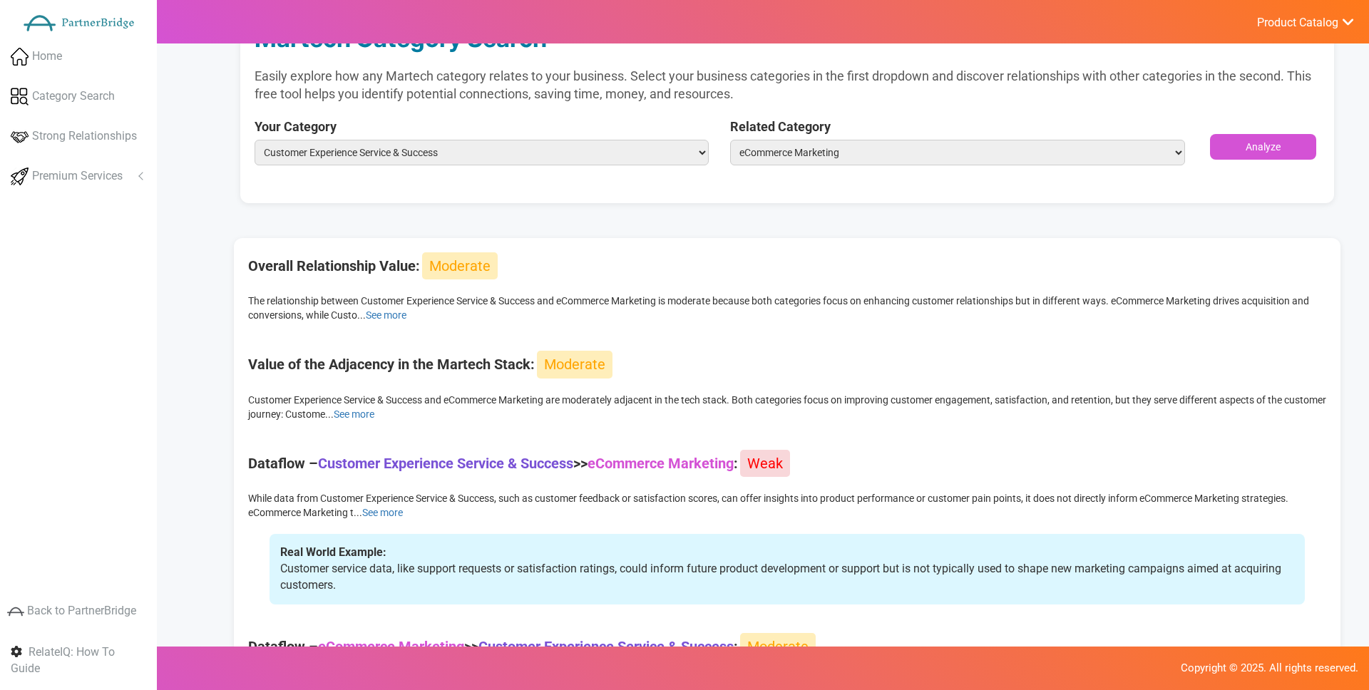
scroll to position [64, 0]
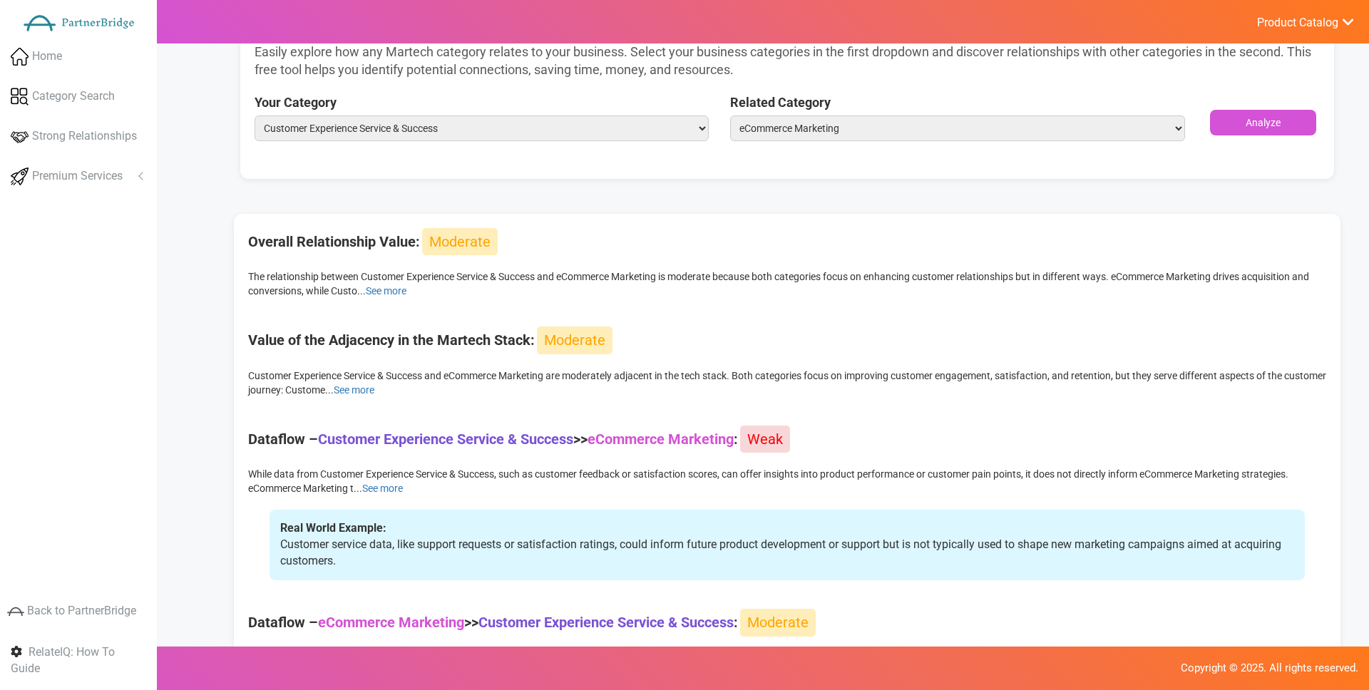
click at [488, 239] on span "Moderate" at bounding box center [460, 242] width 76 height 28
click at [485, 240] on span "Moderate" at bounding box center [460, 242] width 76 height 28
click at [399, 287] on link "See more" at bounding box center [386, 290] width 41 height 11
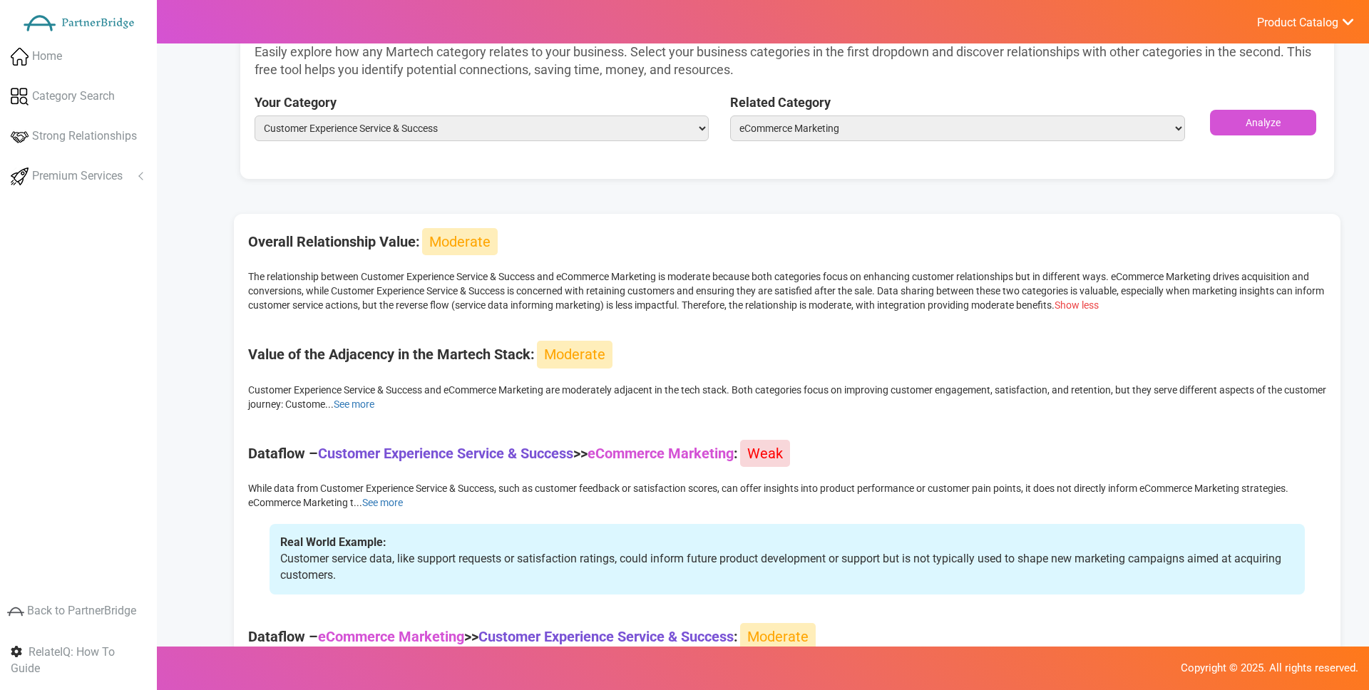
click at [1099, 303] on link "Show less" at bounding box center [1076, 304] width 44 height 11
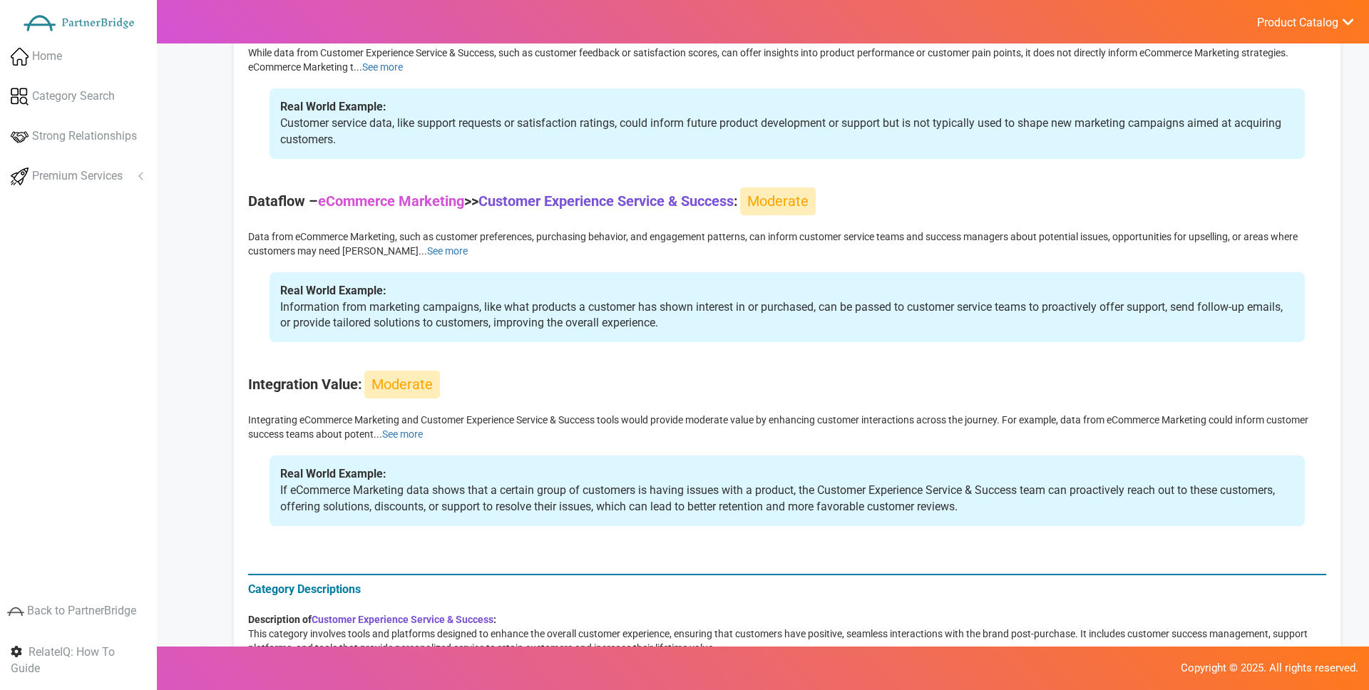
scroll to position [0, 0]
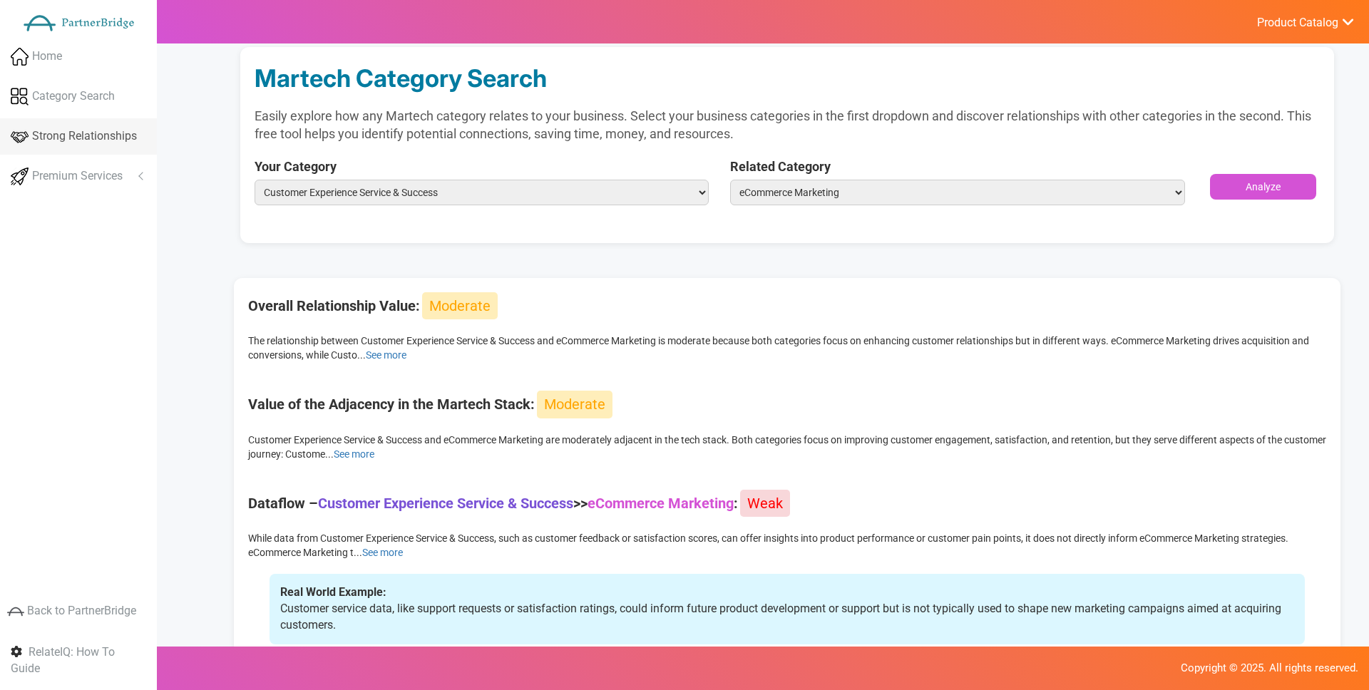
click at [124, 148] on link "Strong Relationships" at bounding box center [78, 136] width 157 height 36
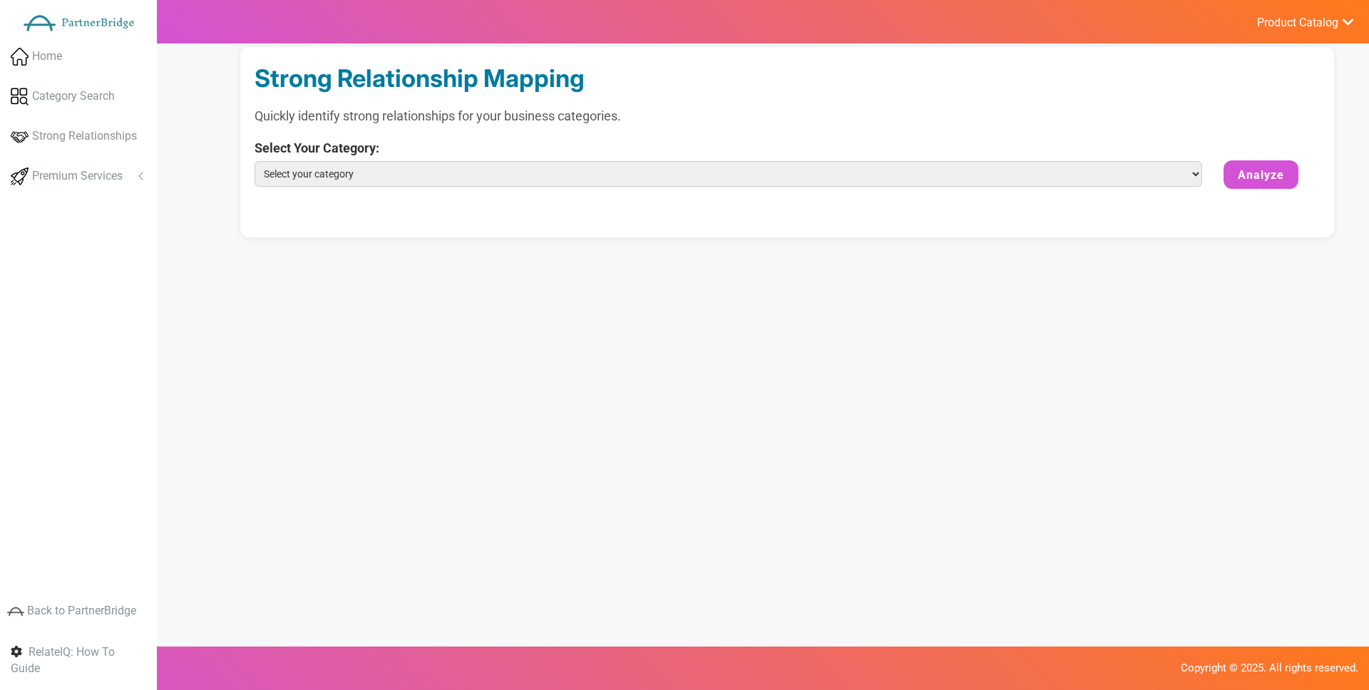
click at [468, 165] on select "Select your category Language Translations & Analytics Customer Experience Serv…" at bounding box center [728, 174] width 947 height 26
click at [255, 161] on select "Select your category Language Translations & Analytics Customer Experience Serv…" at bounding box center [728, 174] width 947 height 26
click at [481, 170] on select "Select your category Language Translations & Analytics Customer Experience Serv…" at bounding box center [728, 174] width 947 height 26
select select "Customer Experience Service & Success"
click at [255, 161] on select "Select your category Language Translations & Analytics Customer Experience Serv…" at bounding box center [728, 174] width 947 height 26
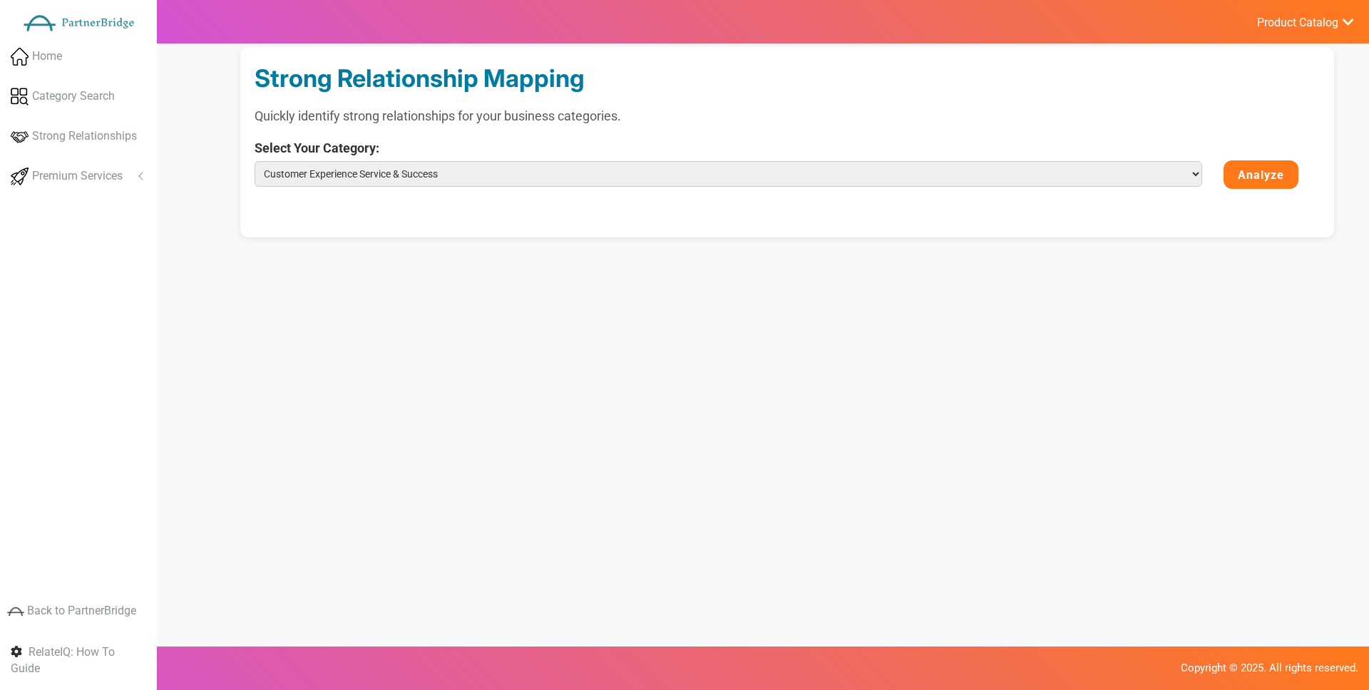
click at [1227, 168] on button "Analyze" at bounding box center [1260, 174] width 75 height 29
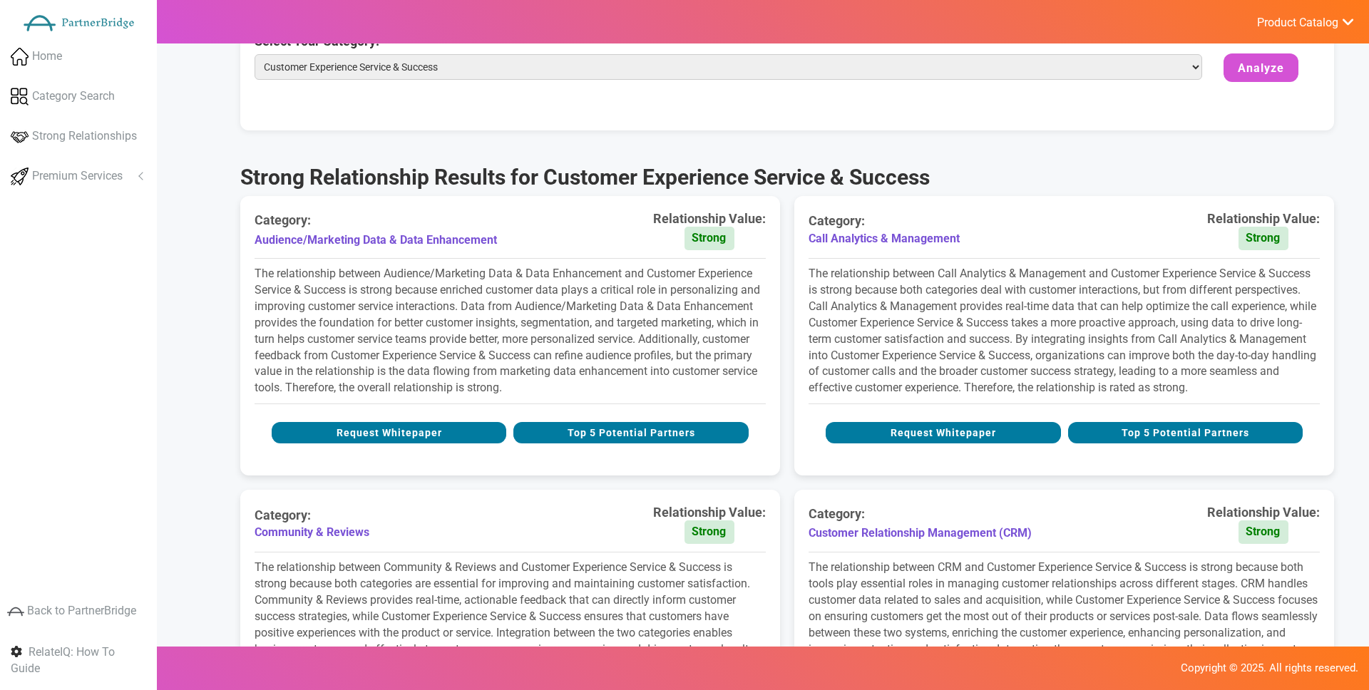
scroll to position [108, 0]
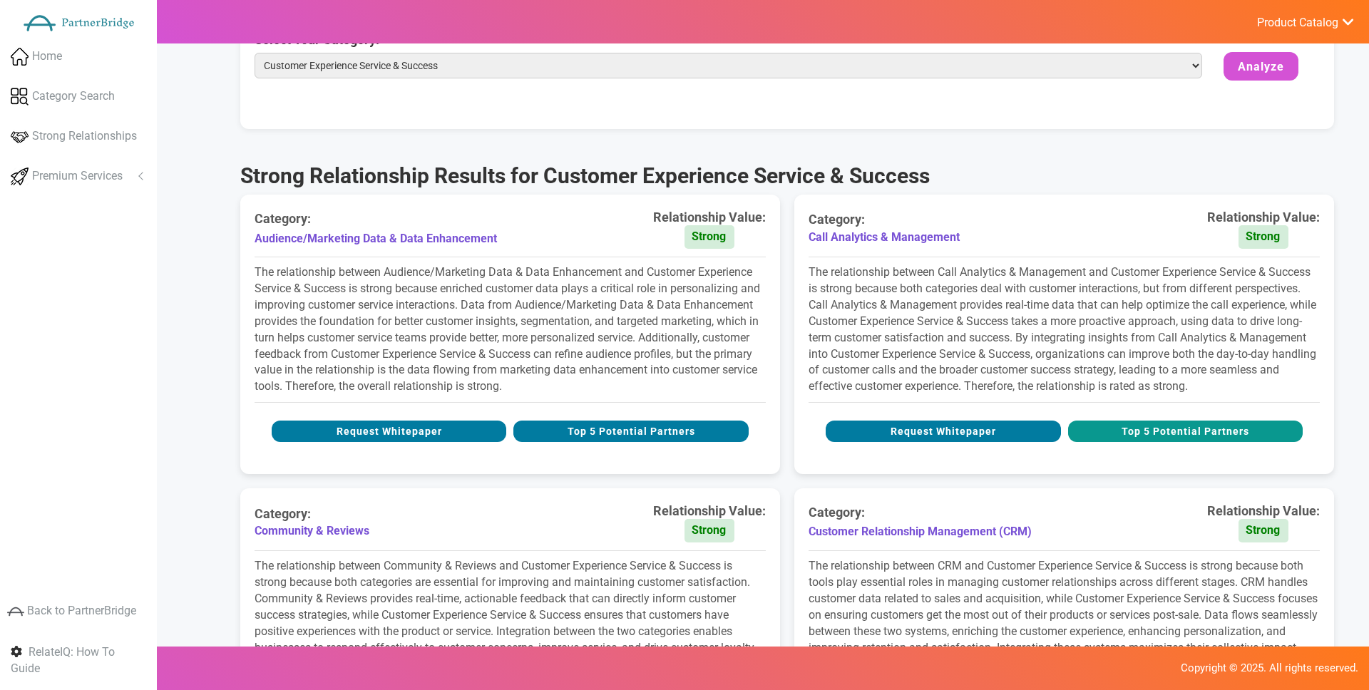
click at [1142, 423] on button "Top 5 Potential Partners" at bounding box center [1185, 431] width 235 height 21
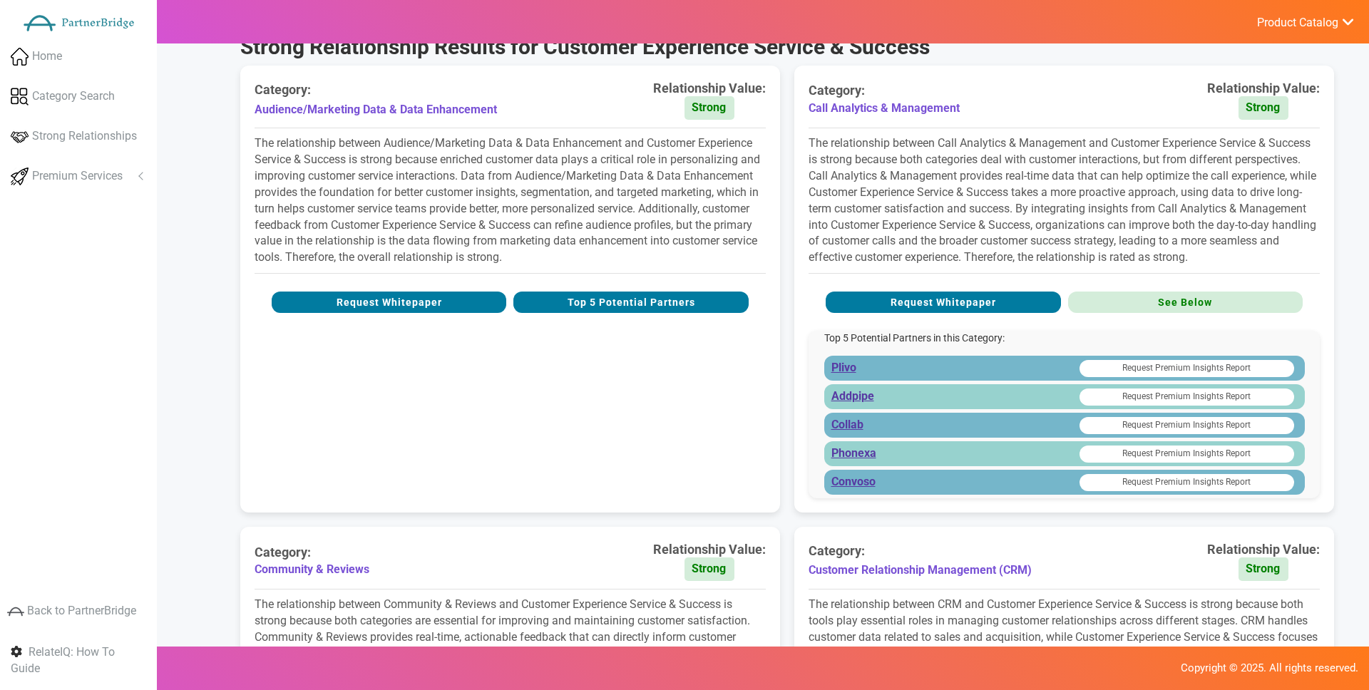
scroll to position [240, 0]
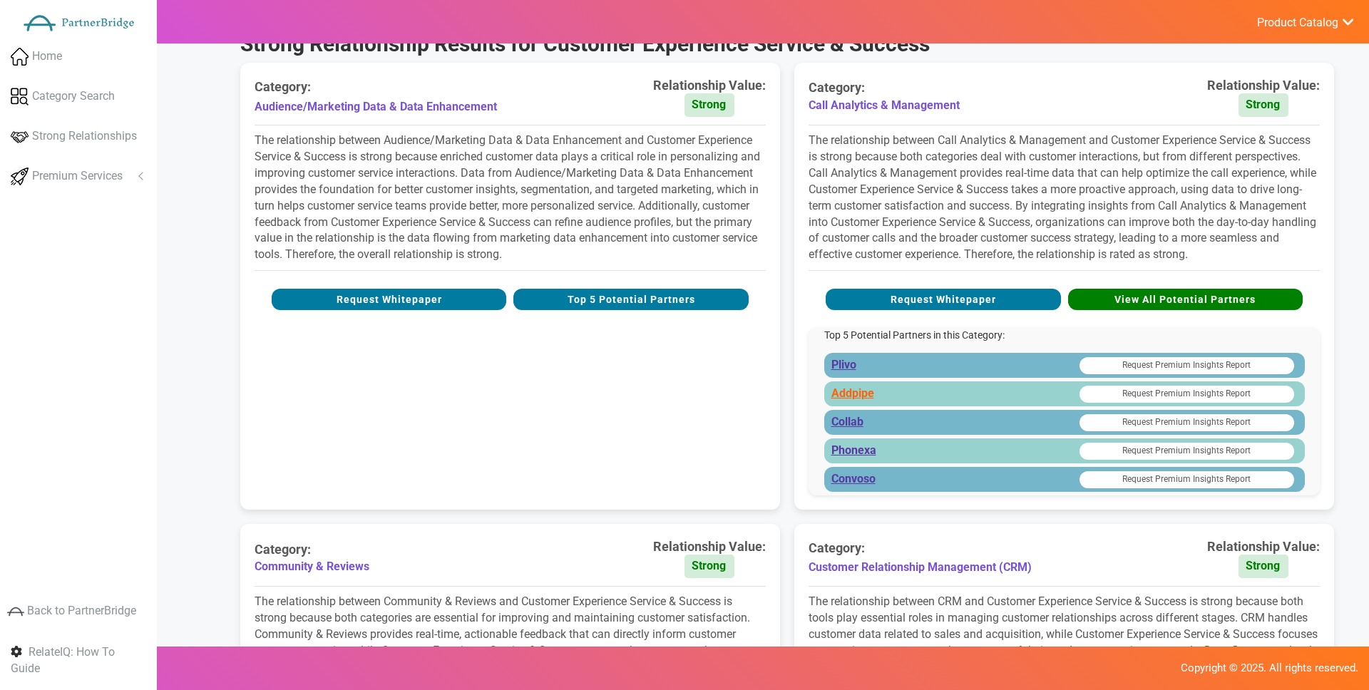
click at [867, 392] on link "Addpipe" at bounding box center [852, 394] width 43 height 16
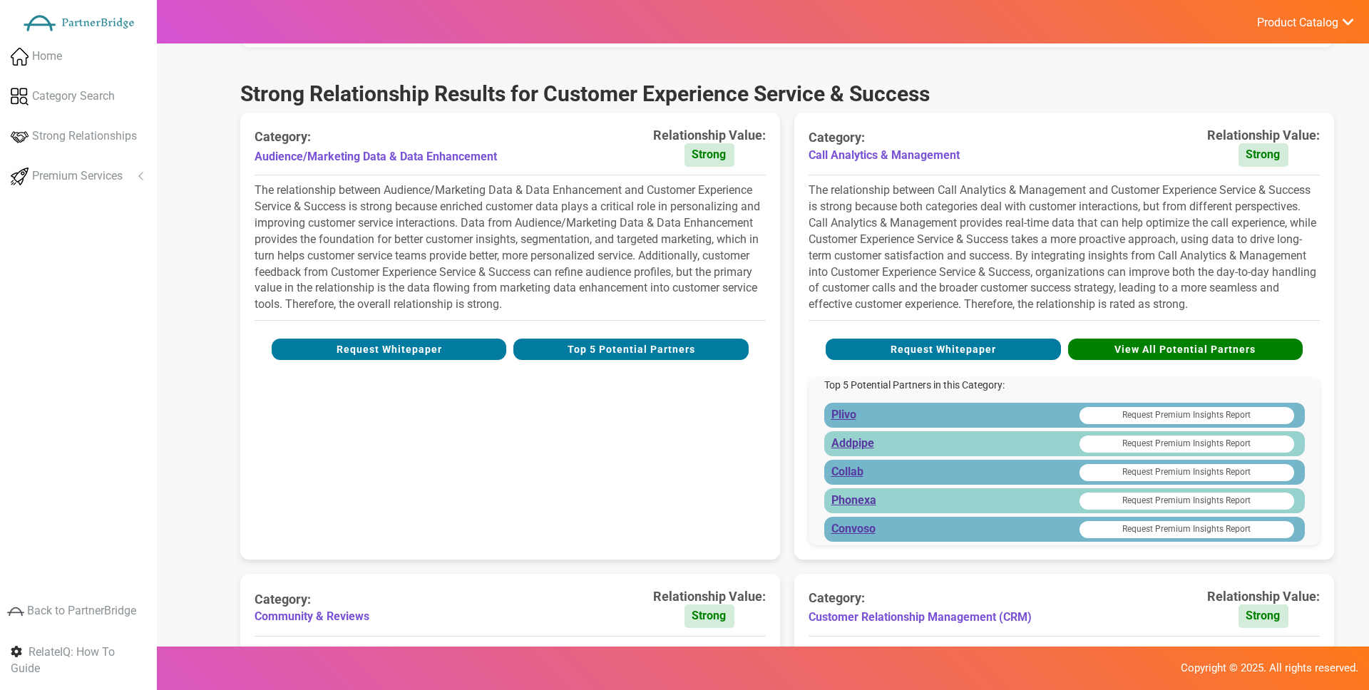
scroll to position [170, 0]
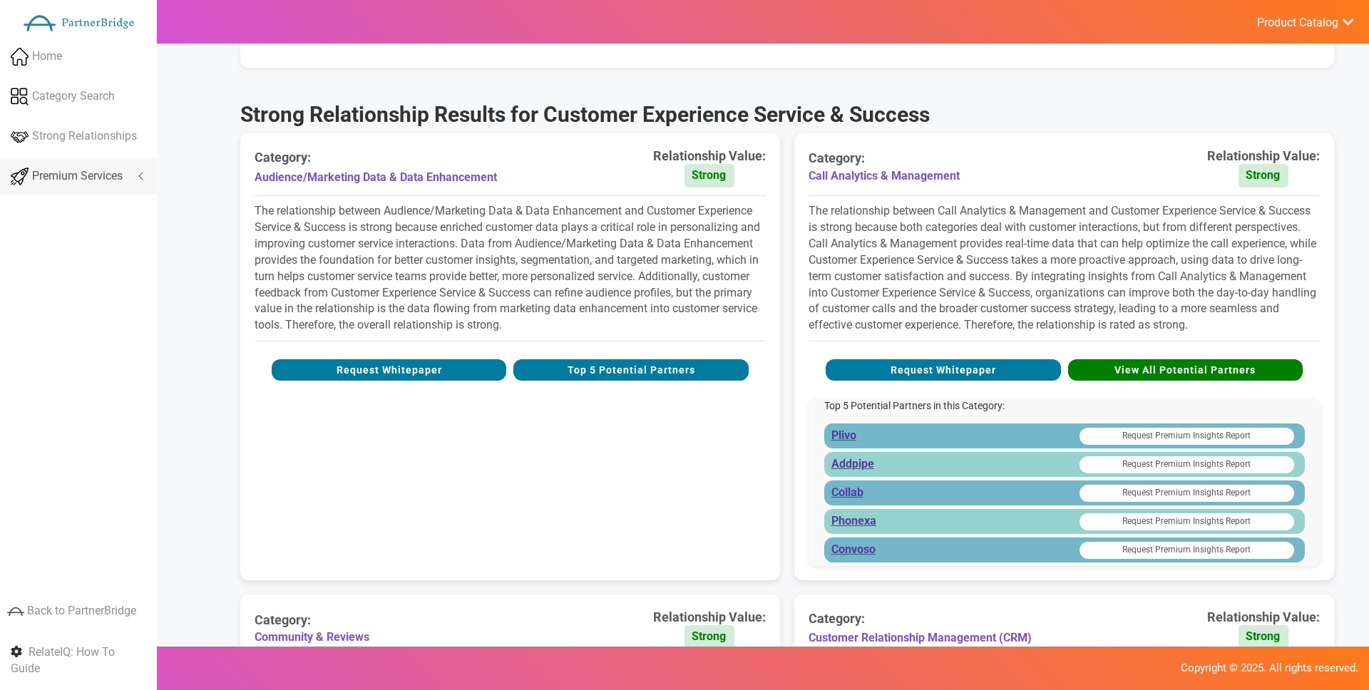
click at [123, 170] on span "Premium Services" at bounding box center [77, 176] width 91 height 16
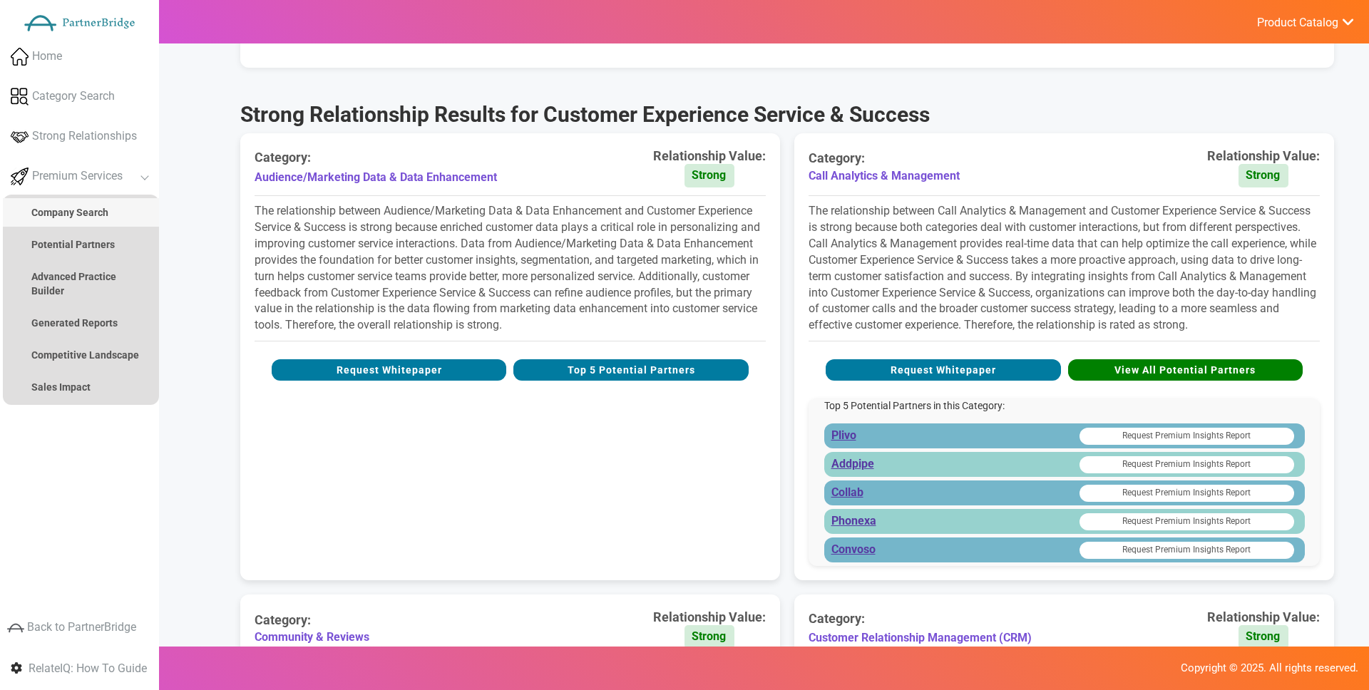
click at [91, 212] on strong "Company Search" at bounding box center [69, 212] width 77 height 11
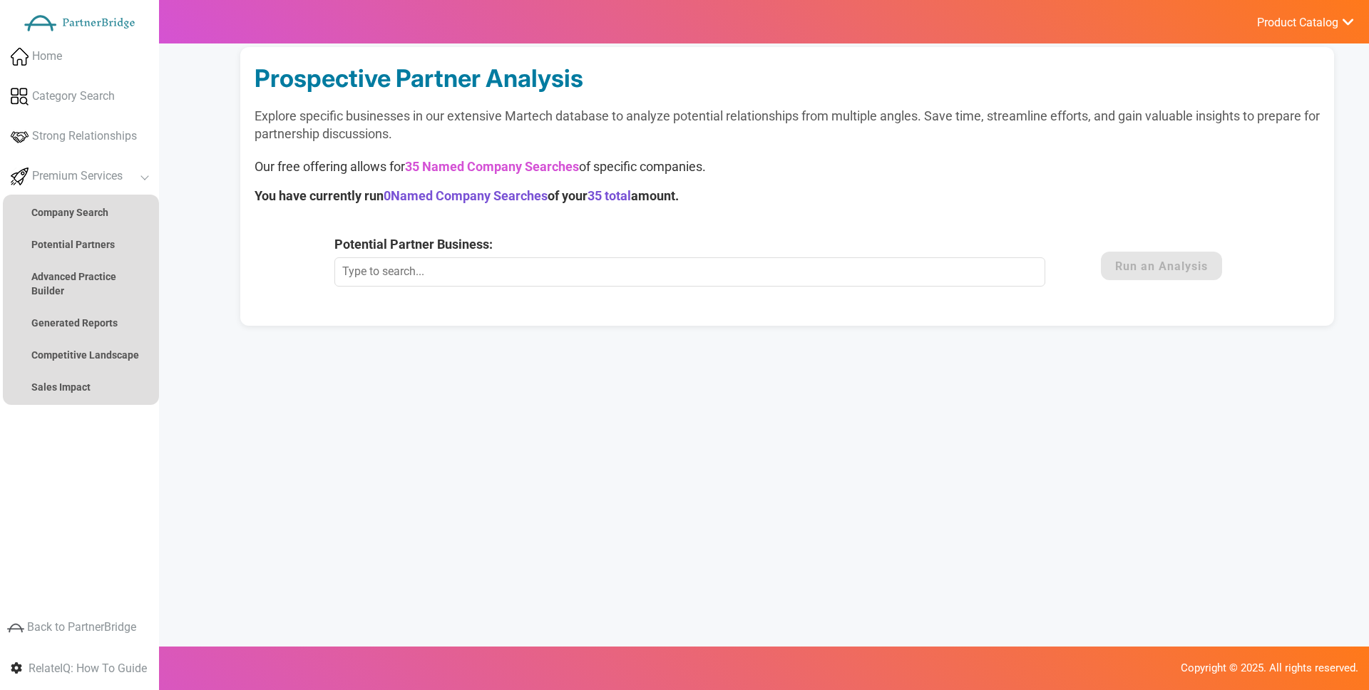
click at [441, 269] on input "Potential Partner Business:" at bounding box center [689, 271] width 711 height 29
type input "Klaviyo"
drag, startPoint x: 1074, startPoint y: 264, endPoint x: 1087, endPoint y: 264, distance: 12.9
click at [1074, 264] on div "Potential Partner Business: Klaviyo This Marketing Technology Company is not cu…" at bounding box center [708, 260] width 748 height 51
click at [1104, 266] on button "Run an Analysis" at bounding box center [1161, 266] width 121 height 29
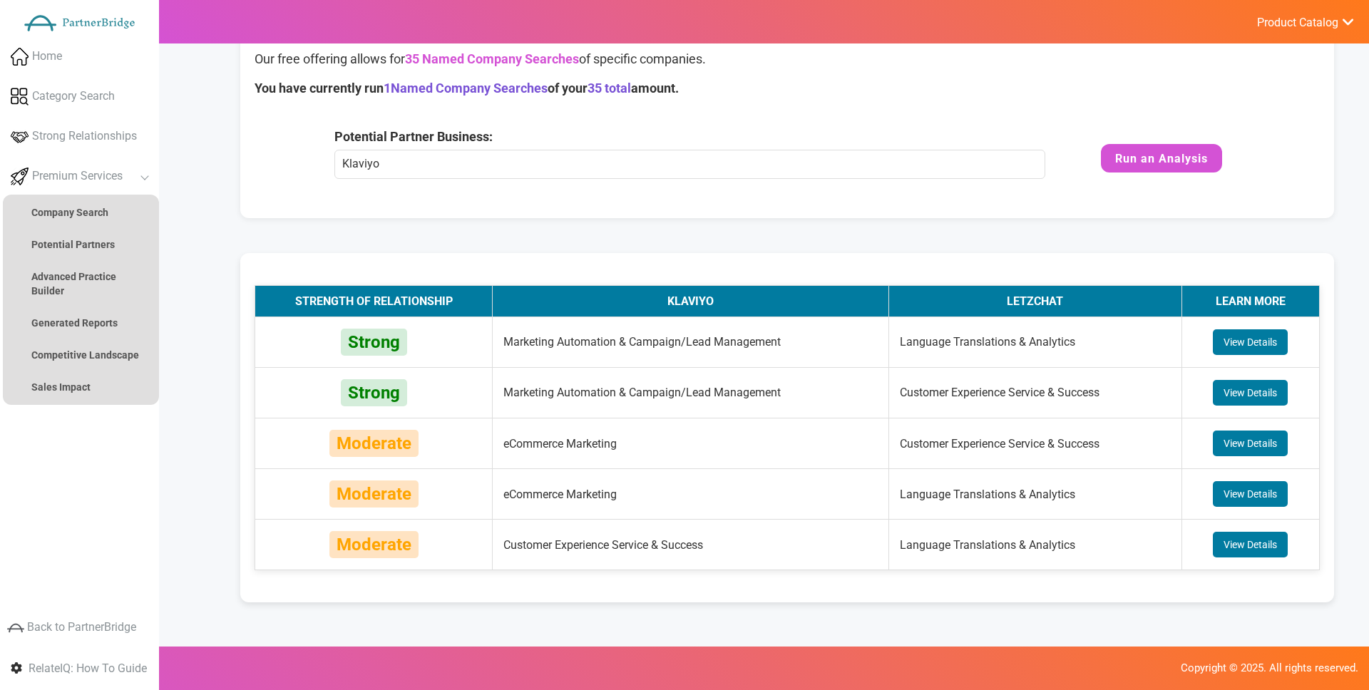
scroll to position [110, 0]
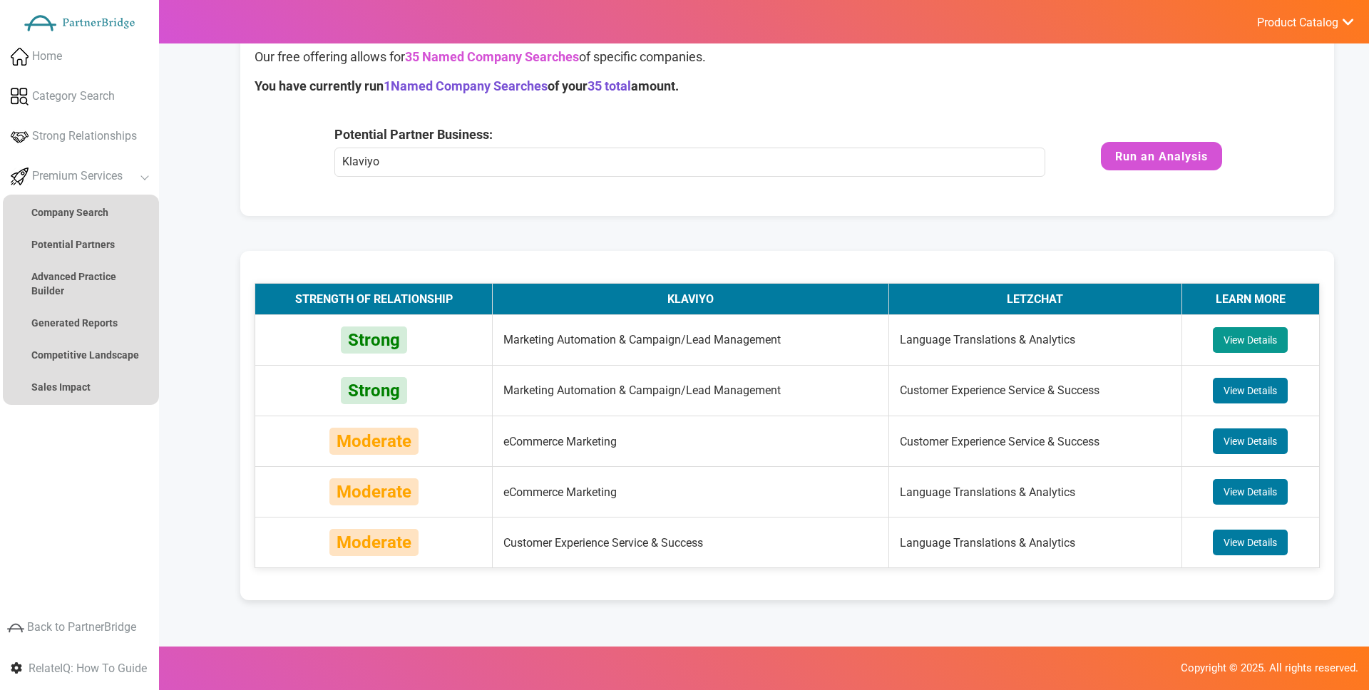
click at [1234, 338] on button "View Details" at bounding box center [1250, 340] width 75 height 26
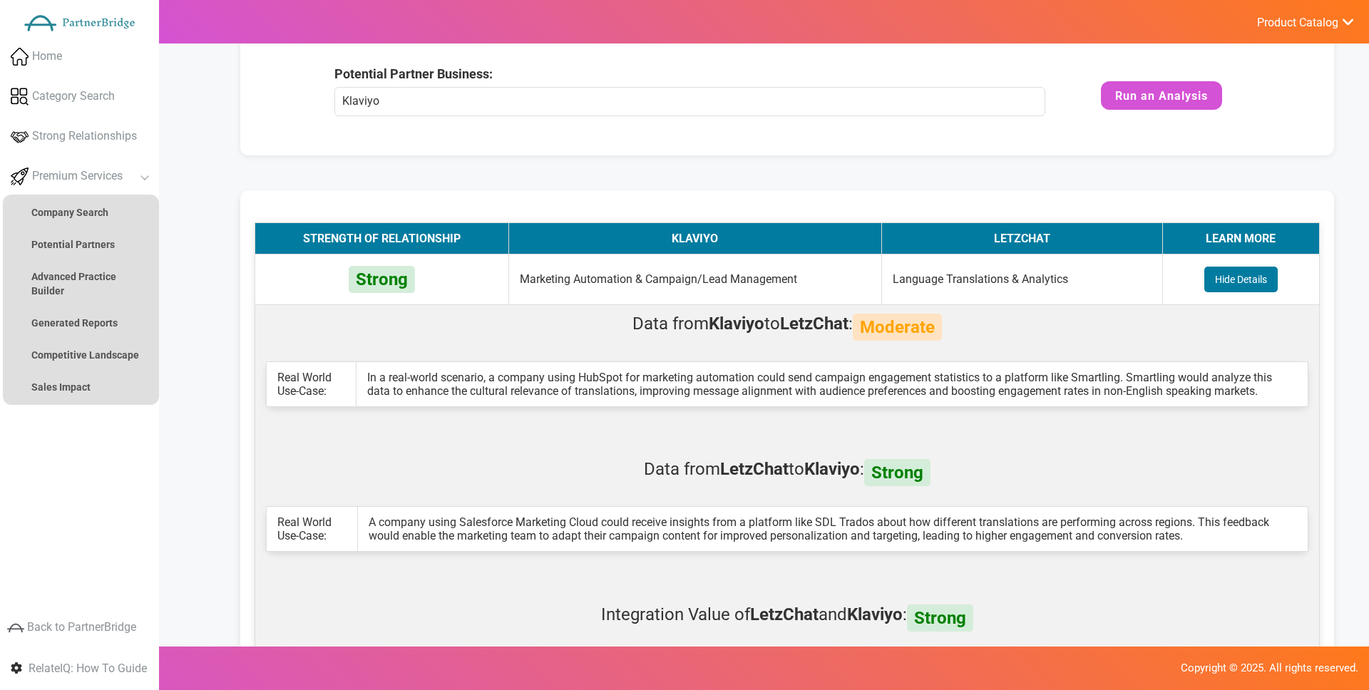
scroll to position [172, 0]
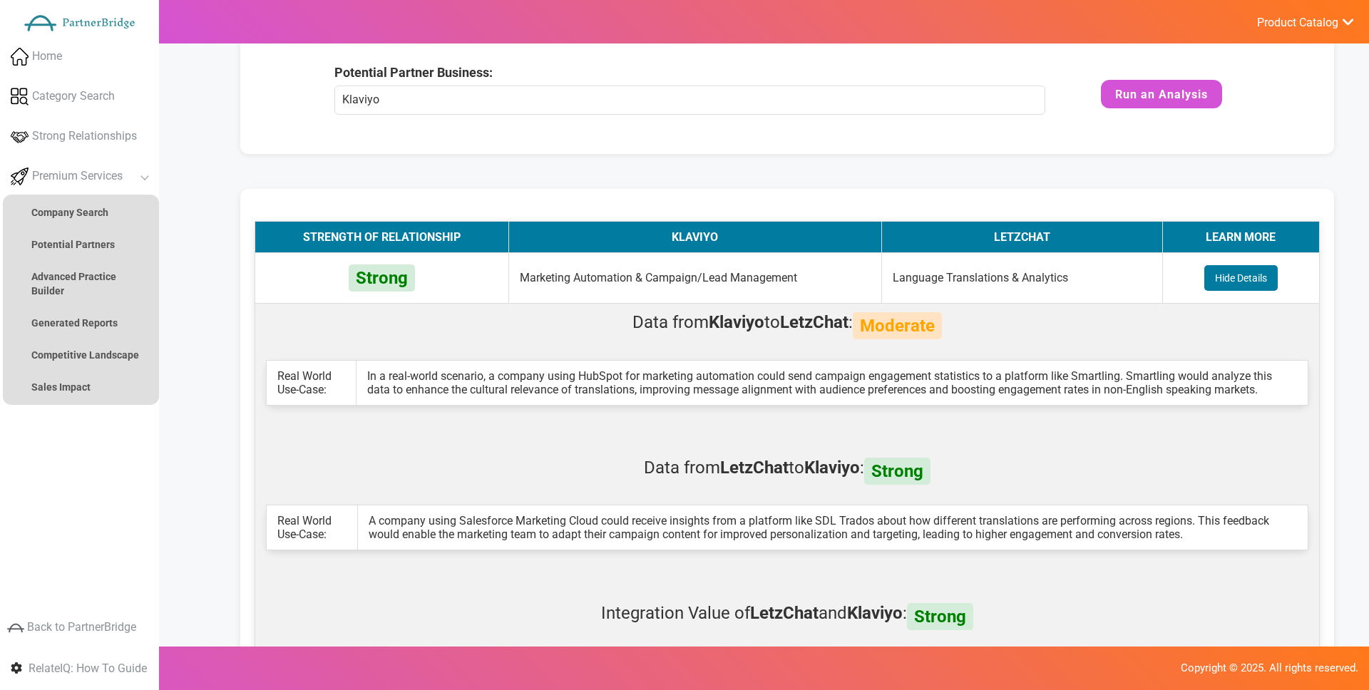
click at [452, 368] on td "In a real-world scenario, a company using HubSpot for marketing automation coul…" at bounding box center [832, 382] width 952 height 45
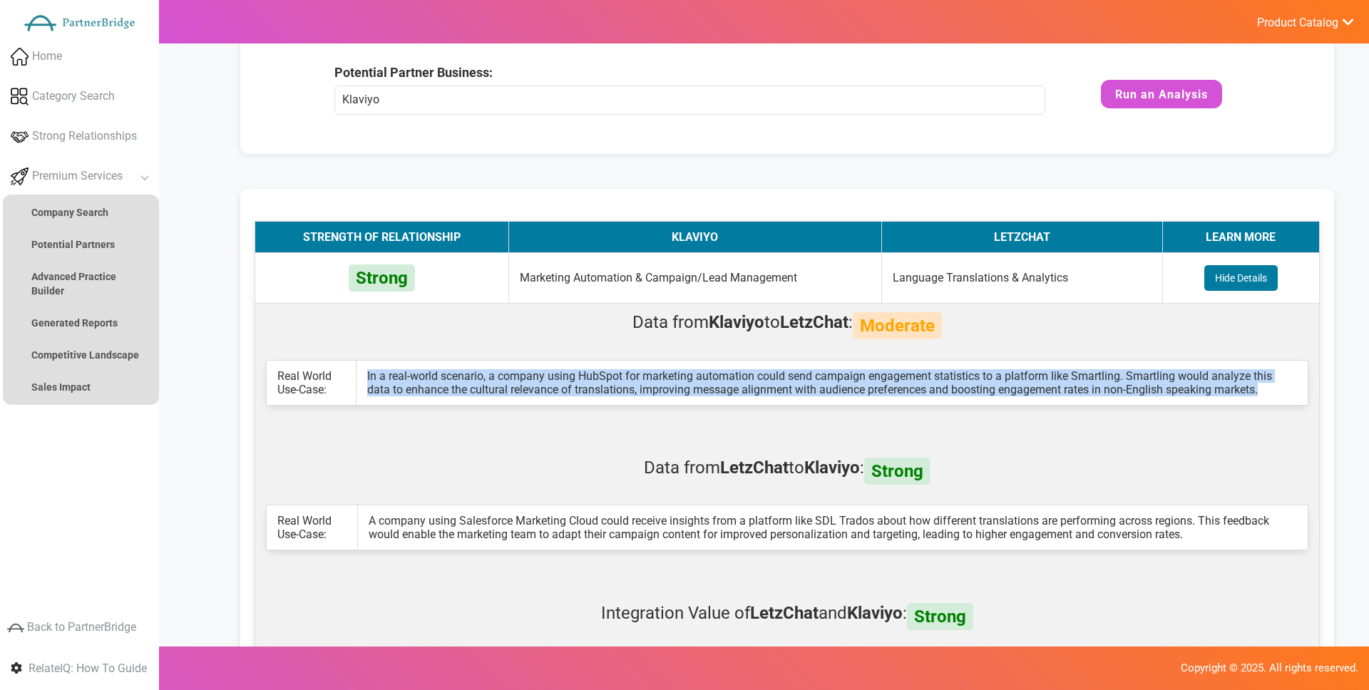
drag, startPoint x: 452, startPoint y: 368, endPoint x: 1169, endPoint y: 396, distance: 717.8
click at [1169, 396] on td "In a real-world scenario, a company using HubSpot for marketing automation coul…" at bounding box center [832, 382] width 952 height 45
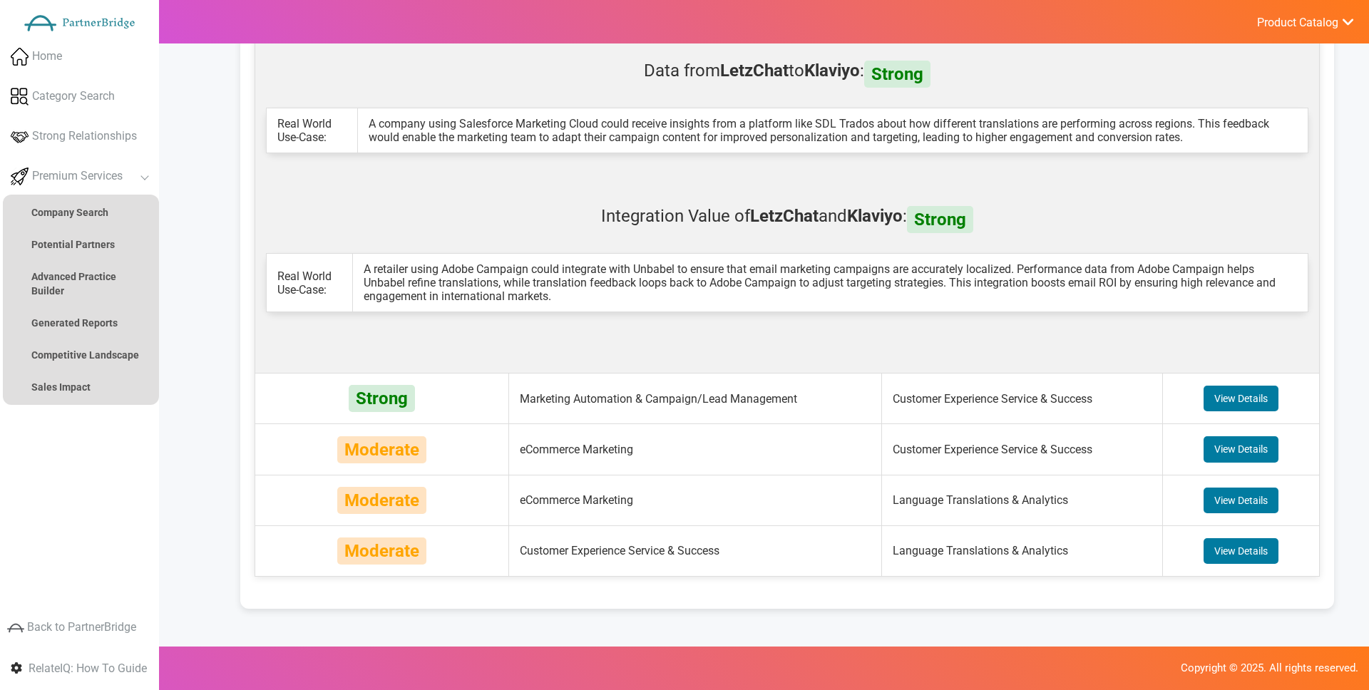
scroll to position [582, 0]
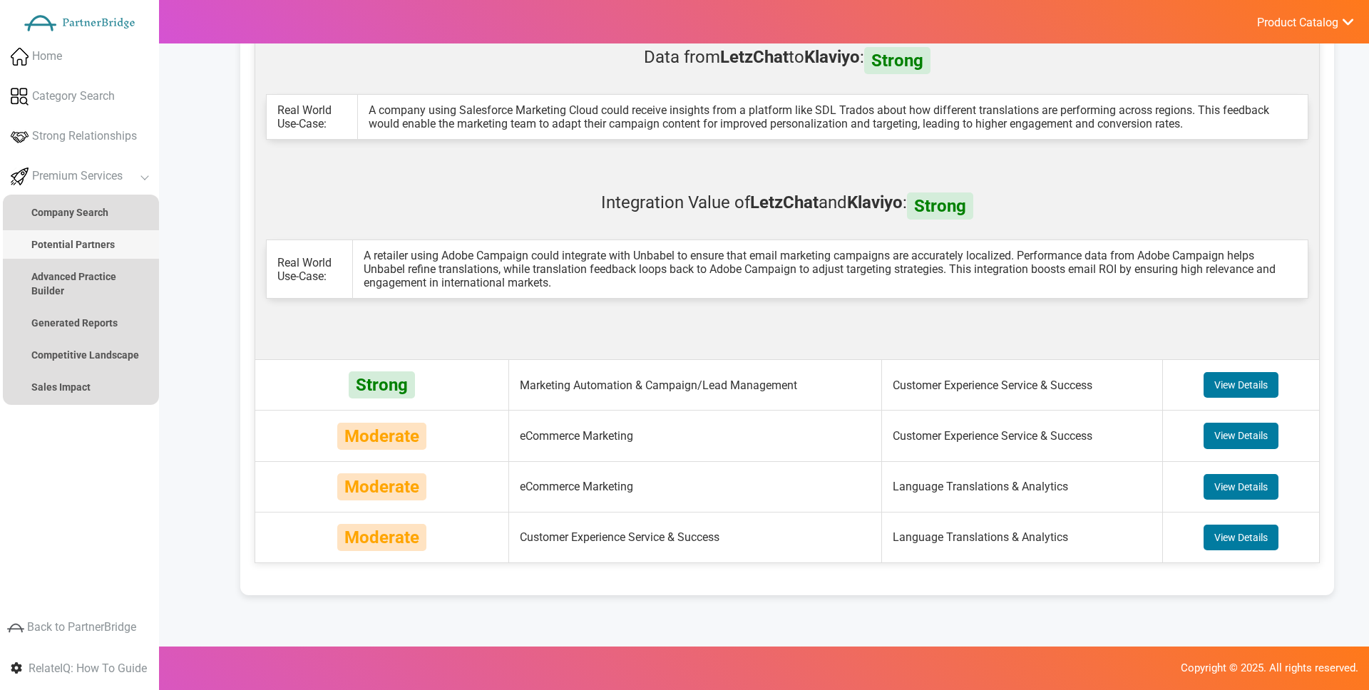
click at [132, 247] on link "Potential Partners" at bounding box center [81, 244] width 156 height 29
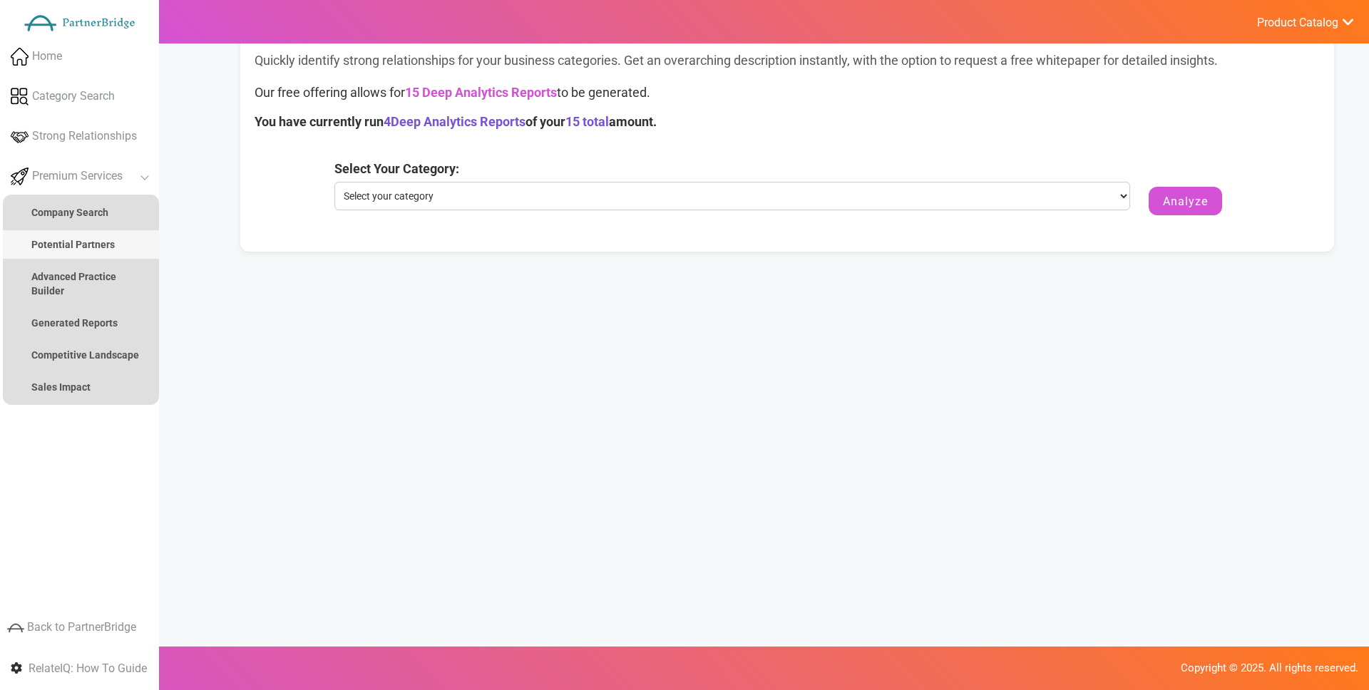
scroll to position [0, 0]
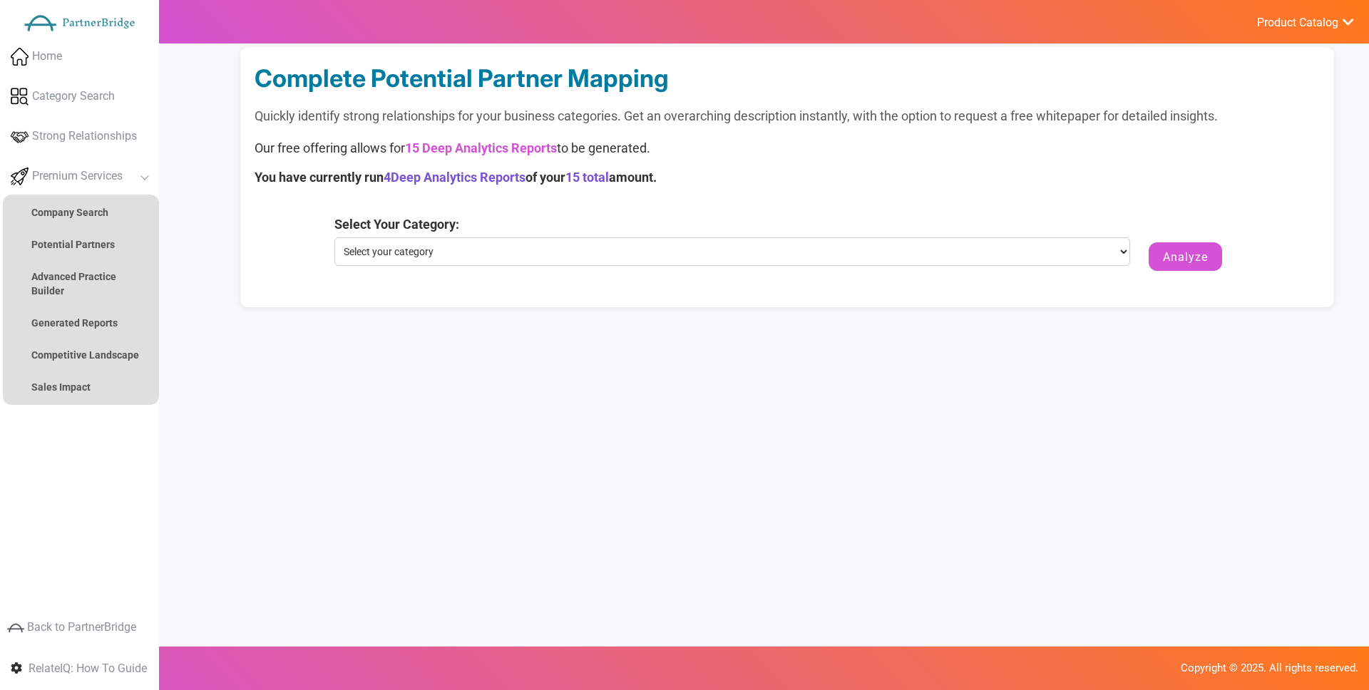
click at [727, 209] on div "Complete Potential Partner Mapping Quickly identify strong relationships for yo…" at bounding box center [787, 177] width 1094 height 260
click at [730, 228] on label "Select Your Category:" at bounding box center [732, 224] width 796 height 19
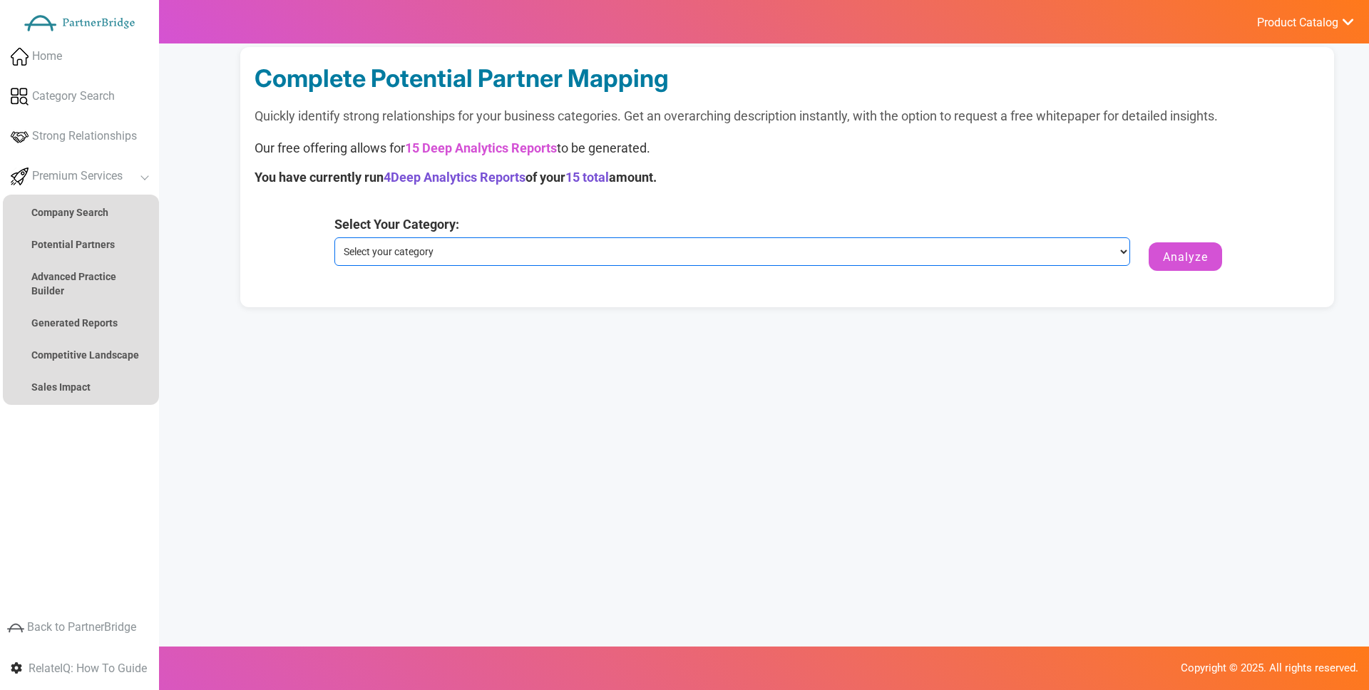
click at [730, 237] on select "Select your category Language Translations & Analytics Customer Experience Serv…" at bounding box center [732, 251] width 796 height 29
click at [733, 242] on select "Select your category Language Translations & Analytics Customer Experience Serv…" at bounding box center [732, 251] width 796 height 29
select select "Customer Experience Service & Success"
click at [334, 237] on select "Select your category Language Translations & Analytics Customer Experience Serv…" at bounding box center [732, 251] width 796 height 29
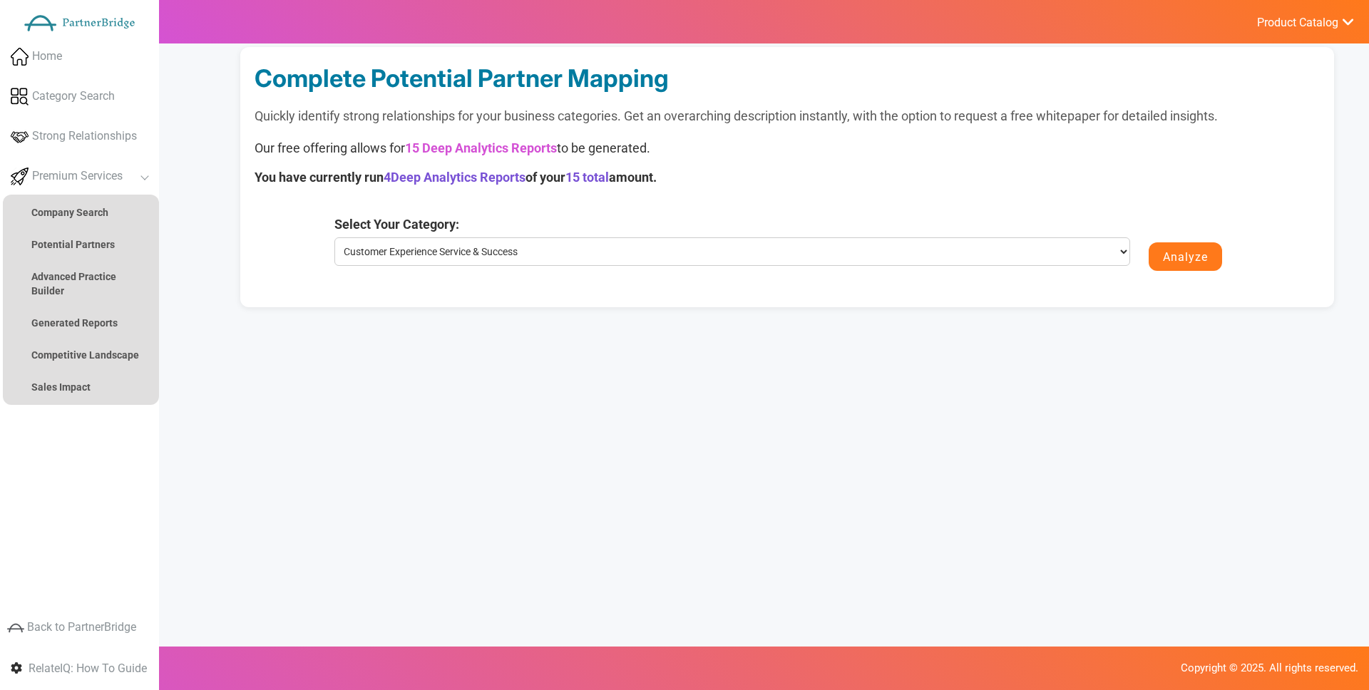
click at [1198, 245] on button "Analyze" at bounding box center [1185, 256] width 73 height 29
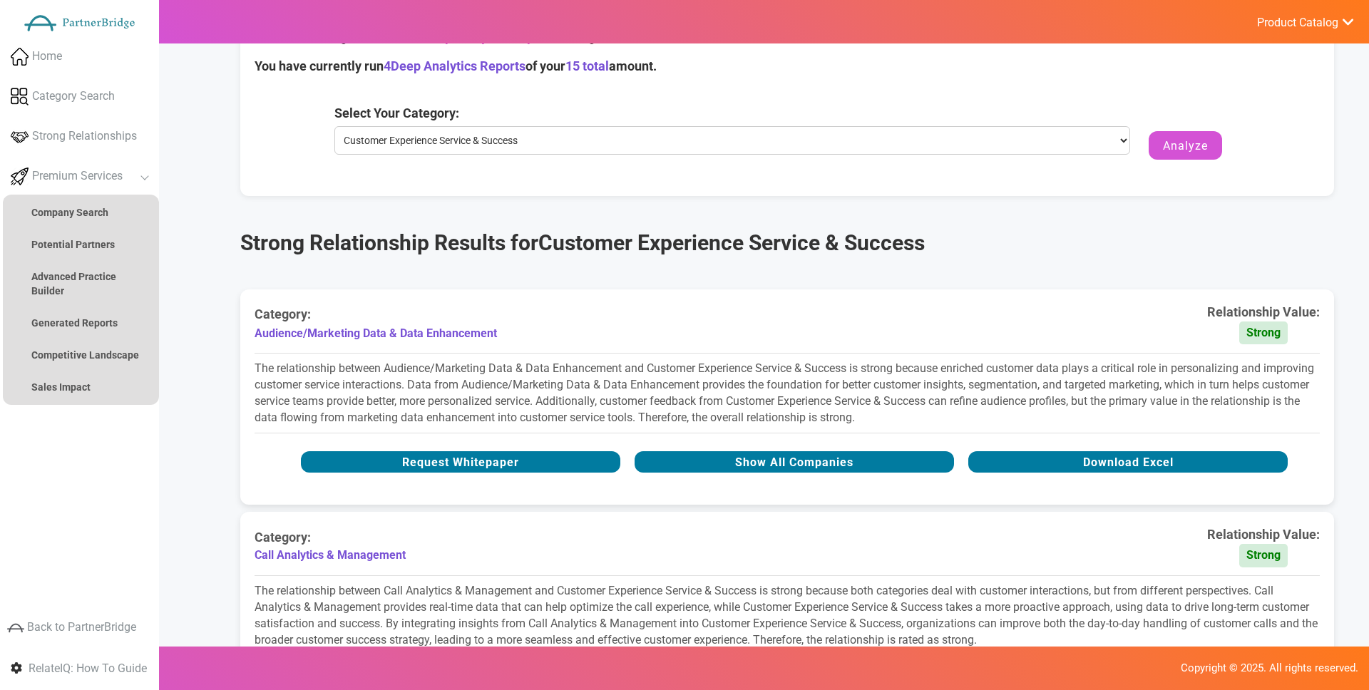
scroll to position [113, 0]
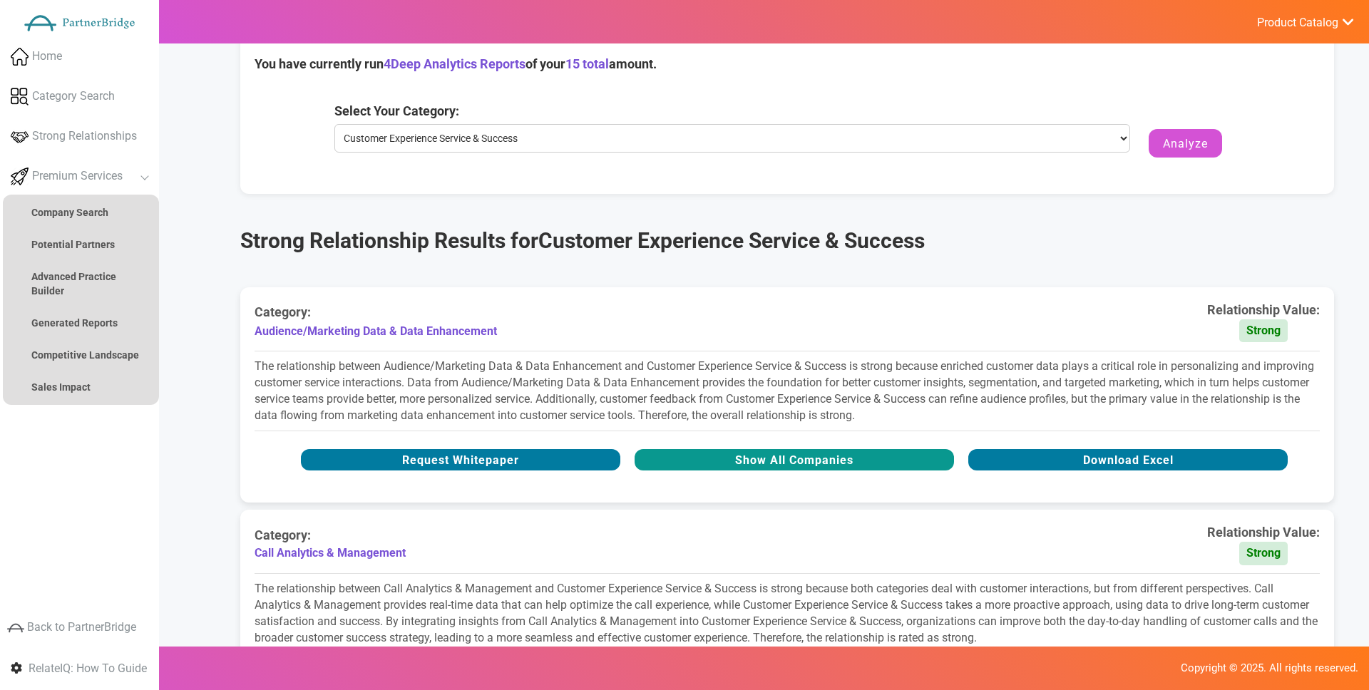
click at [816, 457] on button "Show All Companies" at bounding box center [793, 459] width 319 height 21
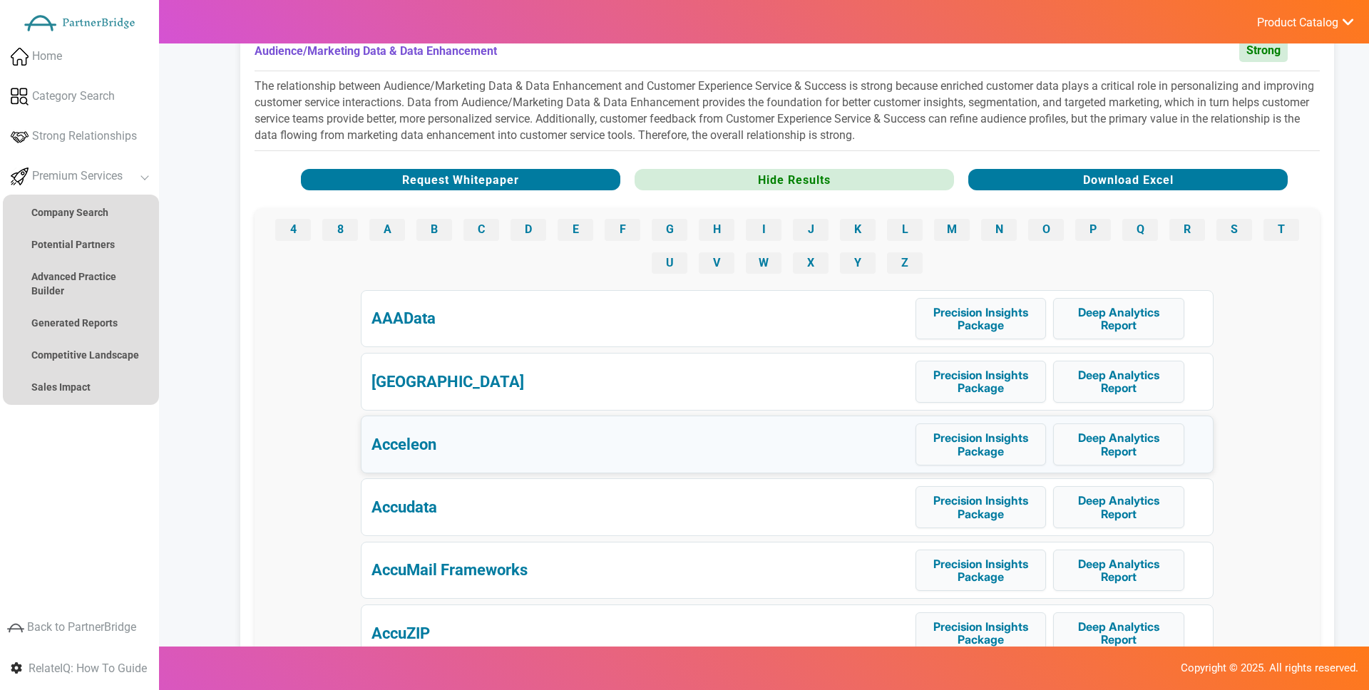
scroll to position [411, 0]
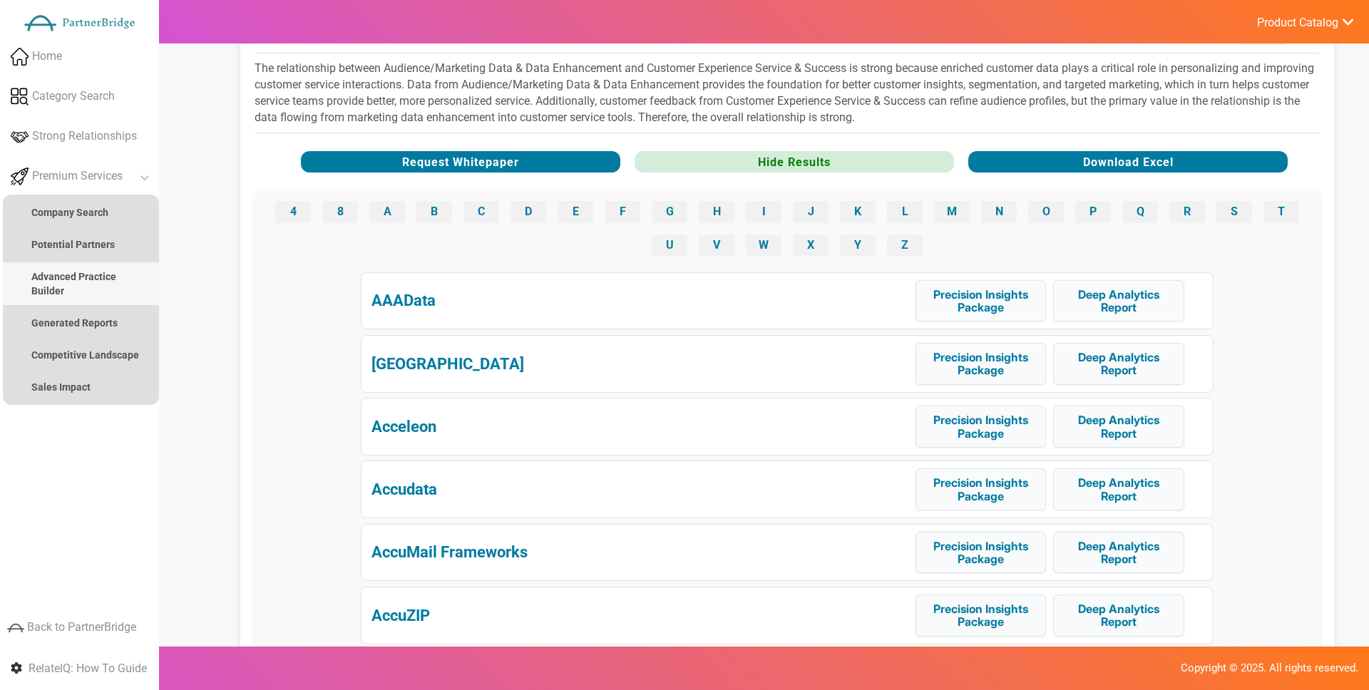
click at [115, 279] on strong "Advanced Practice Builder" at bounding box center [73, 284] width 85 height 26
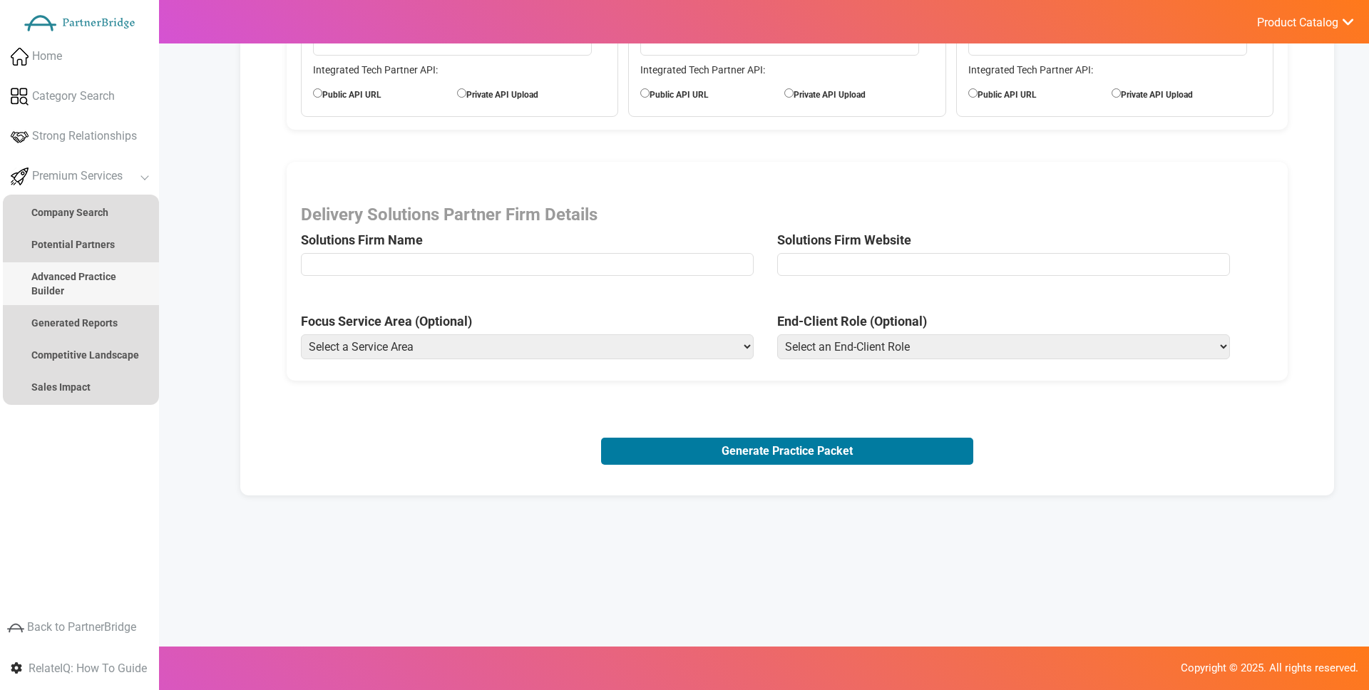
scroll to position [0, 0]
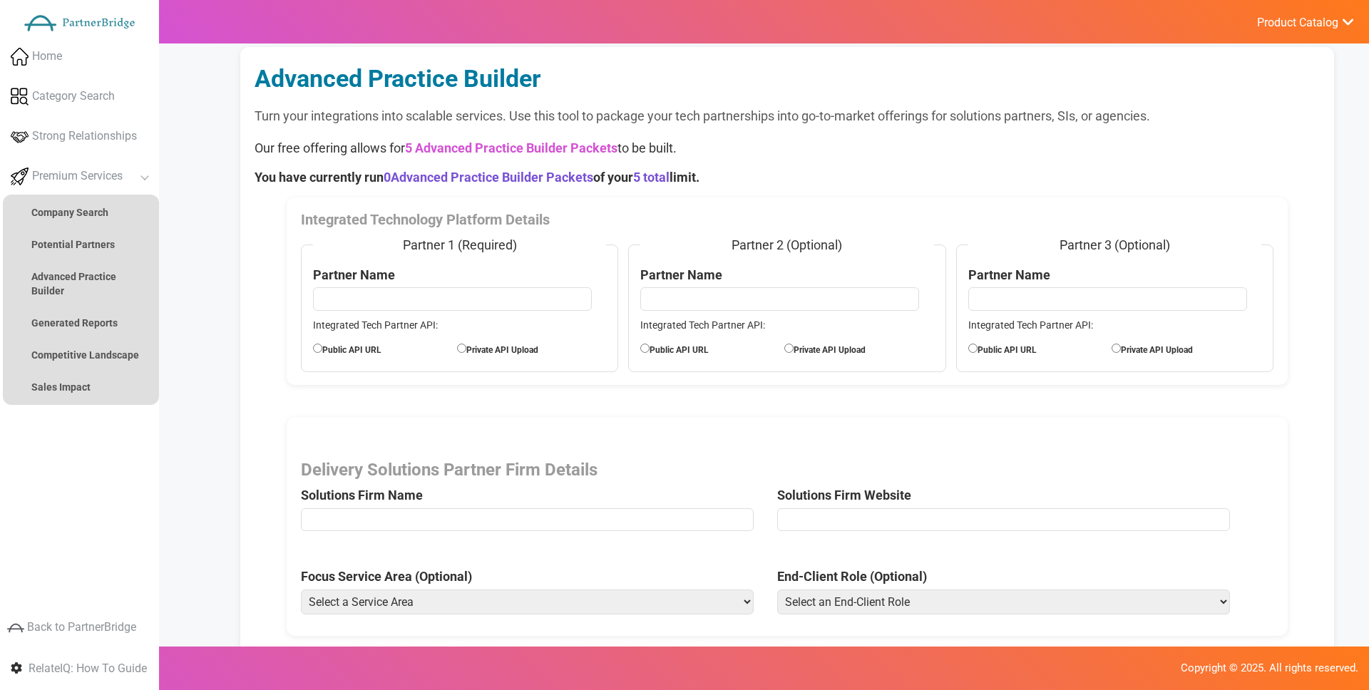
click at [355, 292] on input "text" at bounding box center [452, 298] width 279 height 23
click at [349, 307] on input "text" at bounding box center [452, 298] width 279 height 23
click at [344, 328] on p "Integrated Tech Partner API:" at bounding box center [460, 325] width 294 height 14
click at [355, 346] on label "Public API URL" at bounding box center [385, 349] width 144 height 16
click at [322, 346] on input "Public API URL" at bounding box center [317, 348] width 9 height 9
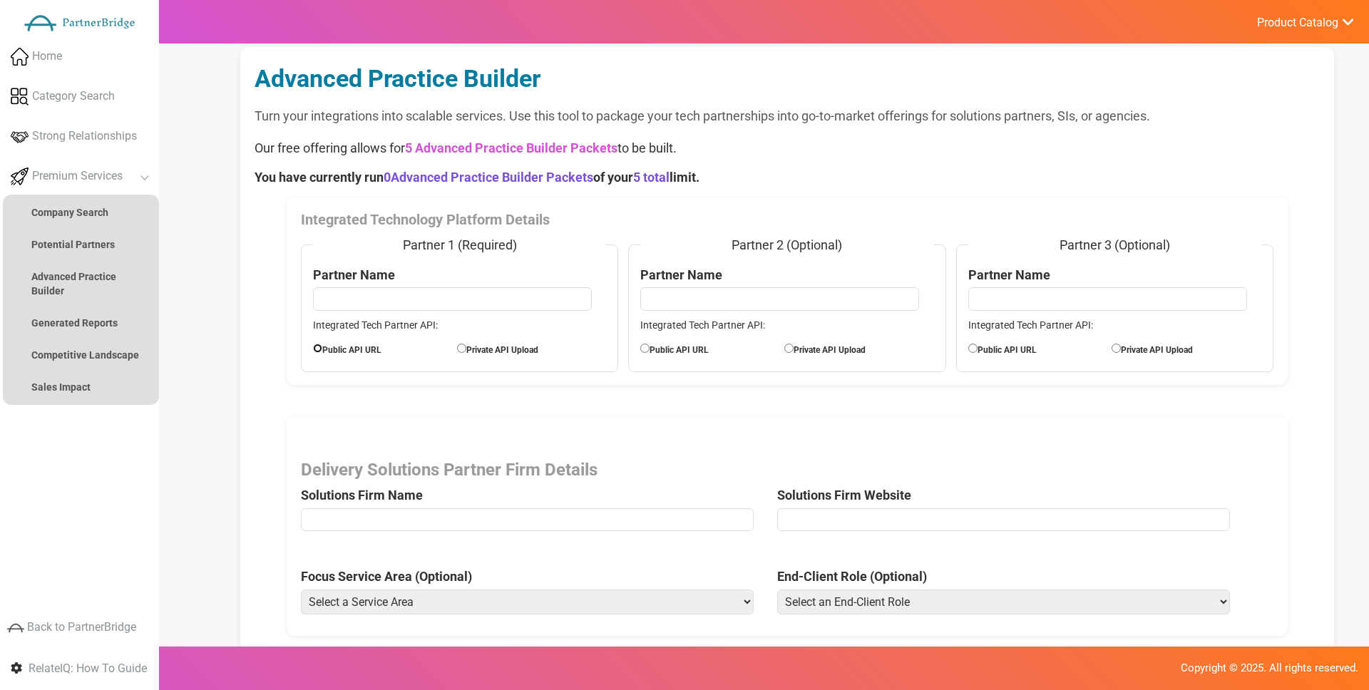
radio input "true"
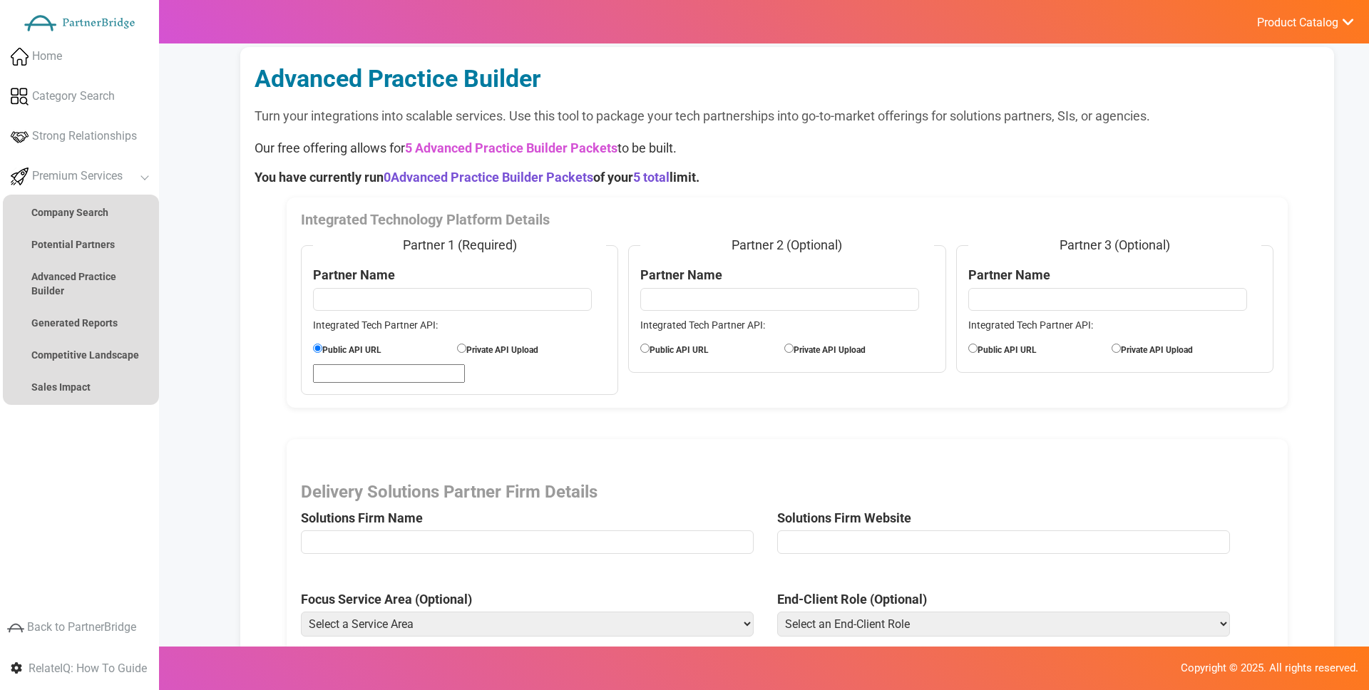
click at [363, 349] on label "Public API URL" at bounding box center [385, 349] width 144 height 16
click at [322, 349] on input "Public API URL" at bounding box center [317, 348] width 9 height 9
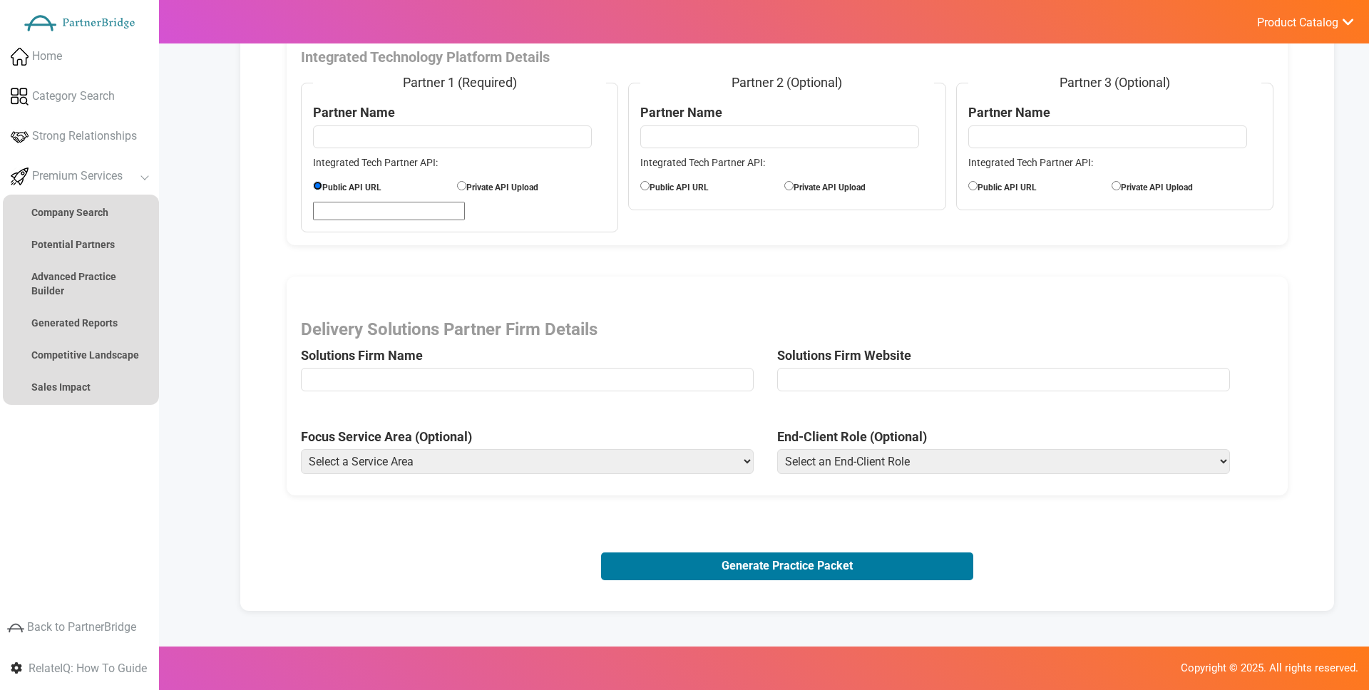
scroll to position [164, 0]
click at [540, 355] on span "Delivery Solutions Partner Firm Details Solutions Firm Name" at bounding box center [539, 358] width 477 height 78
click at [562, 371] on input "text" at bounding box center [527, 377] width 453 height 23
click at [824, 376] on input "url" at bounding box center [1003, 377] width 453 height 23
click at [773, 391] on span "Delivery Solutions Partner Firm Details Solutions Firm Name" at bounding box center [539, 358] width 477 height 78
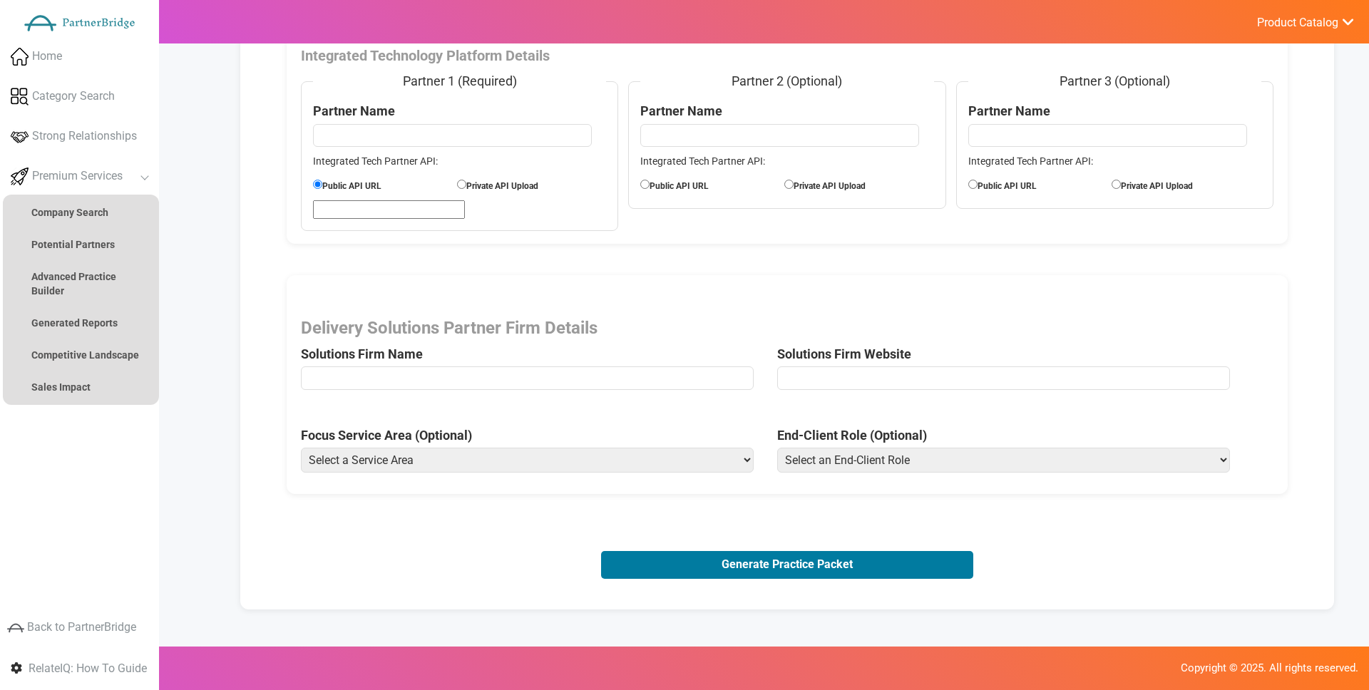
click at [725, 464] on select "Select a Service Area Analytics (eCommerce) Analytics (Retail) Application Deve…" at bounding box center [527, 460] width 453 height 25
select select "Web Experience Design (eCommerce)"
click at [301, 448] on select "Select a Service Area Analytics (eCommerce) Analytics (Retail) Application Deve…" at bounding box center [527, 460] width 453 height 25
click at [841, 451] on select "Select an End-Client Role Chief Executive Officer (CEO) Chief Operating Officer…" at bounding box center [1003, 460] width 453 height 25
select select "Vice President of Product"
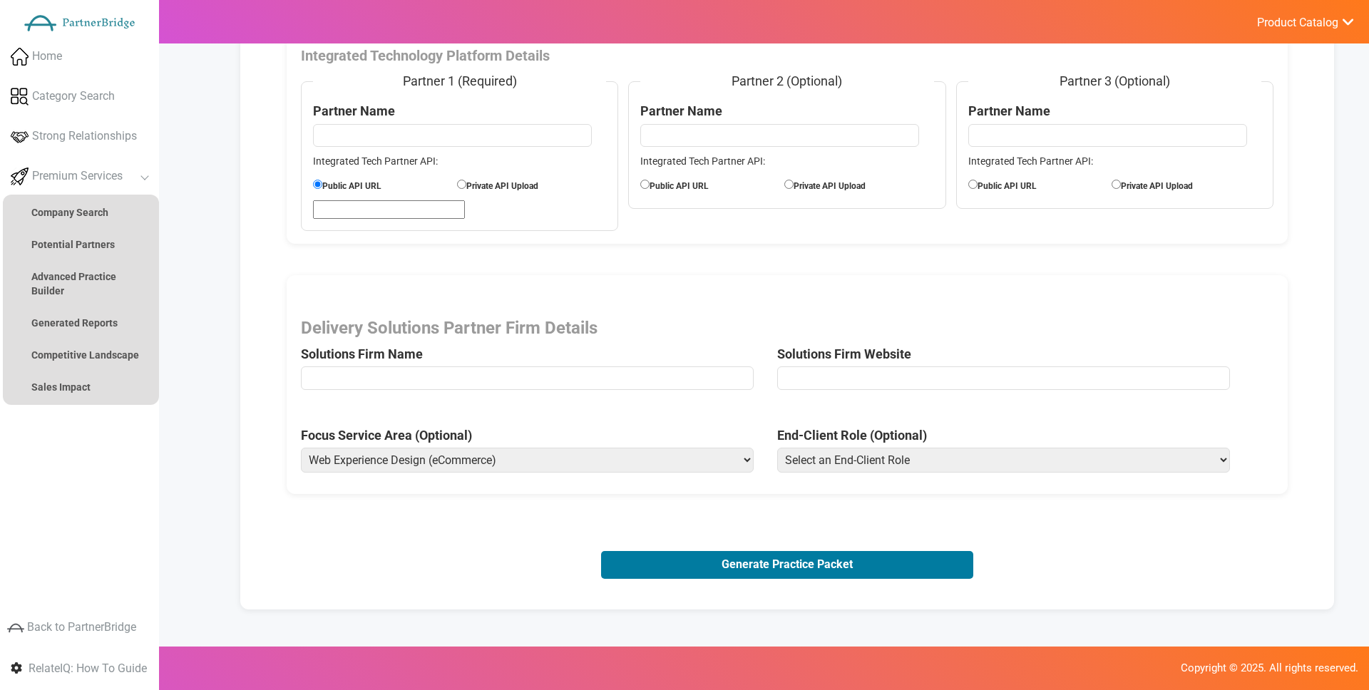
click at [777, 448] on select "Select an End-Client Role Chief Executive Officer (CEO) Chief Operating Officer…" at bounding box center [1003, 460] width 453 height 25
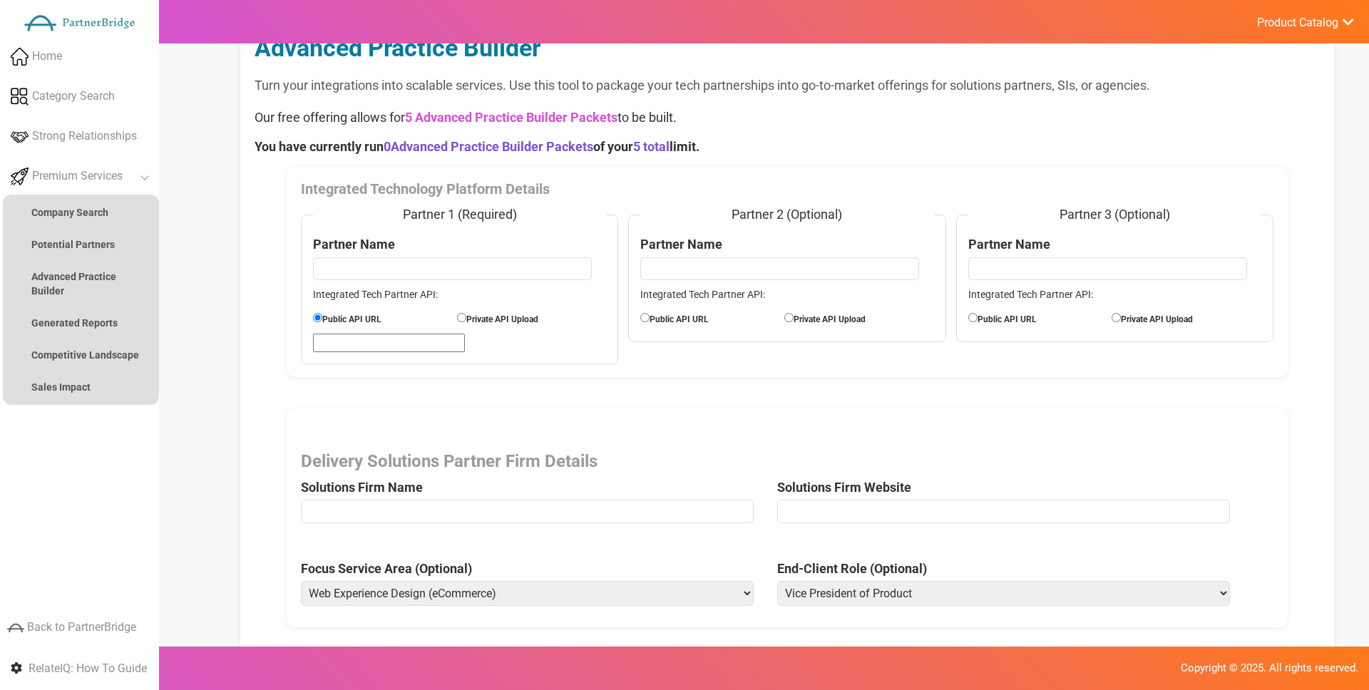
scroll to position [0, 0]
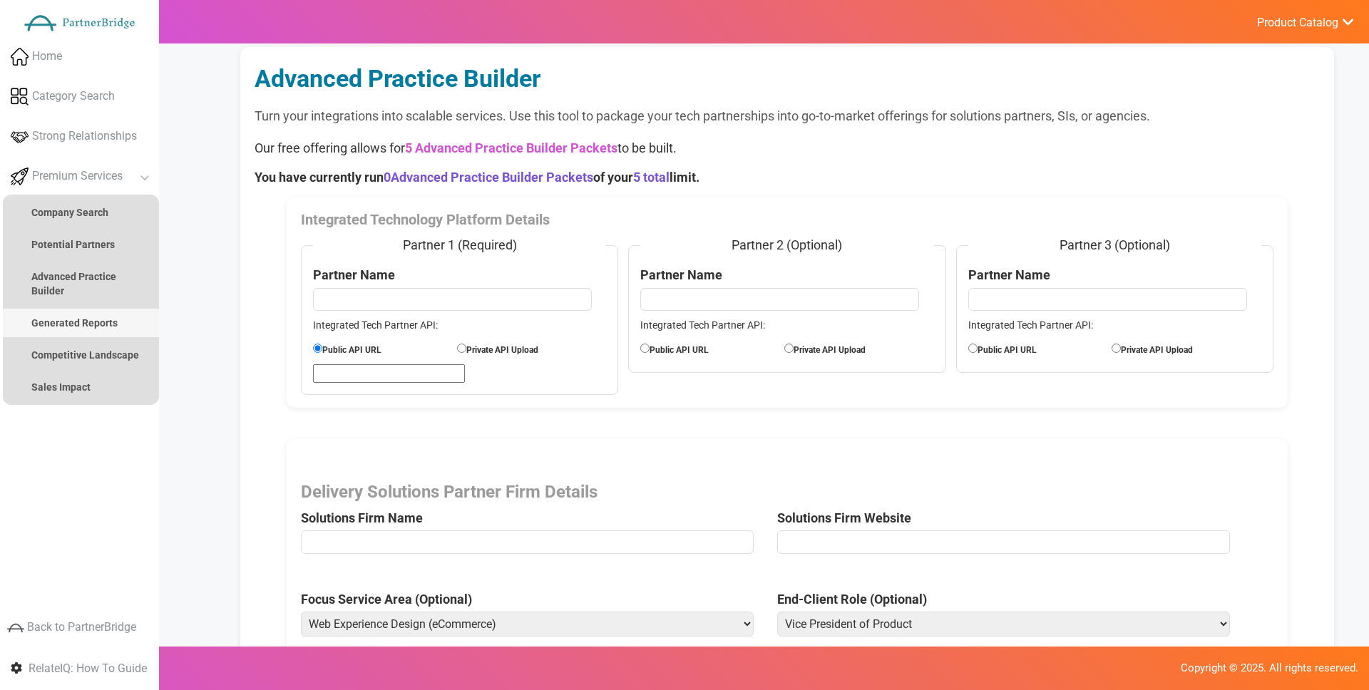
click at [130, 309] on link "Generated Reports" at bounding box center [81, 323] width 156 height 29
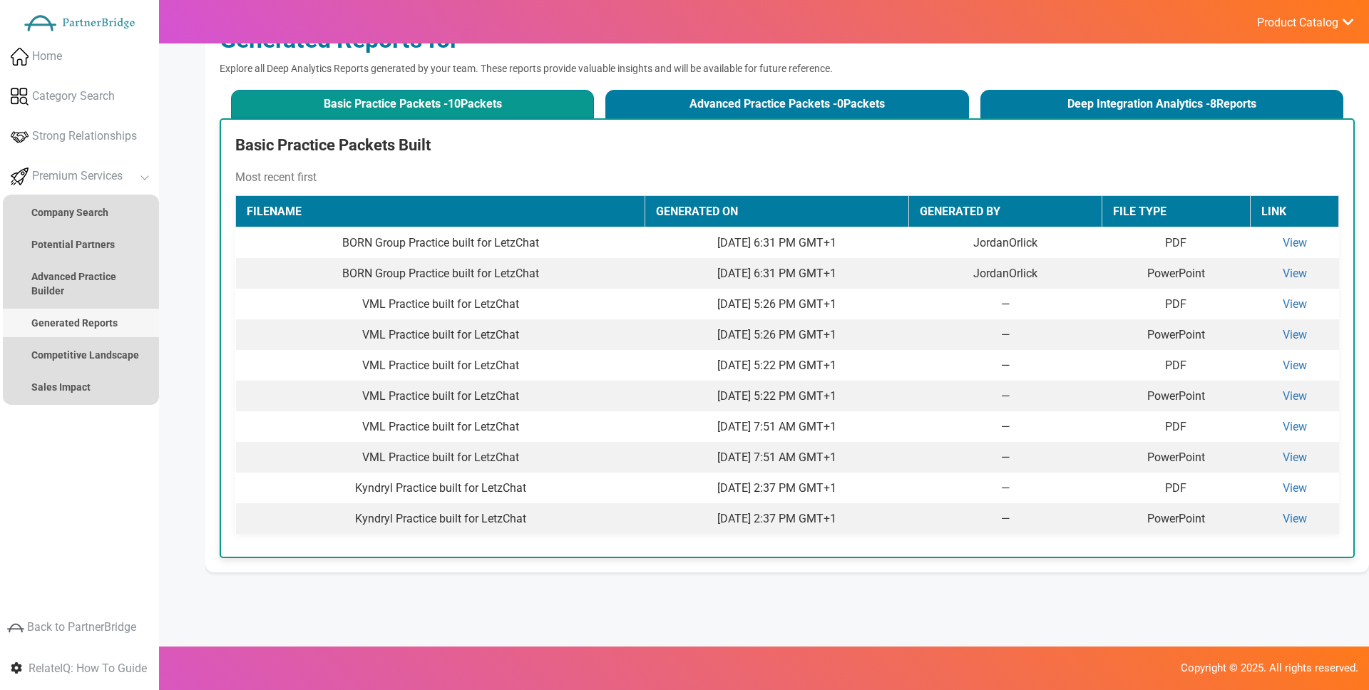
scroll to position [82, 0]
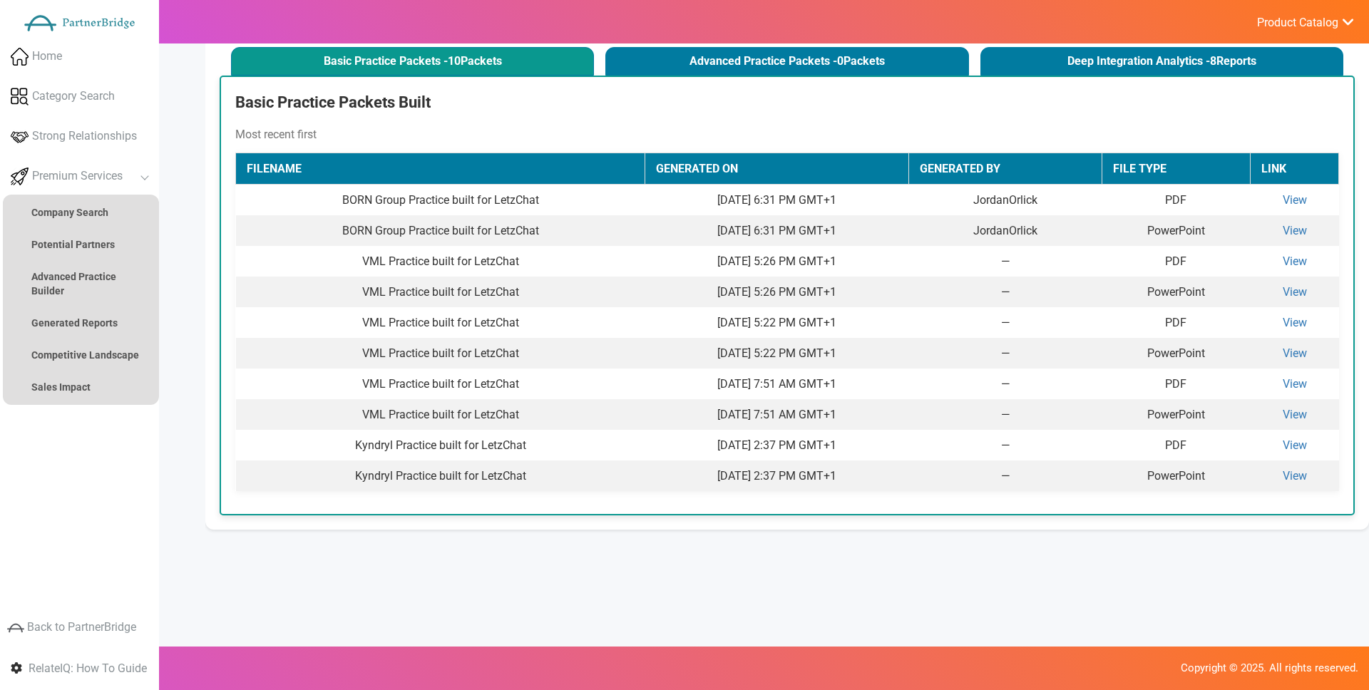
click at [789, 78] on div "Basic Practice Packets Built Most recent first Filename Generated On Generated …" at bounding box center [787, 296] width 1135 height 440
click at [794, 63] on button "Advanced Practice Packets - 0 Packets" at bounding box center [786, 61] width 363 height 29
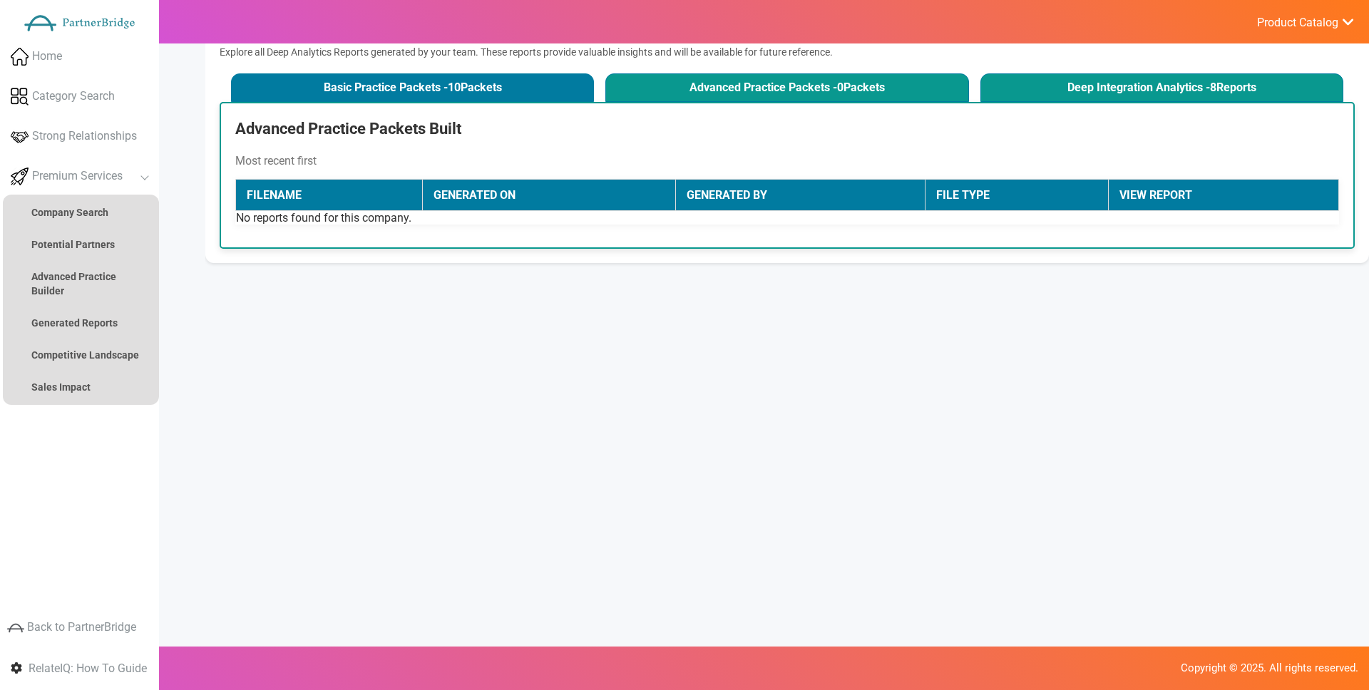
click at [1081, 95] on button "Deep Integration Analytics - 8 Reports" at bounding box center [1161, 87] width 363 height 29
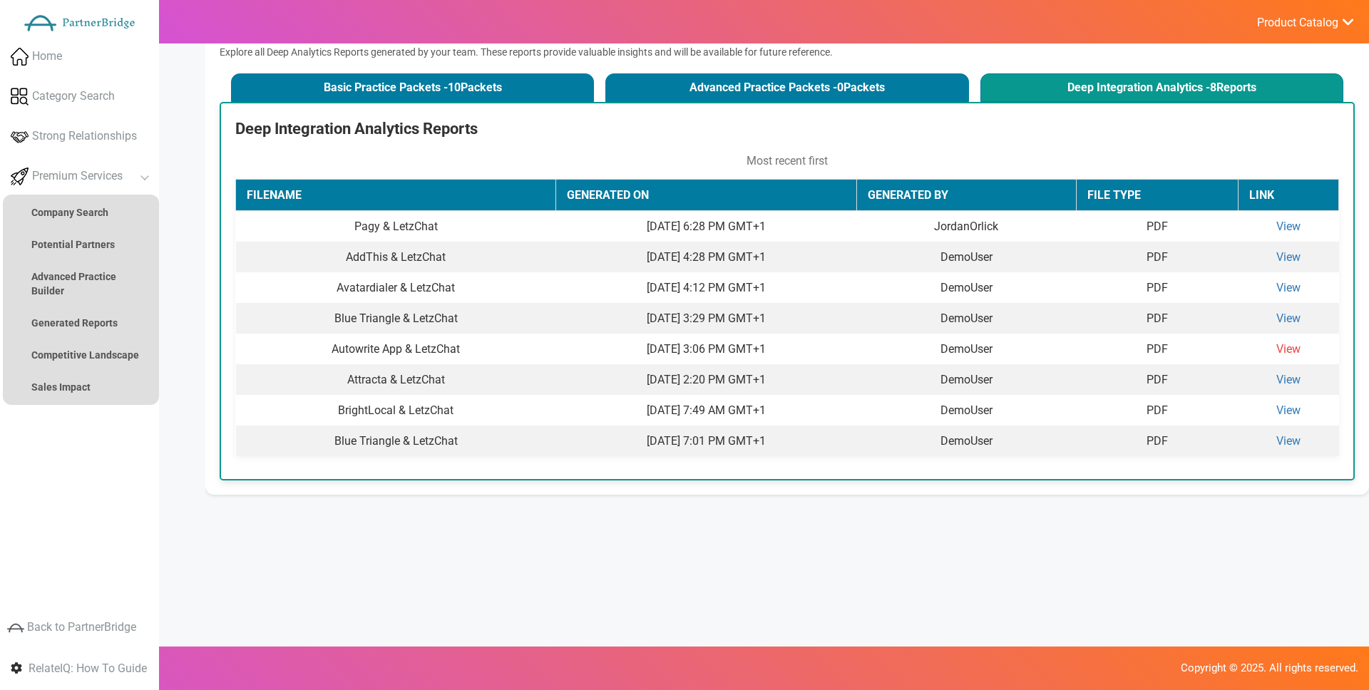
click at [1300, 351] on link "View" at bounding box center [1288, 349] width 24 height 14
click at [471, 101] on button "Basic Practice Packets - 10 Packets" at bounding box center [412, 87] width 363 height 29
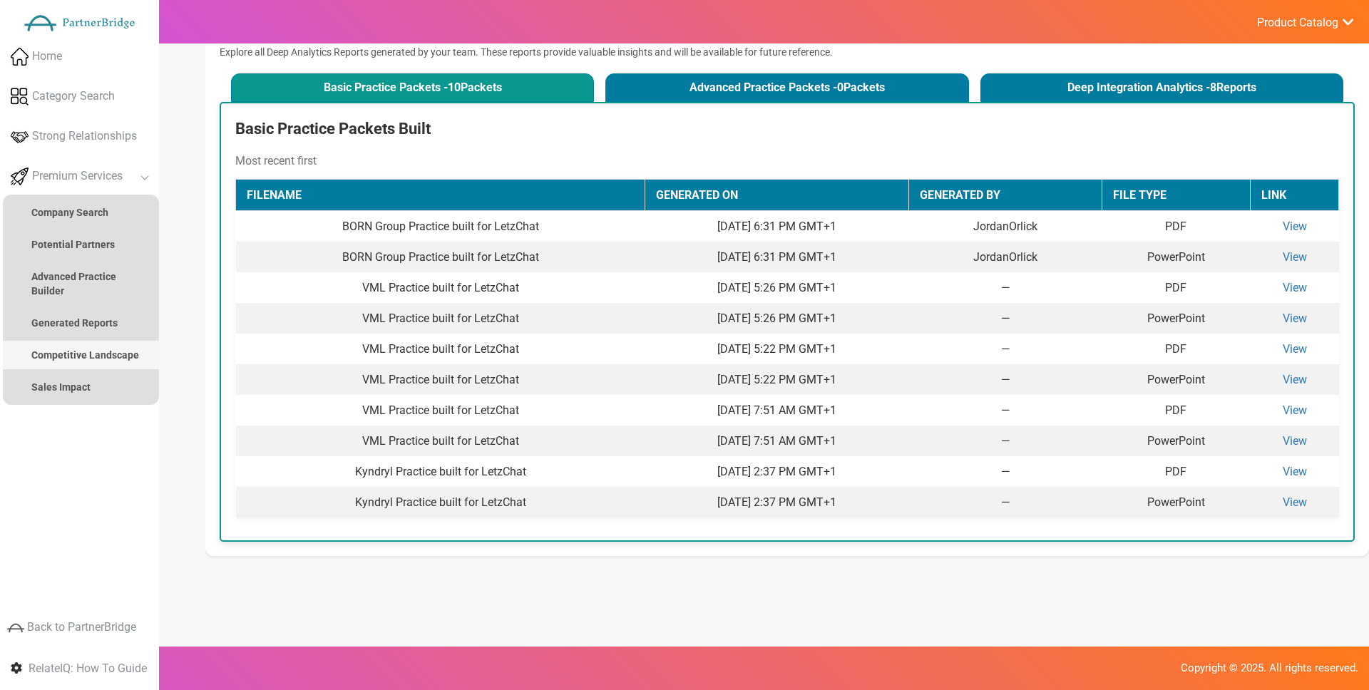
click at [93, 364] on link "Competitive Landscape" at bounding box center [81, 355] width 156 height 29
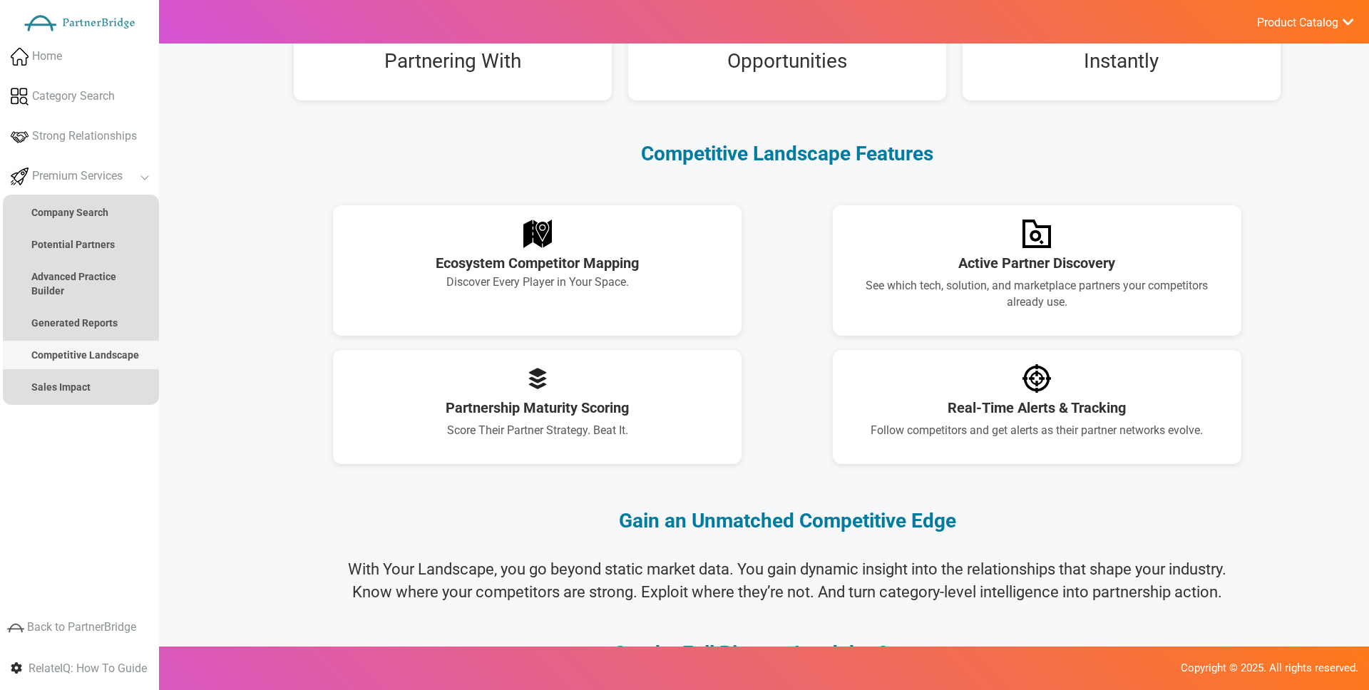
scroll to position [854, 0]
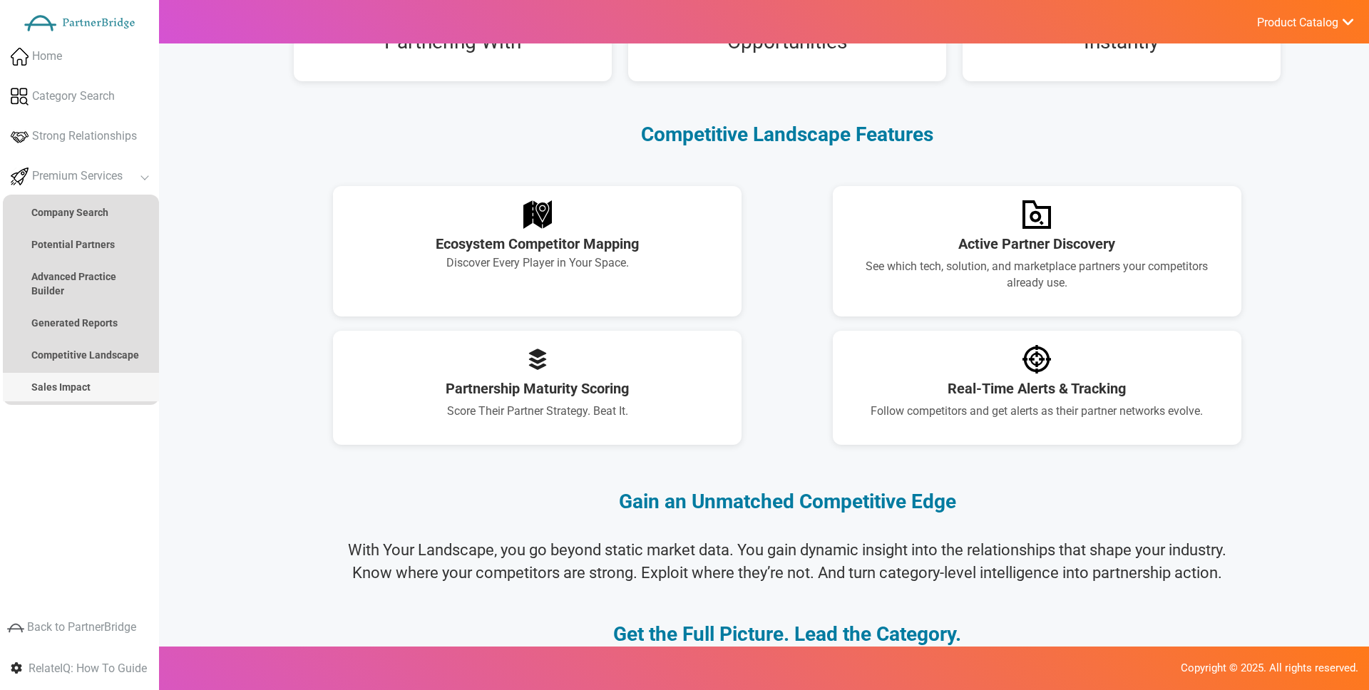
click at [92, 388] on link "Sales Impact" at bounding box center [81, 387] width 156 height 29
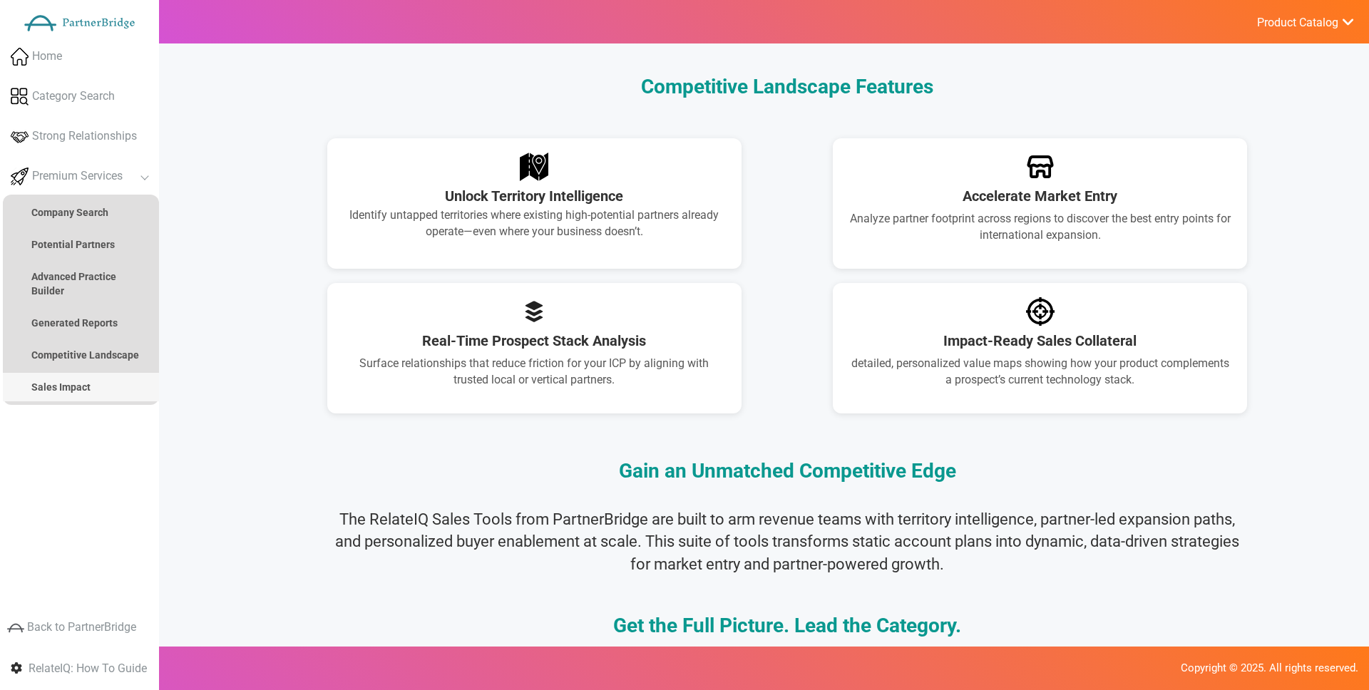
scroll to position [945, 0]
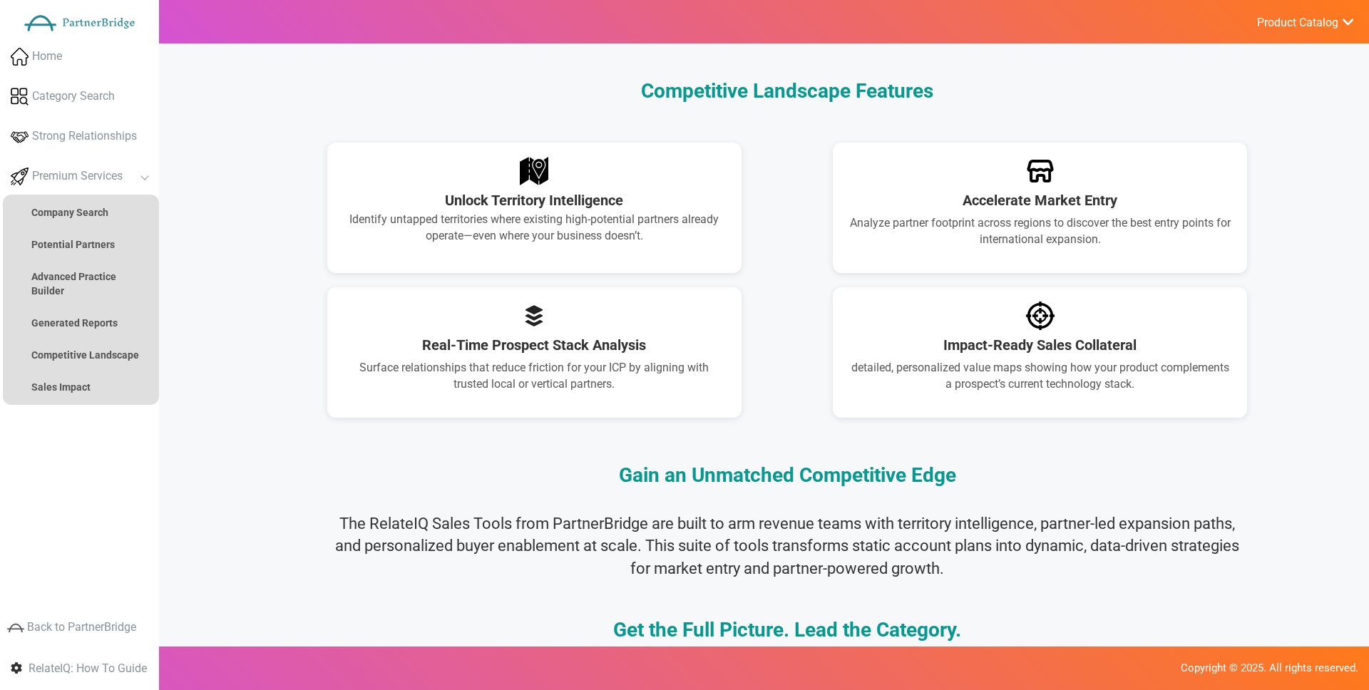
click at [1301, 19] on span "Product Catalog" at bounding box center [1297, 23] width 81 height 14
click at [1300, 21] on span "Product Catalog" at bounding box center [1297, 23] width 81 height 14
click at [1276, 24] on span "Product Catalog" at bounding box center [1297, 23] width 81 height 14
click at [1239, 146] on link "Log Out" at bounding box center [1271, 152] width 168 height 29
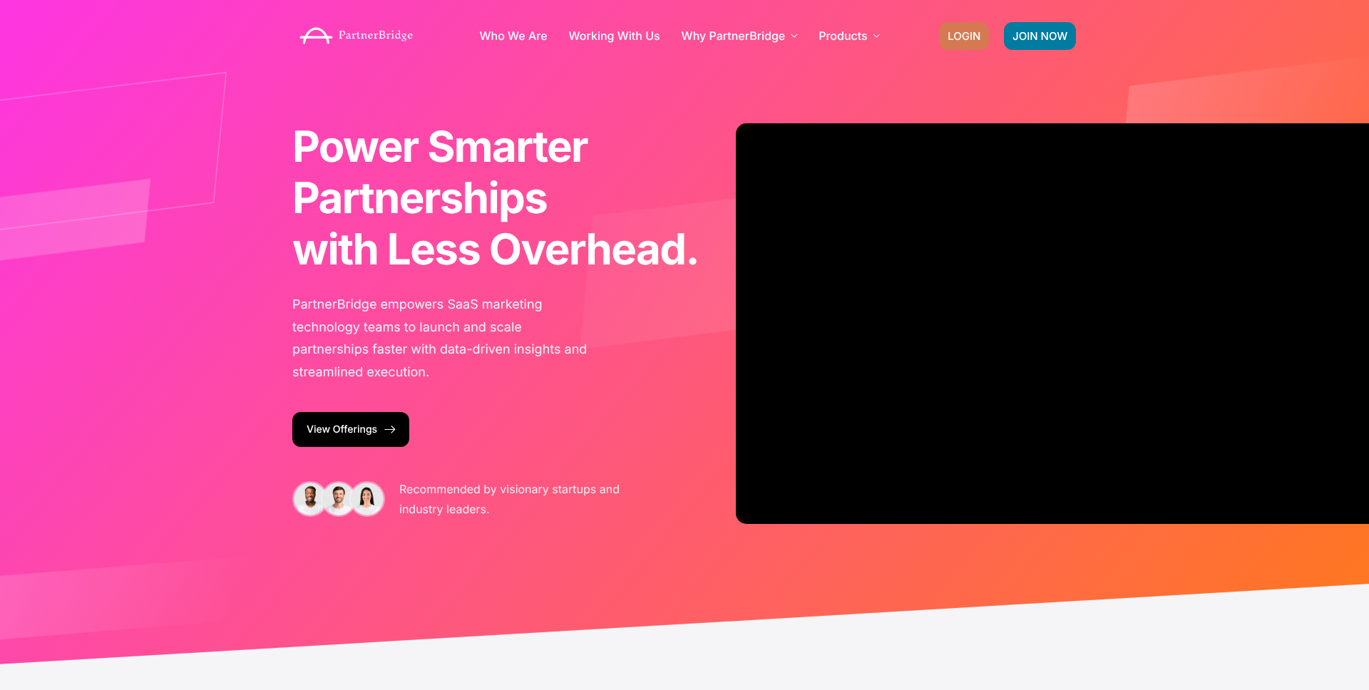
click at [946, 45] on link "LOGIN" at bounding box center [964, 36] width 50 height 28
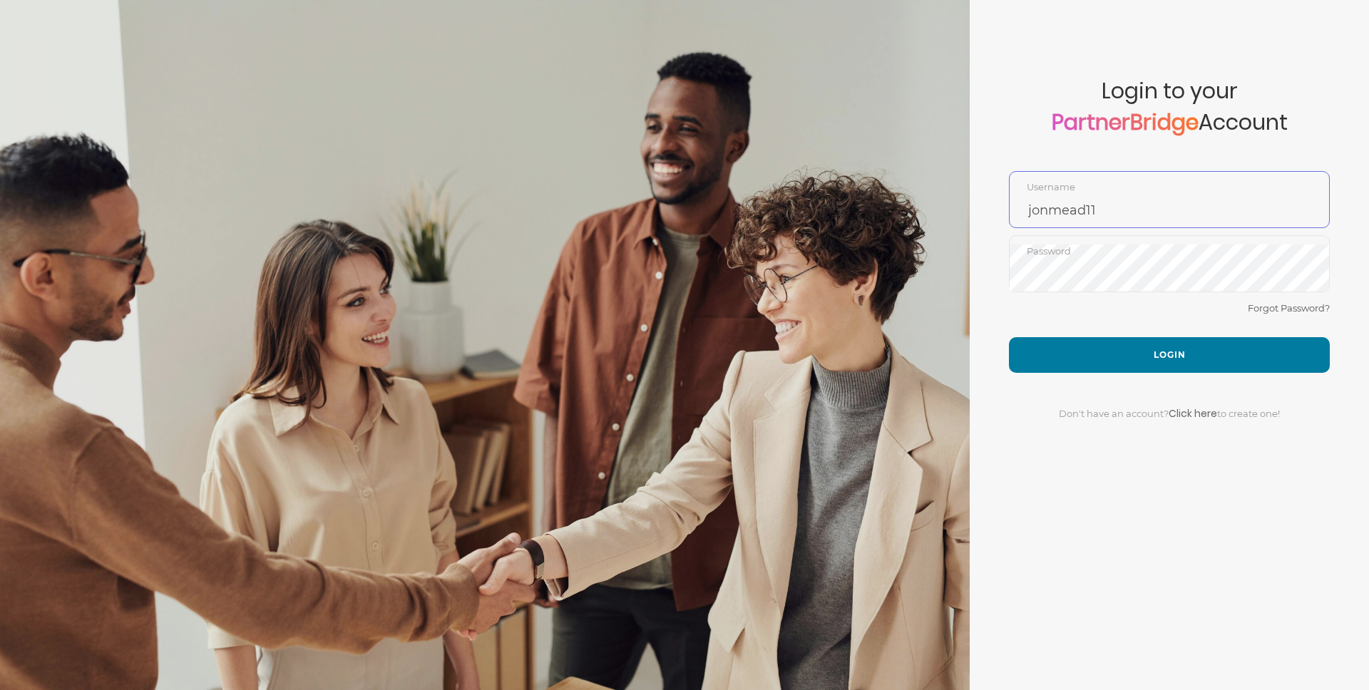
click at [1116, 210] on input "jonmead11" at bounding box center [1168, 210] width 319 height 34
type input "DemoUser"
click at [1059, 348] on button "Login" at bounding box center [1169, 355] width 321 height 36
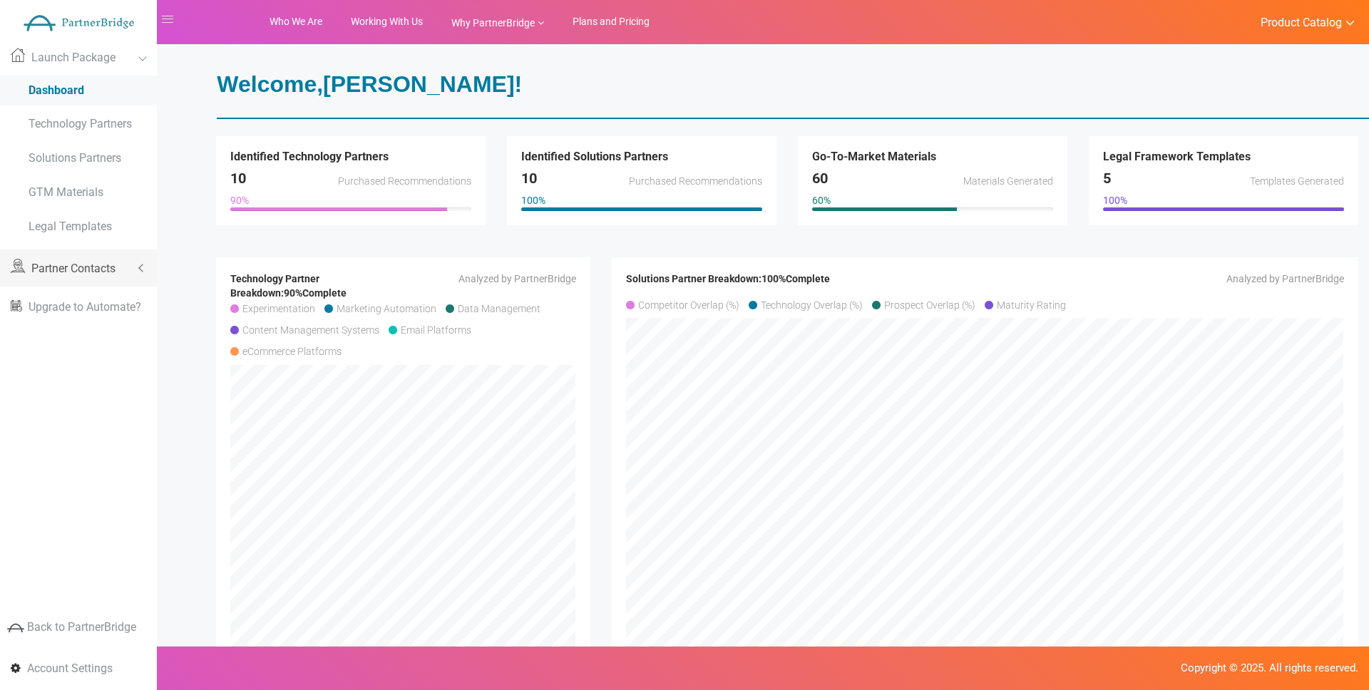
click at [77, 272] on span "Partner Contacts" at bounding box center [73, 269] width 84 height 14
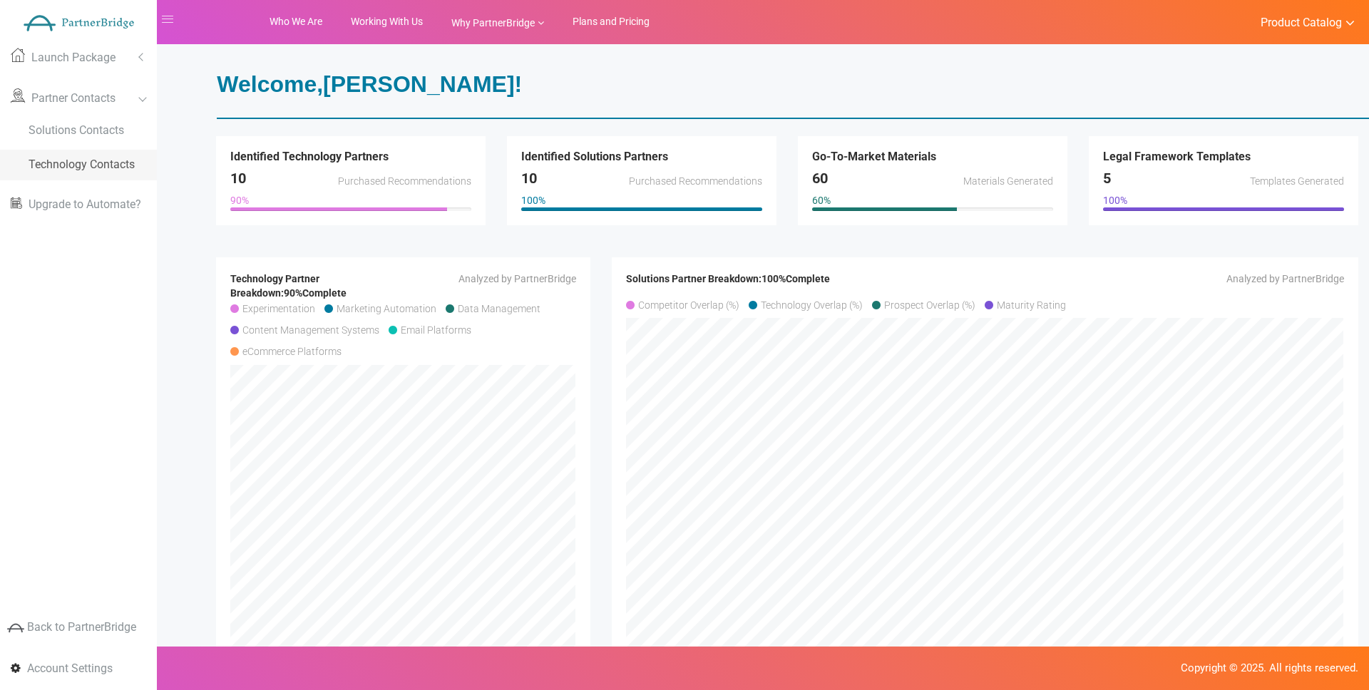
click at [68, 168] on span "Technology Contacts" at bounding box center [82, 165] width 106 height 14
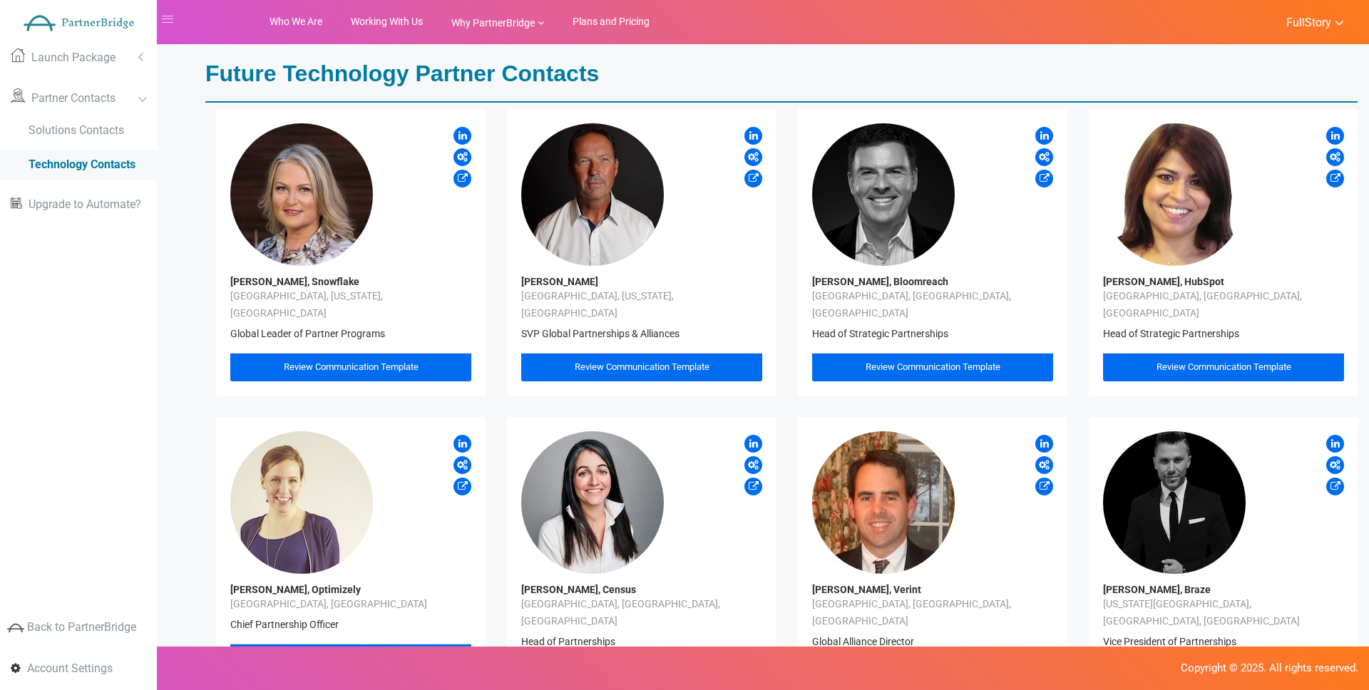
click at [468, 135] on link at bounding box center [462, 136] width 18 height 18
click at [750, 435] on icon at bounding box center [753, 442] width 9 height 14
click at [57, 120] on link "Solutions Contacts" at bounding box center [78, 130] width 157 height 31
